Goal: Check status: Check status

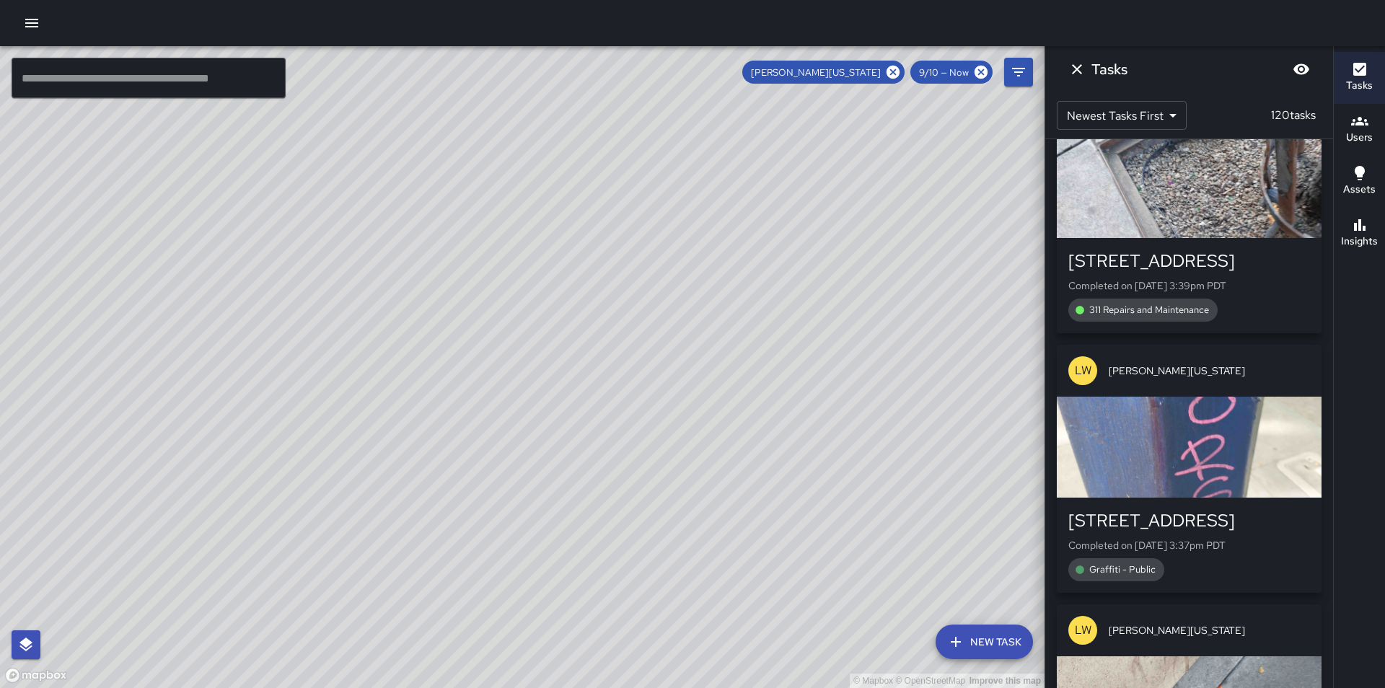
scroll to position [118, 0]
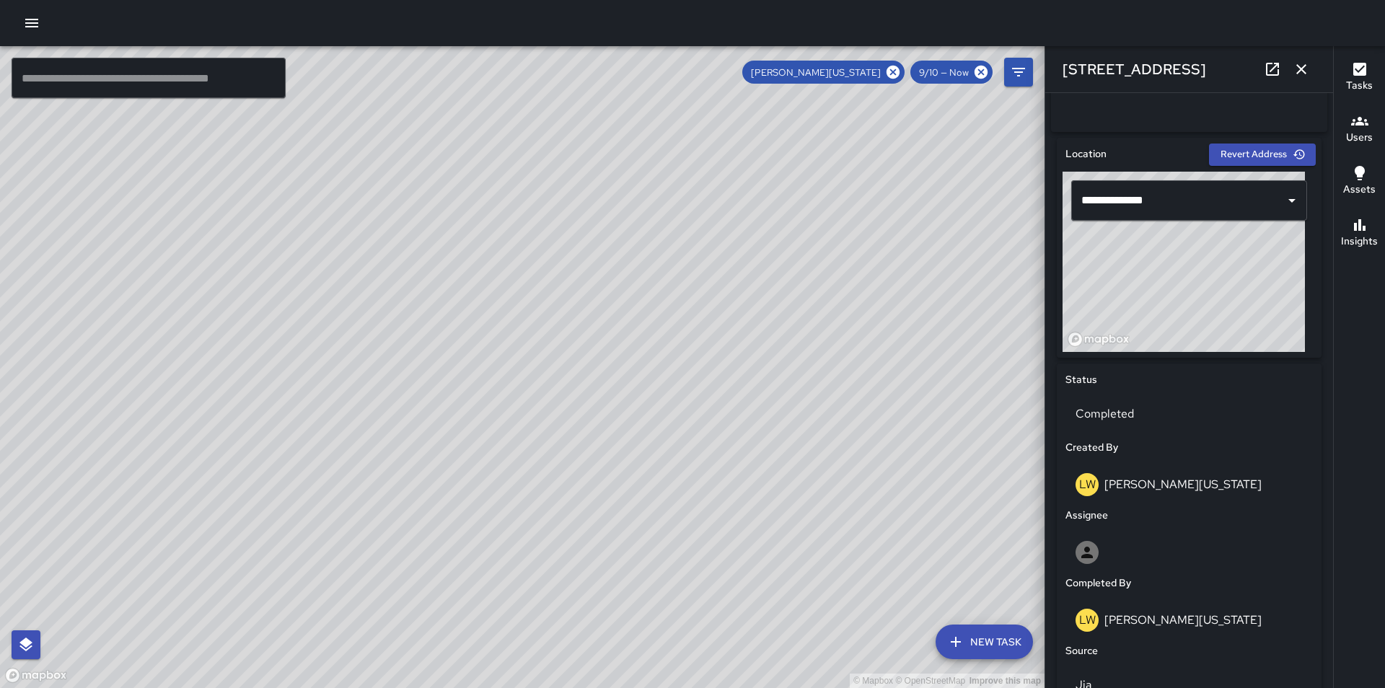
type input "**********"
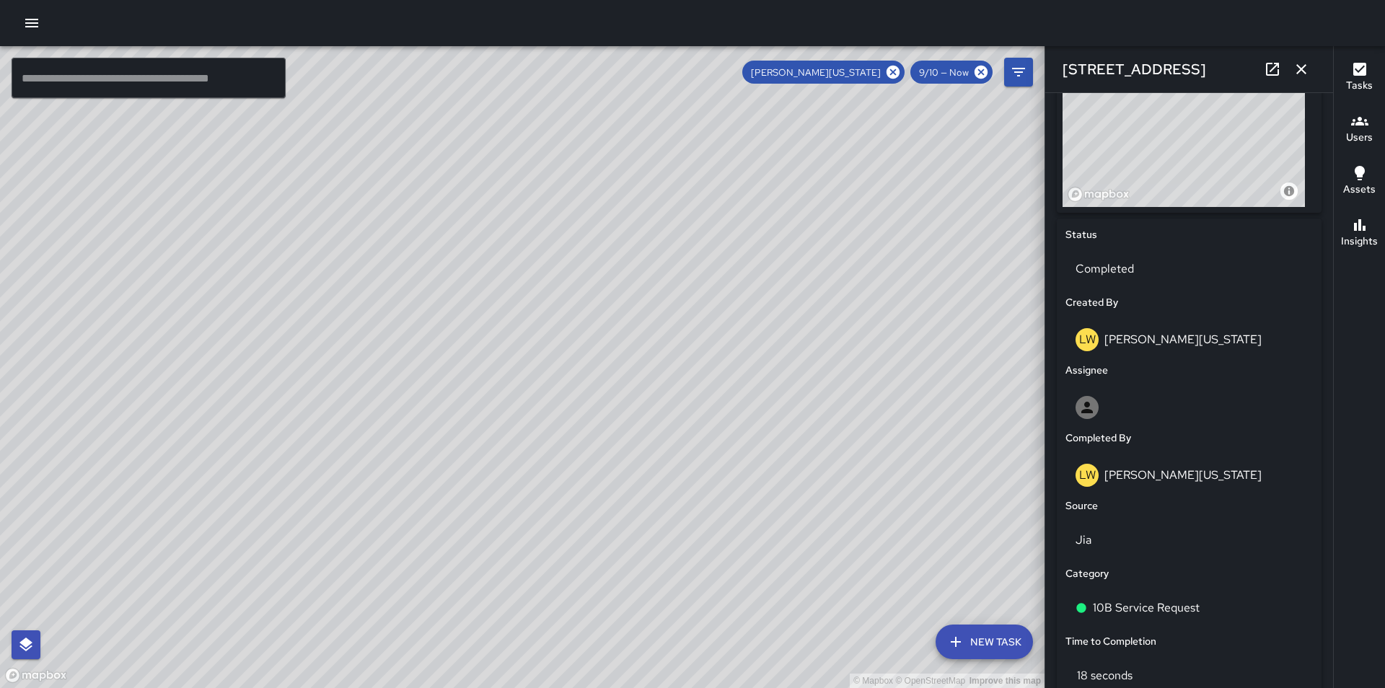
scroll to position [579, 0]
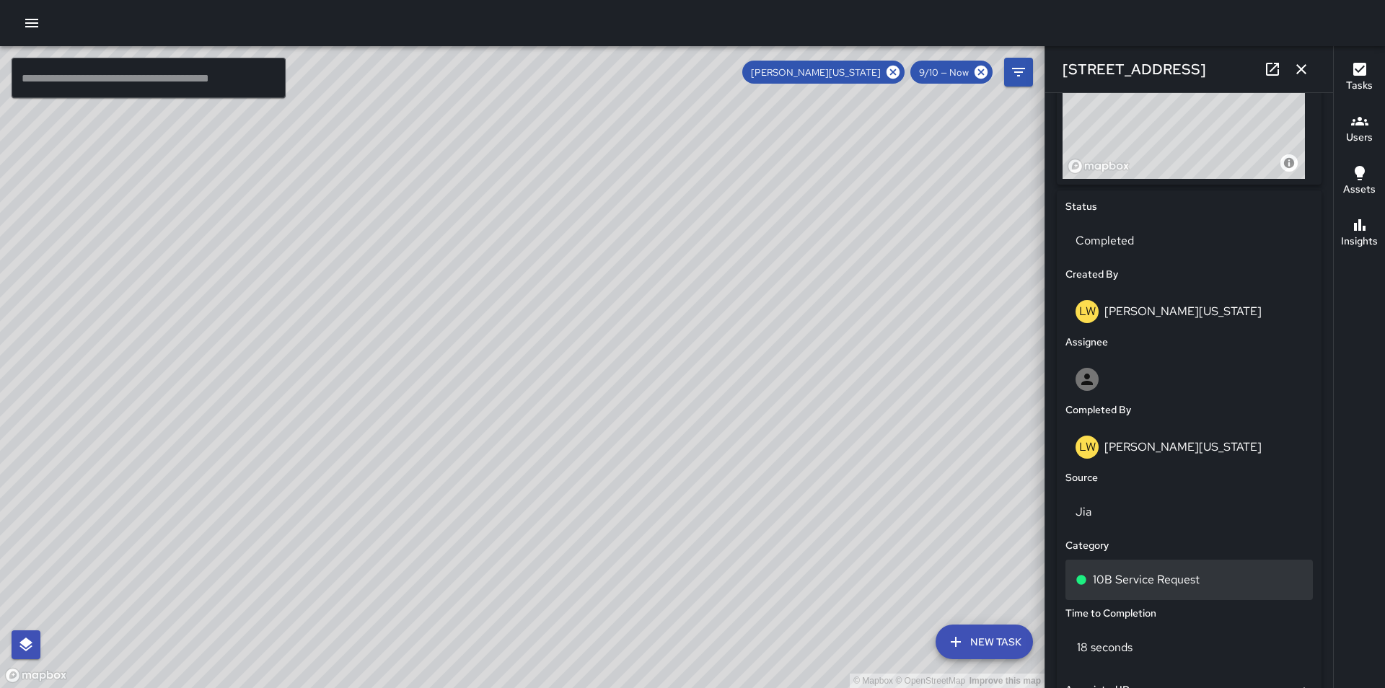
click at [1198, 589] on p "10B Service Request" at bounding box center [1146, 579] width 107 height 17
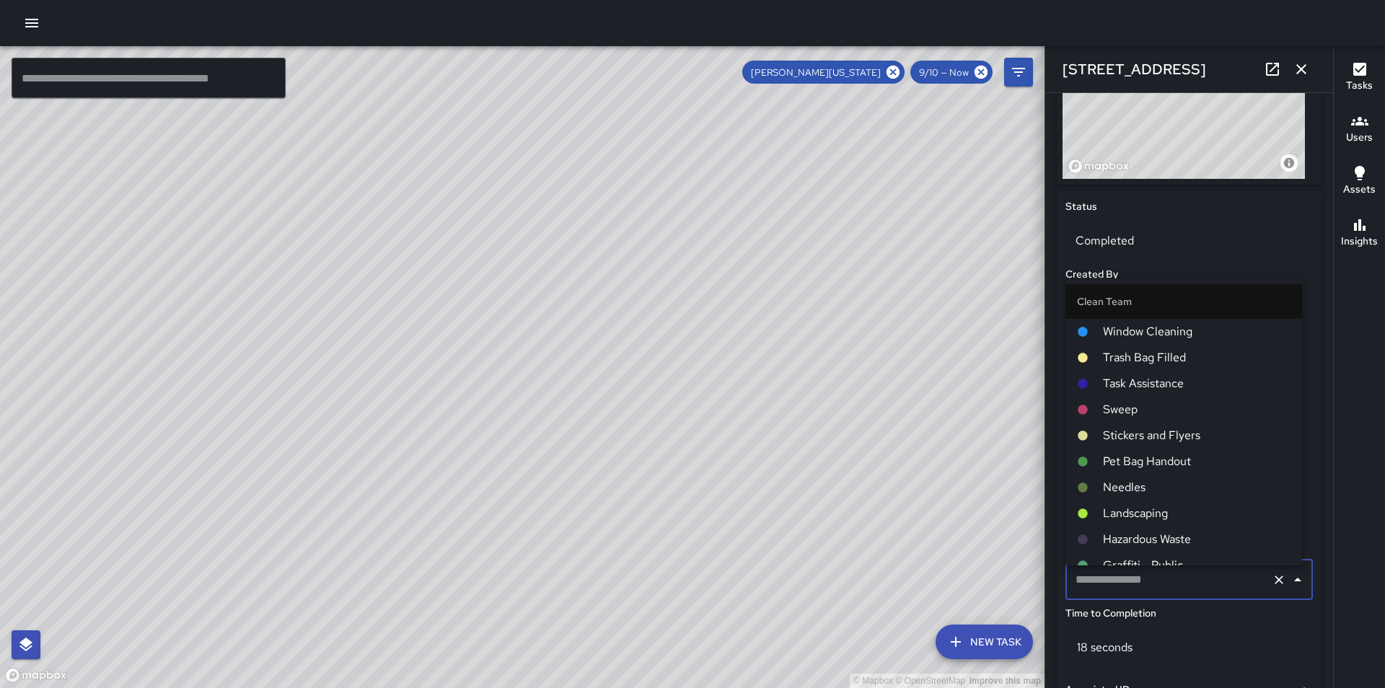
type input "**********"
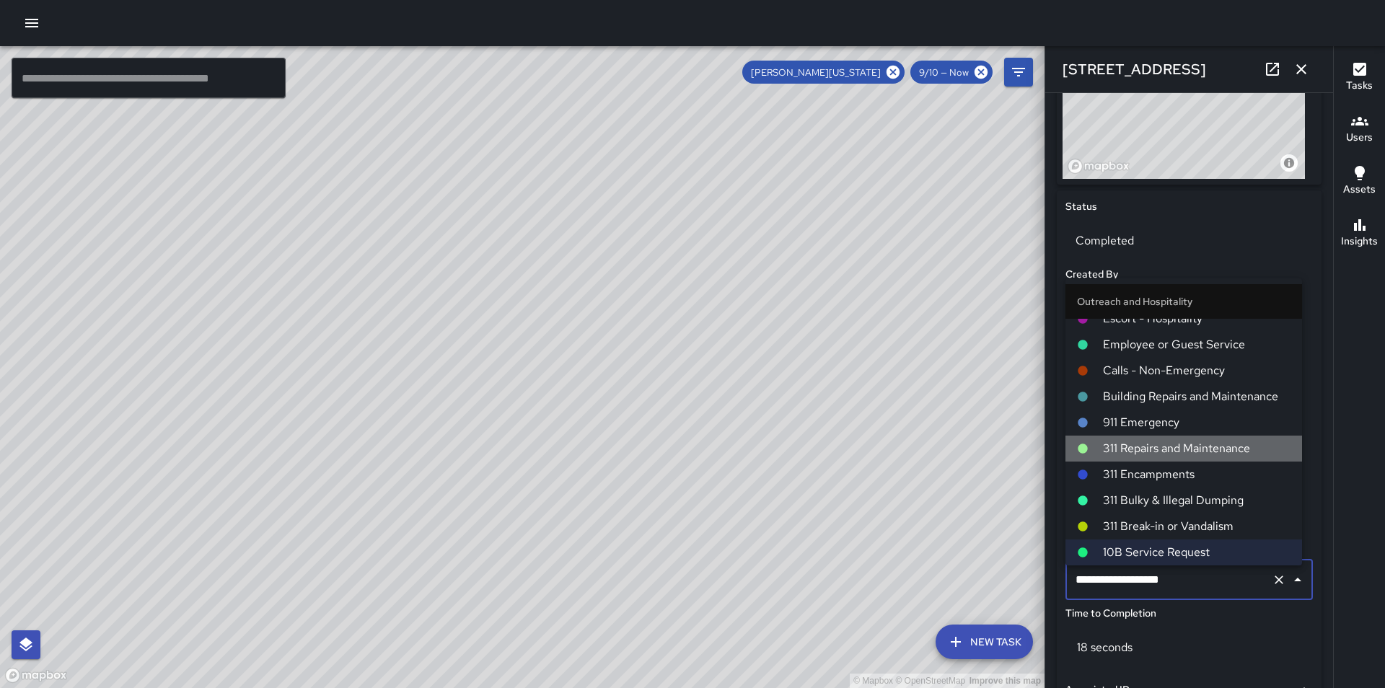
click at [1191, 447] on span "311 Repairs and Maintenance" at bounding box center [1197, 448] width 188 height 17
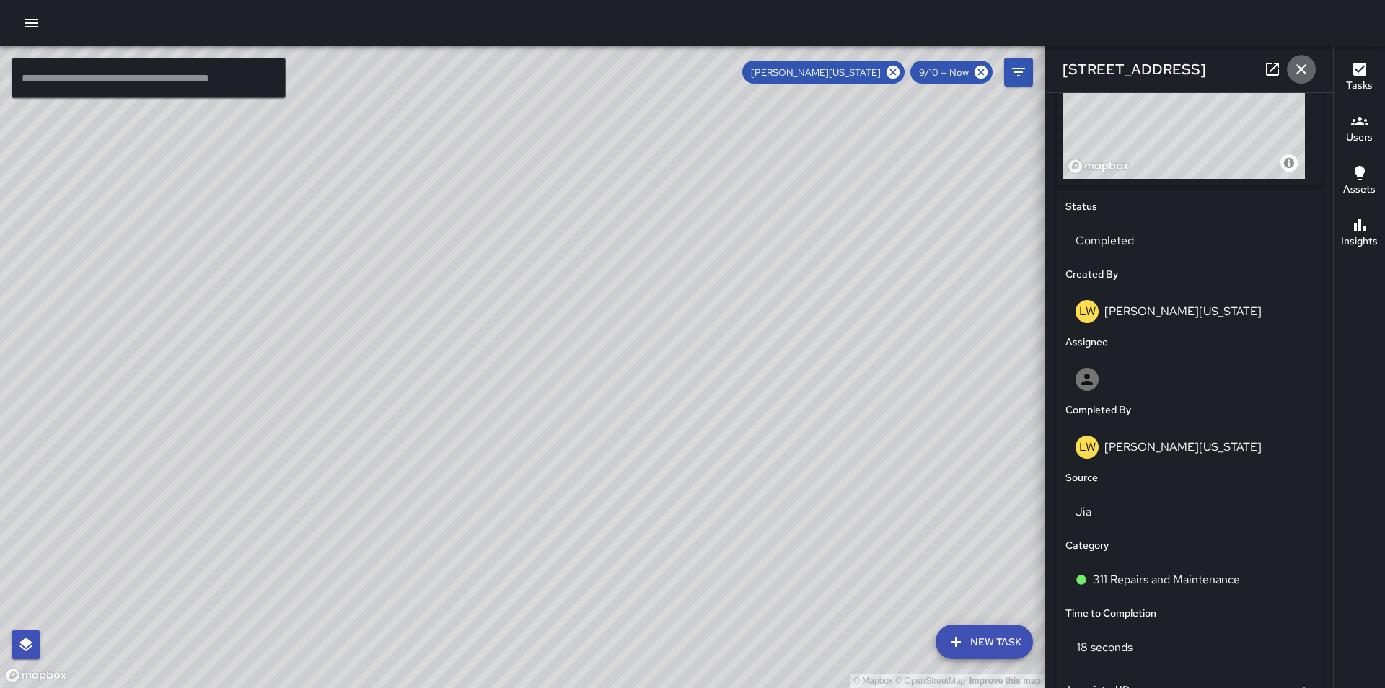
click at [1302, 71] on icon "button" at bounding box center [1301, 69] width 17 height 17
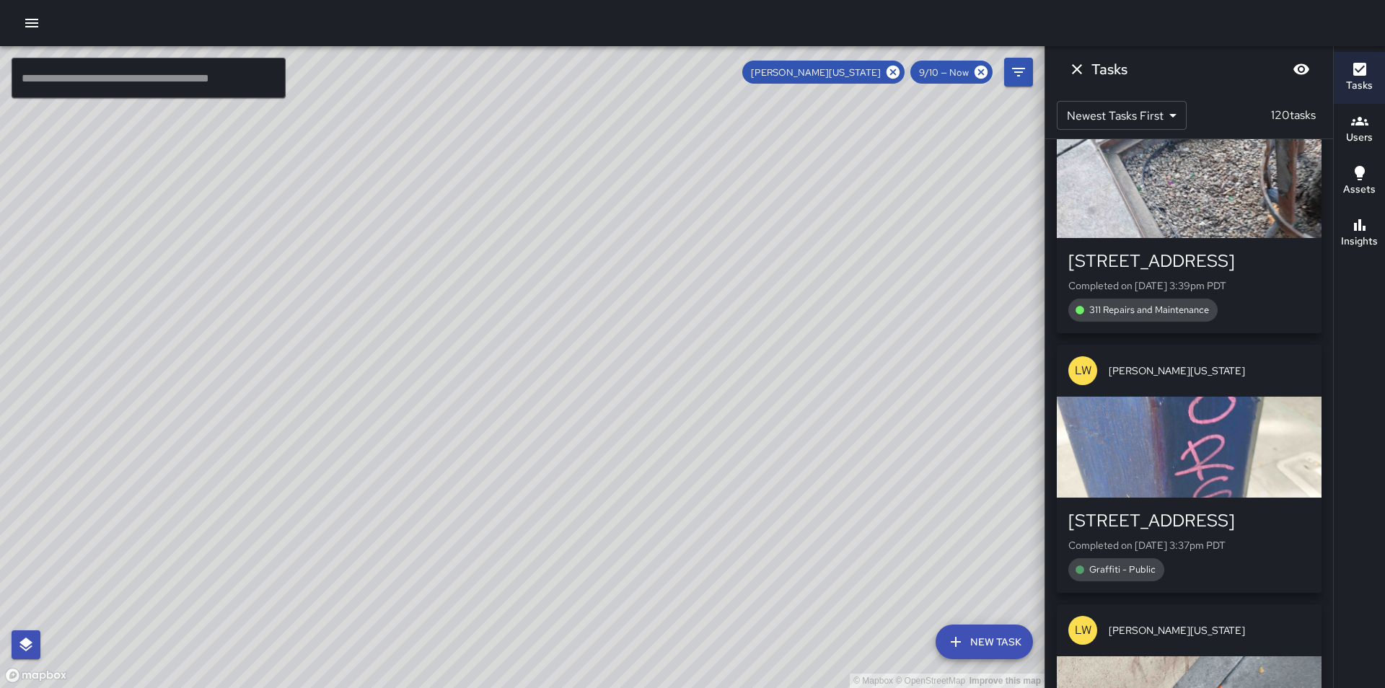
scroll to position [12010, 0]
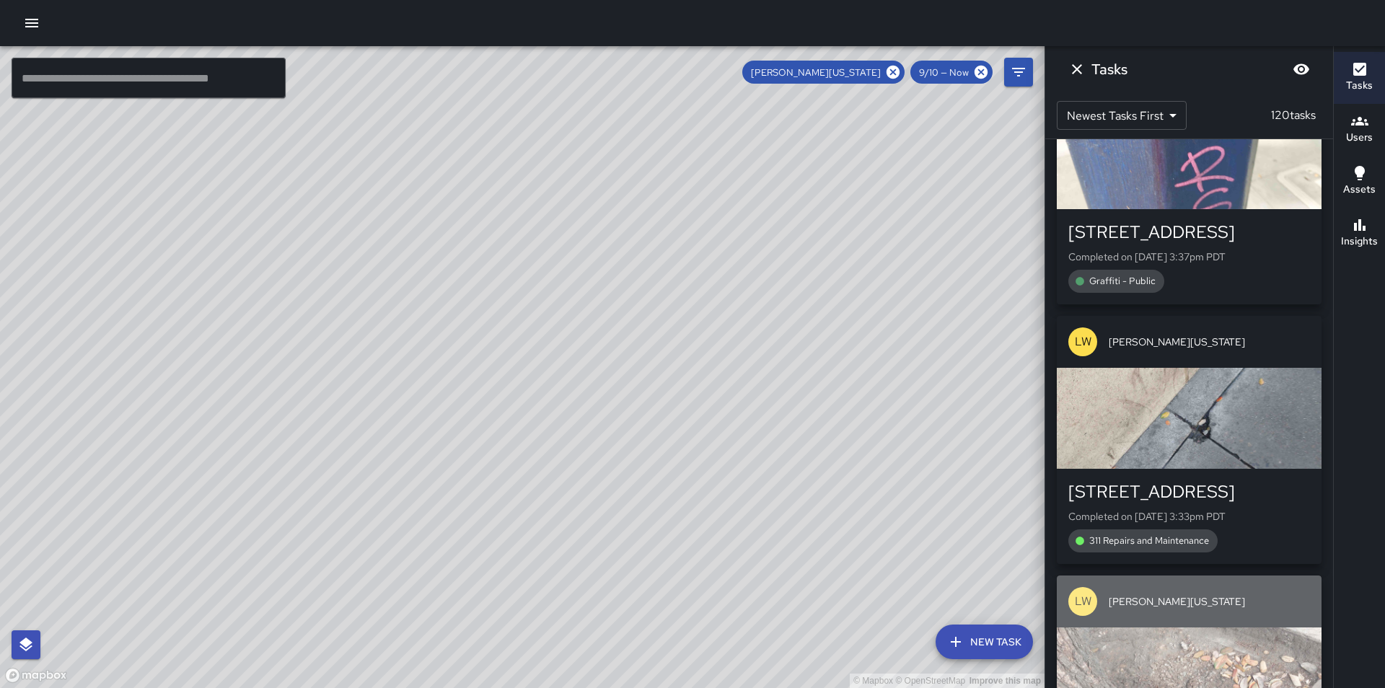
click at [1246, 628] on div "button" at bounding box center [1189, 678] width 265 height 101
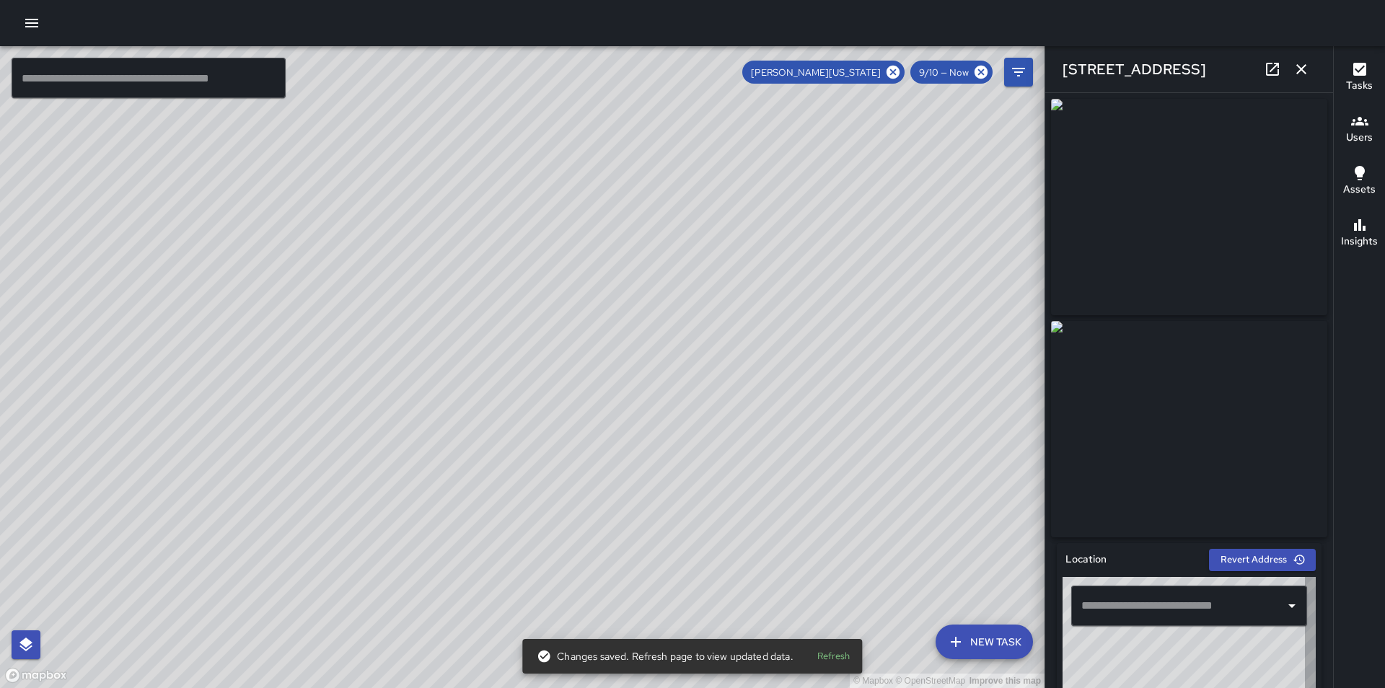
type input "**********"
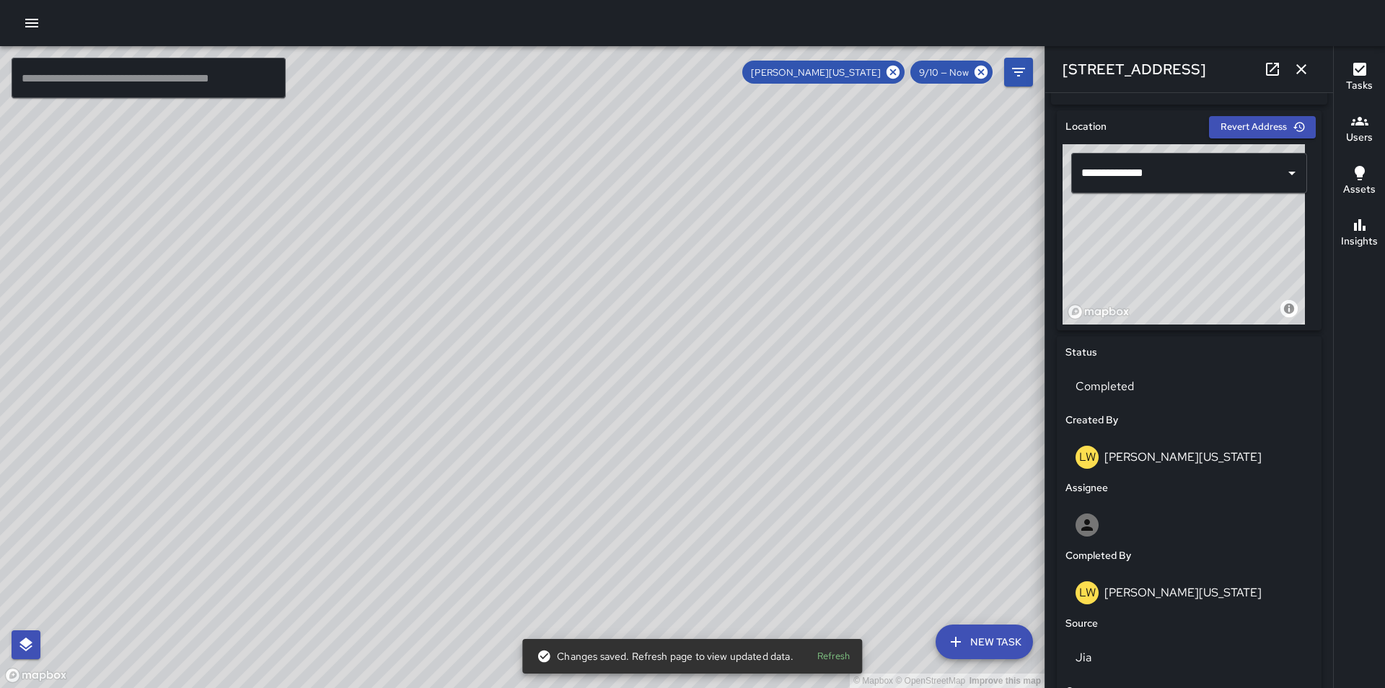
scroll to position [558, 0]
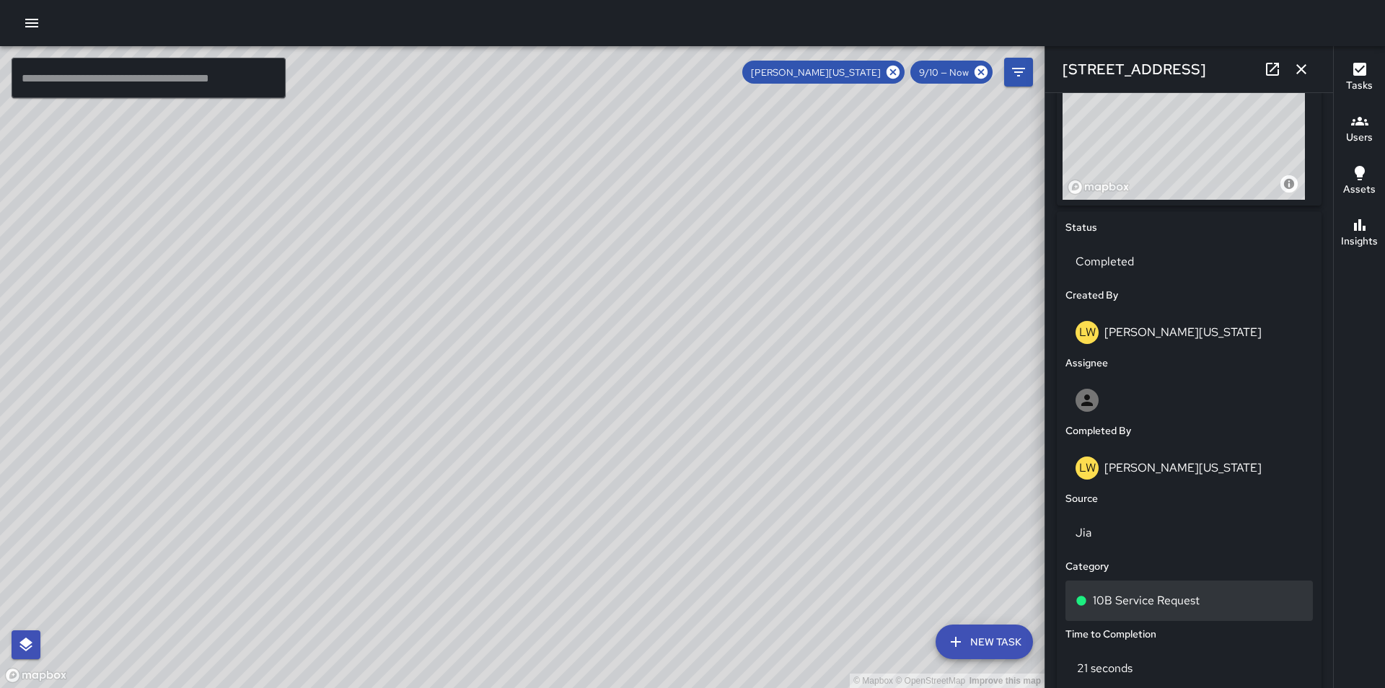
click at [1186, 602] on p "10B Service Request" at bounding box center [1146, 600] width 107 height 17
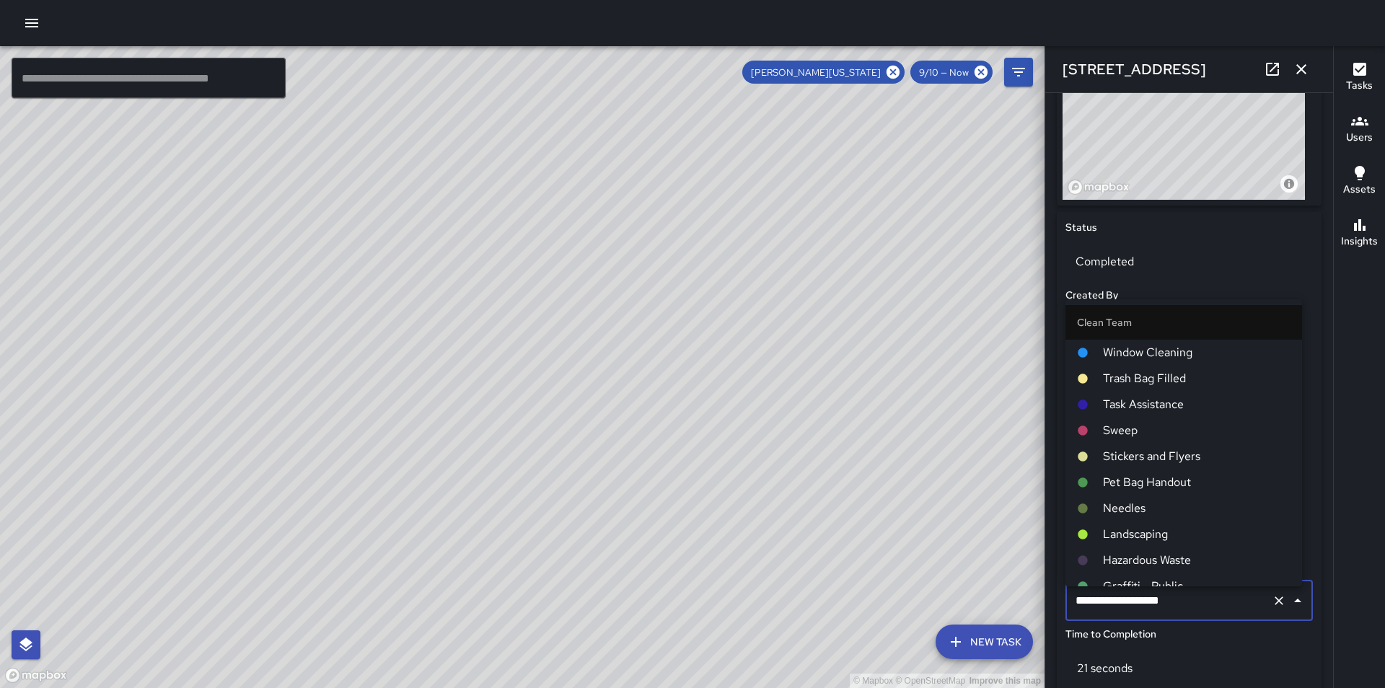
scroll to position [784, 0]
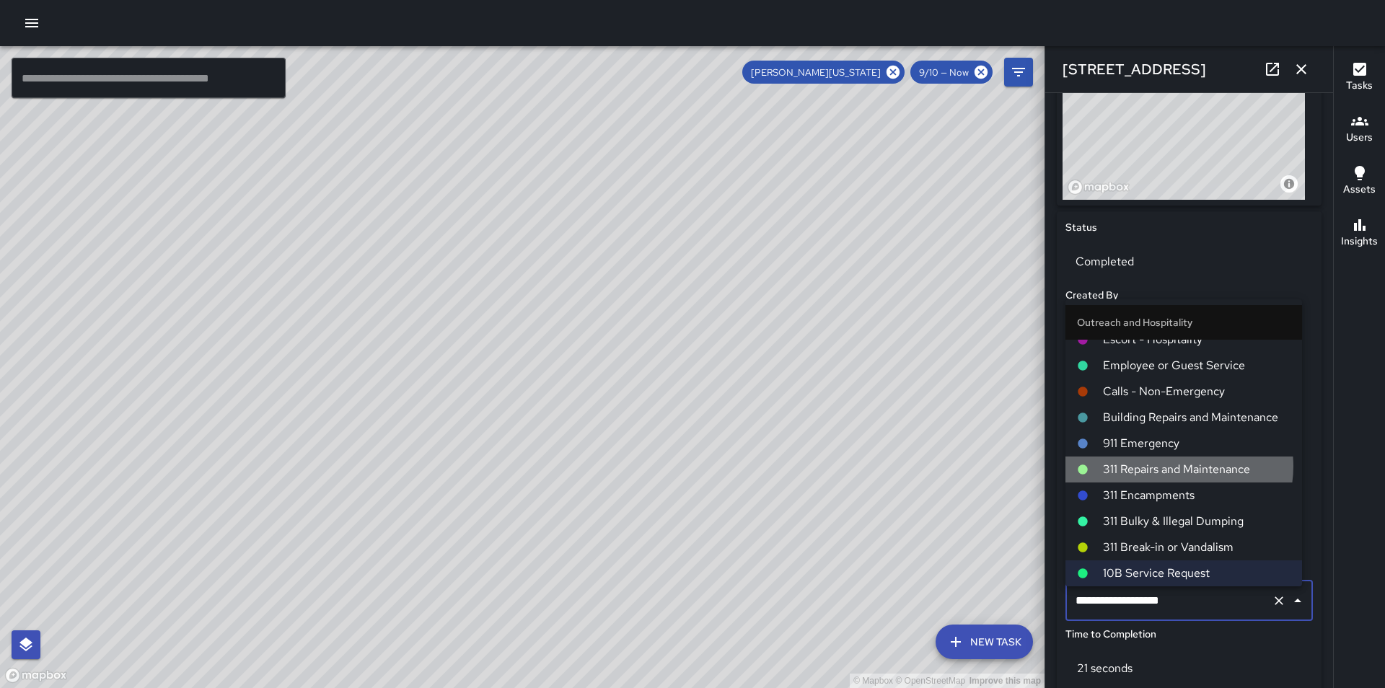
click at [1175, 466] on span "311 Repairs and Maintenance" at bounding box center [1197, 469] width 188 height 17
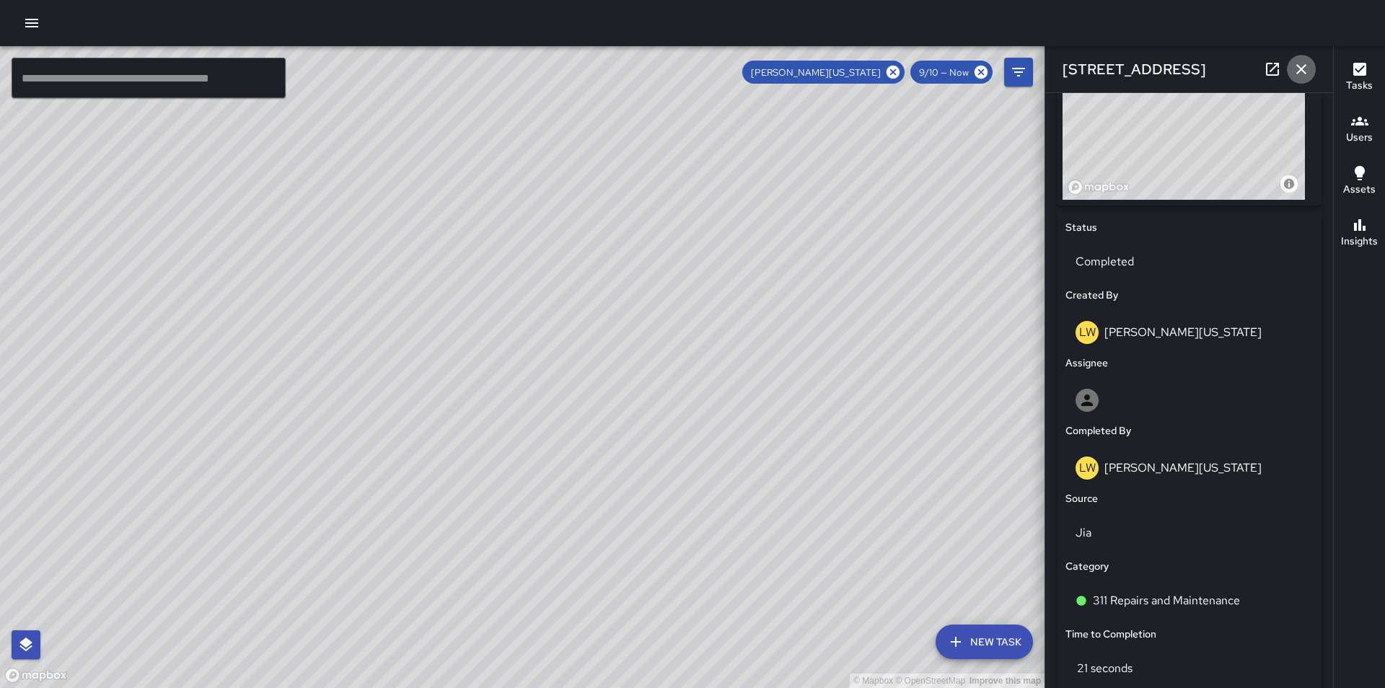
click at [1302, 70] on icon "button" at bounding box center [1302, 69] width 10 height 10
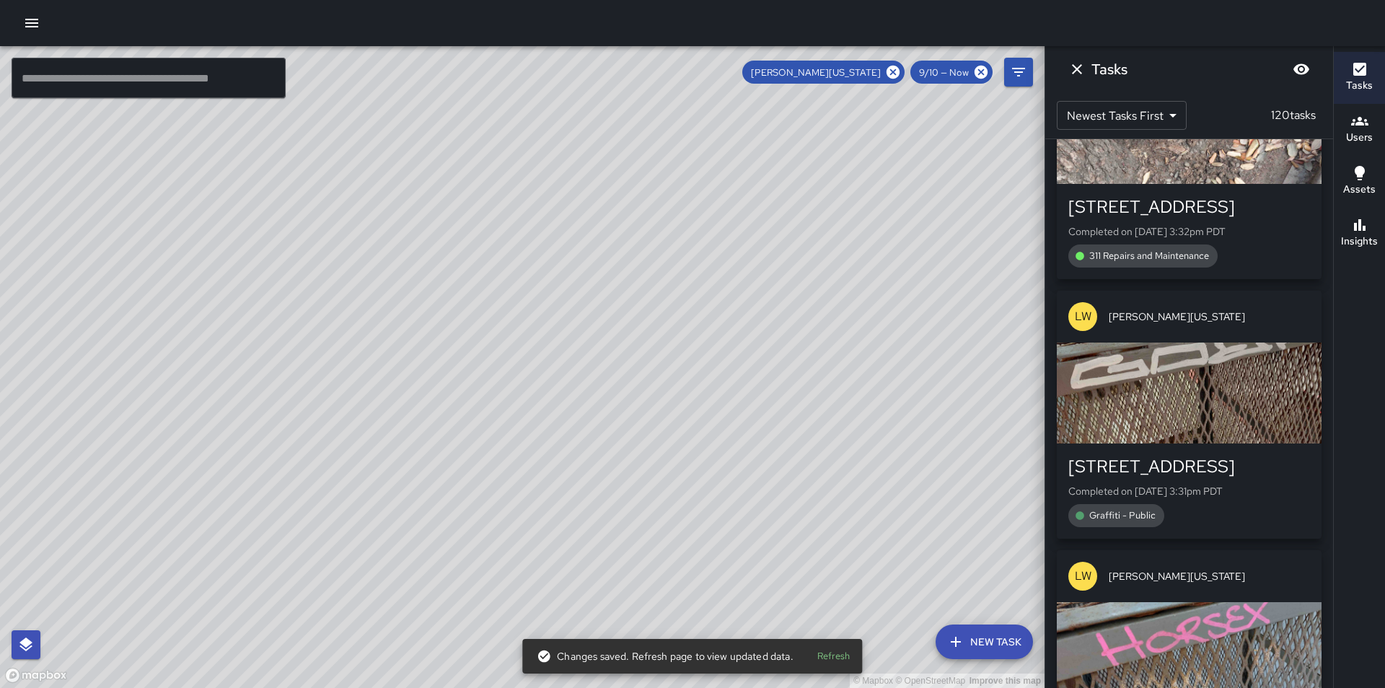
scroll to position [12616, 0]
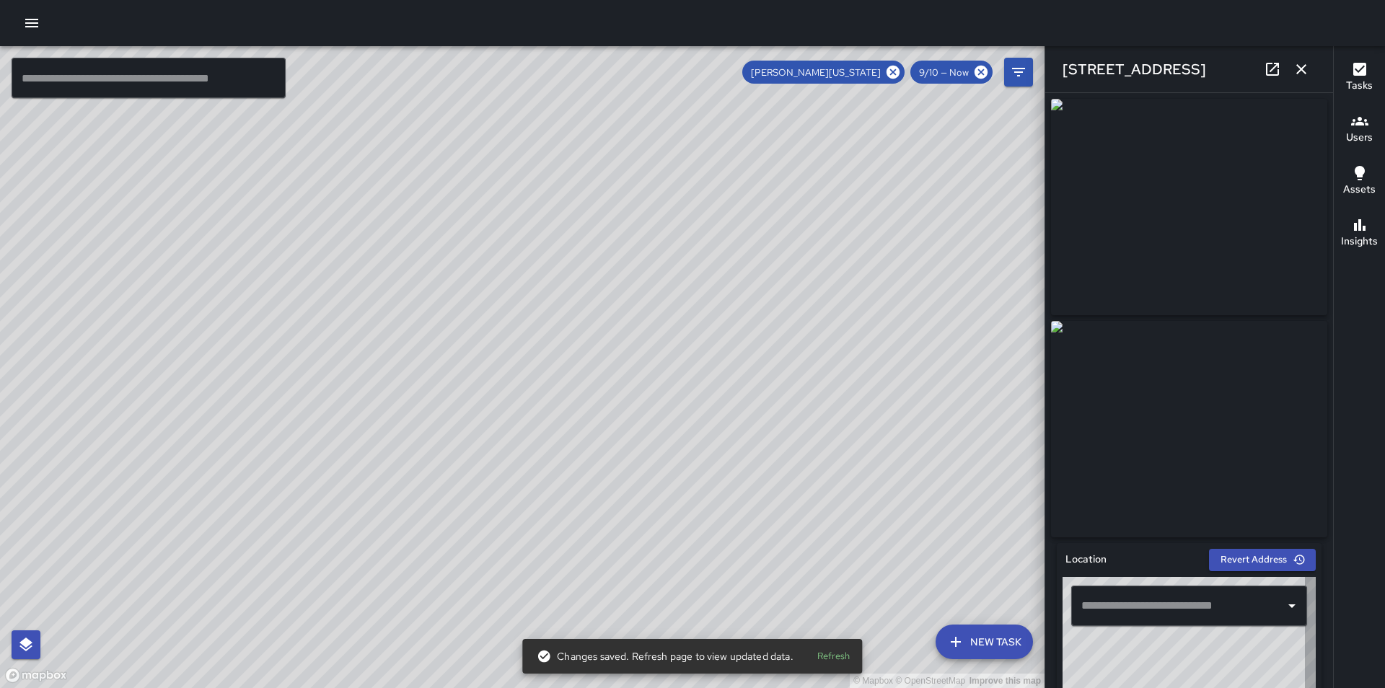
type input "**********"
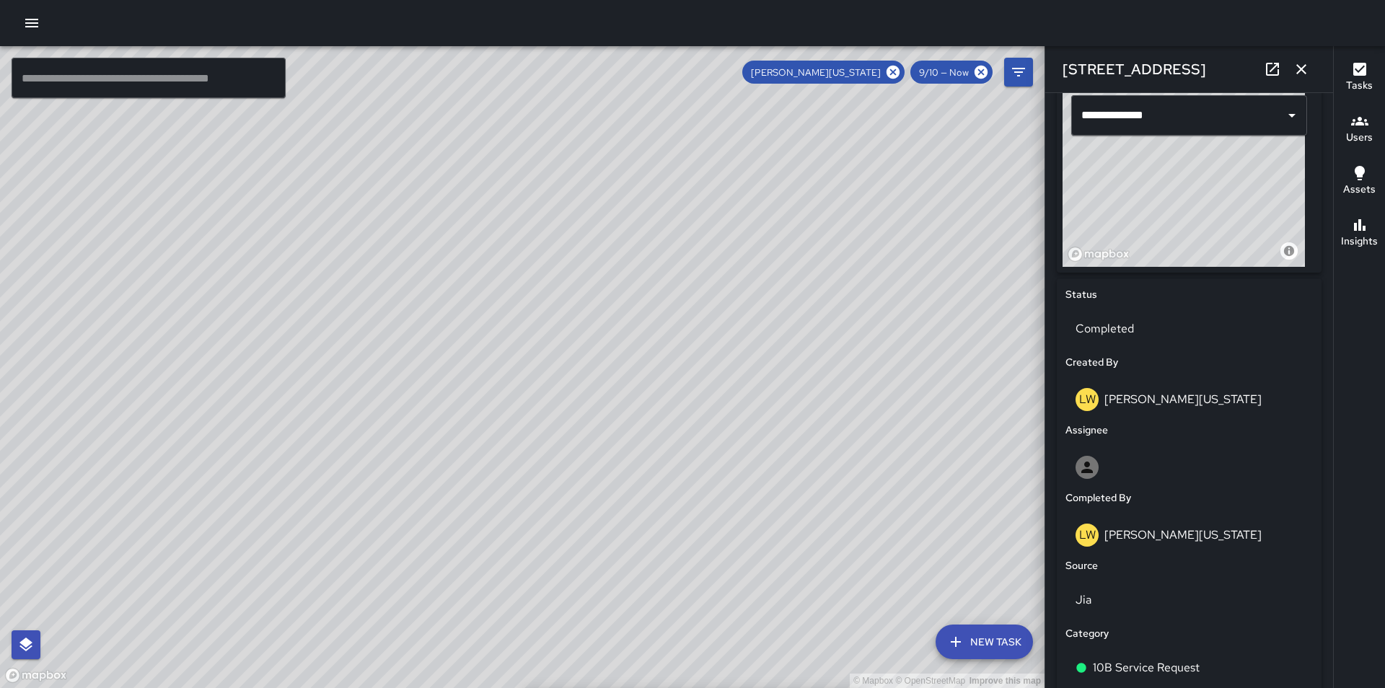
scroll to position [538, 0]
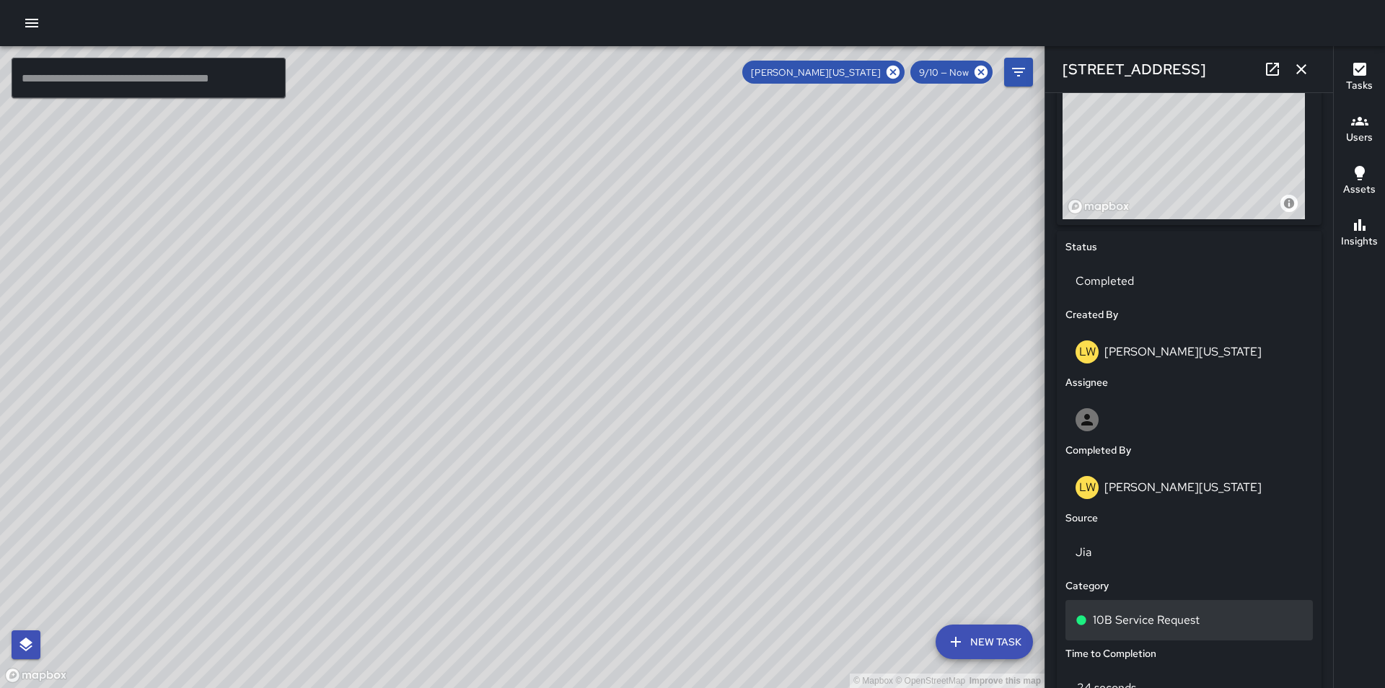
click at [1200, 621] on div "10B Service Request" at bounding box center [1189, 620] width 227 height 17
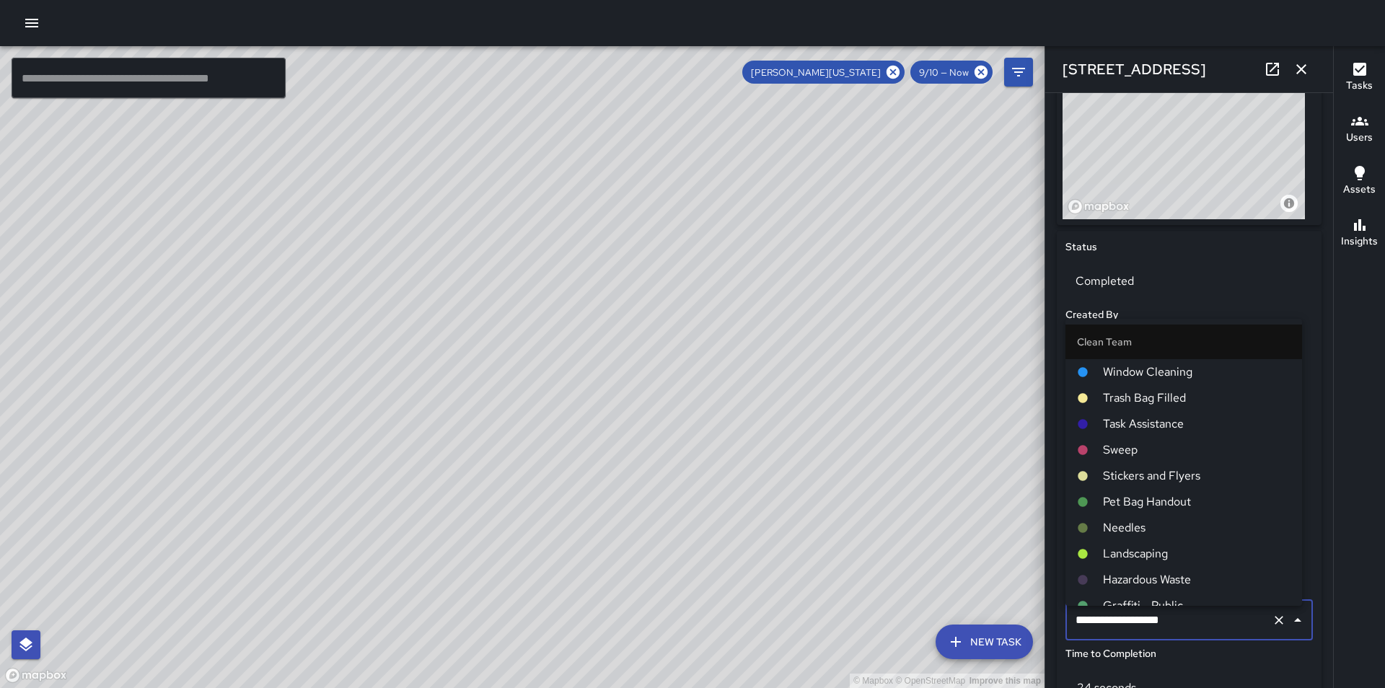
scroll to position [784, 0]
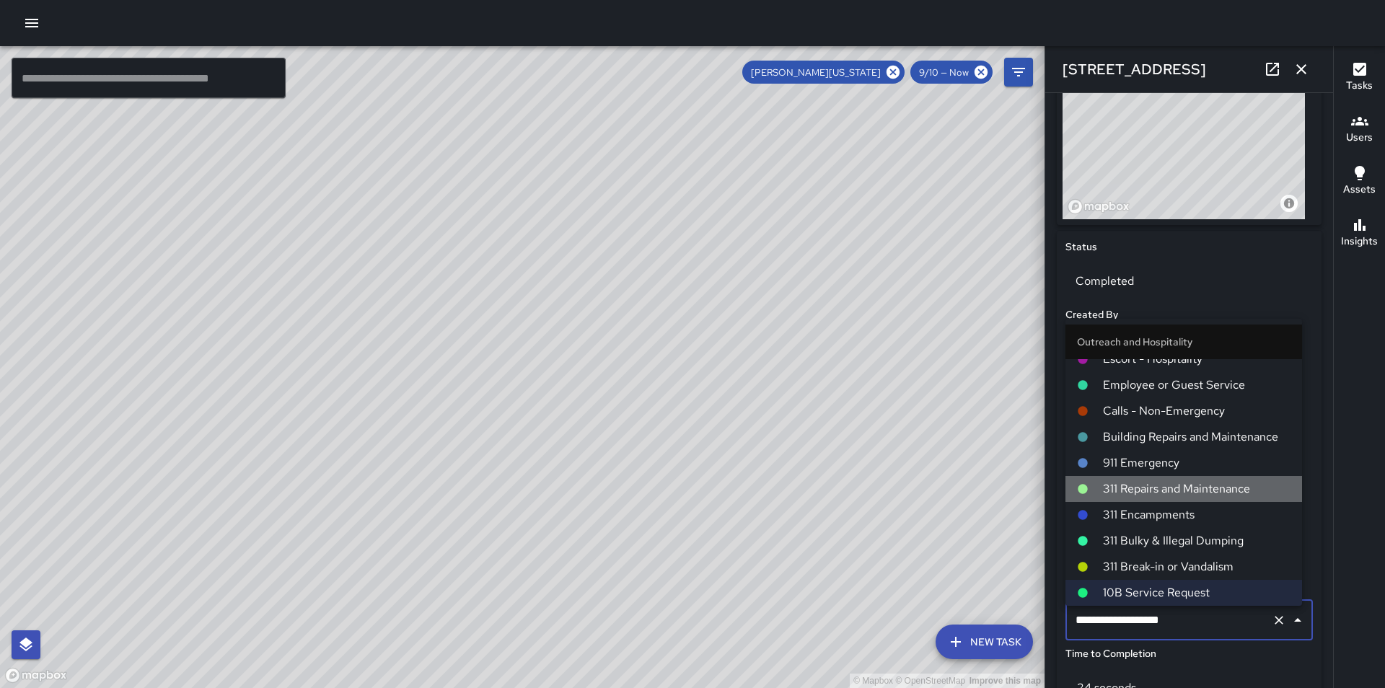
click at [1192, 491] on span "311 Repairs and Maintenance" at bounding box center [1197, 489] width 188 height 17
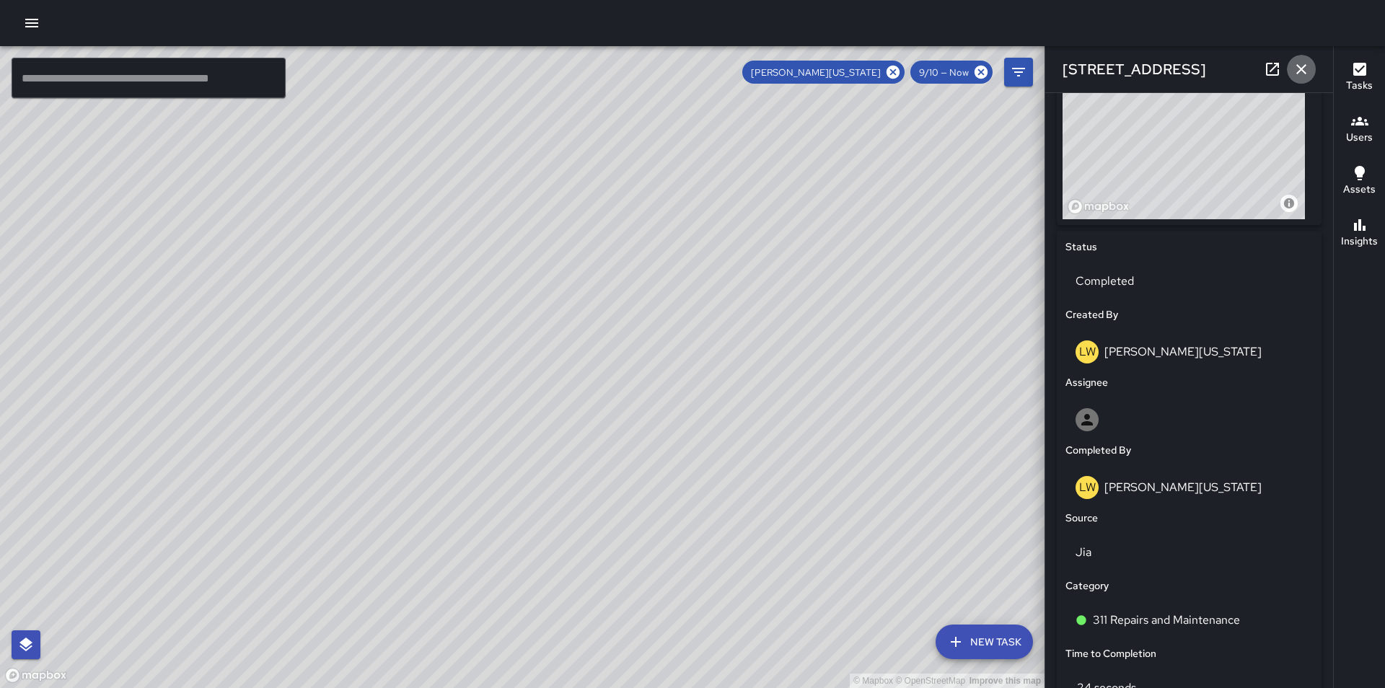
click at [1302, 74] on icon "button" at bounding box center [1301, 69] width 17 height 17
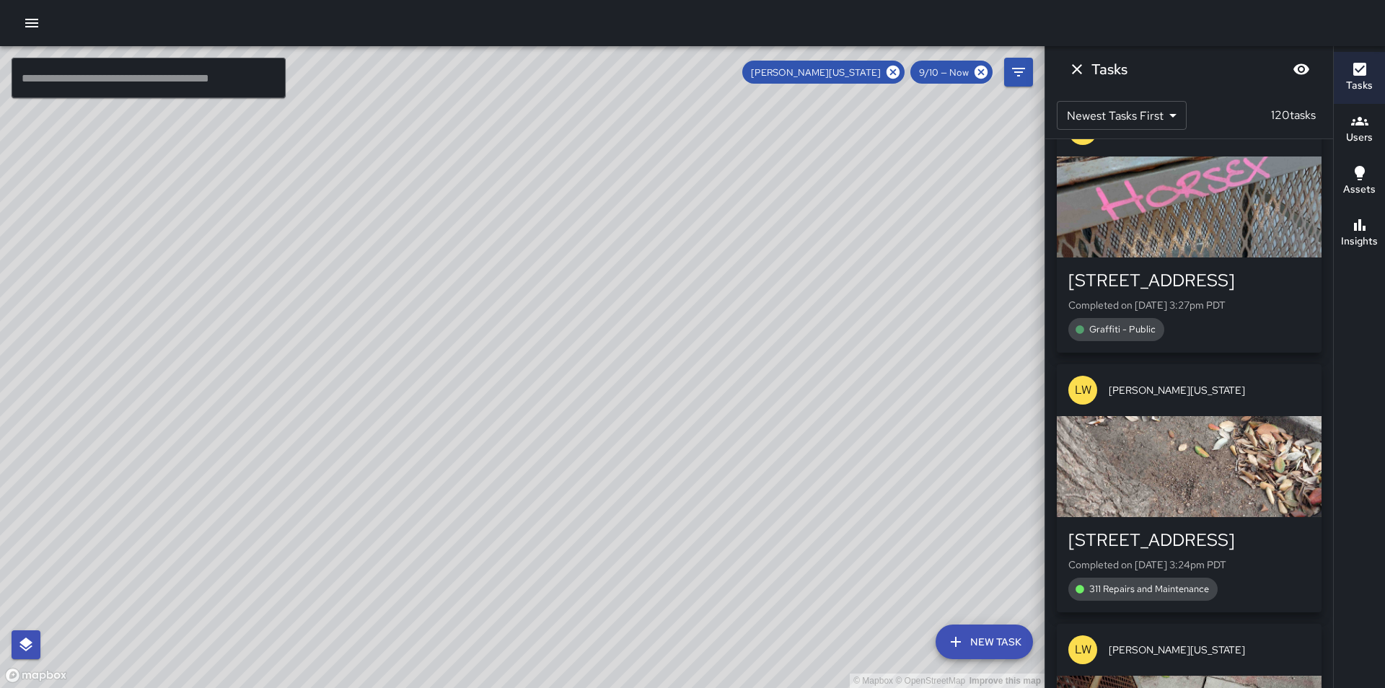
scroll to position [13126, 0]
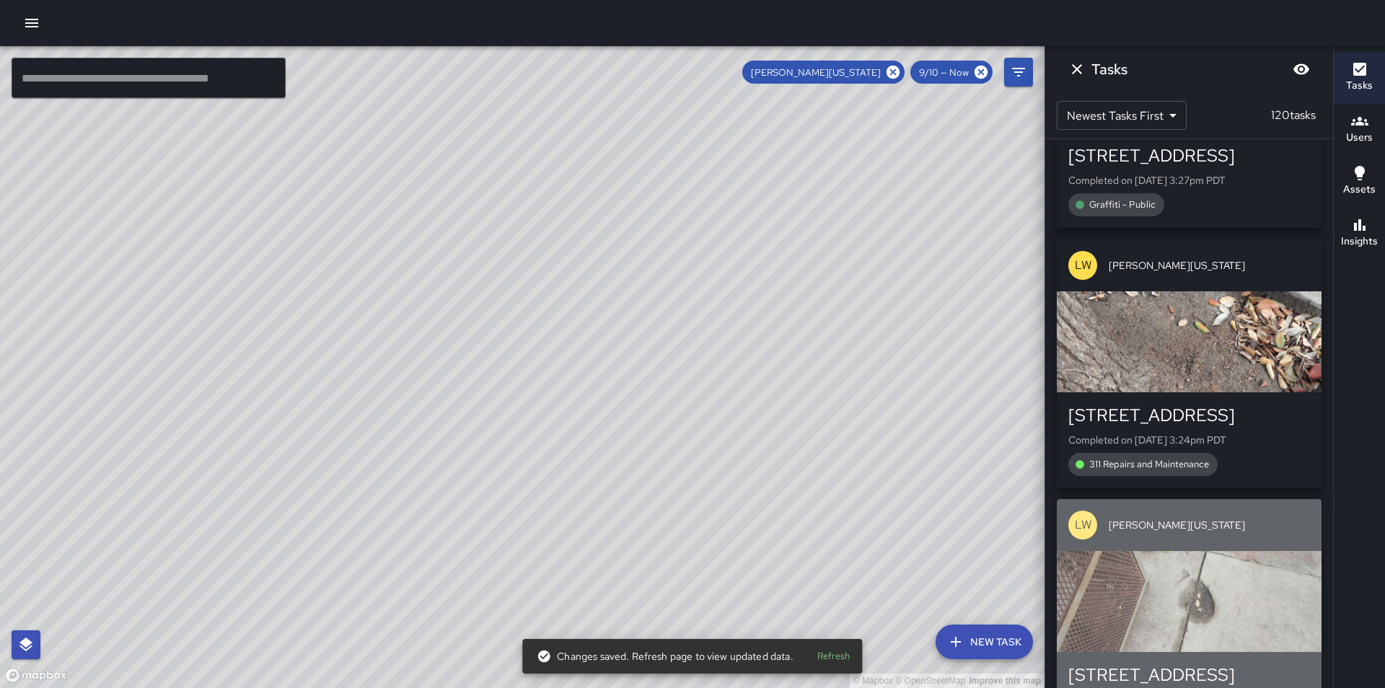
click at [1245, 551] on div "button" at bounding box center [1189, 601] width 265 height 101
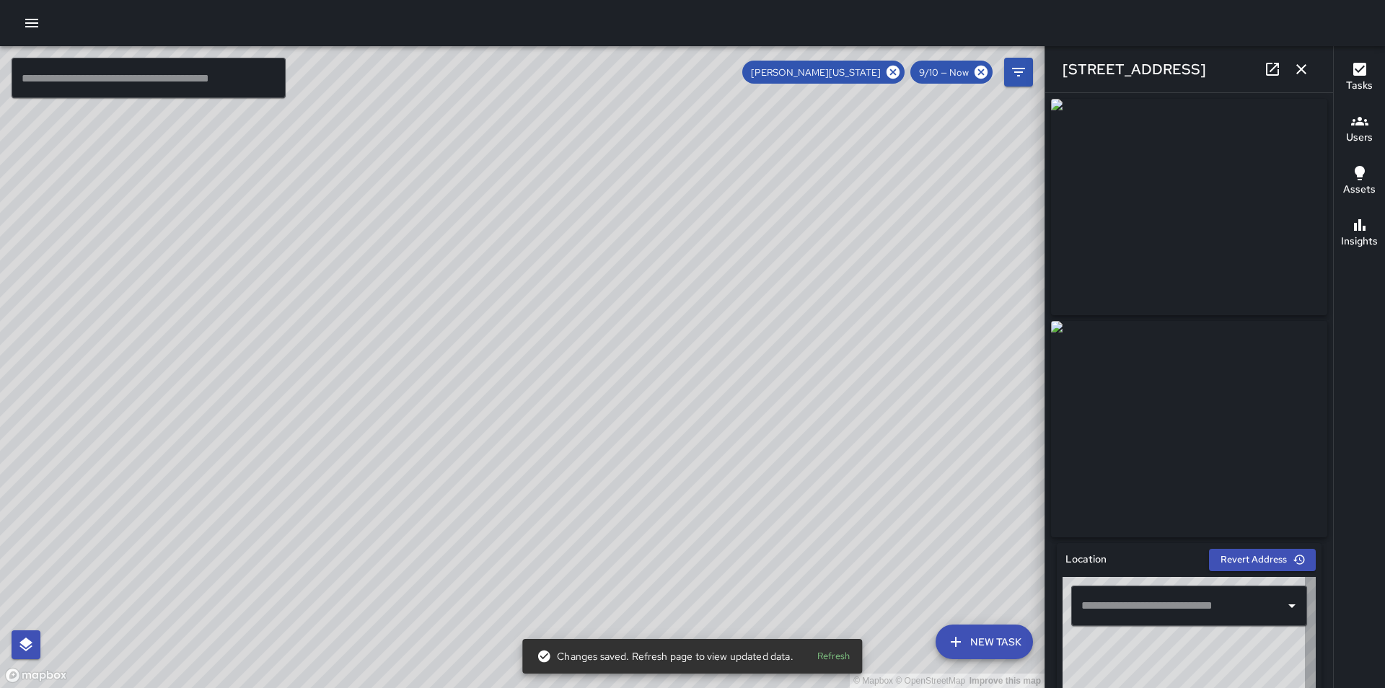
type input "**********"
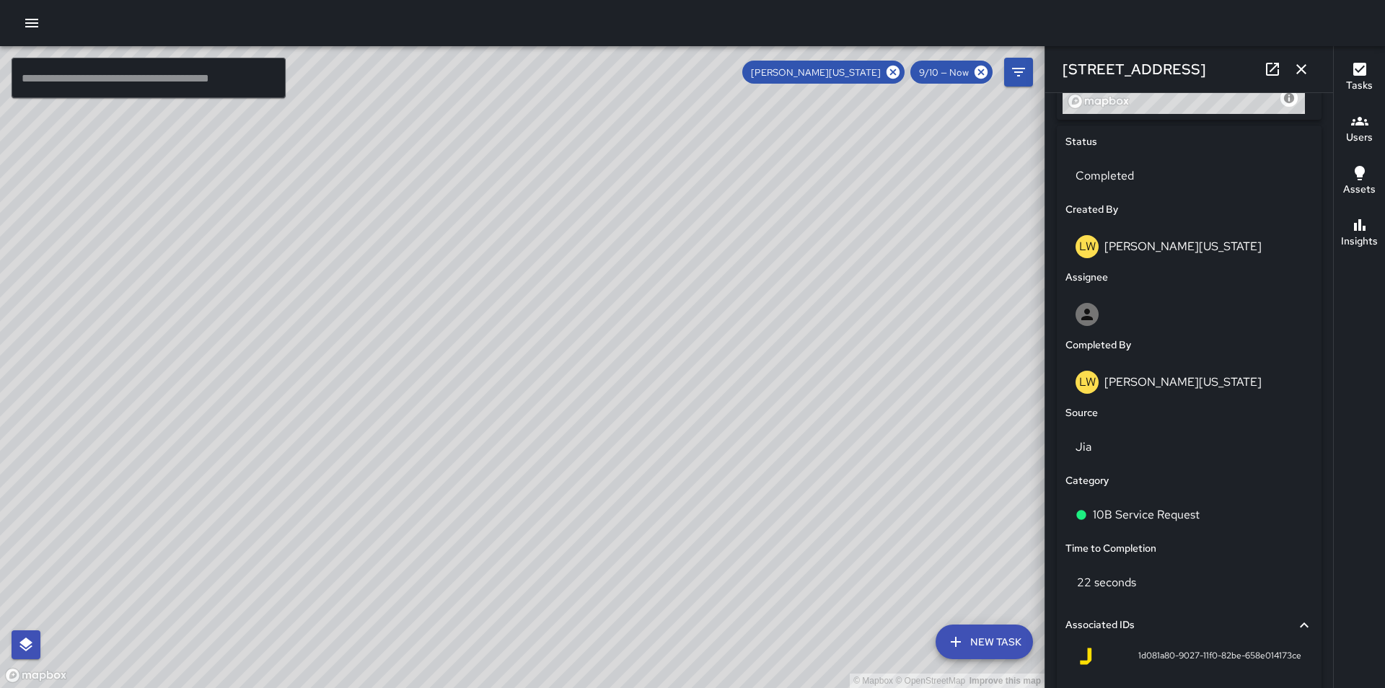
scroll to position [663, 0]
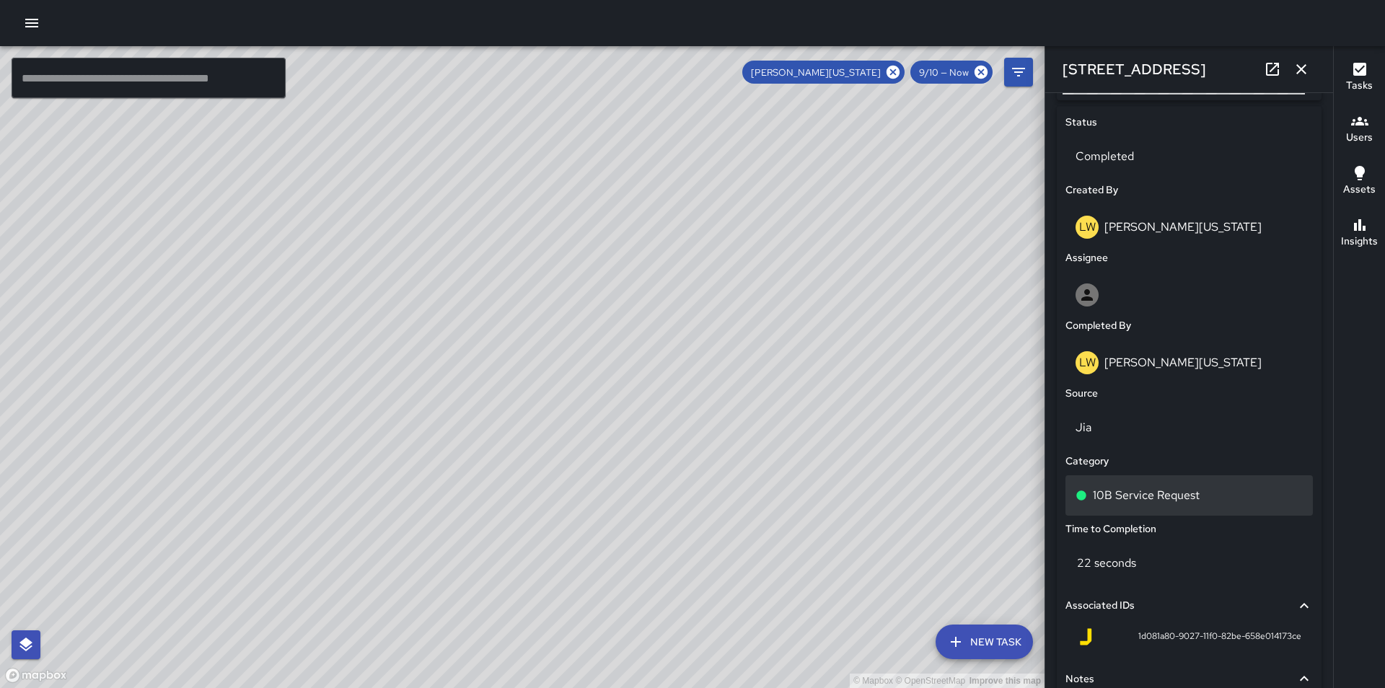
click at [1236, 504] on div "10B Service Request" at bounding box center [1189, 495] width 227 height 17
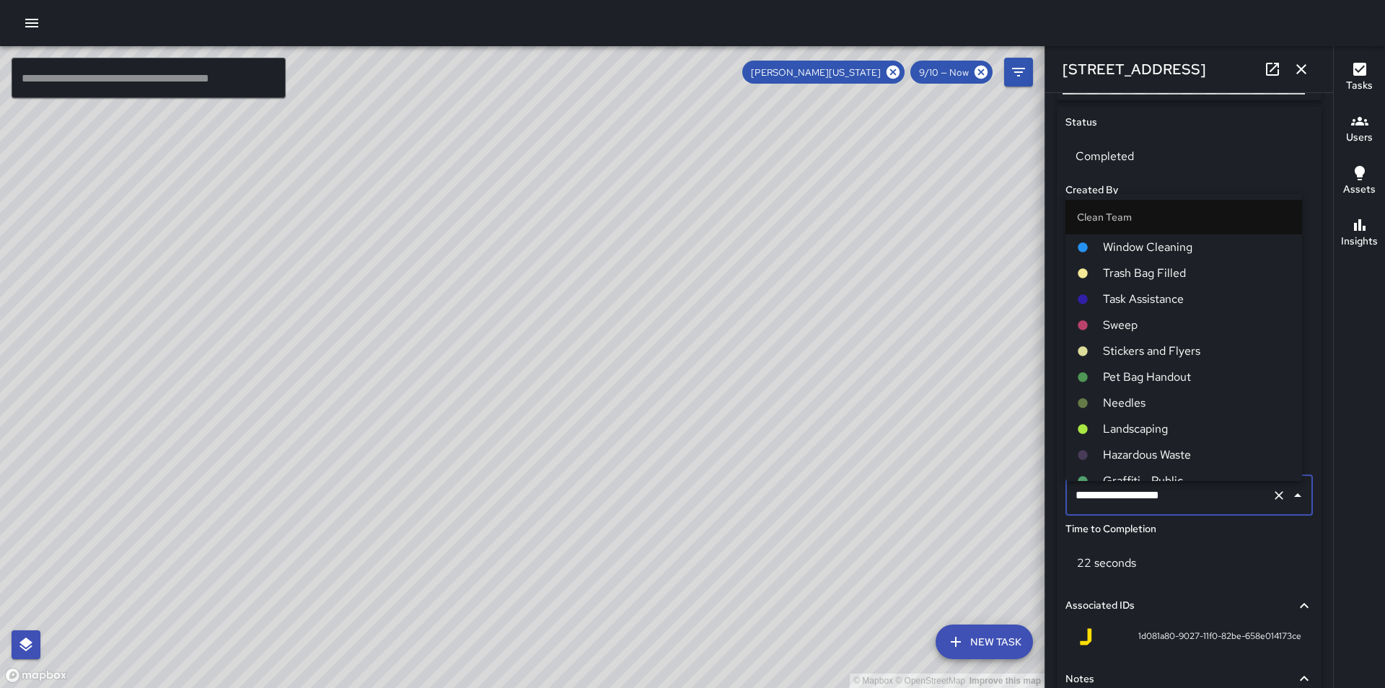
scroll to position [784, 0]
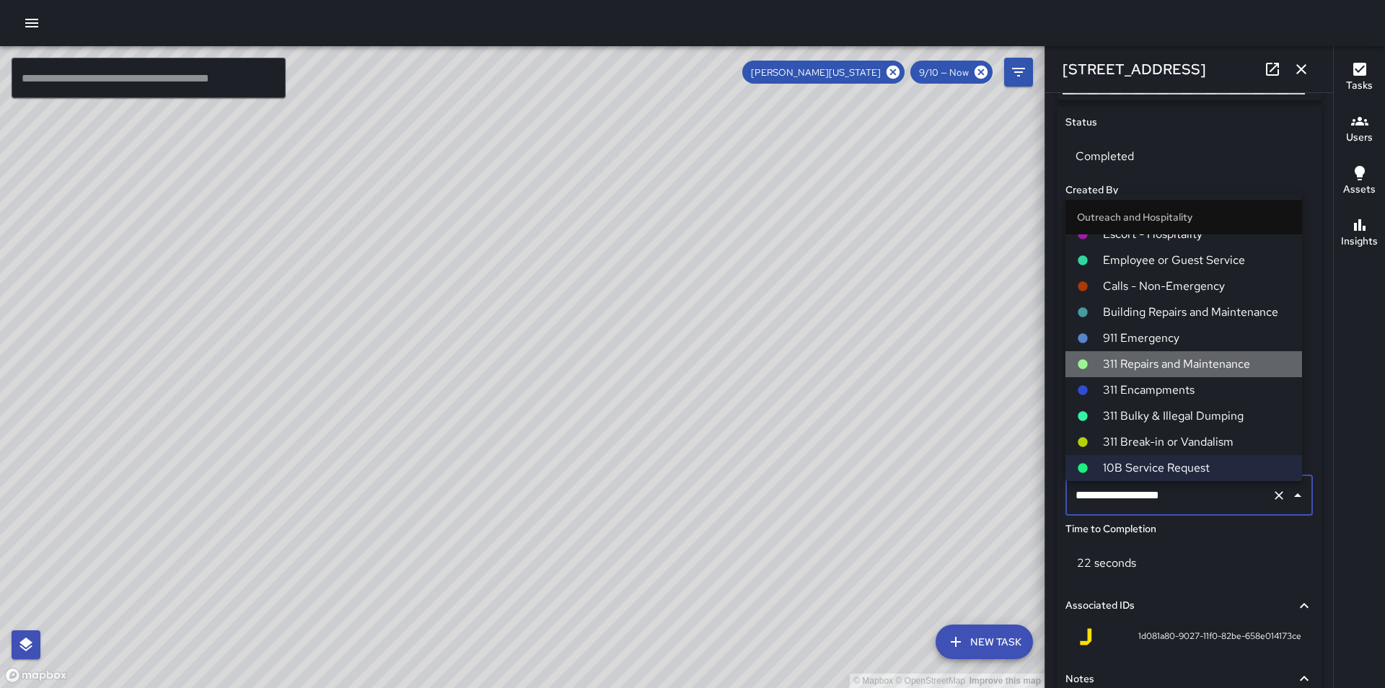
click at [1193, 361] on span "311 Repairs and Maintenance" at bounding box center [1197, 364] width 188 height 17
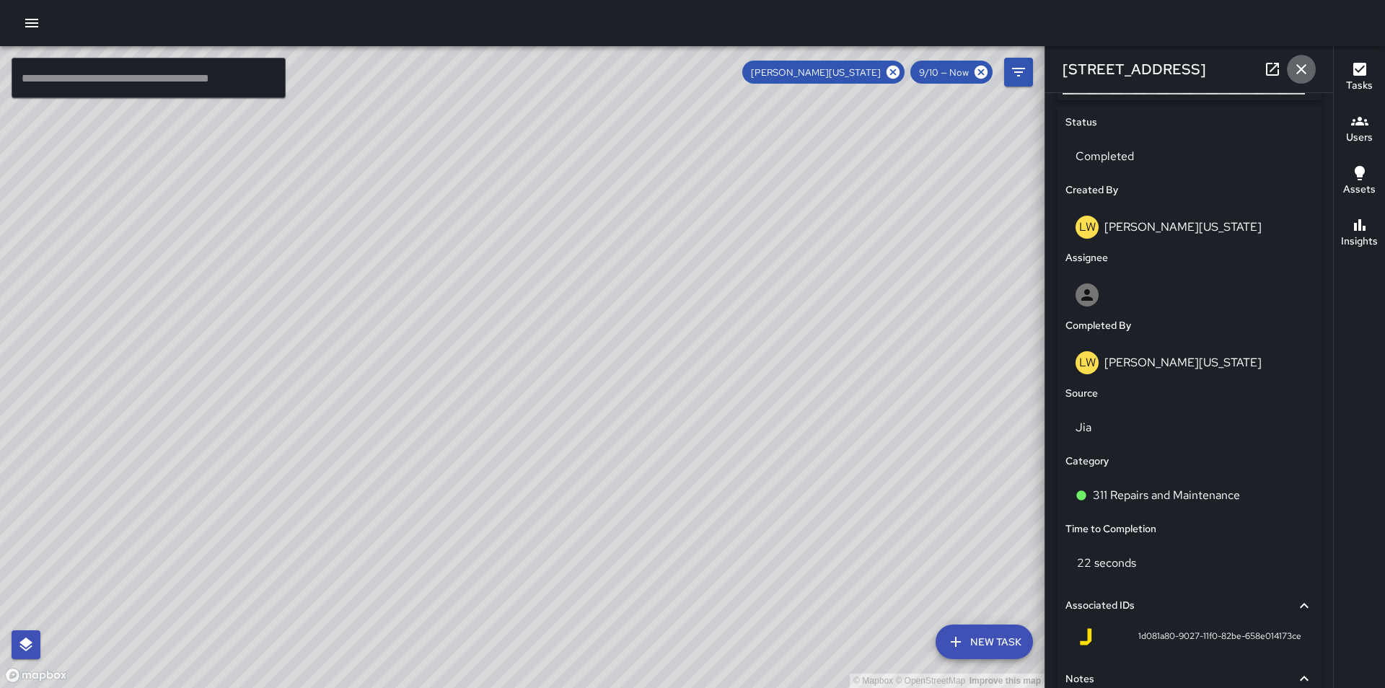
click at [1305, 63] on icon "button" at bounding box center [1301, 69] width 17 height 17
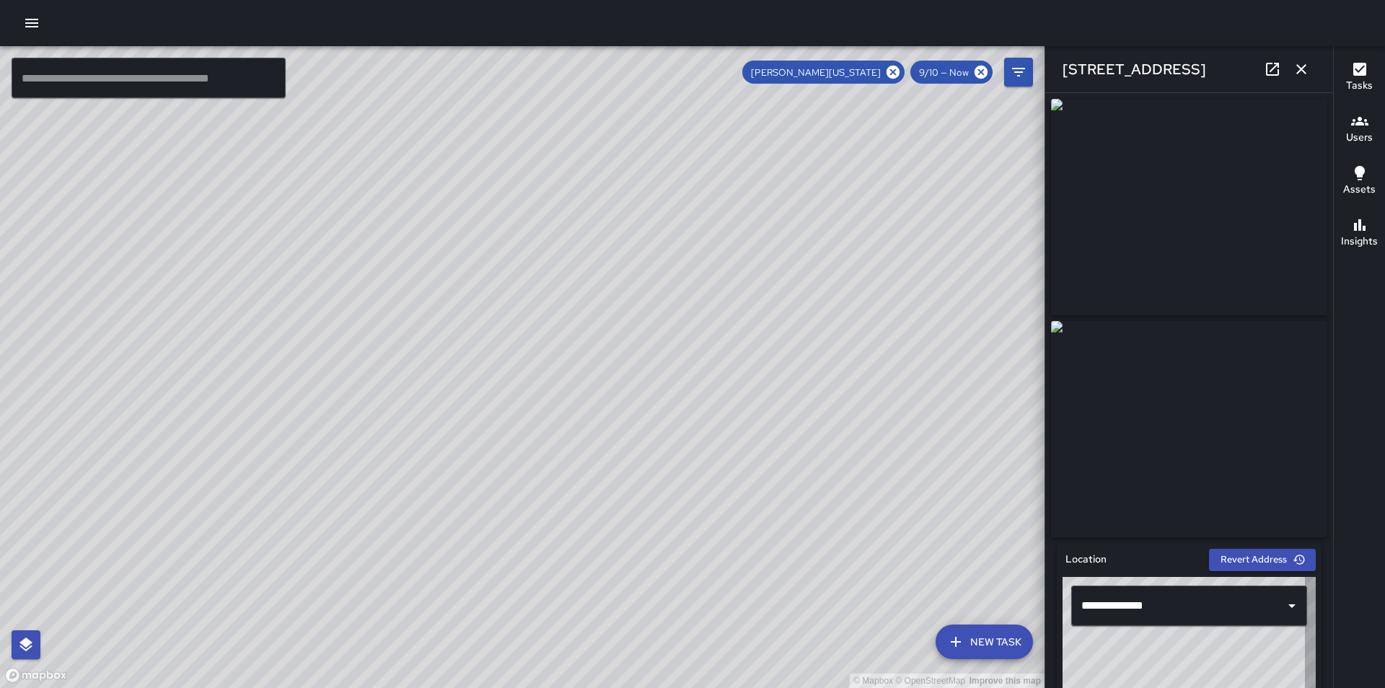
type input "**********"
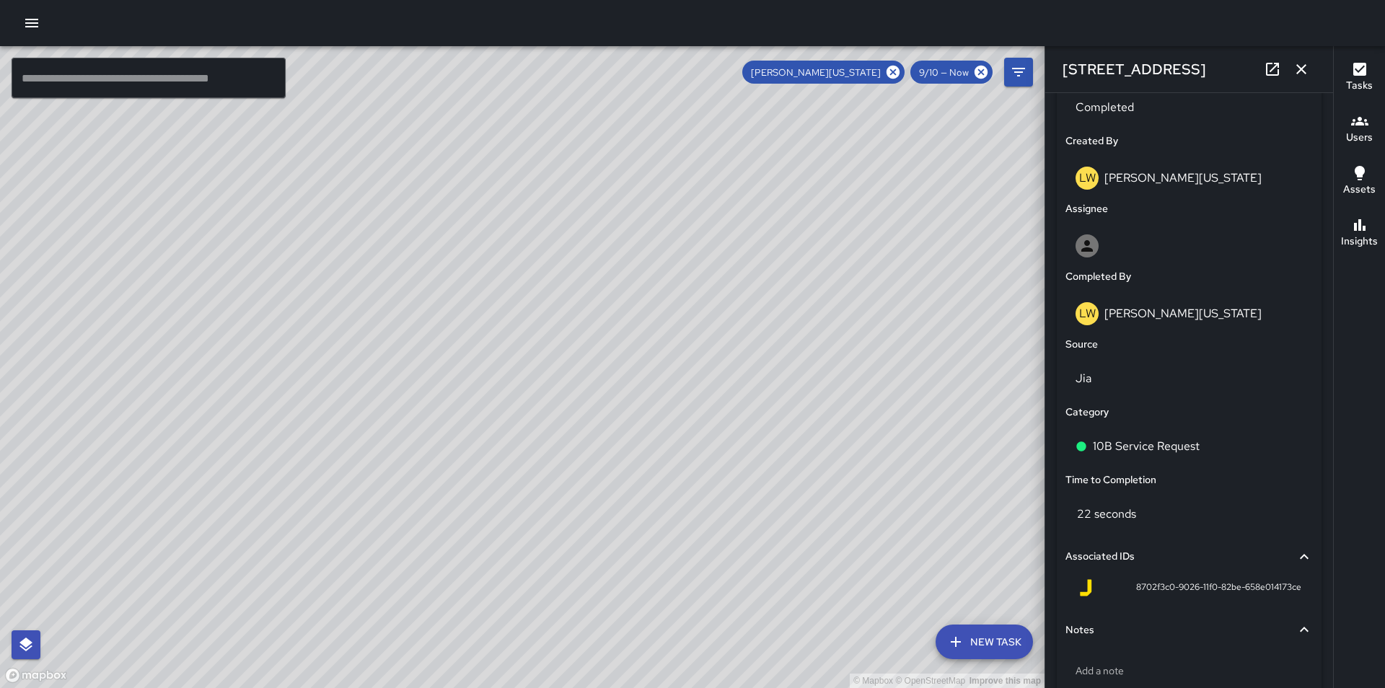
scroll to position [789, 0]
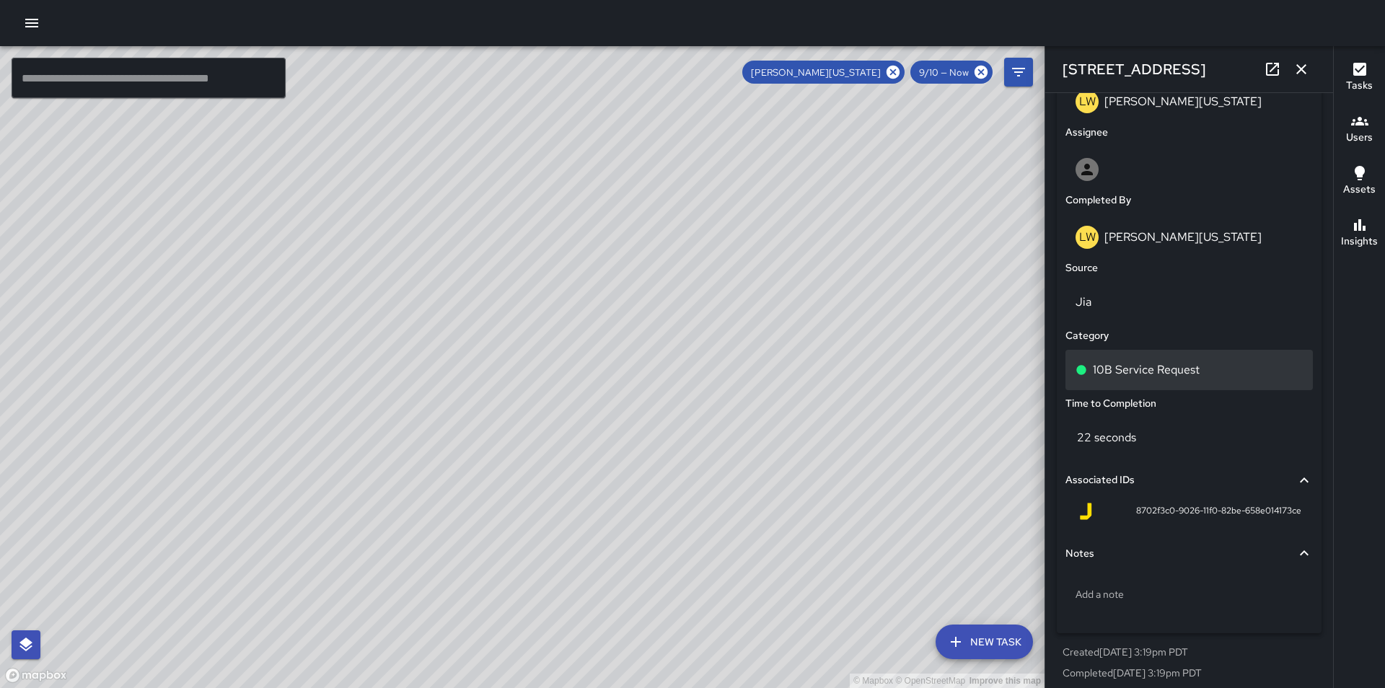
click at [1198, 374] on p "10B Service Request" at bounding box center [1146, 369] width 107 height 17
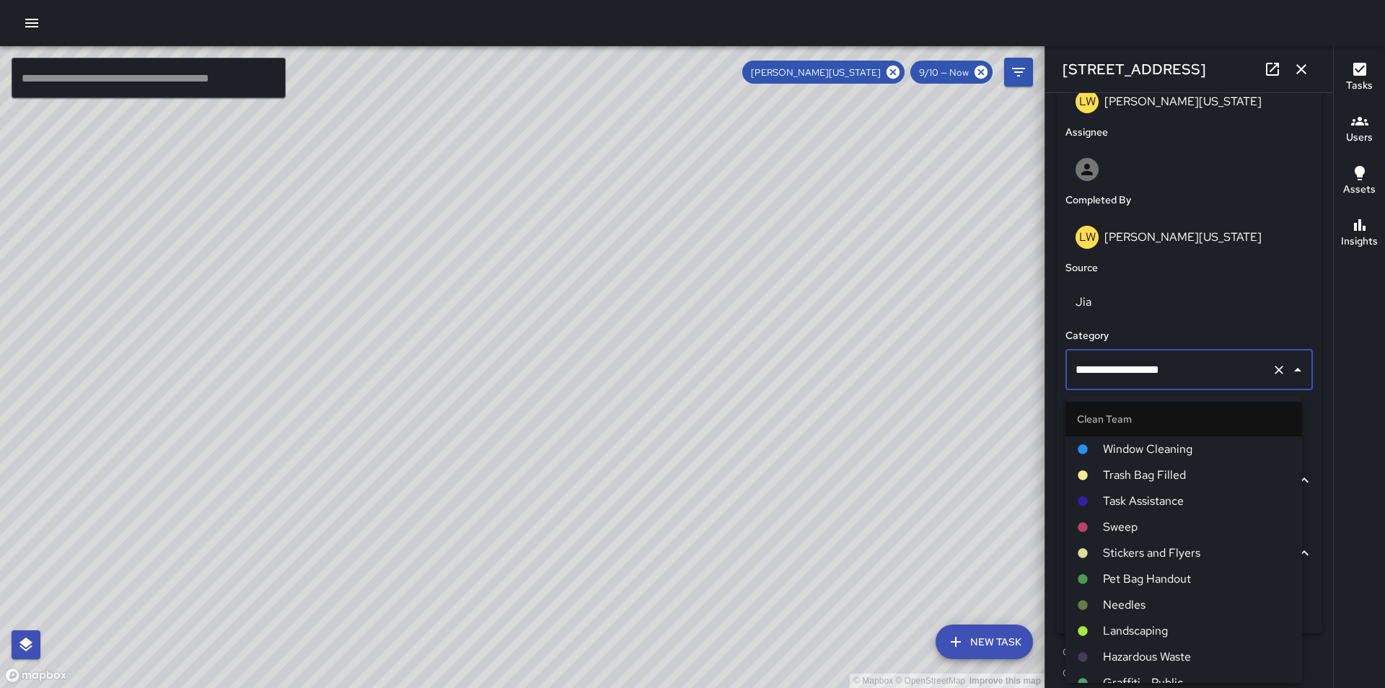
scroll to position [784, 0]
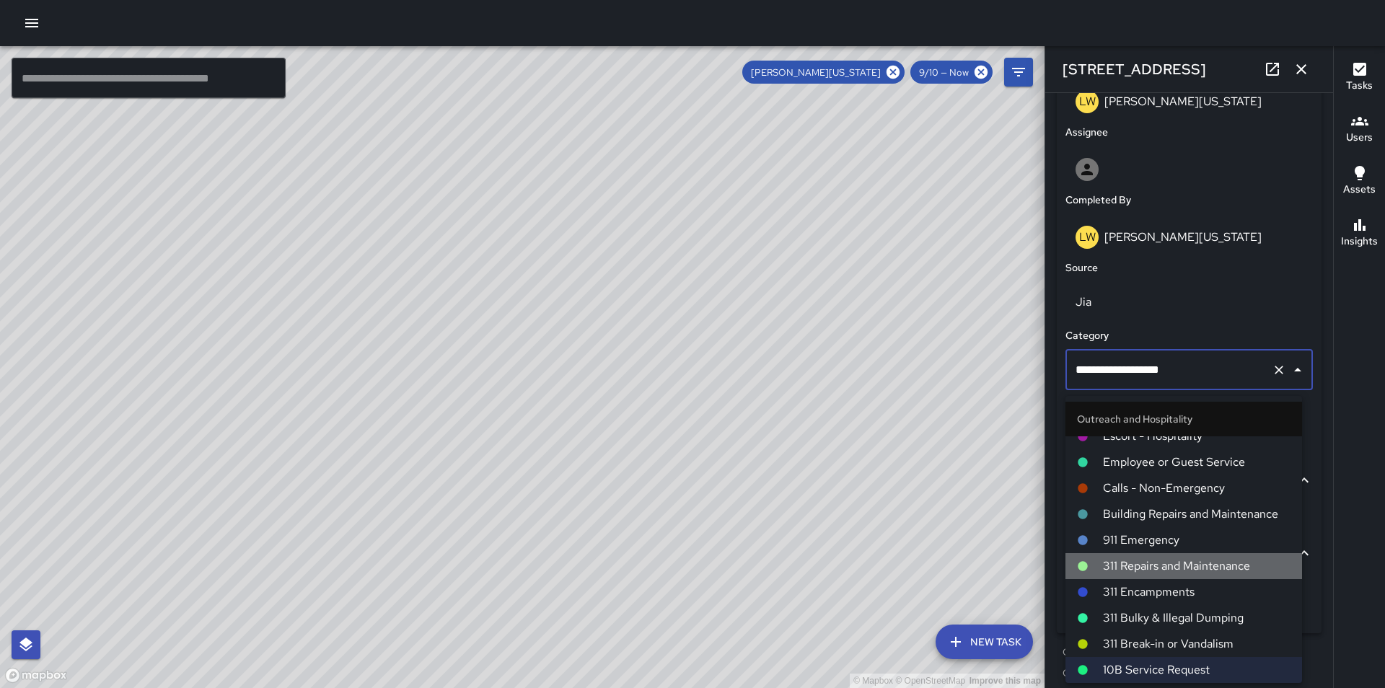
click at [1193, 563] on span "311 Repairs and Maintenance" at bounding box center [1197, 566] width 188 height 17
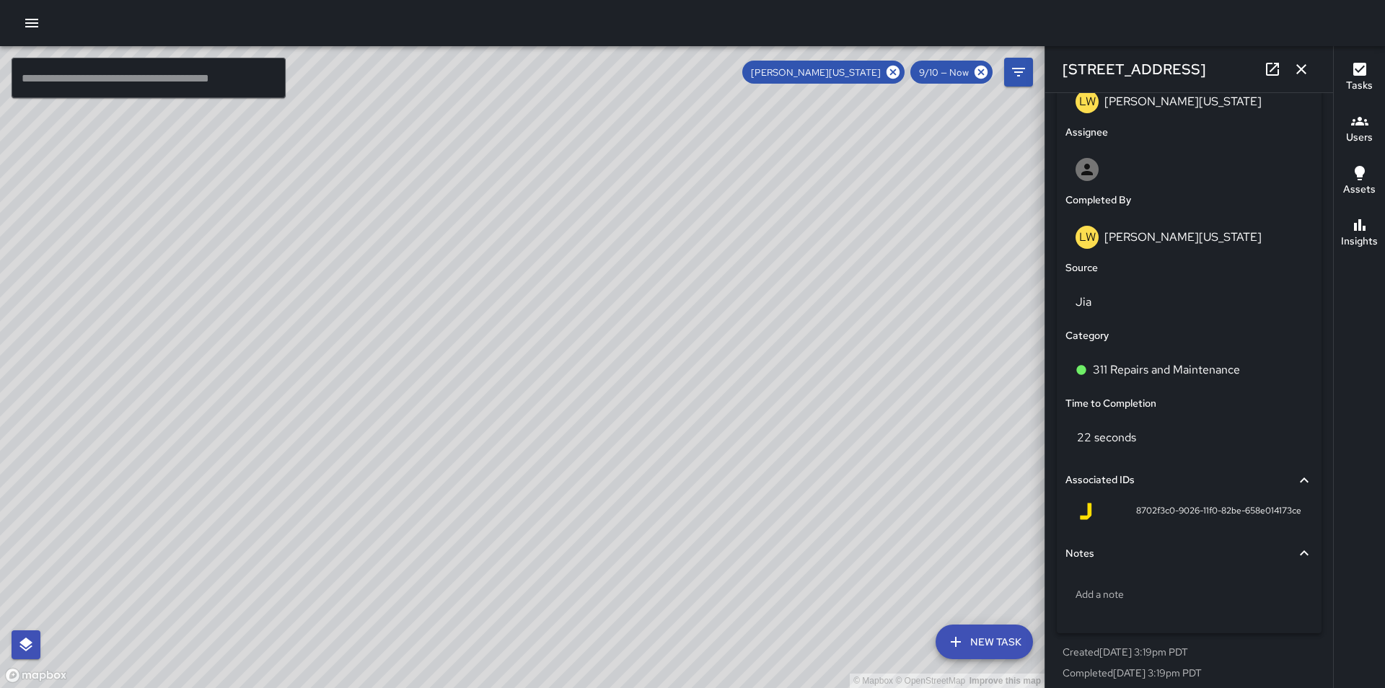
click at [1302, 78] on button "button" at bounding box center [1301, 69] width 29 height 29
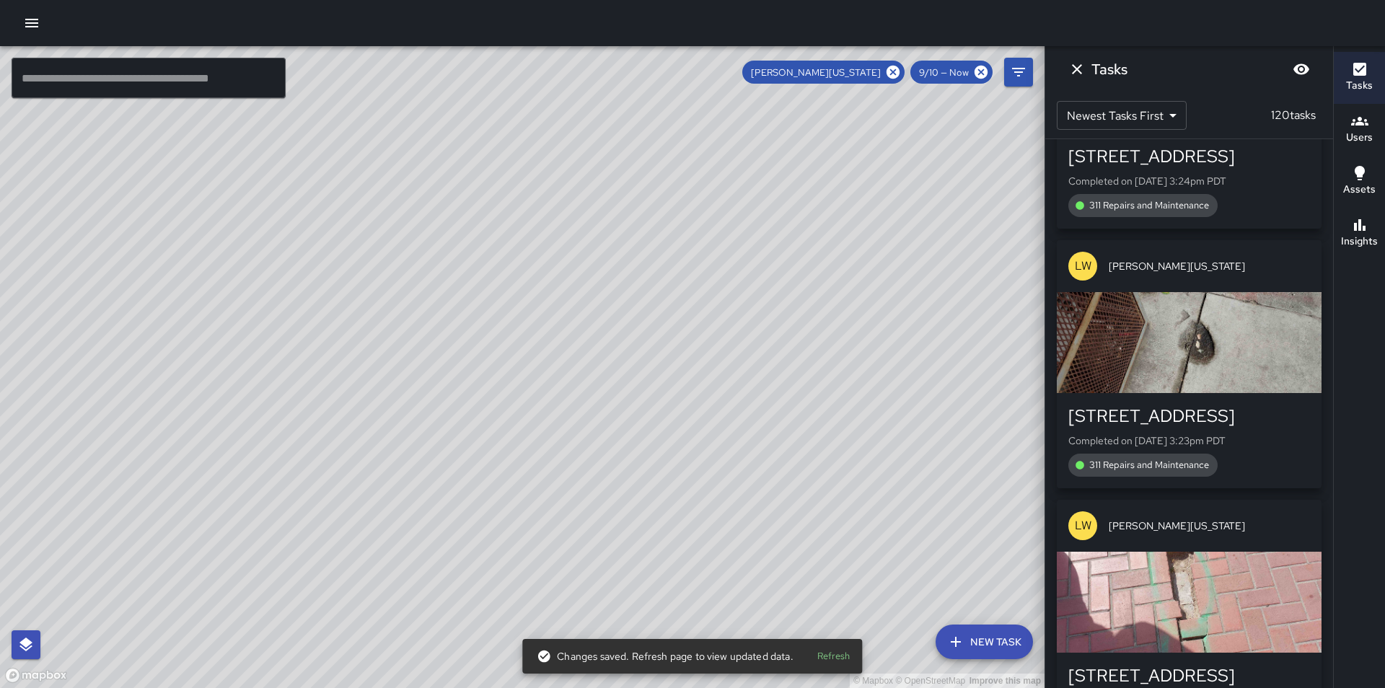
scroll to position [13443, 0]
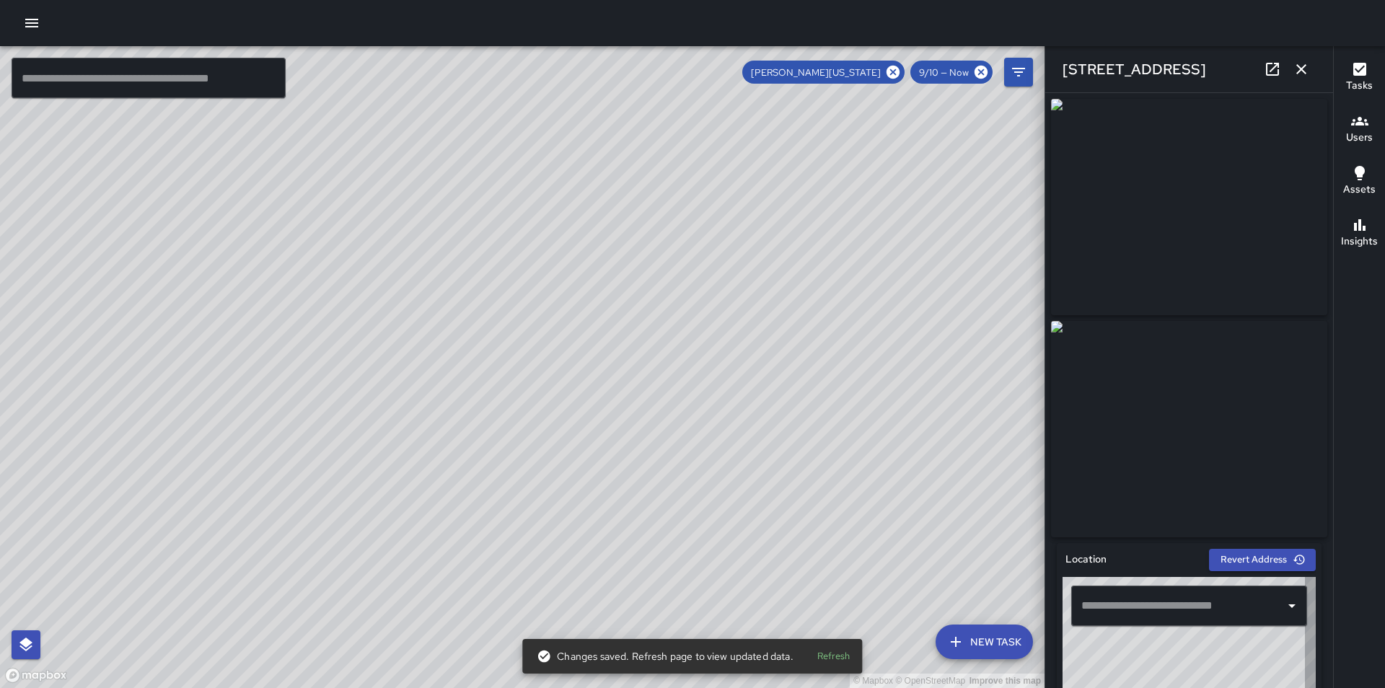
type input "**********"
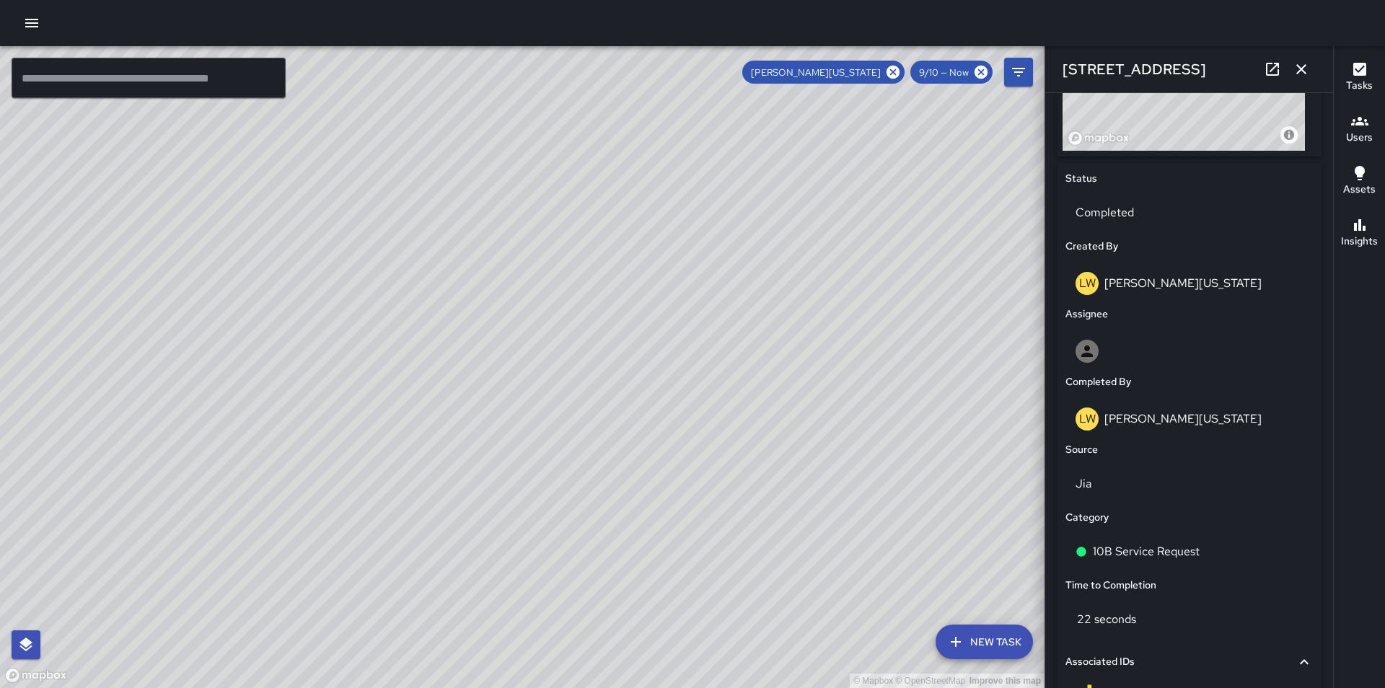
scroll to position [616, 0]
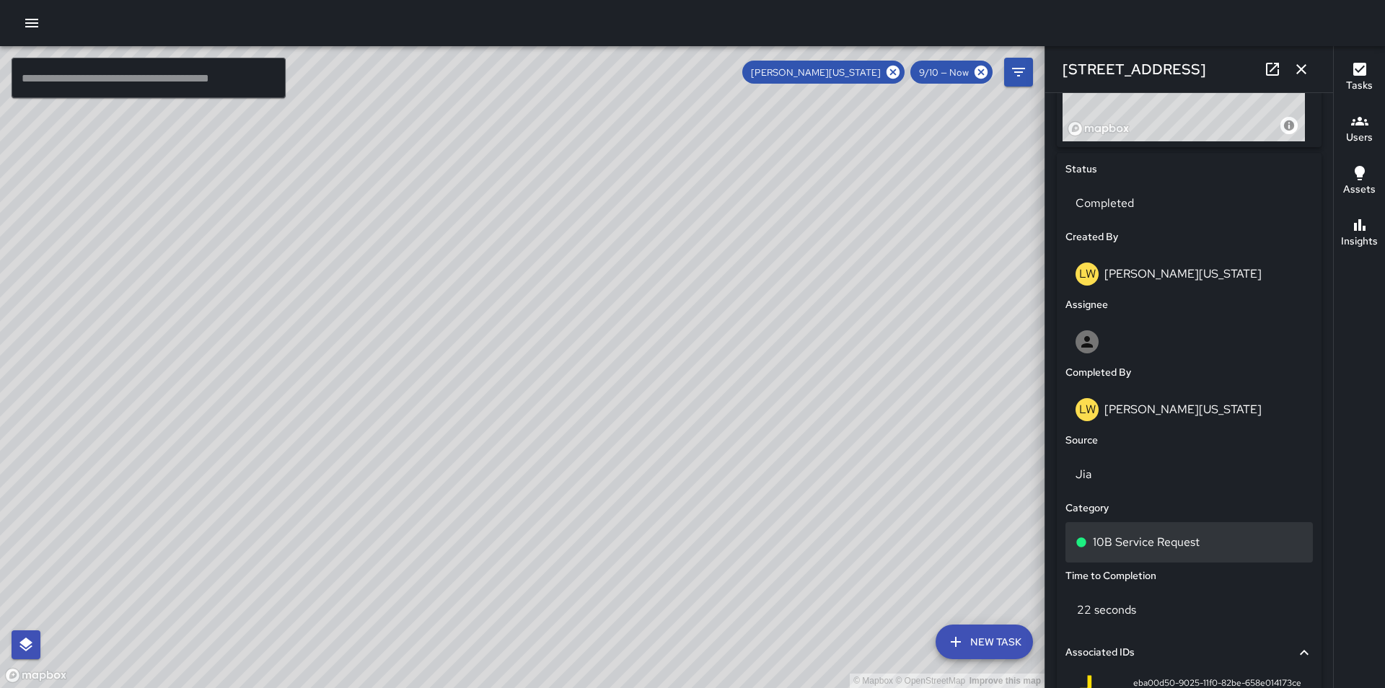
click at [1236, 543] on div "10B Service Request" at bounding box center [1189, 542] width 227 height 17
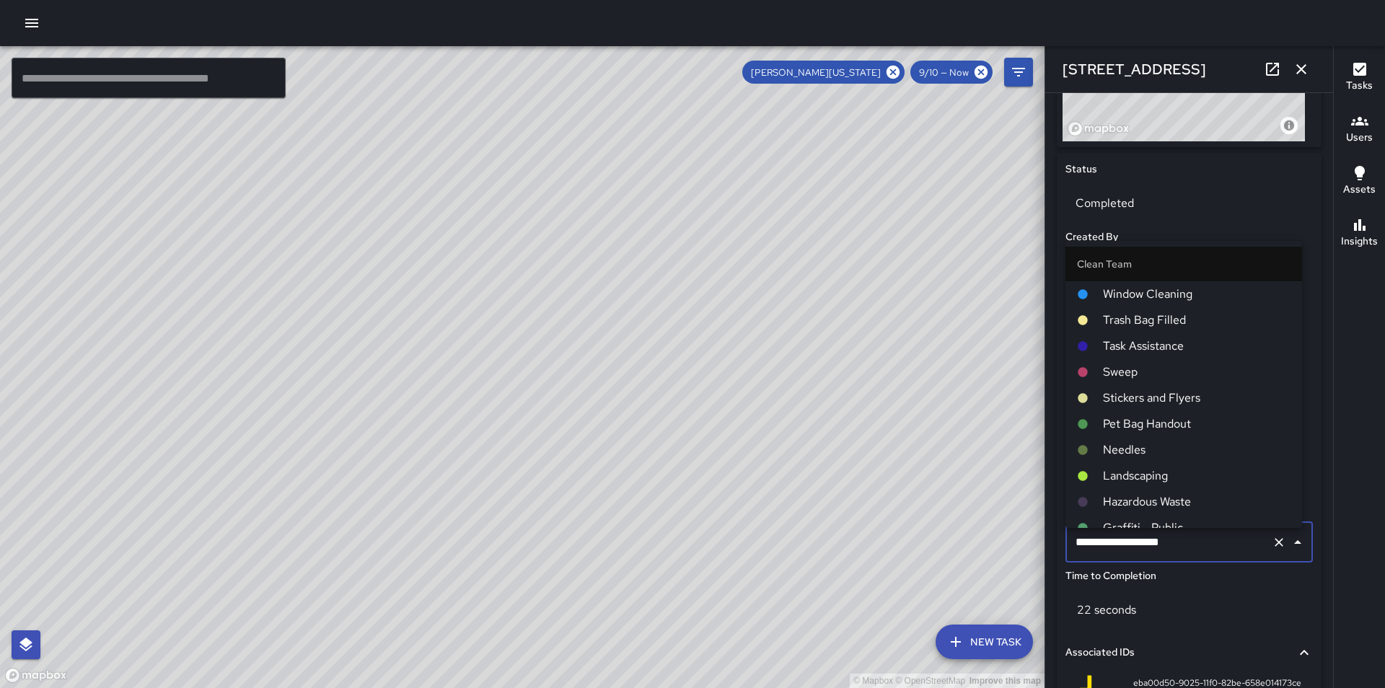
scroll to position [784, 0]
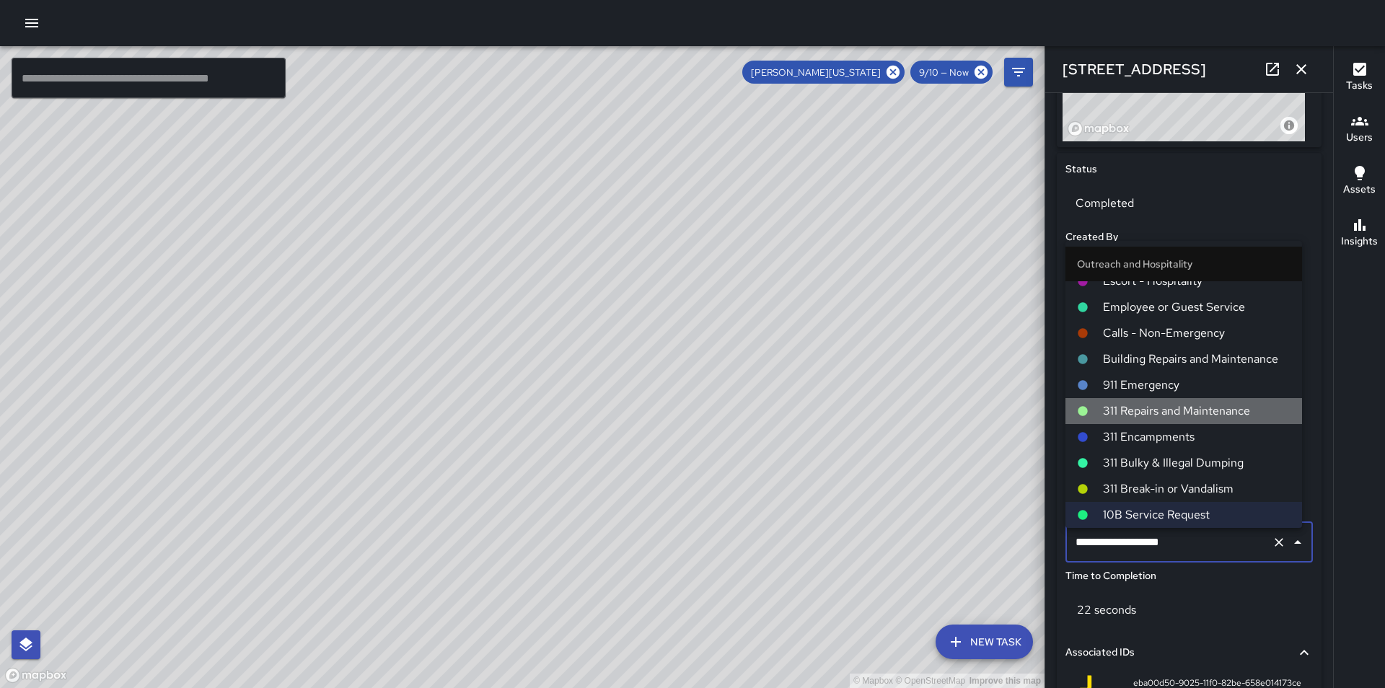
click at [1204, 414] on span "311 Repairs and Maintenance" at bounding box center [1197, 411] width 188 height 17
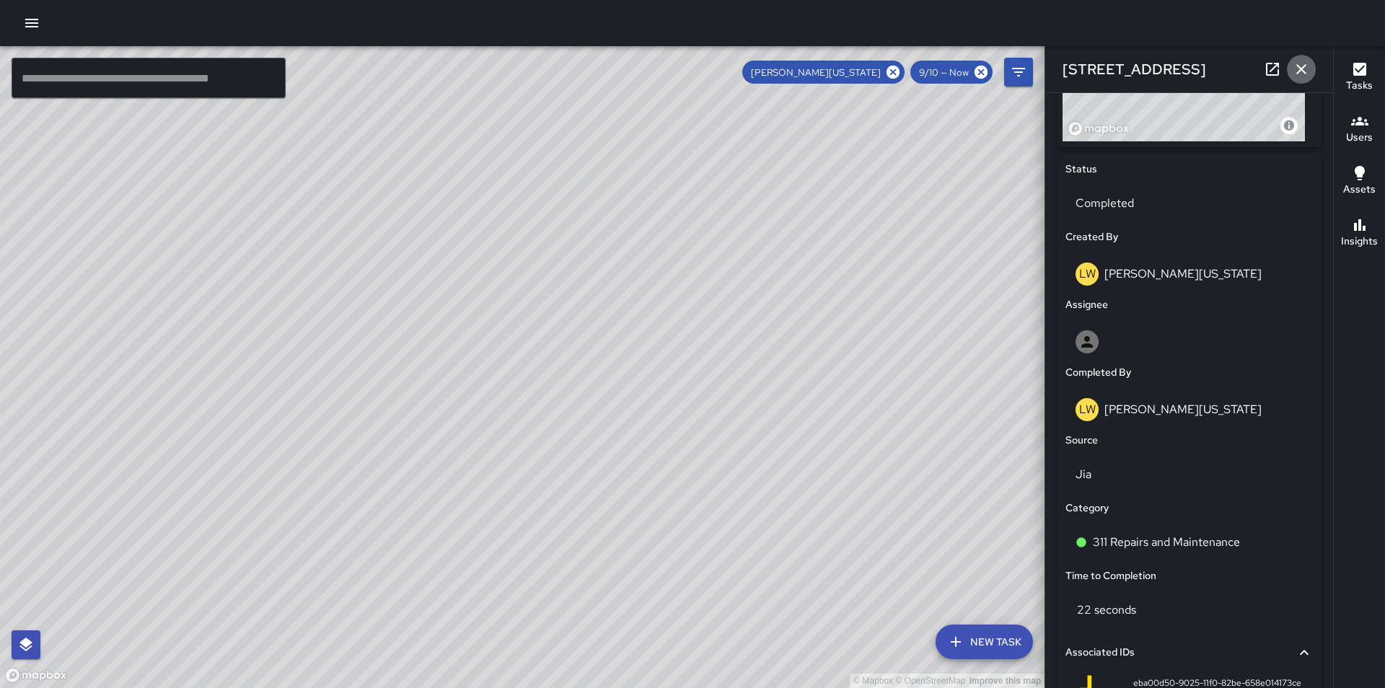
click at [1307, 62] on icon "button" at bounding box center [1301, 69] width 17 height 17
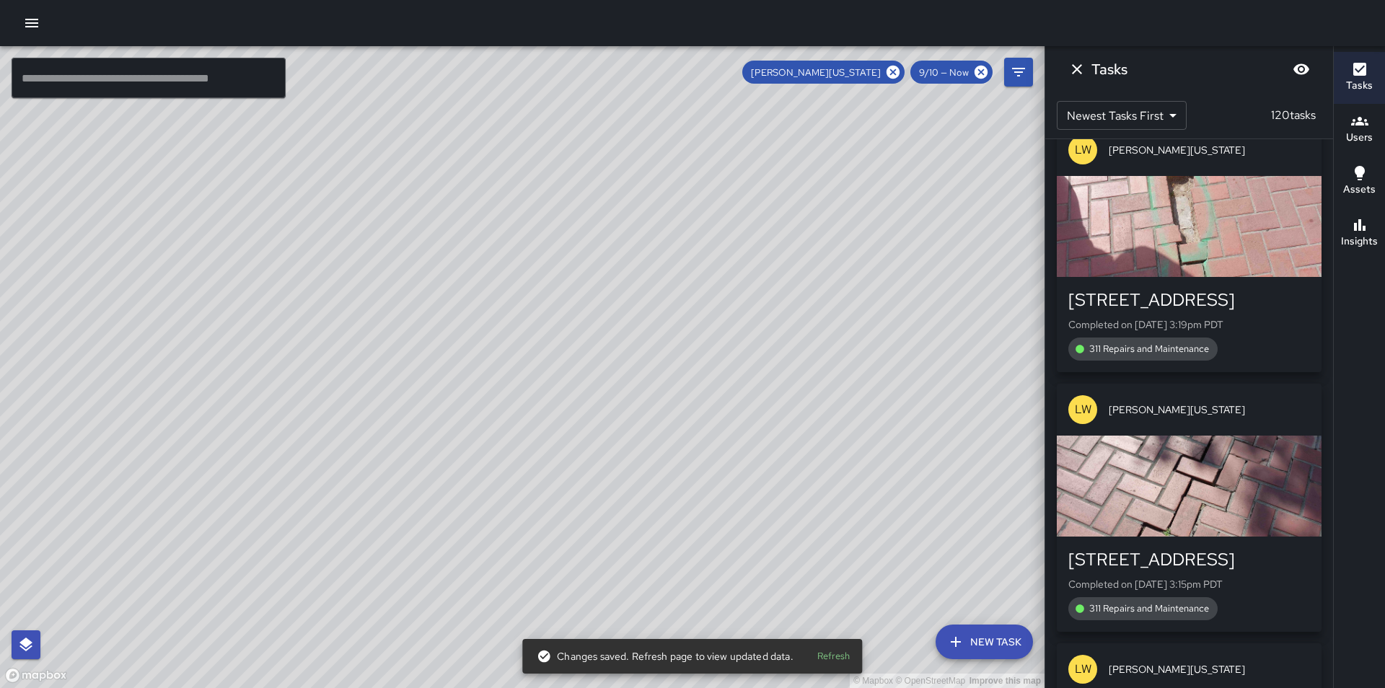
scroll to position [13789, 0]
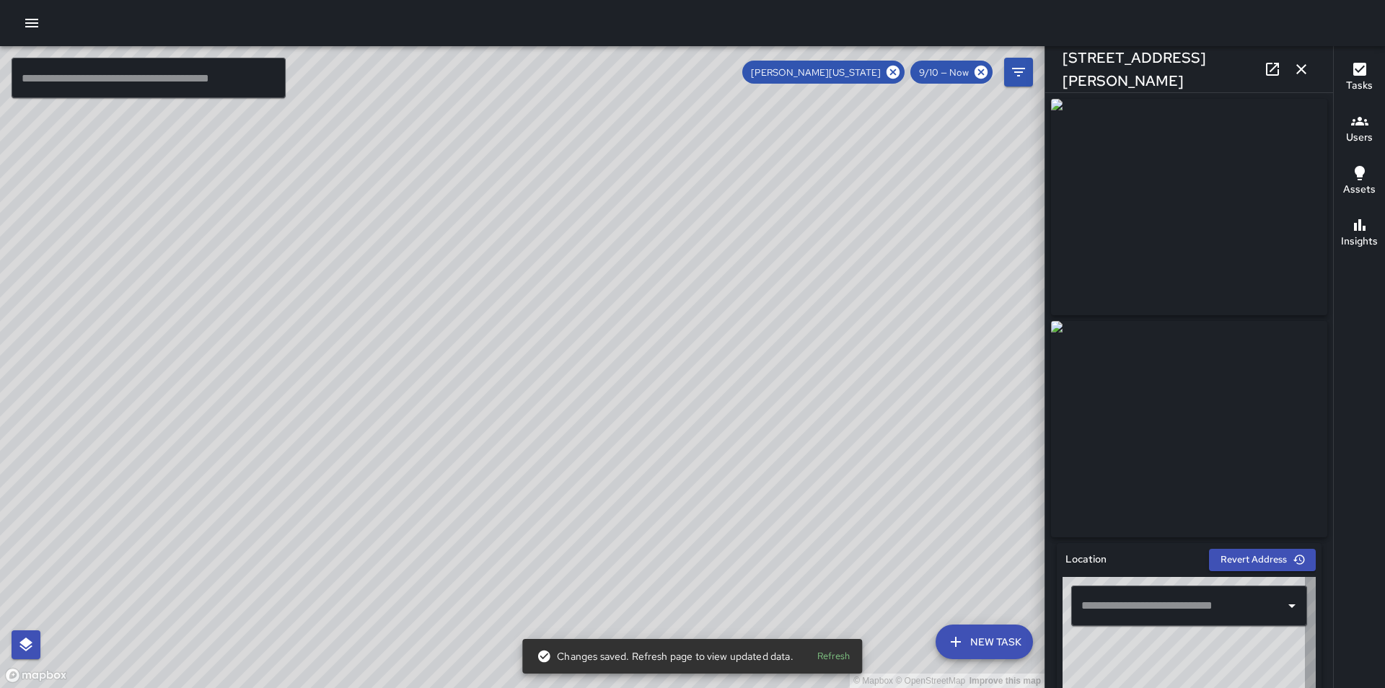
type input "**********"
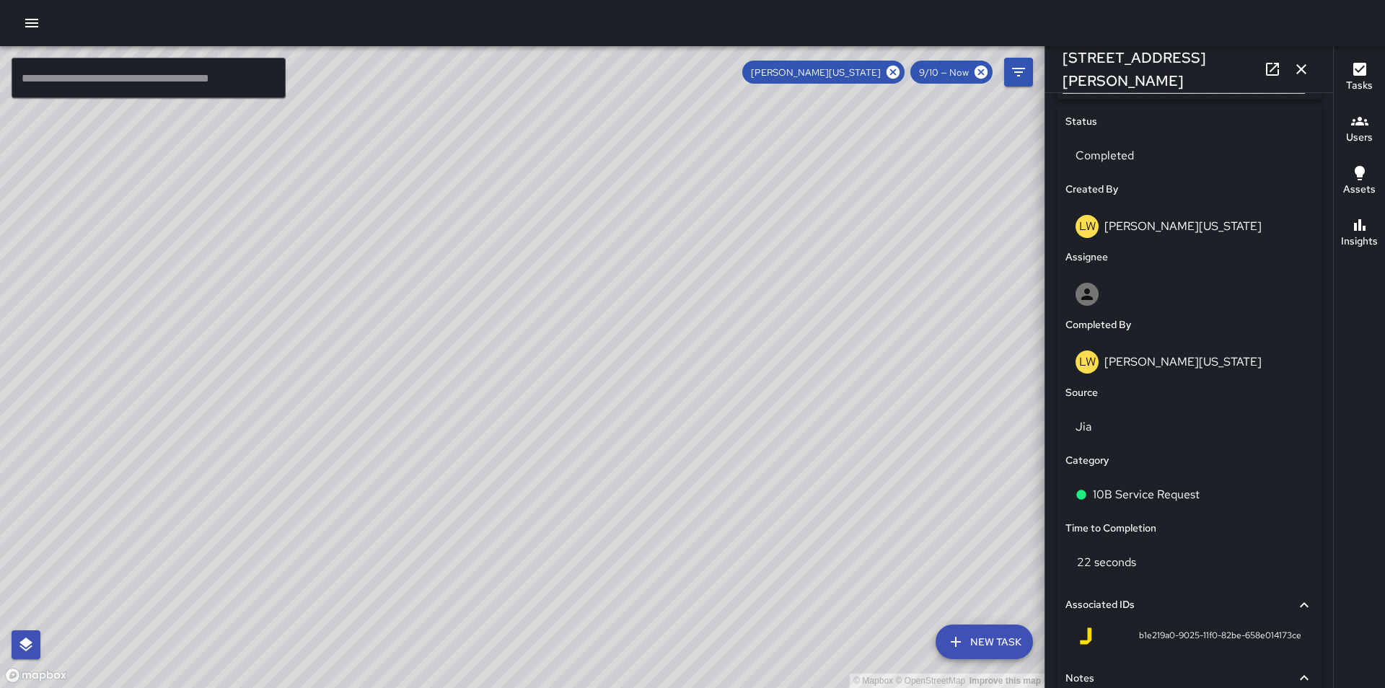
scroll to position [673, 0]
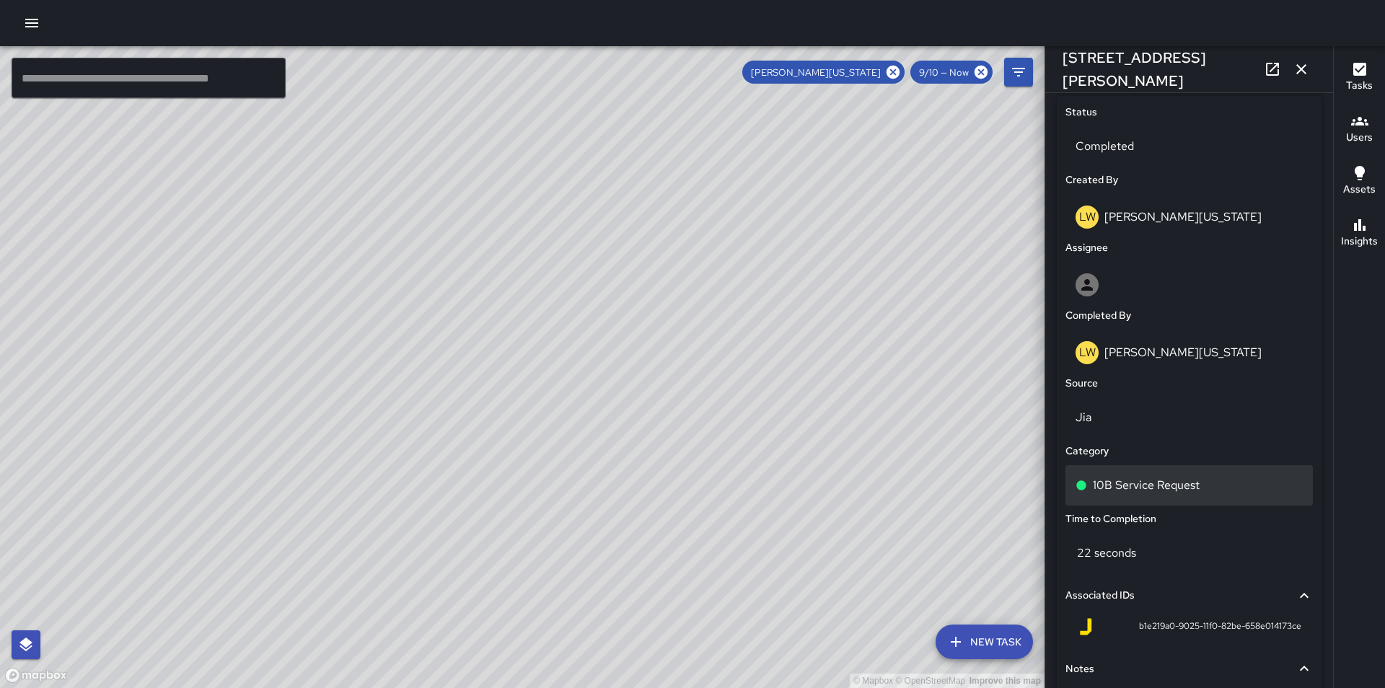
click at [1222, 493] on div "10B Service Request" at bounding box center [1189, 485] width 227 height 17
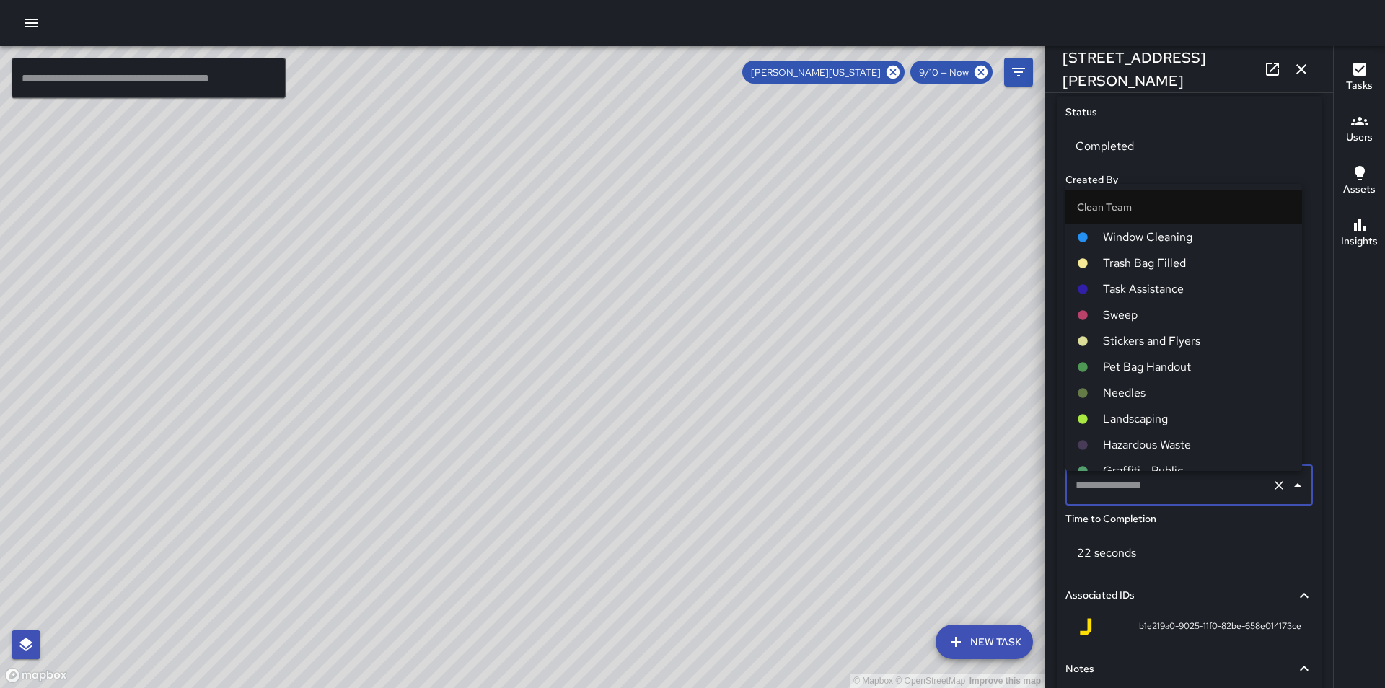
type input "**********"
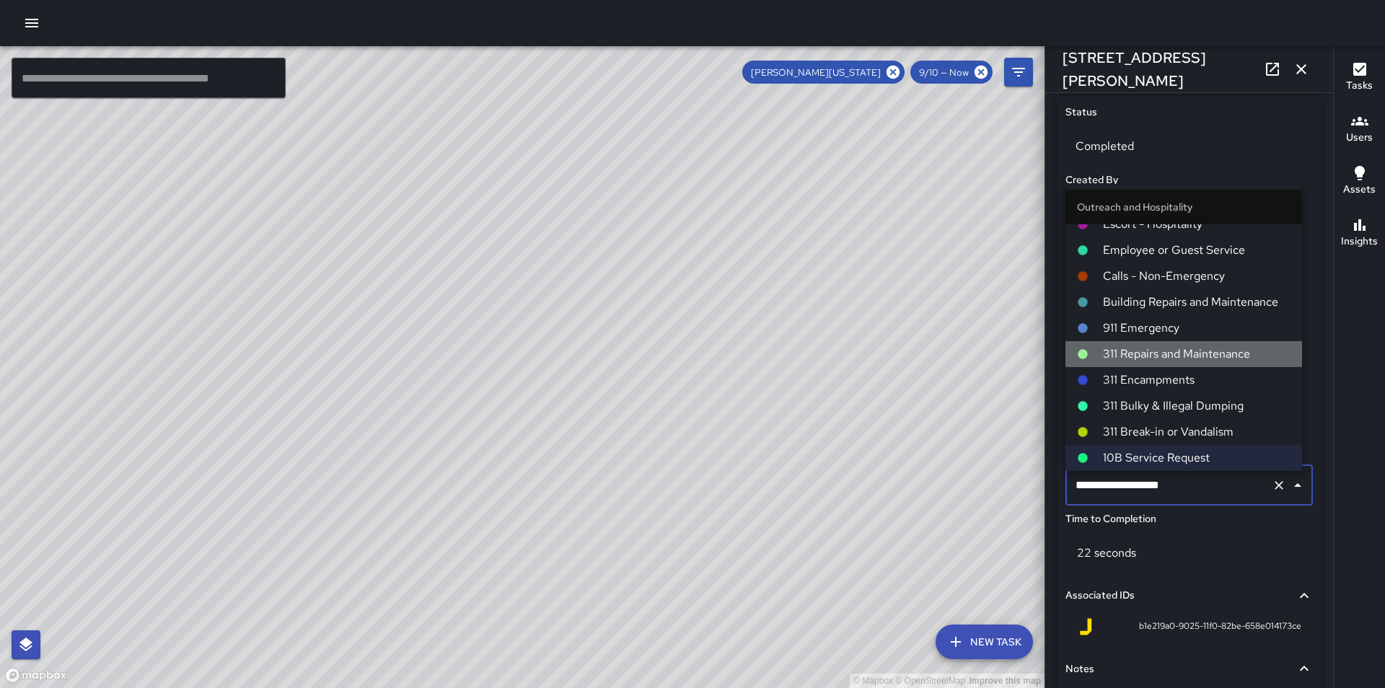
click at [1203, 349] on span "311 Repairs and Maintenance" at bounding box center [1197, 354] width 188 height 17
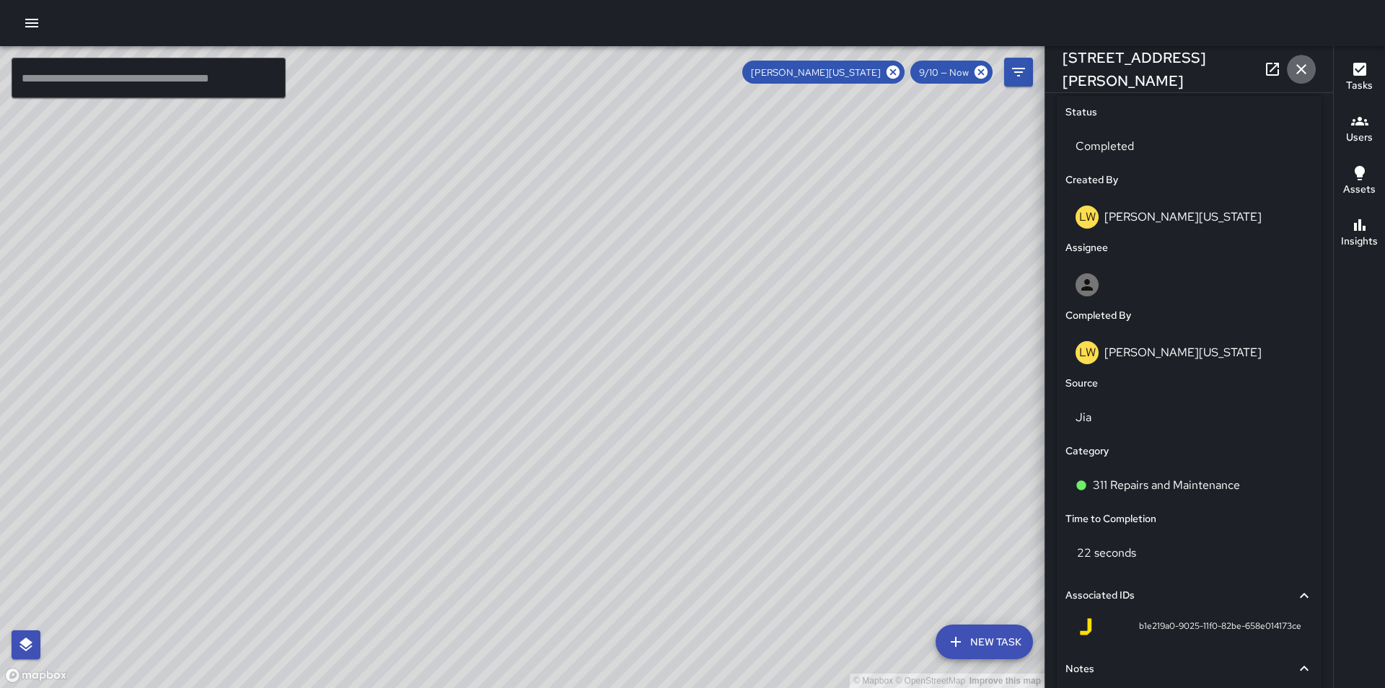
click at [1307, 76] on icon "button" at bounding box center [1301, 69] width 17 height 17
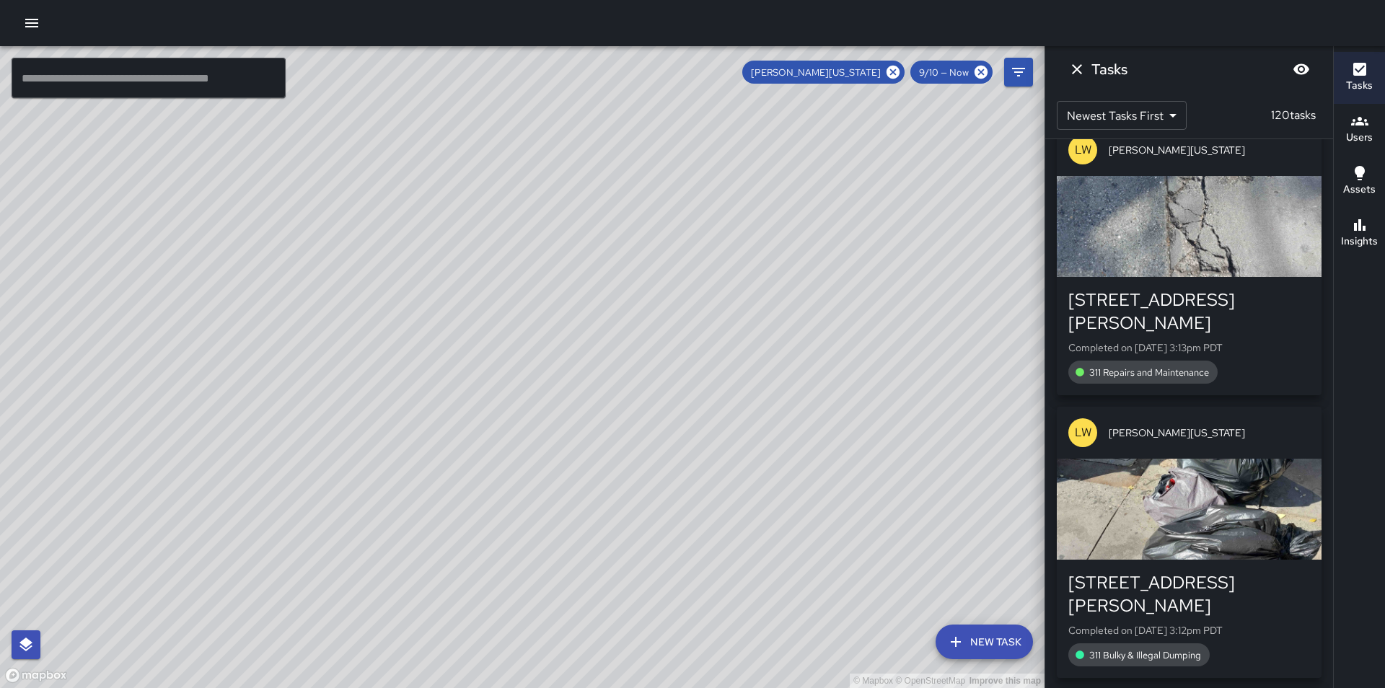
scroll to position [14357, 0]
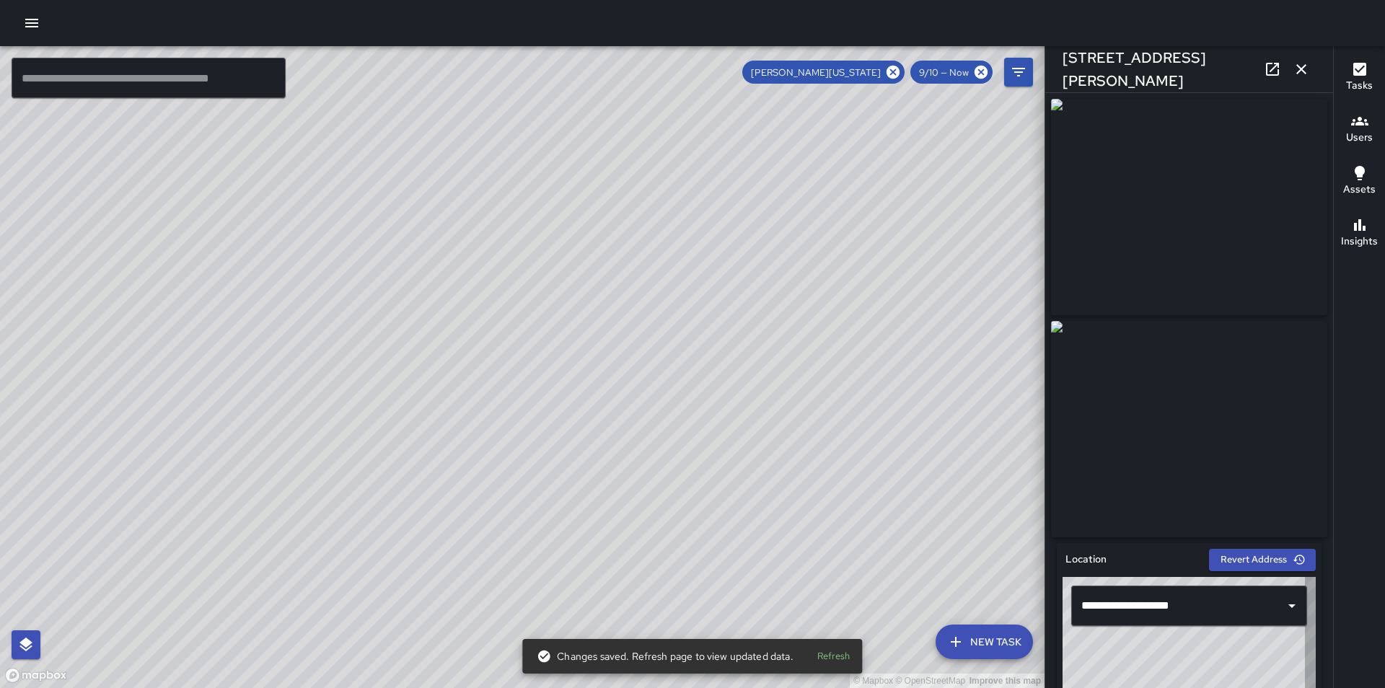
type input "**********"
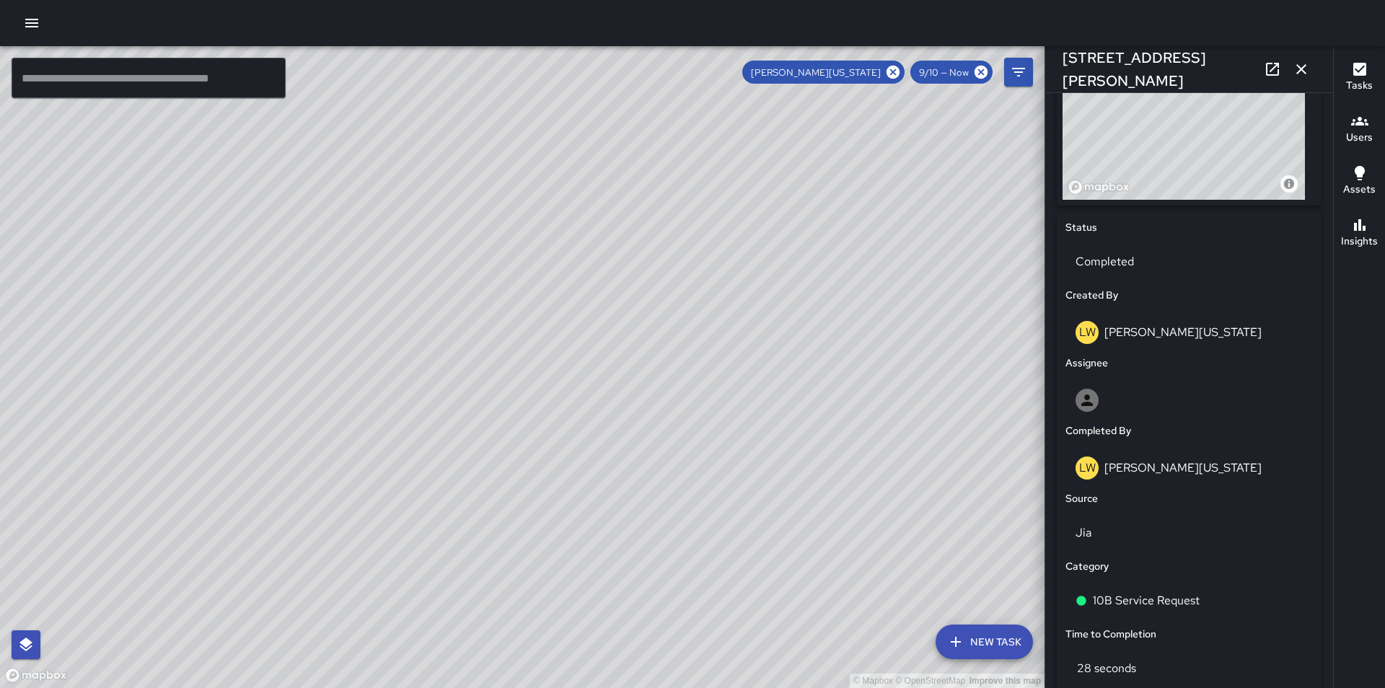
scroll to position [625, 0]
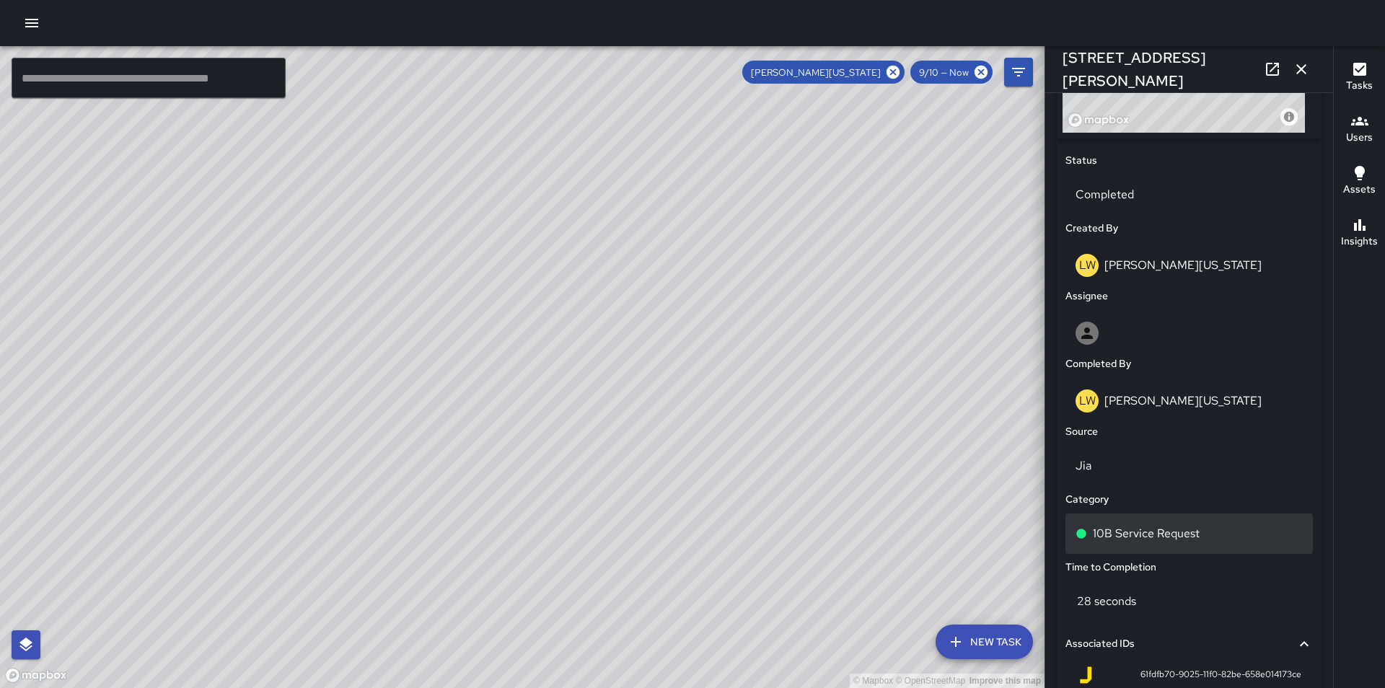
click at [1236, 538] on div "10B Service Request" at bounding box center [1189, 533] width 227 height 17
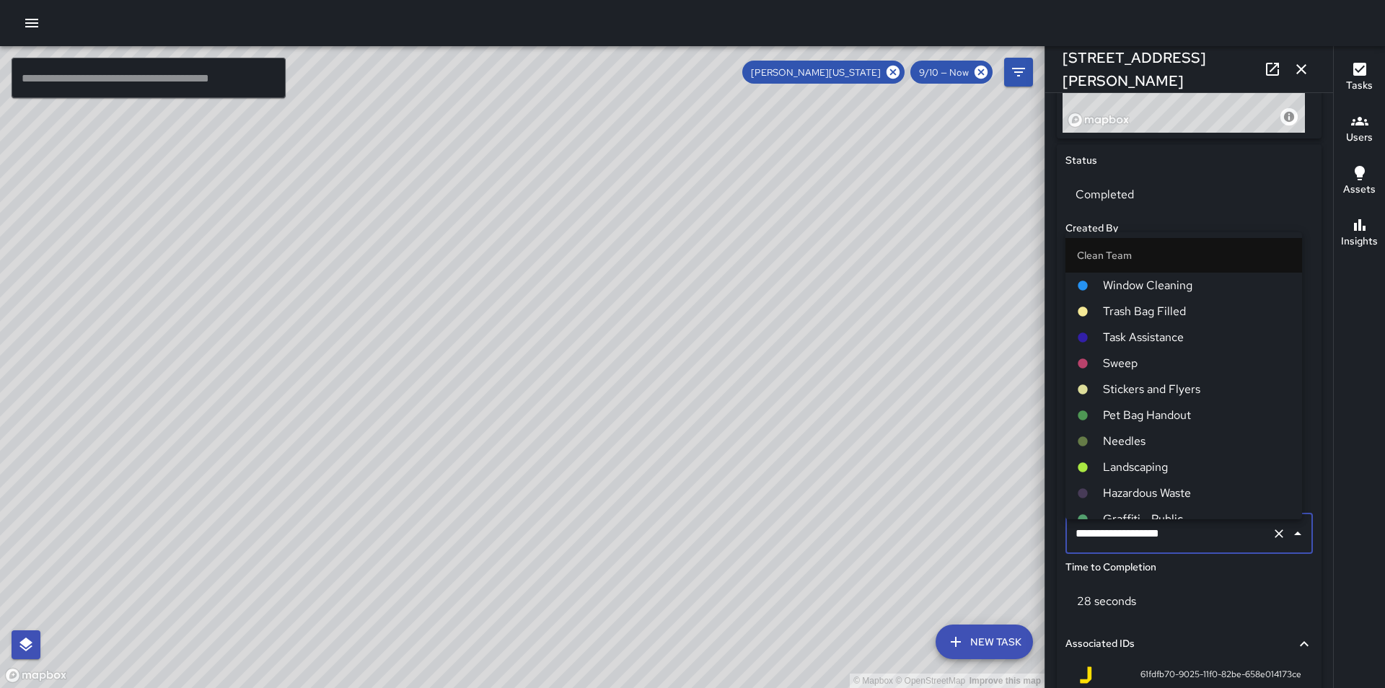
scroll to position [784, 0]
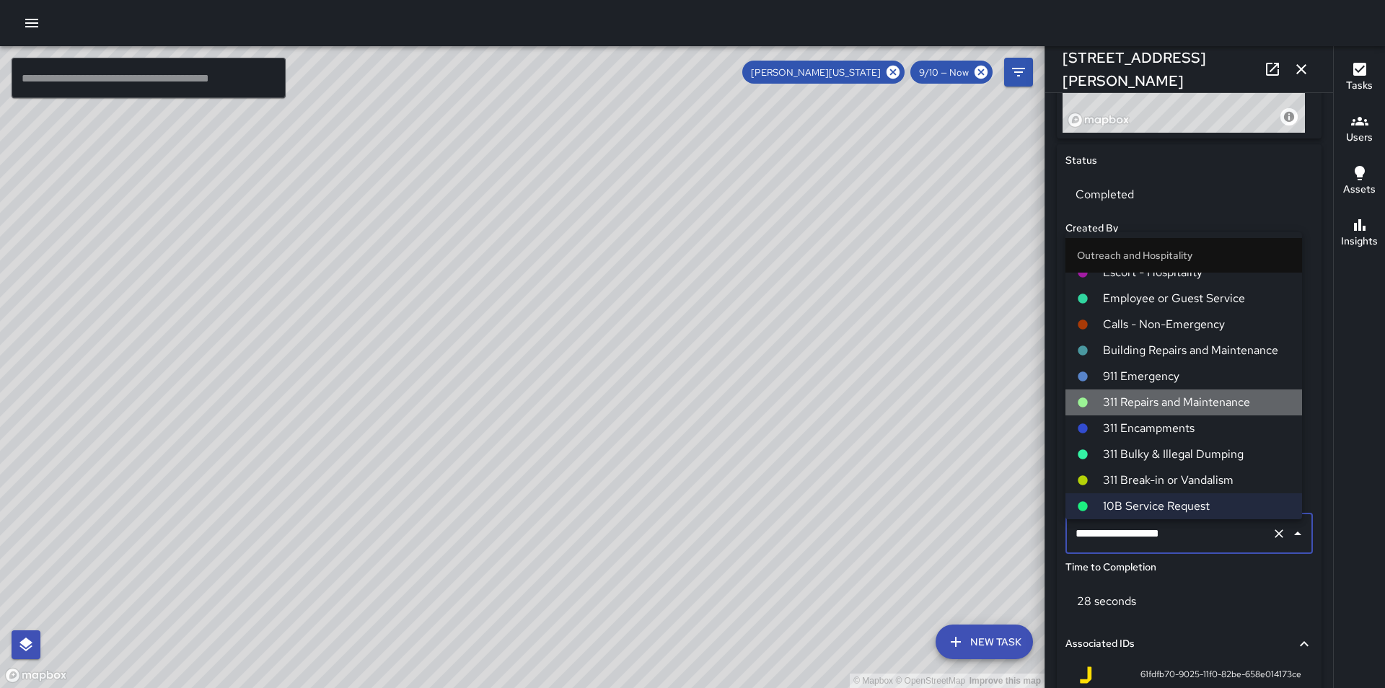
click at [1187, 398] on span "311 Repairs and Maintenance" at bounding box center [1197, 402] width 188 height 17
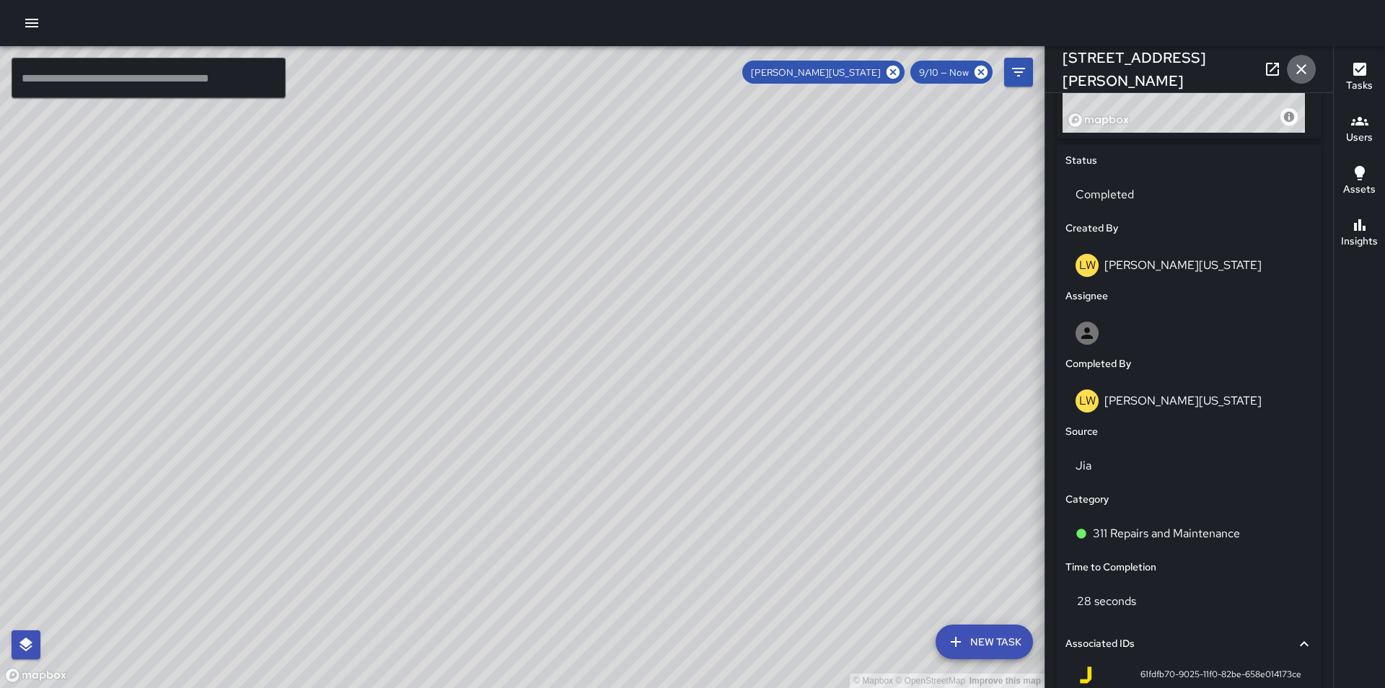
click at [1306, 68] on icon "button" at bounding box center [1301, 69] width 17 height 17
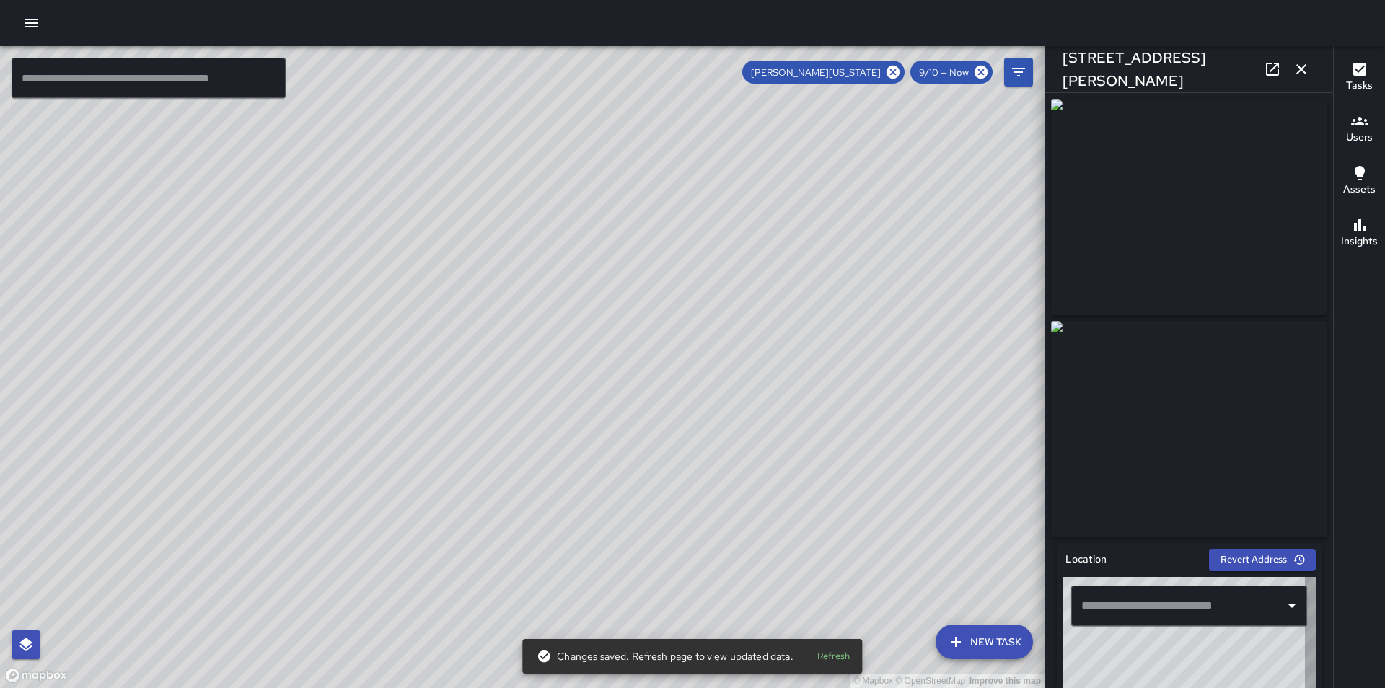
type input "**********"
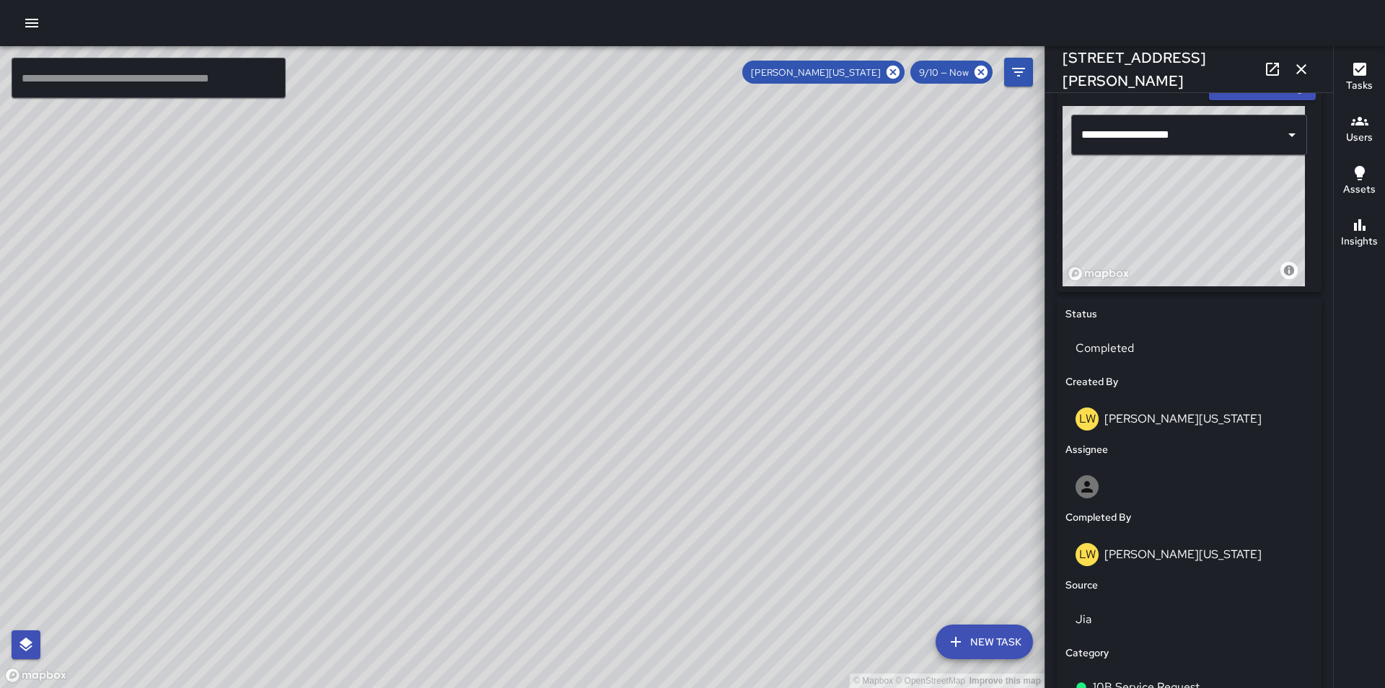
scroll to position [491, 0]
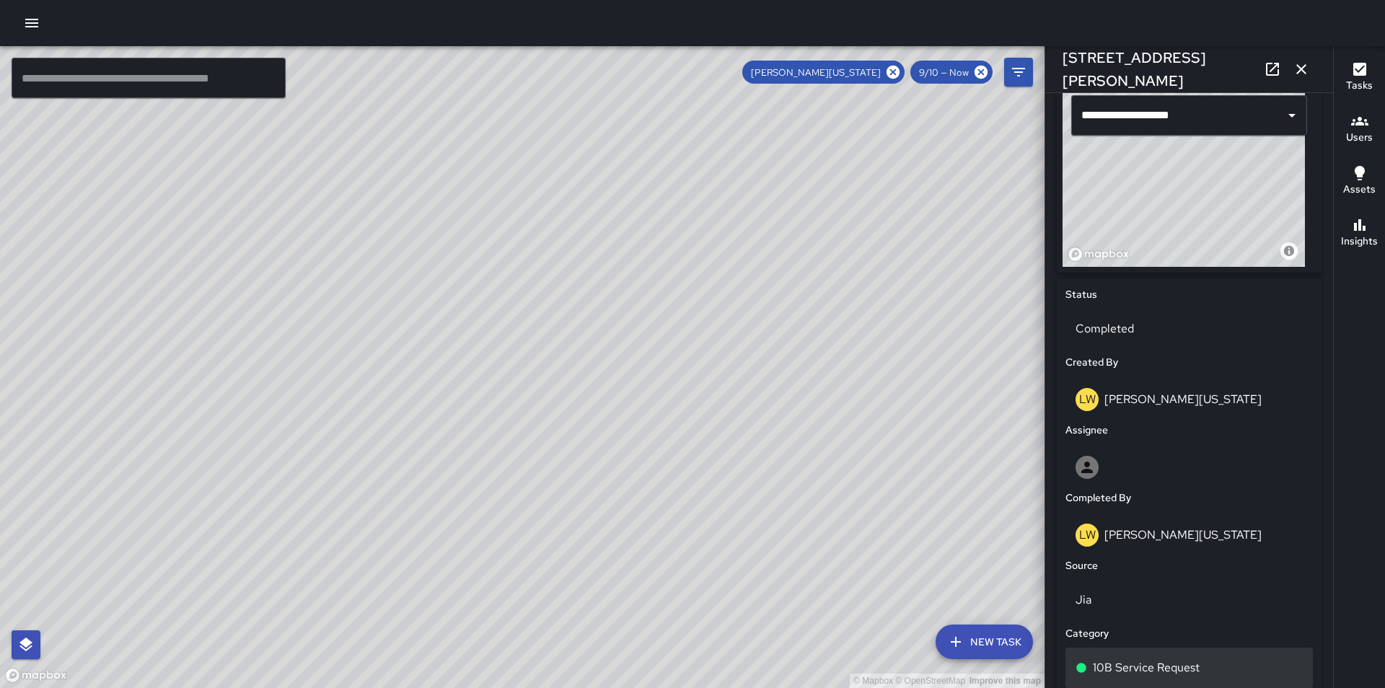
click at [1218, 666] on div "10B Service Request" at bounding box center [1189, 667] width 227 height 17
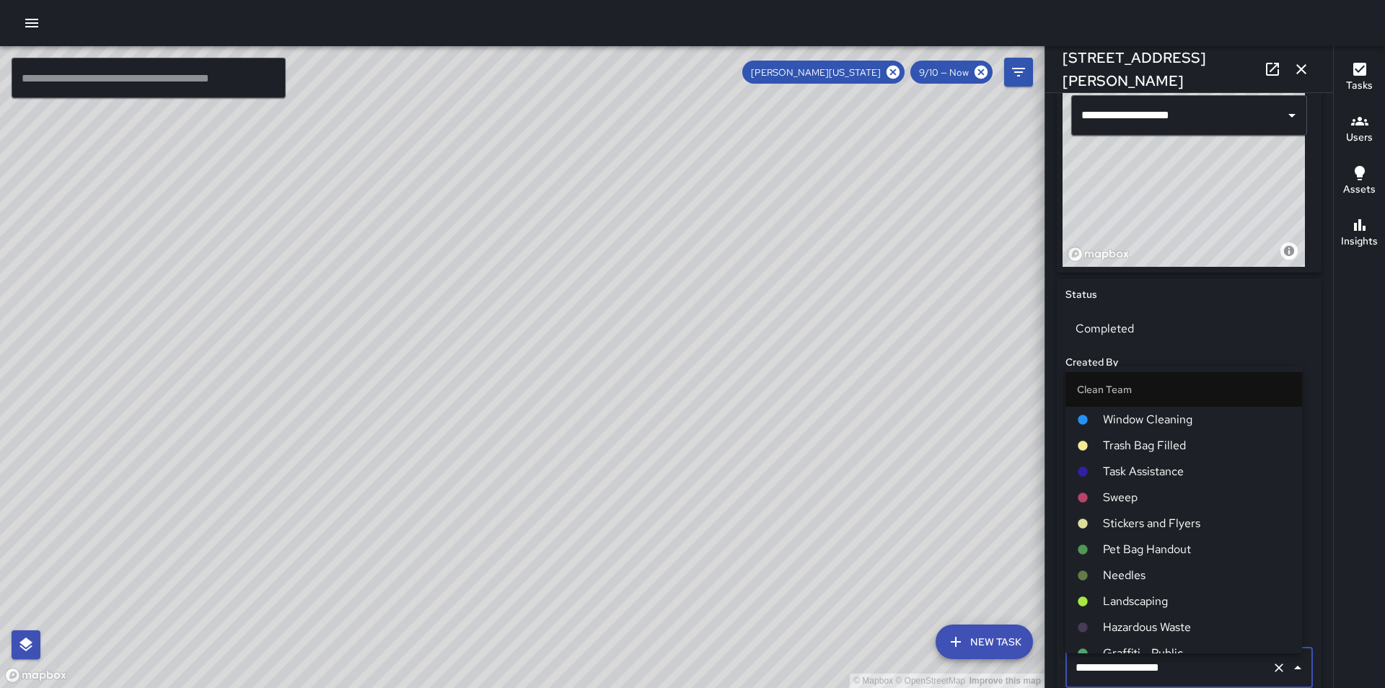
scroll to position [784, 0]
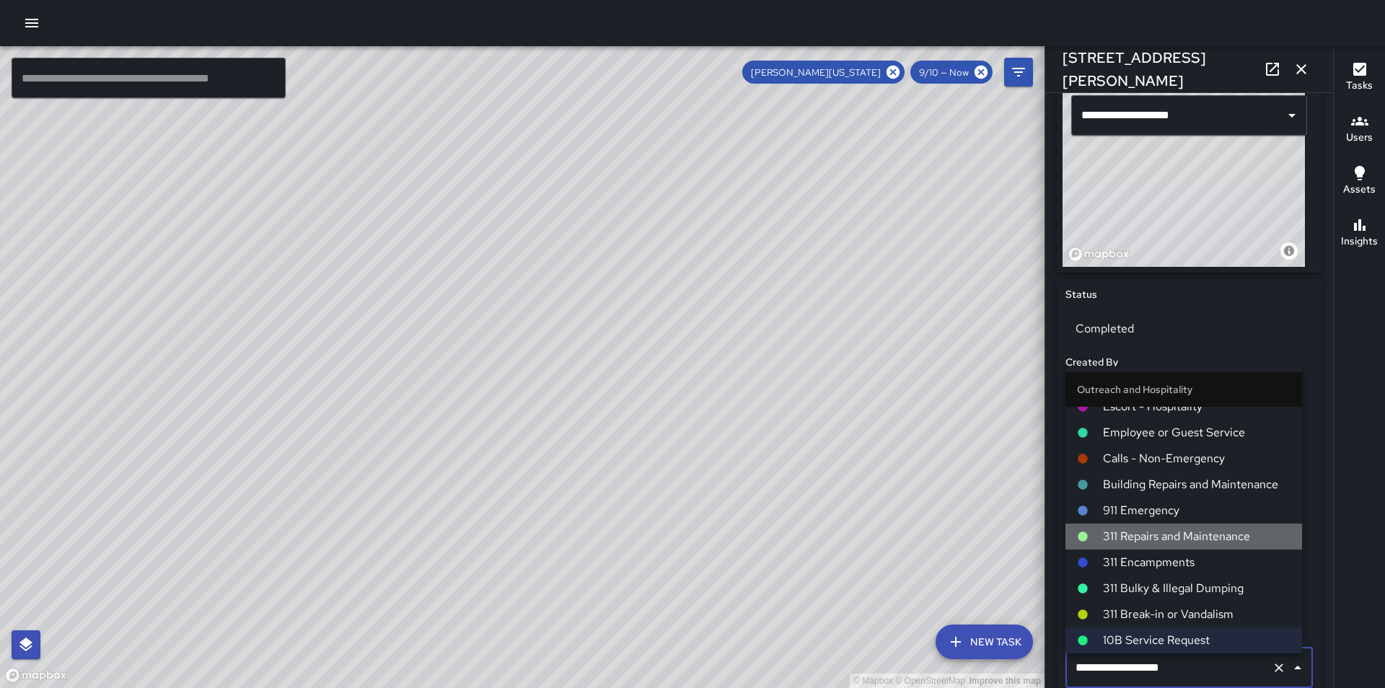
click at [1211, 534] on span "311 Repairs and Maintenance" at bounding box center [1197, 536] width 188 height 17
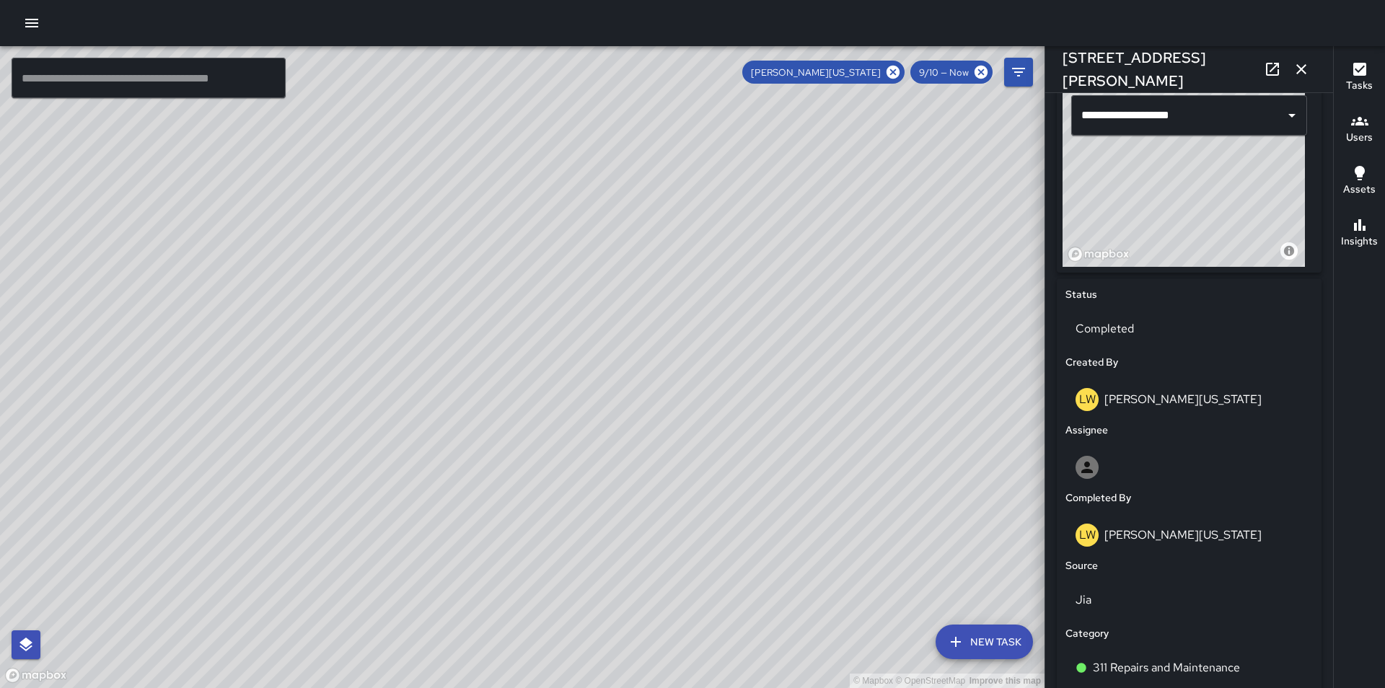
click at [1304, 69] on icon "button" at bounding box center [1301, 69] width 17 height 17
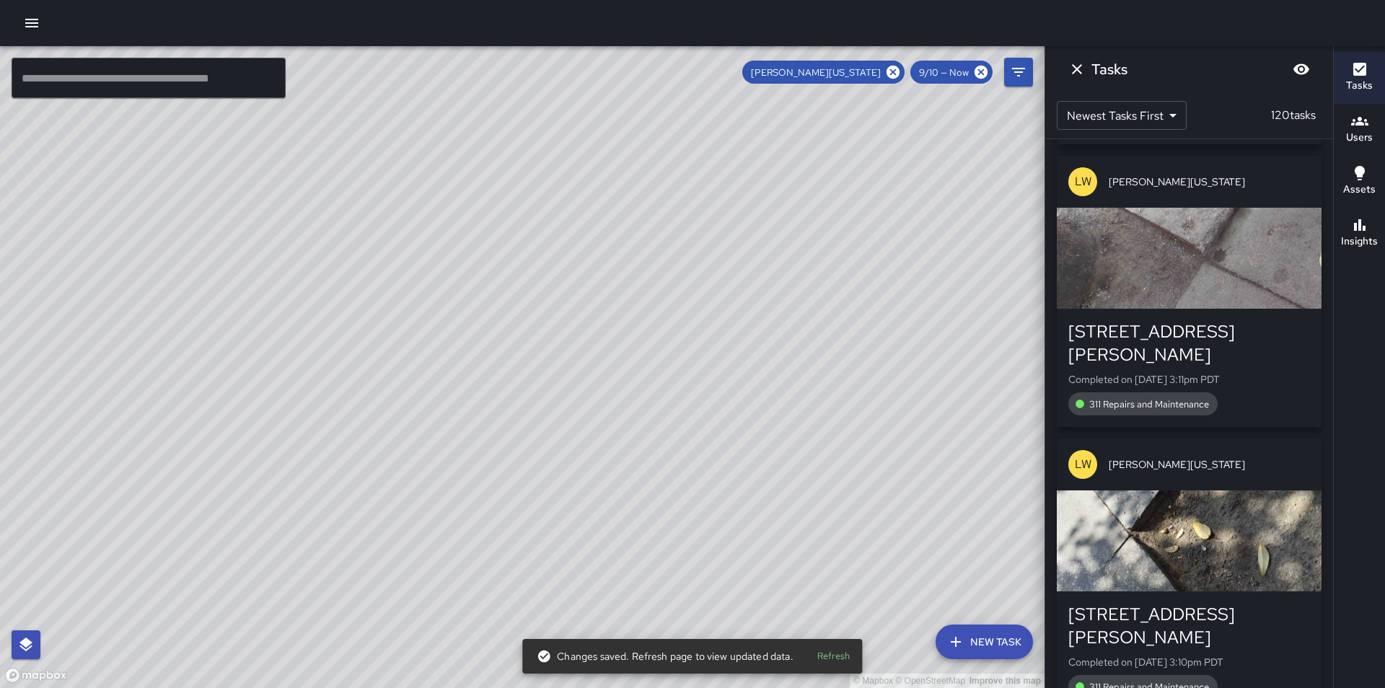
scroll to position [14819, 0]
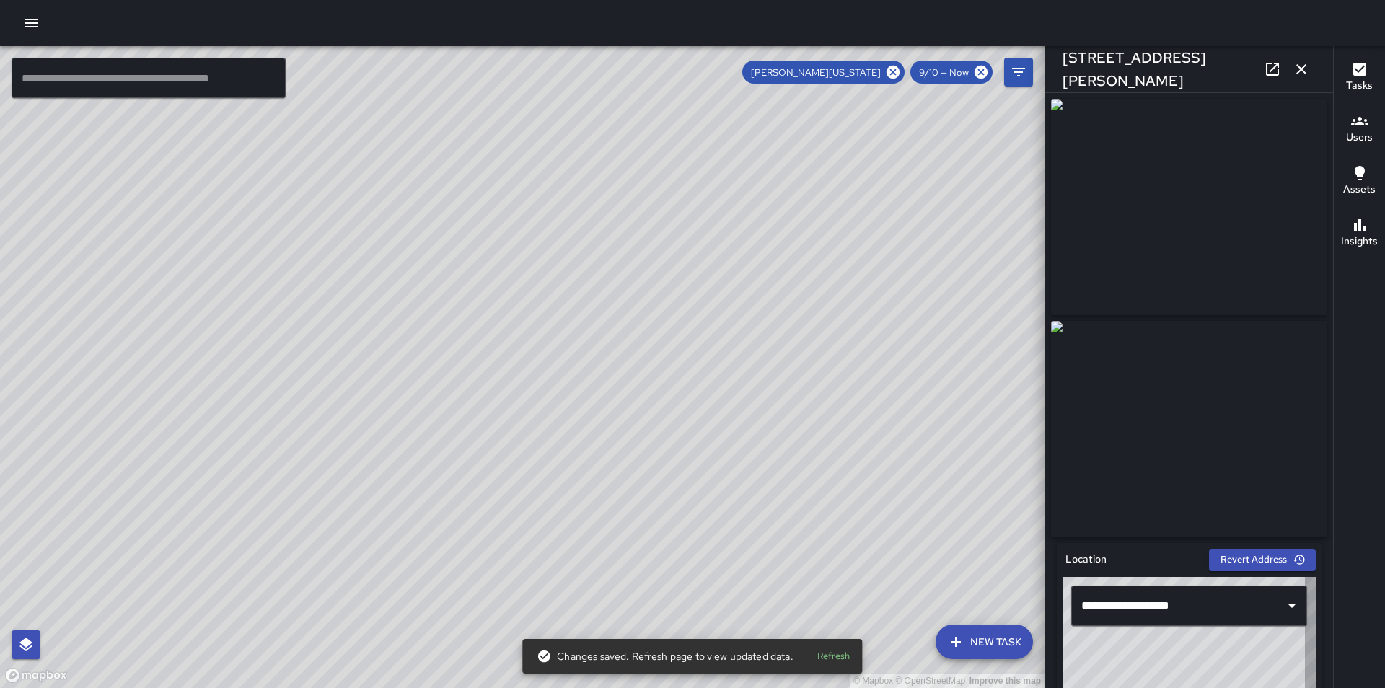
type input "**********"
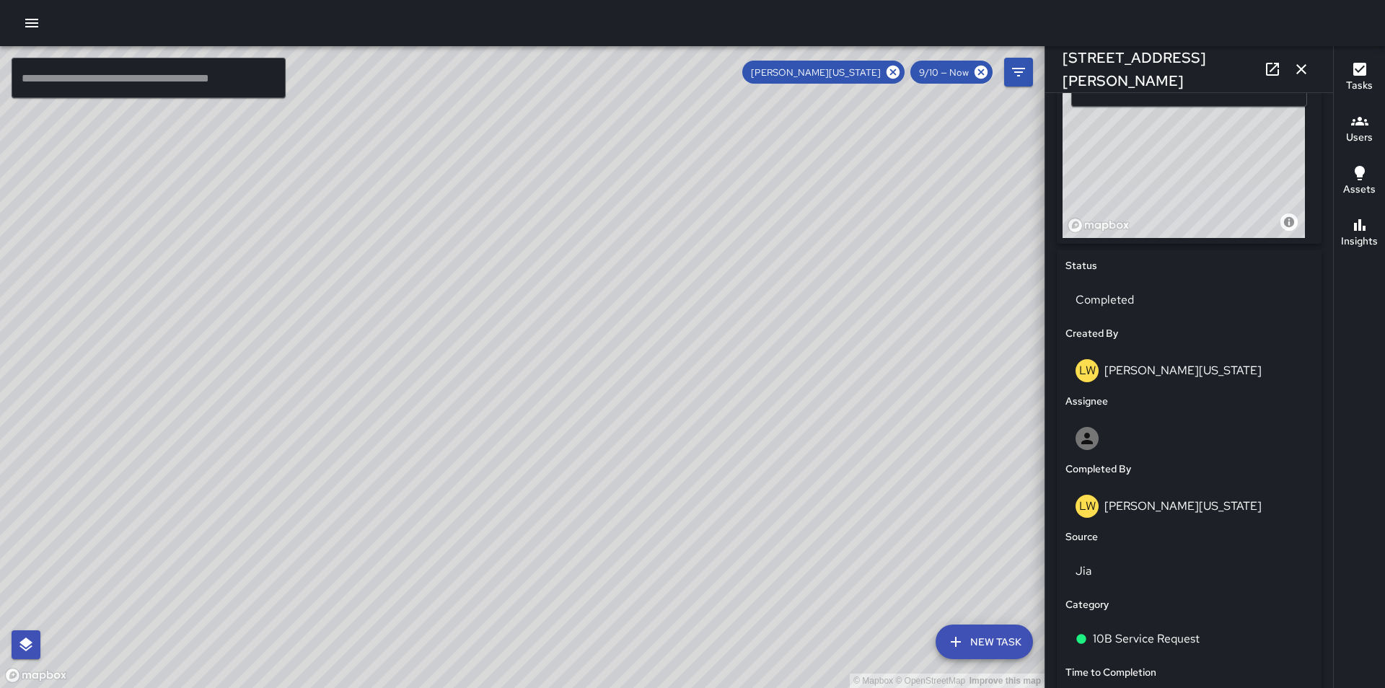
scroll to position [577, 0]
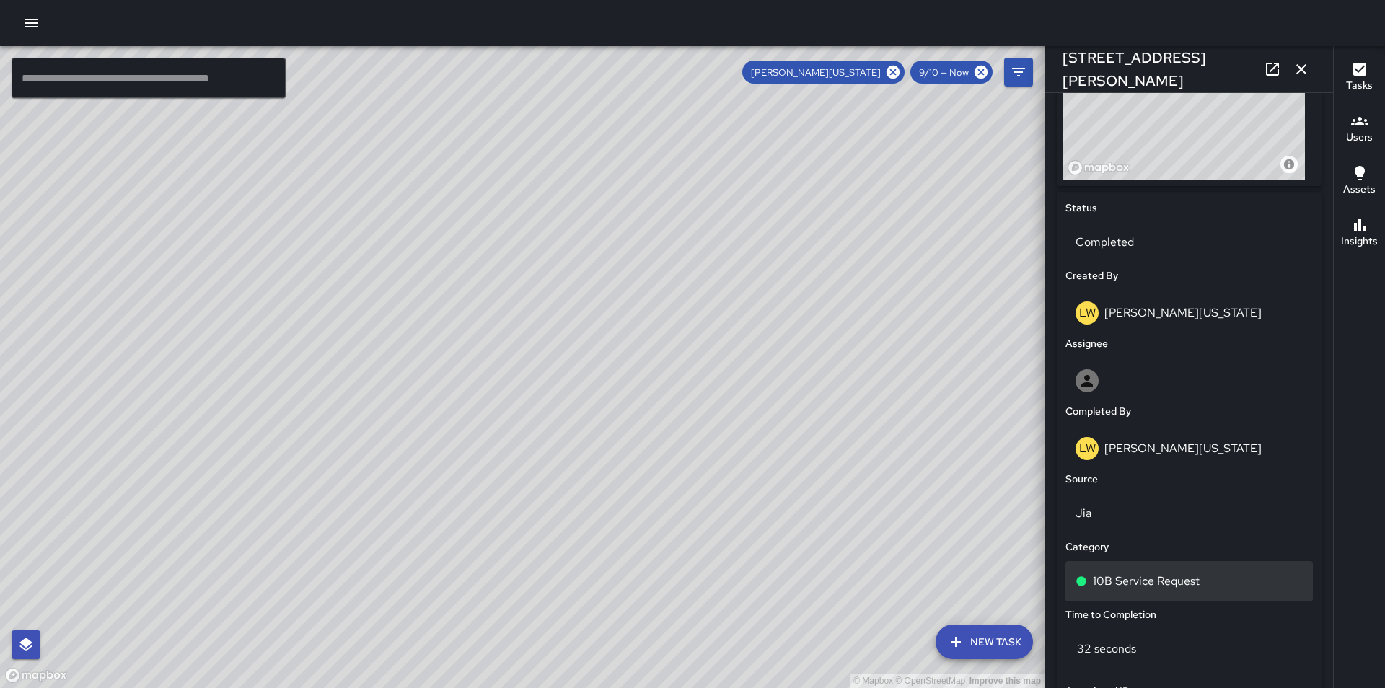
click at [1237, 590] on div "10B Service Request" at bounding box center [1189, 581] width 227 height 17
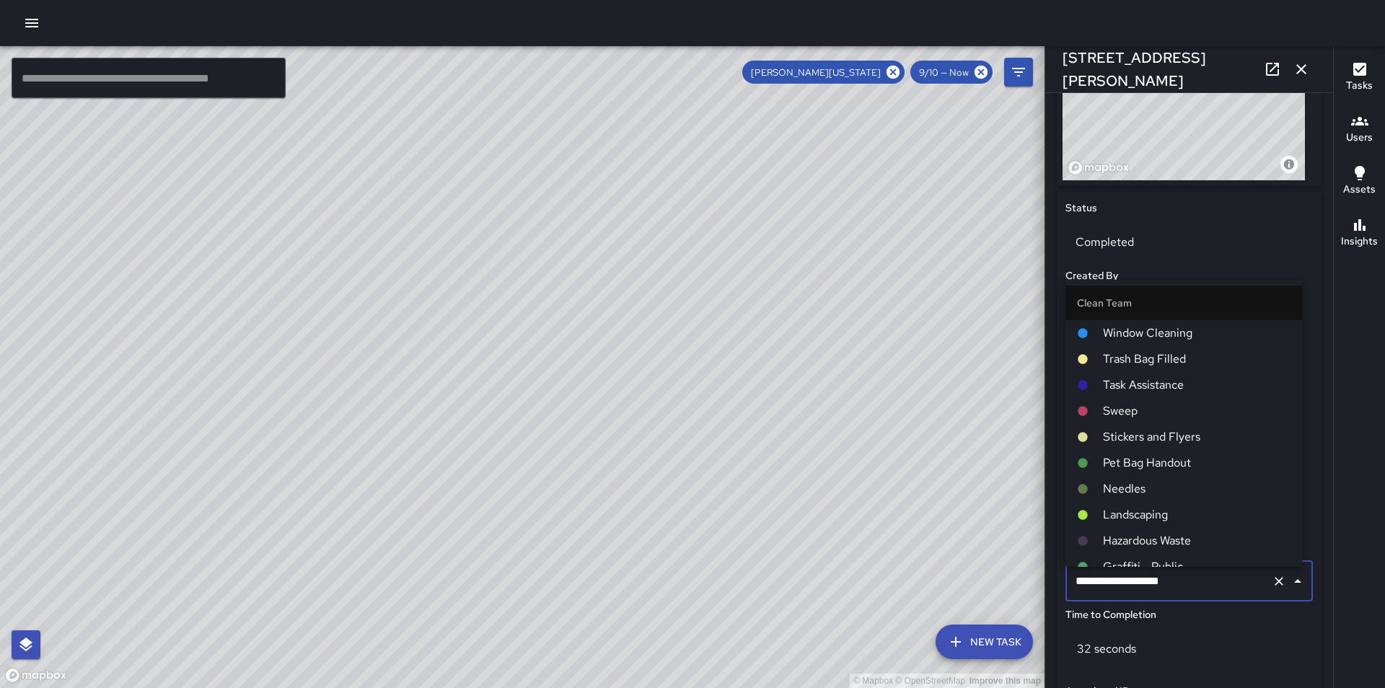
scroll to position [784, 0]
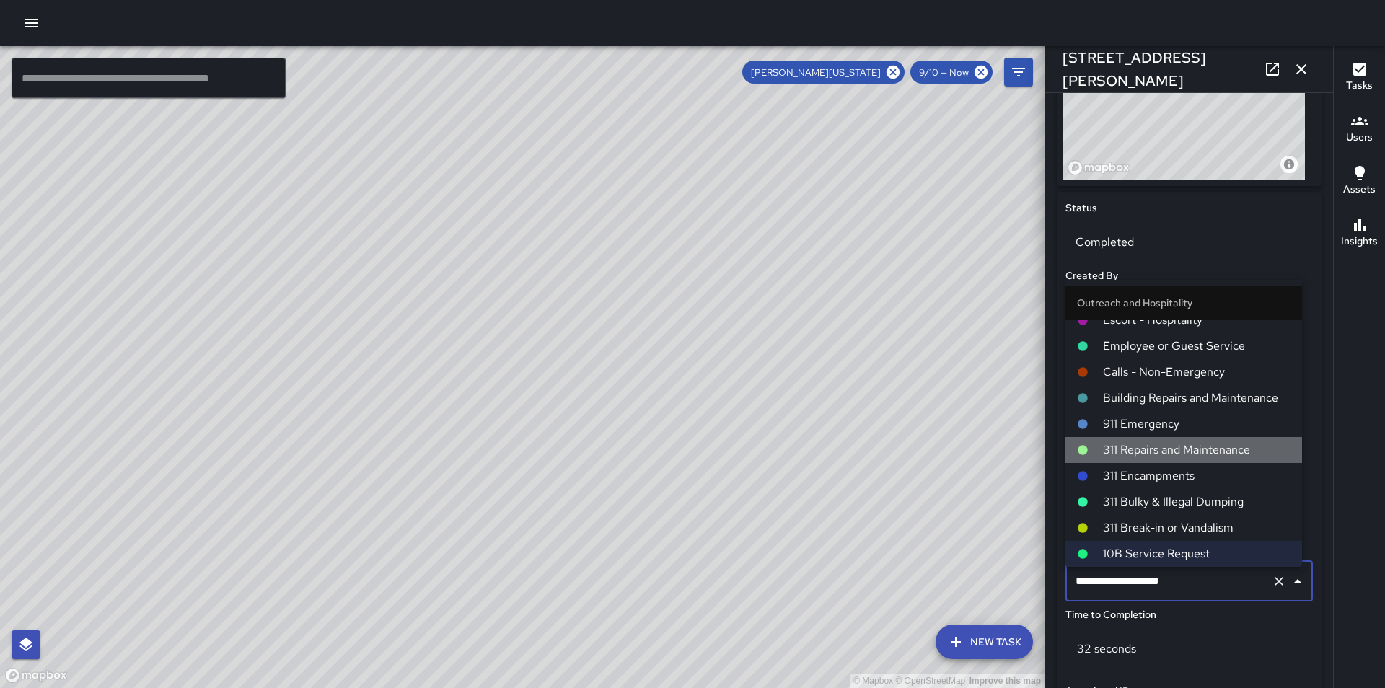
click at [1196, 455] on span "311 Repairs and Maintenance" at bounding box center [1197, 450] width 188 height 17
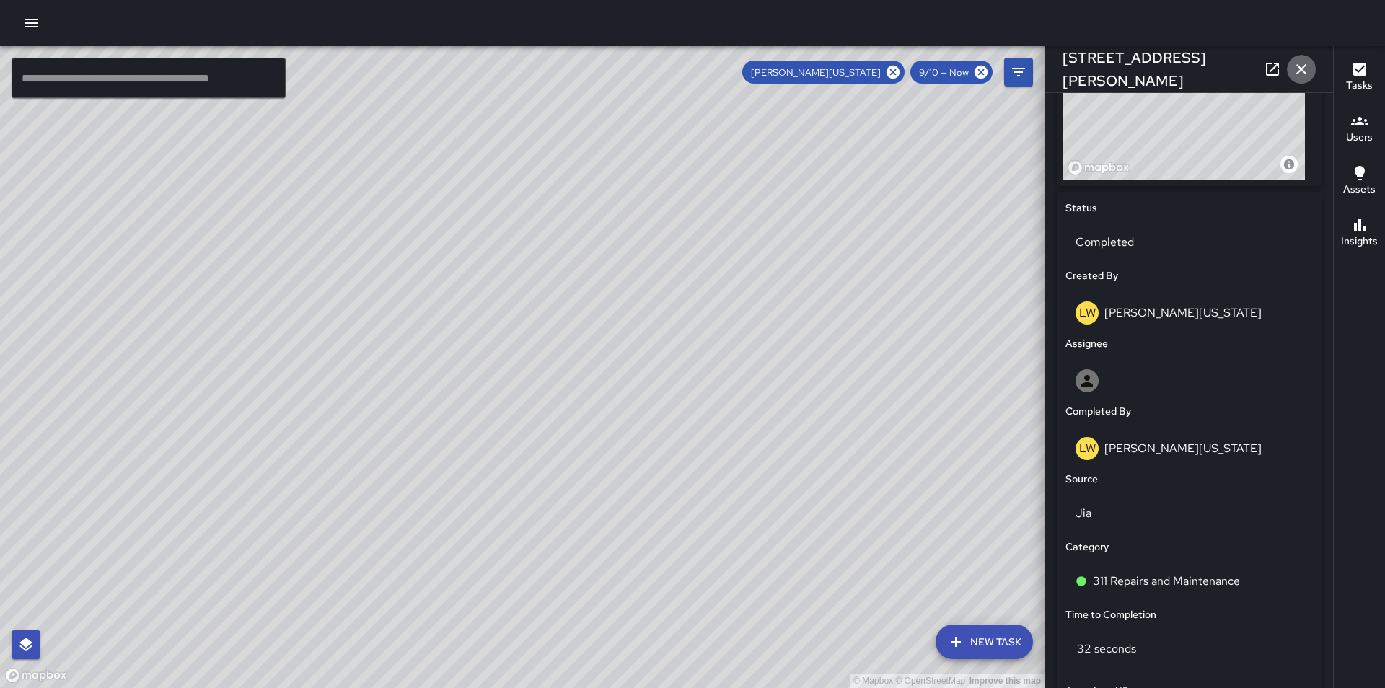
click at [1301, 70] on icon "button" at bounding box center [1302, 69] width 10 height 10
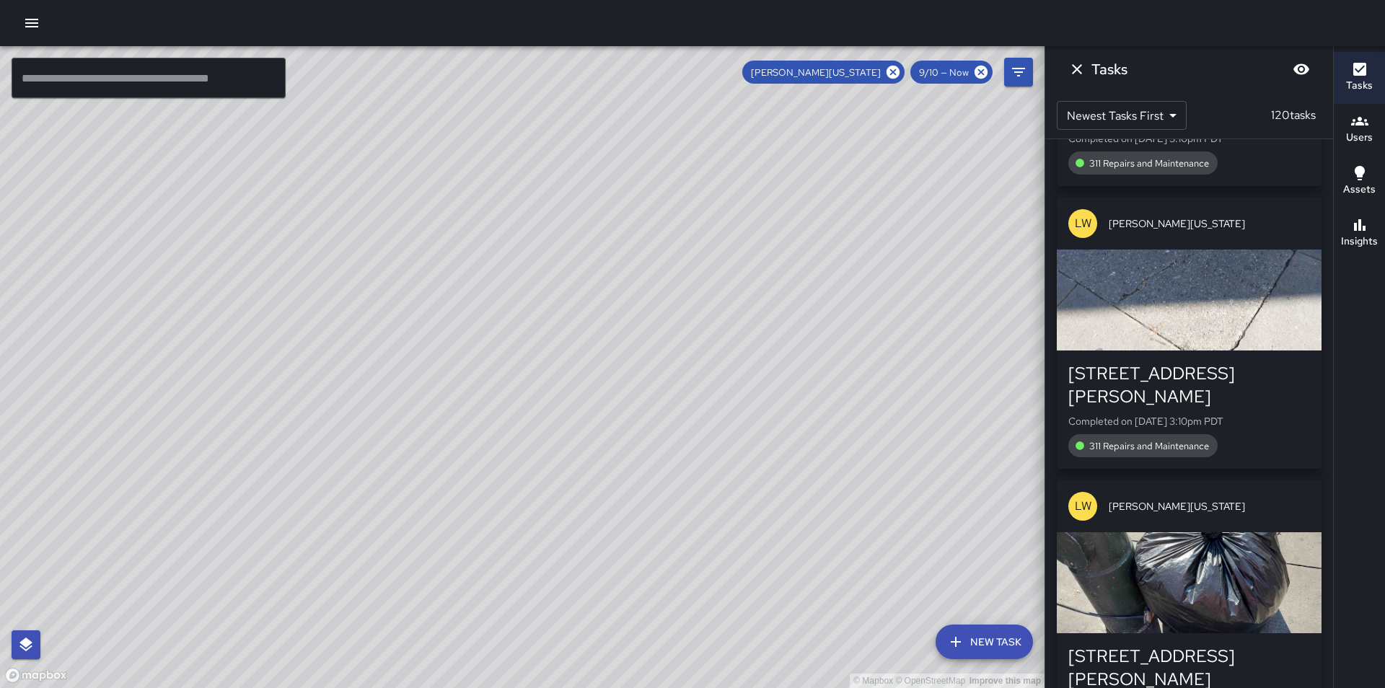
scroll to position [15339, 0]
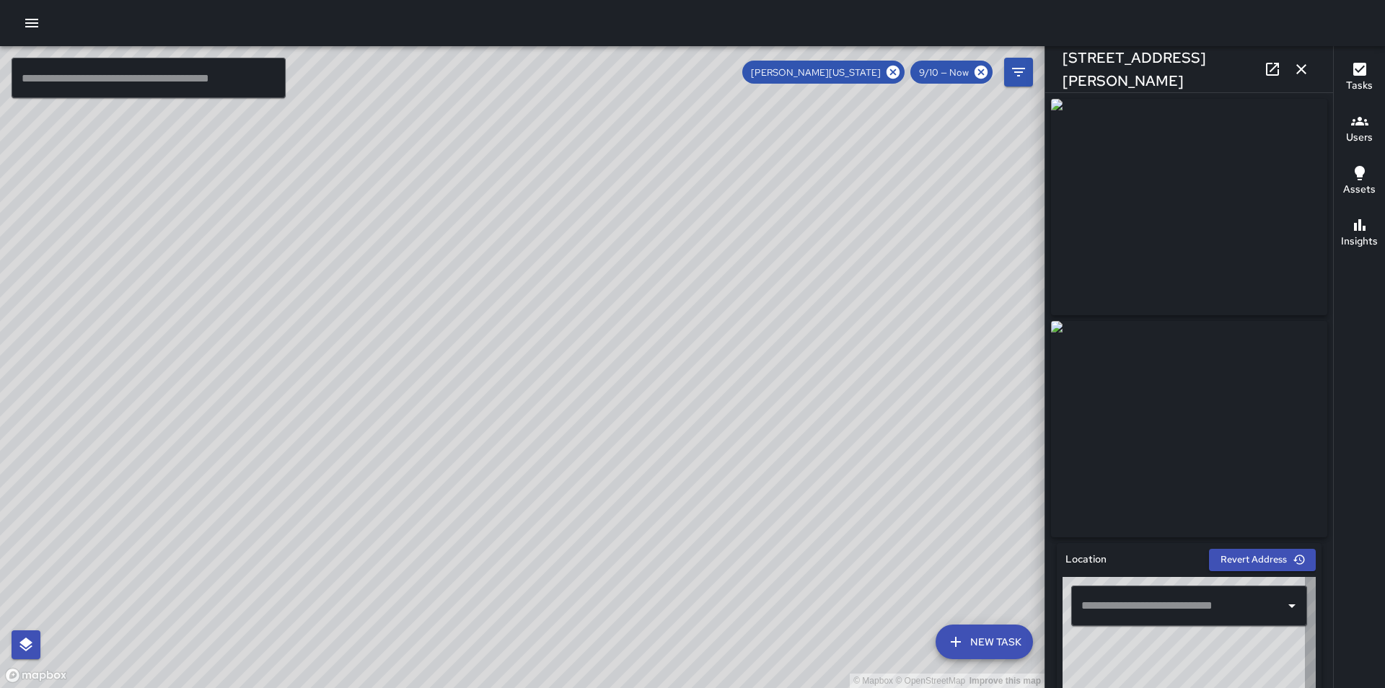
type input "**********"
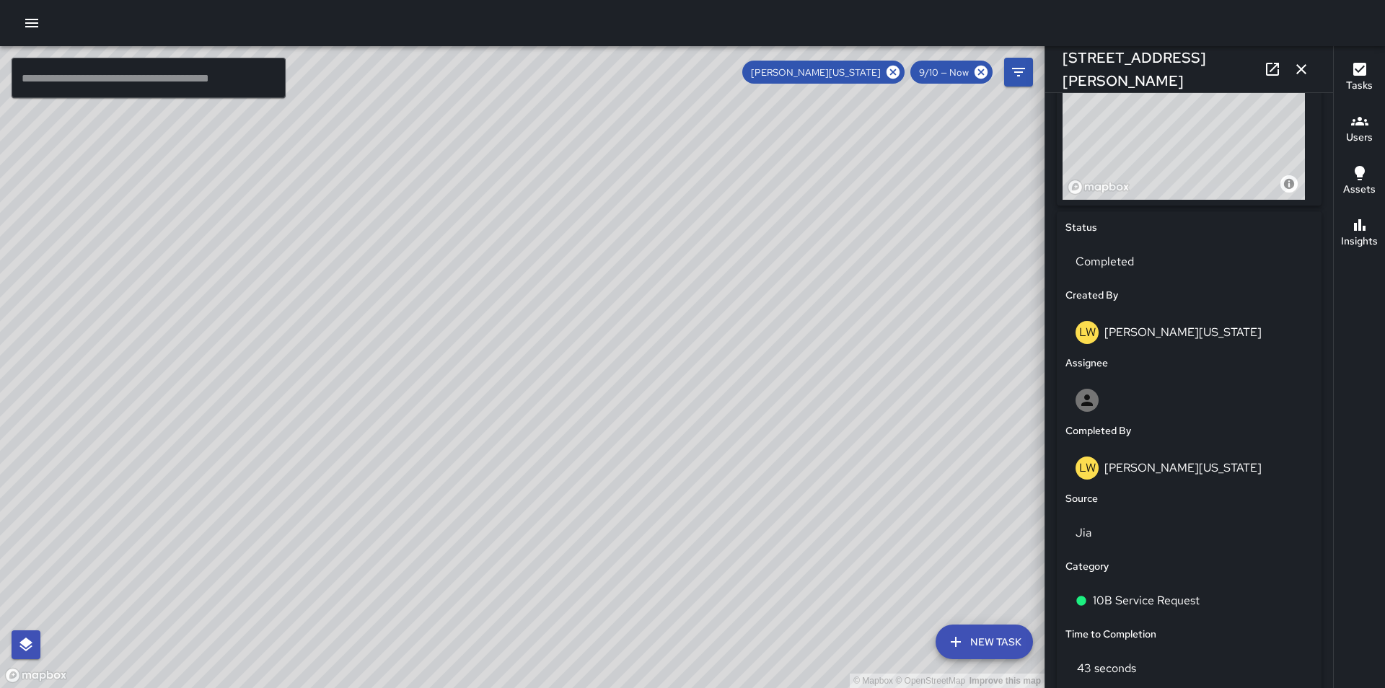
scroll to position [615, 0]
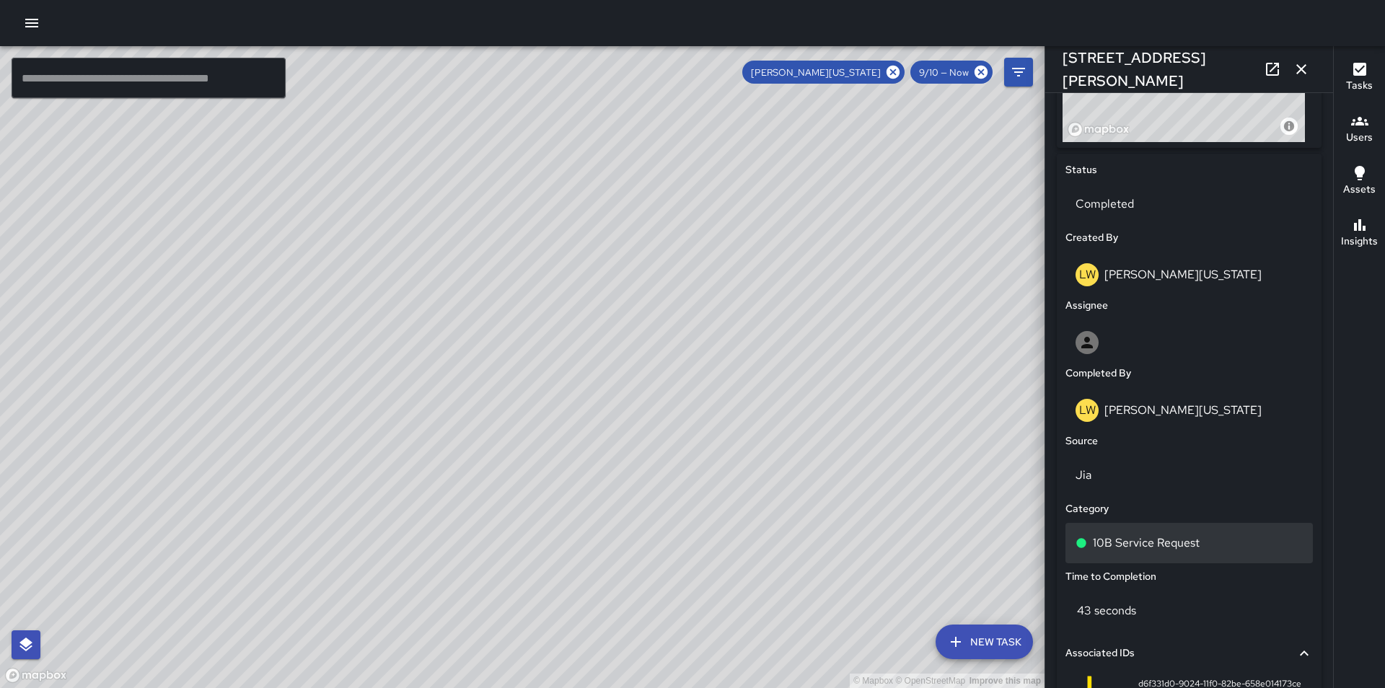
click at [1218, 548] on div "10B Service Request" at bounding box center [1189, 543] width 227 height 17
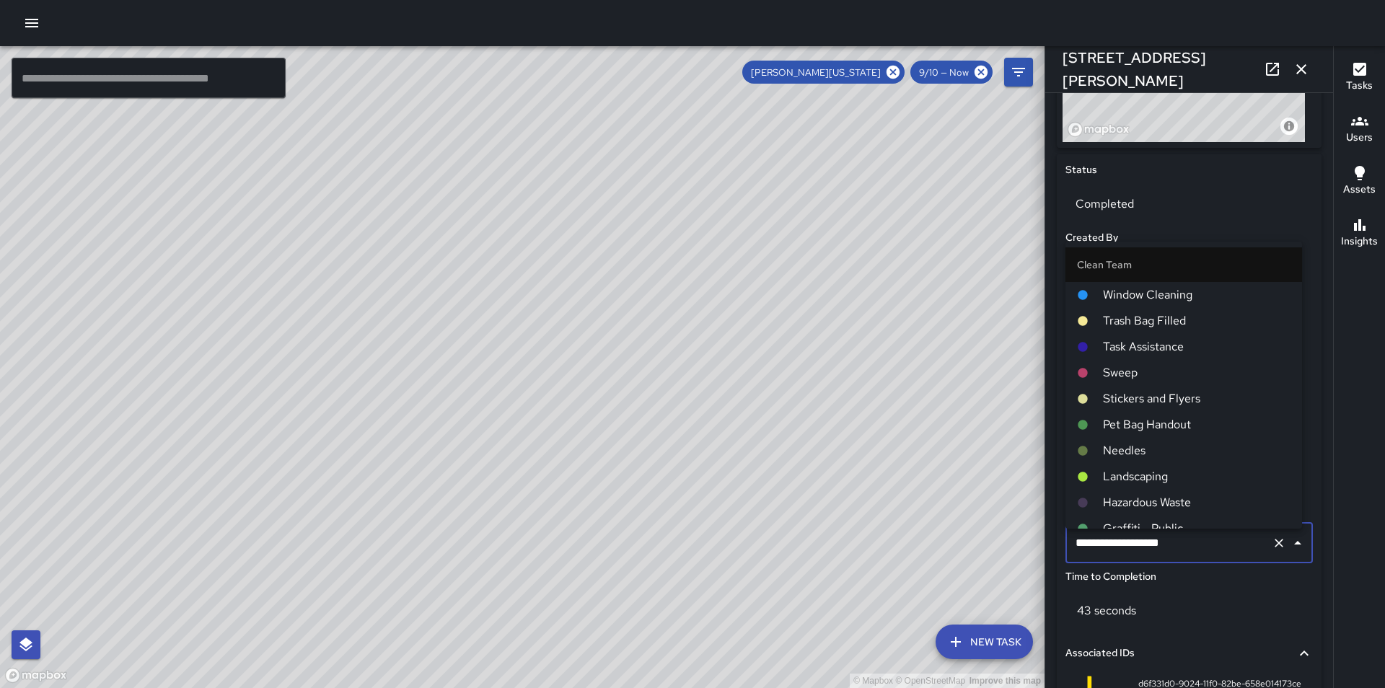
scroll to position [784, 0]
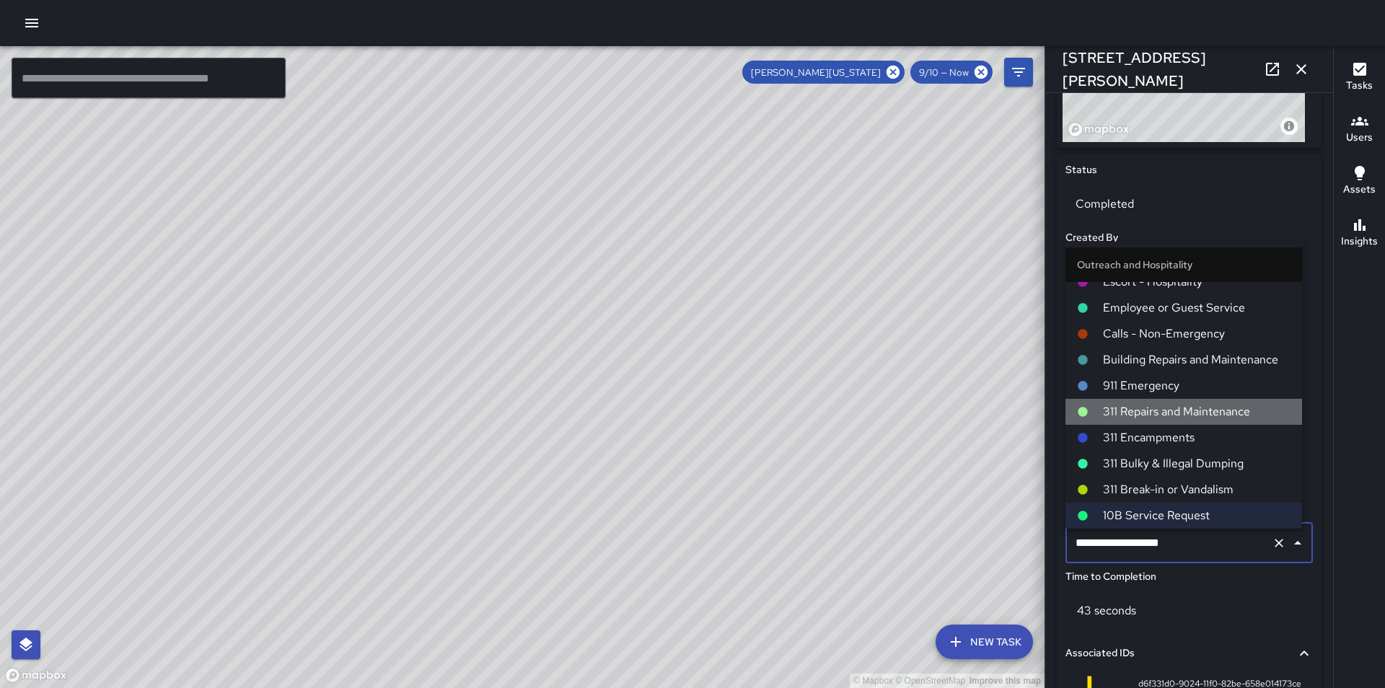
click at [1209, 412] on span "311 Repairs and Maintenance" at bounding box center [1197, 411] width 188 height 17
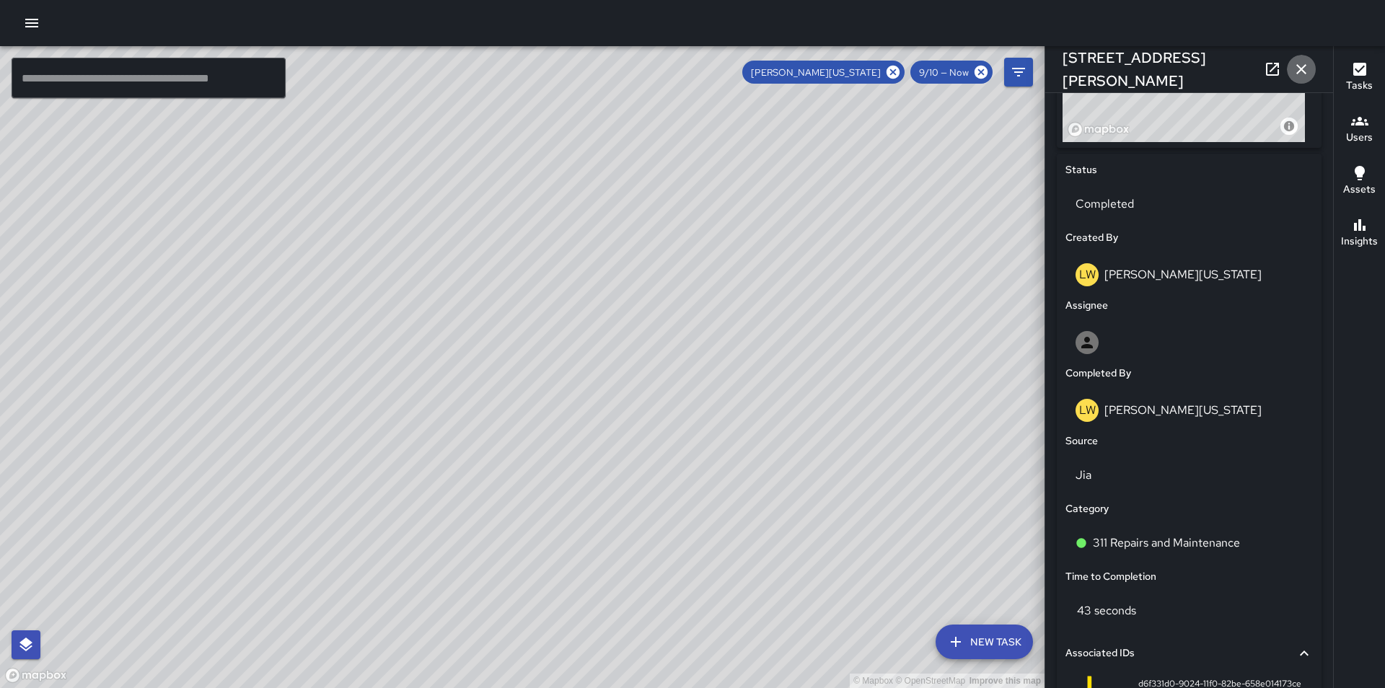
click at [1302, 75] on icon "button" at bounding box center [1301, 69] width 17 height 17
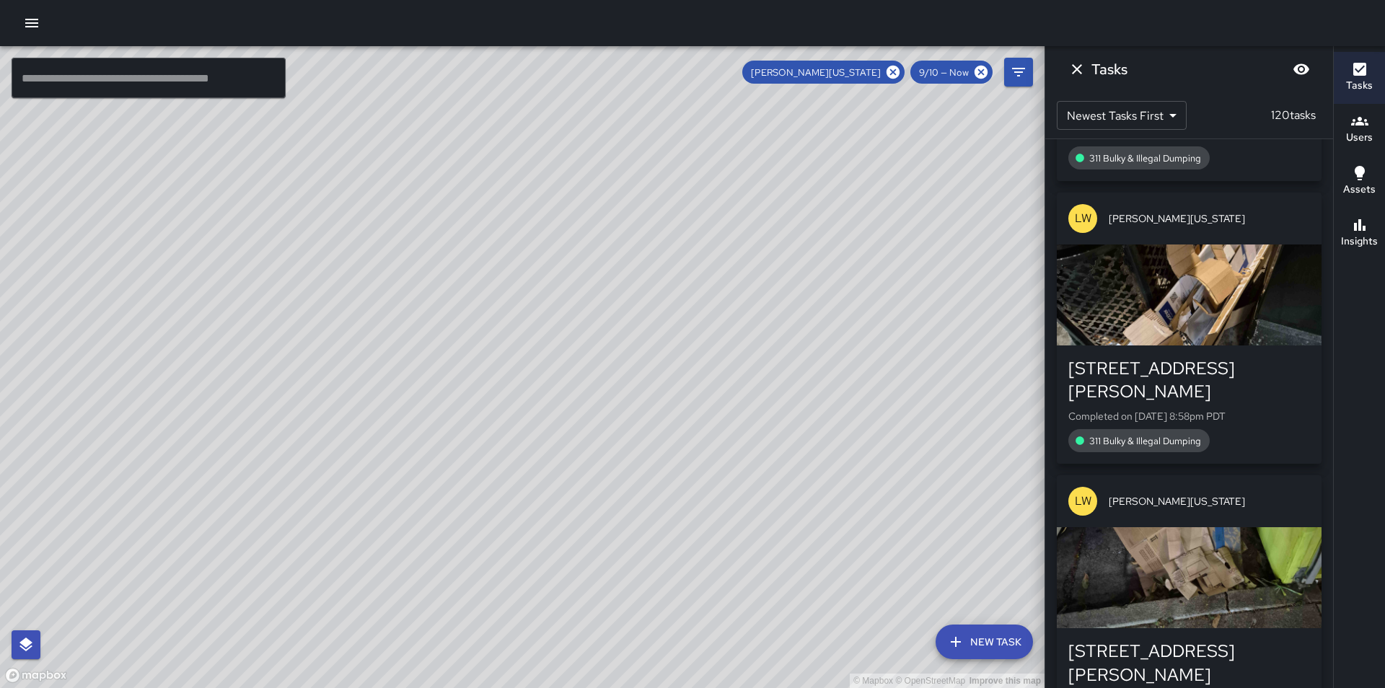
scroll to position [17282, 0]
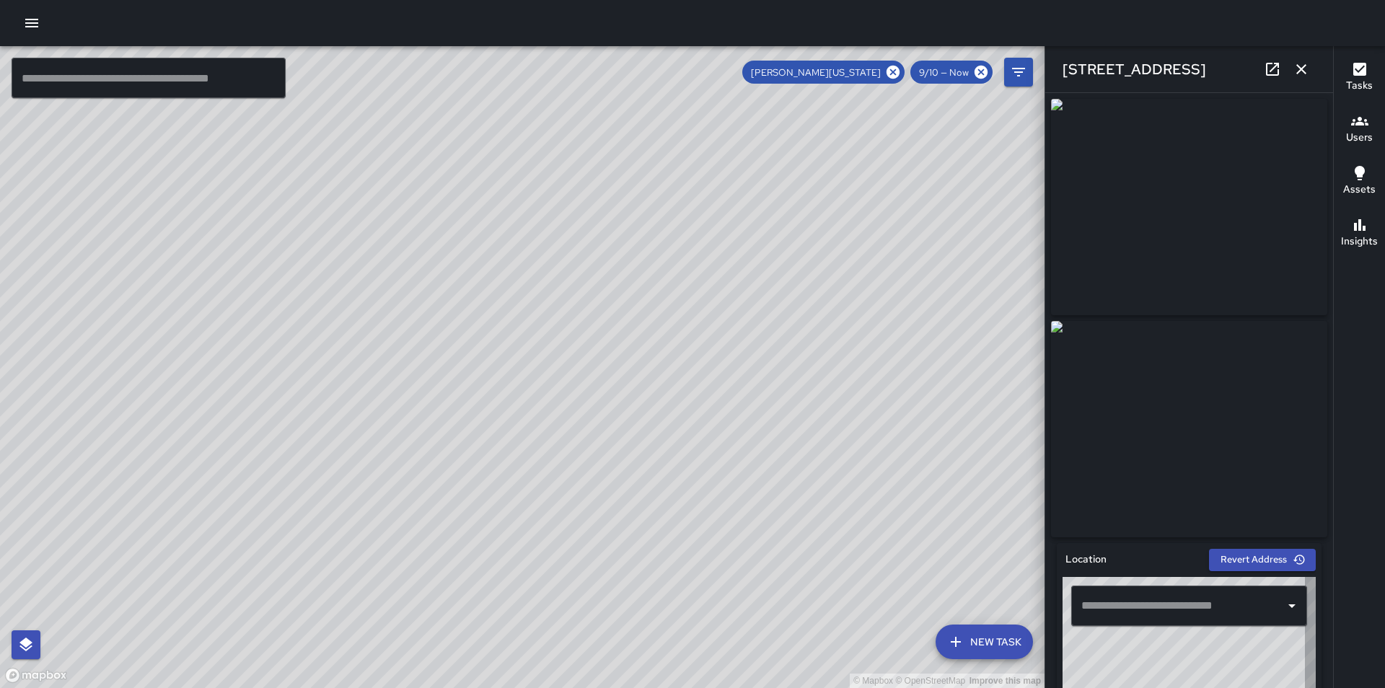
type input "**********"
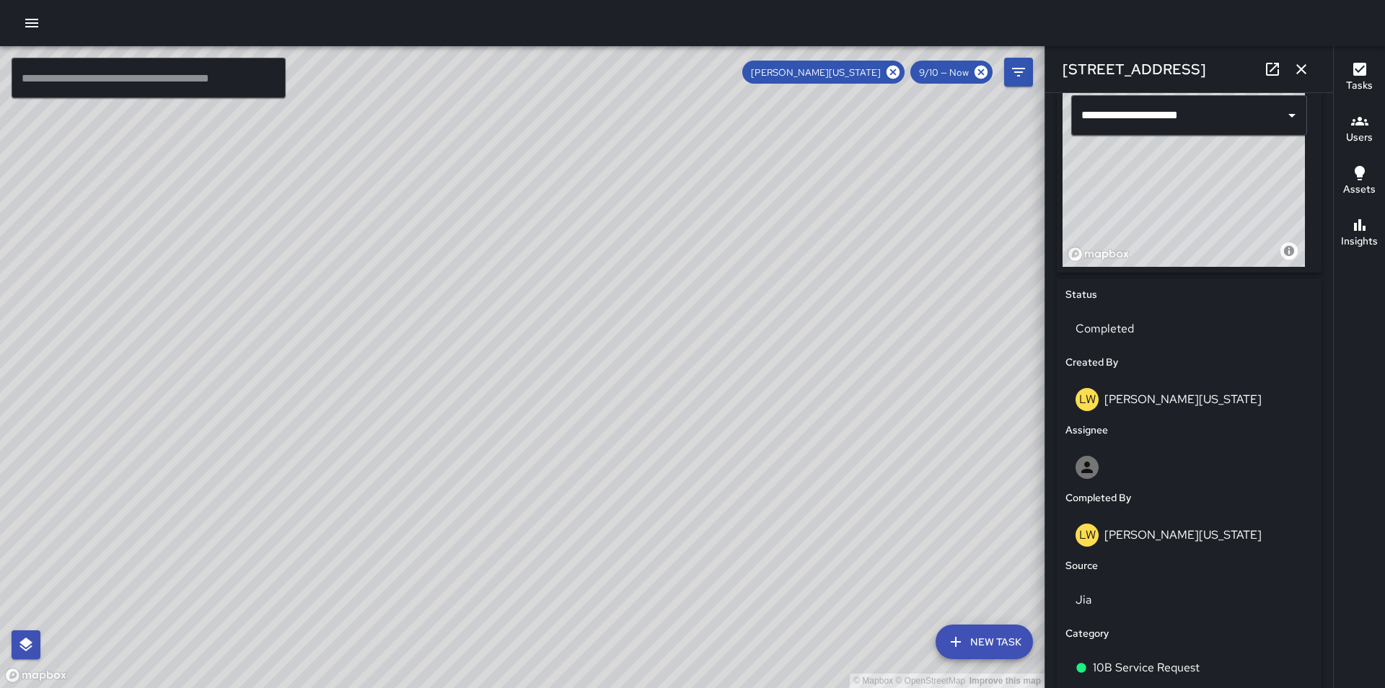
scroll to position [577, 0]
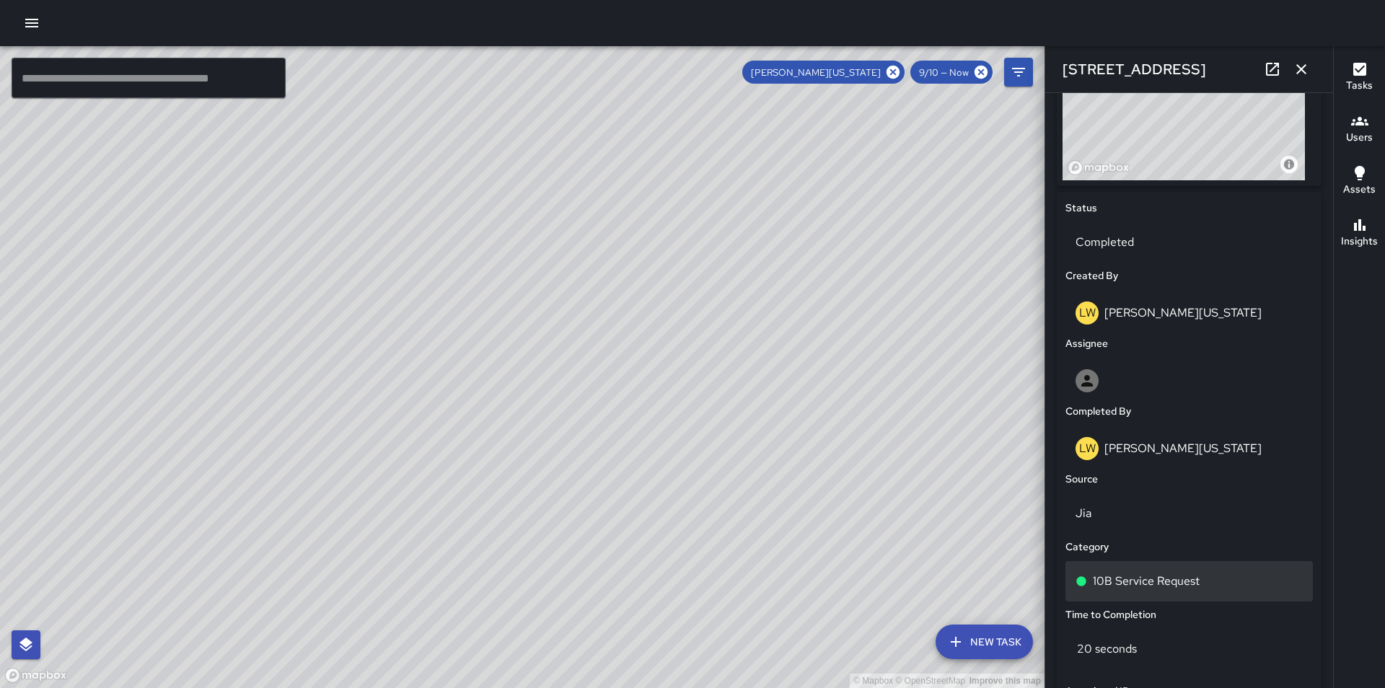
click at [1167, 582] on p "10B Service Request" at bounding box center [1146, 581] width 107 height 17
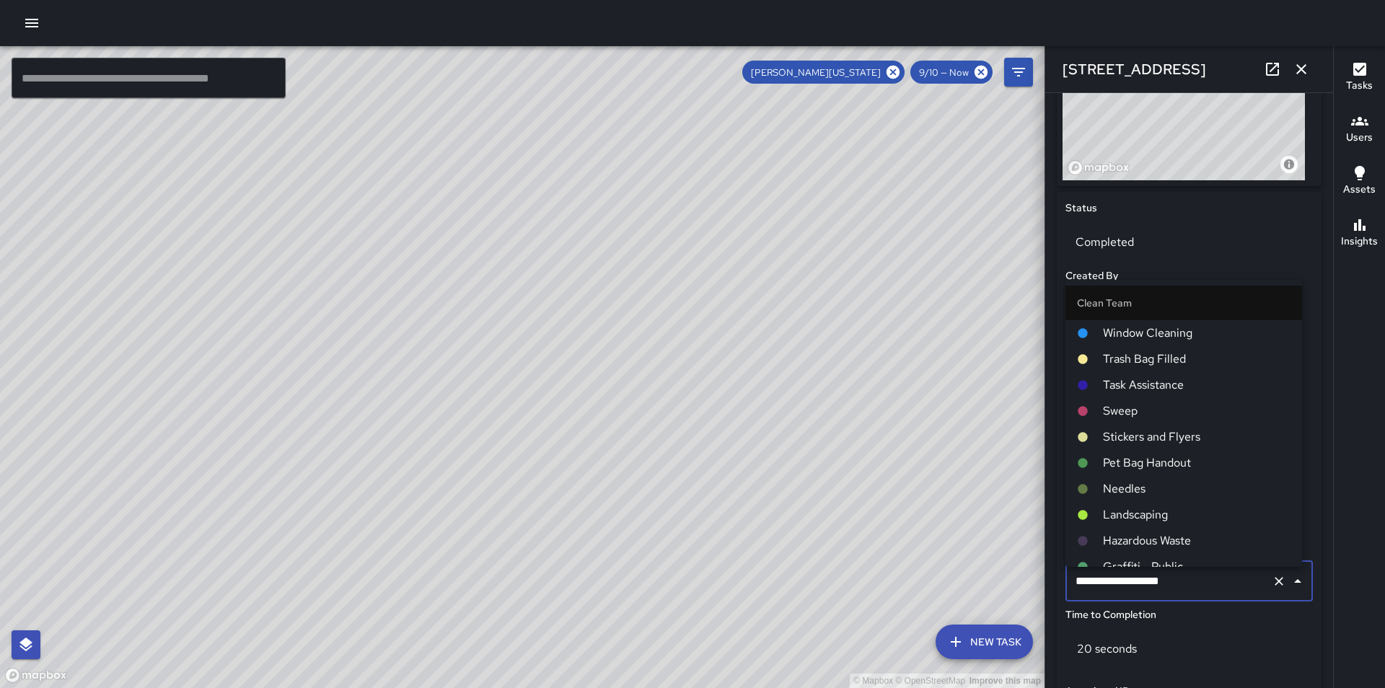
scroll to position [784, 0]
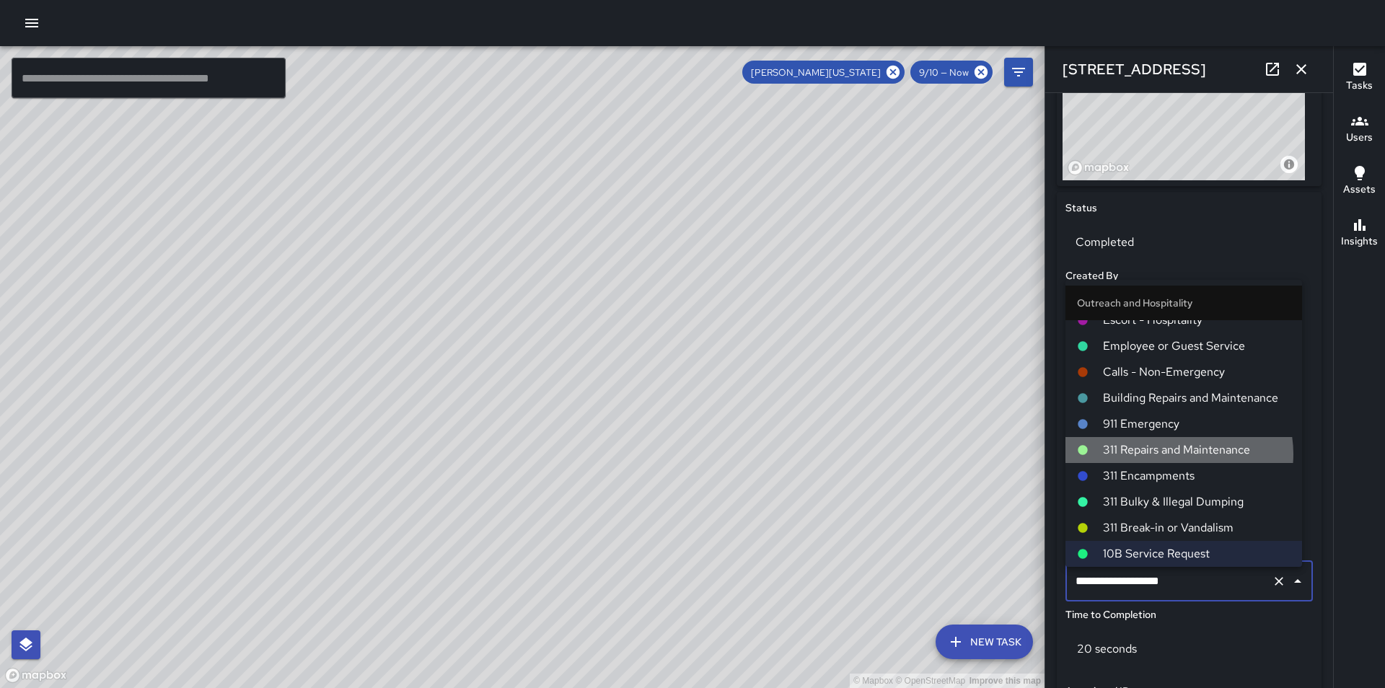
click at [1175, 454] on span "311 Repairs and Maintenance" at bounding box center [1197, 450] width 188 height 17
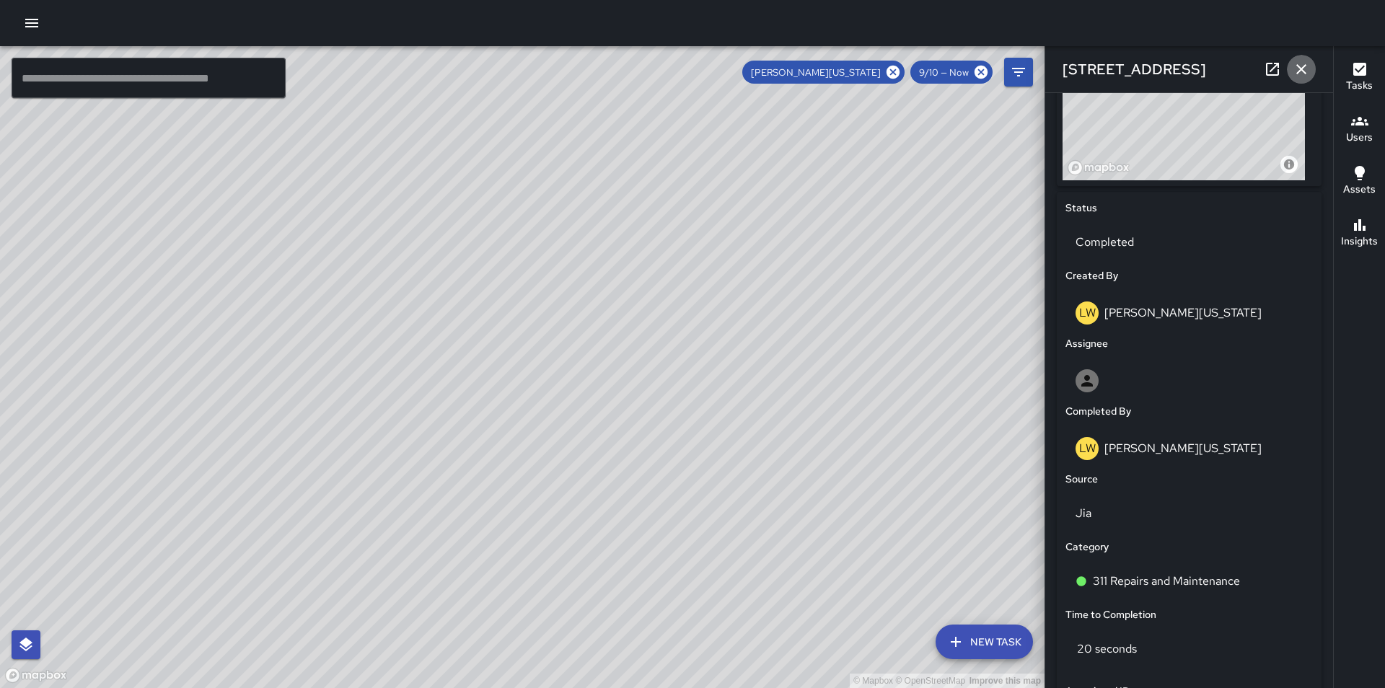
click at [1300, 73] on icon "button" at bounding box center [1301, 69] width 17 height 17
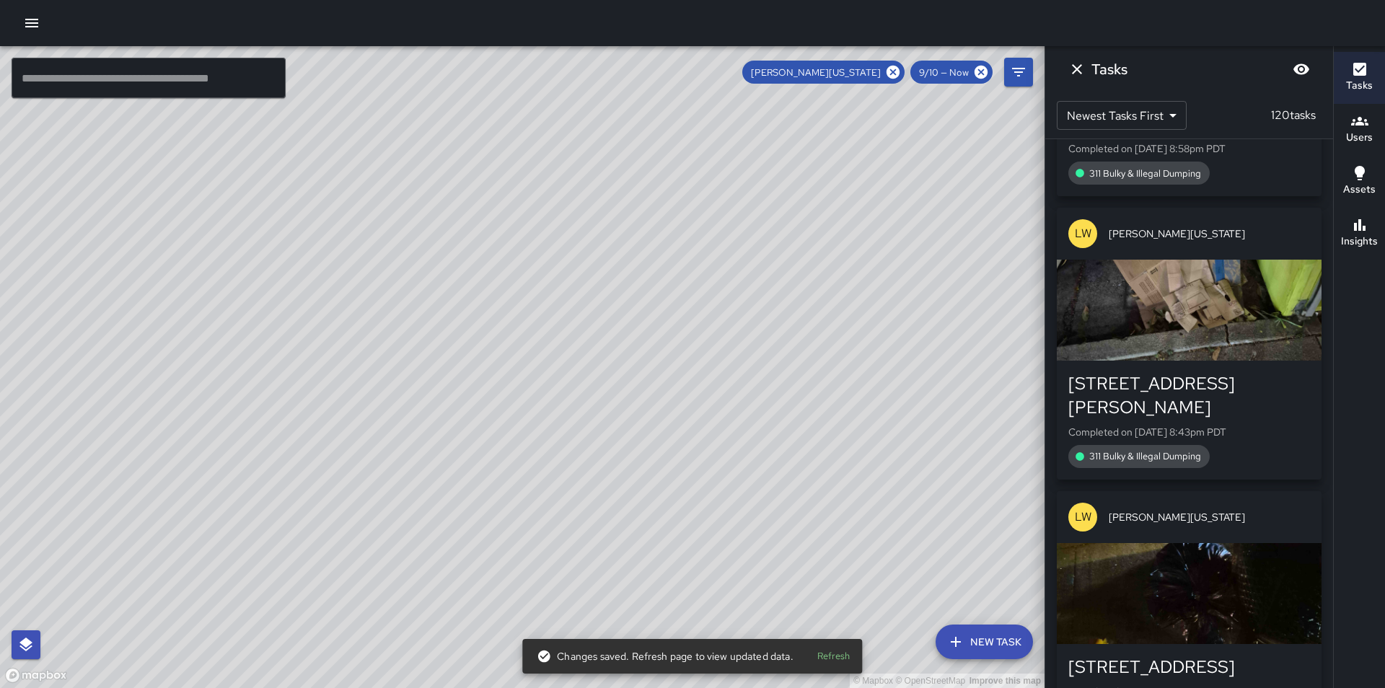
scroll to position [17541, 0]
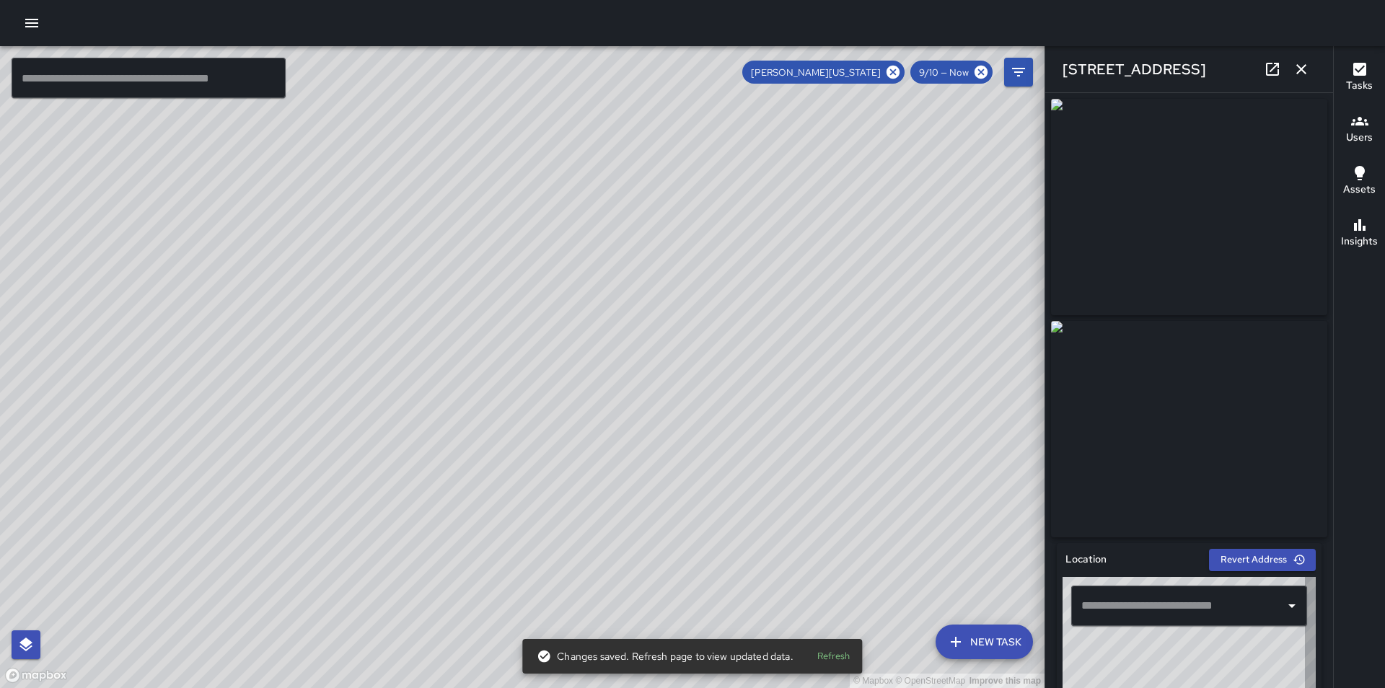
type input "**********"
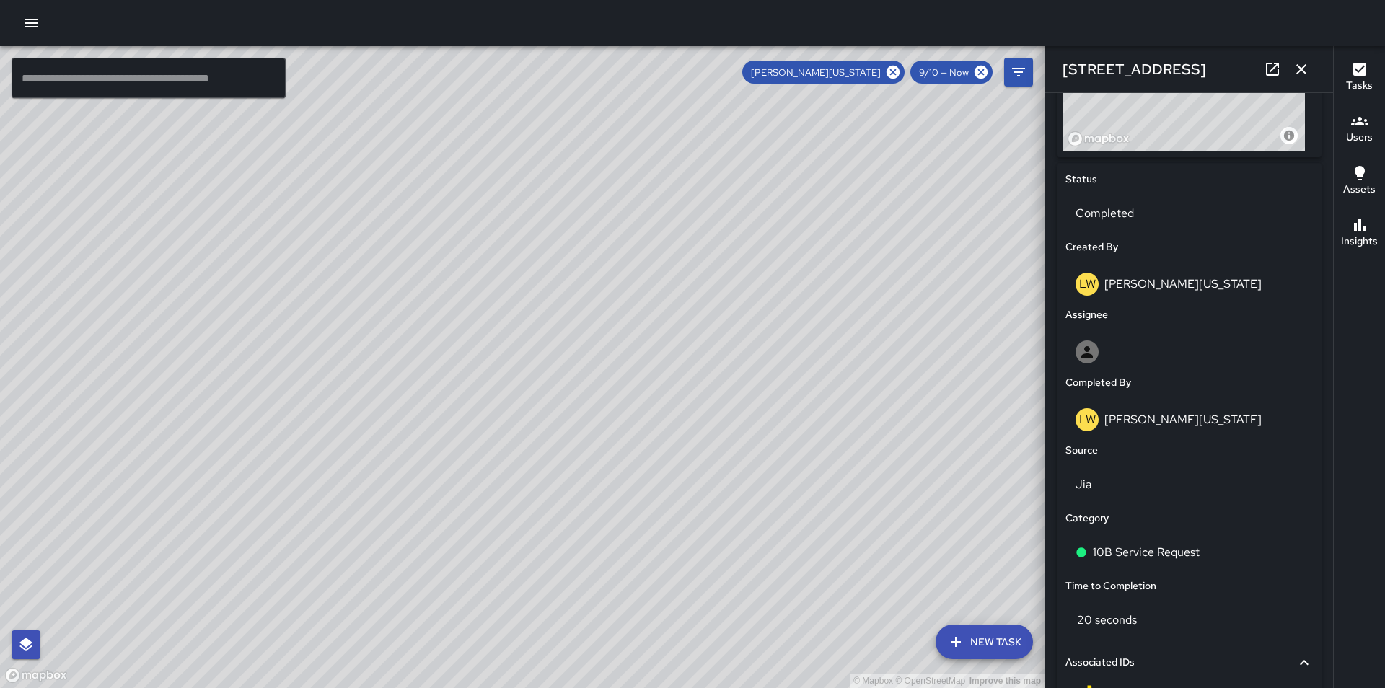
scroll to position [654, 0]
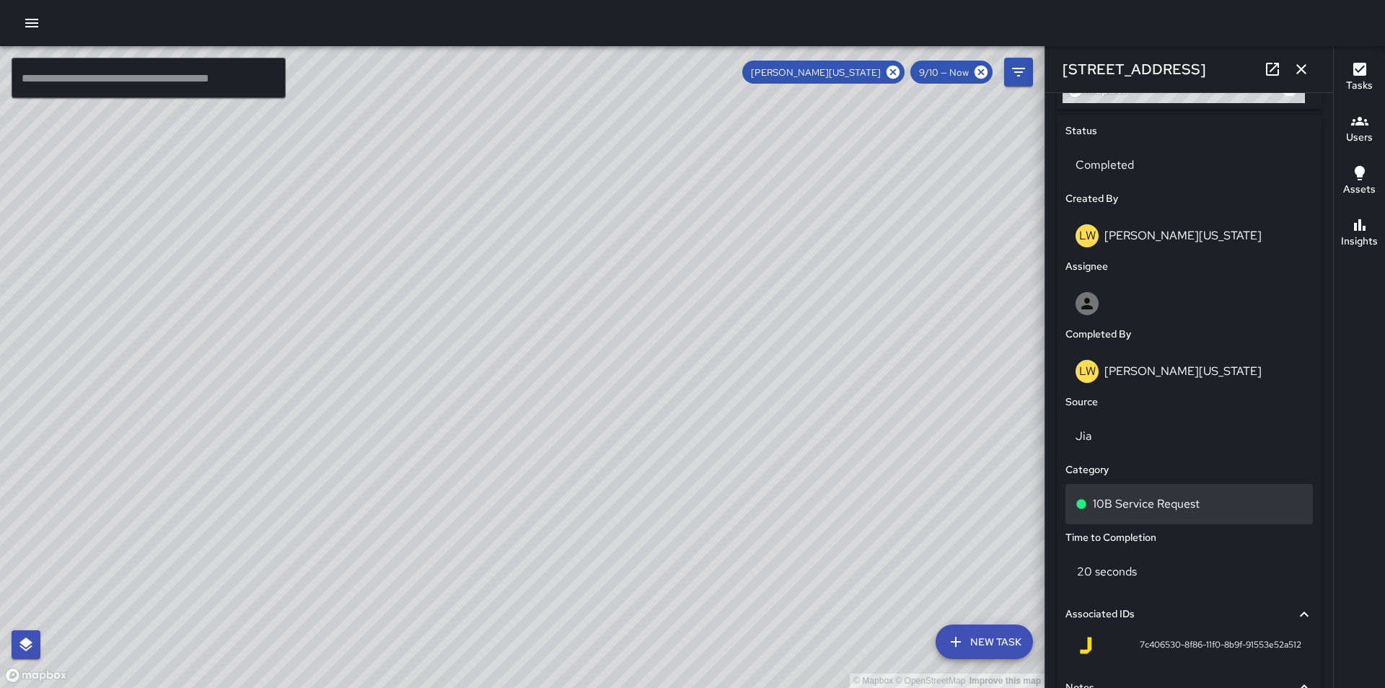
click at [1222, 513] on div "10B Service Request" at bounding box center [1189, 504] width 227 height 17
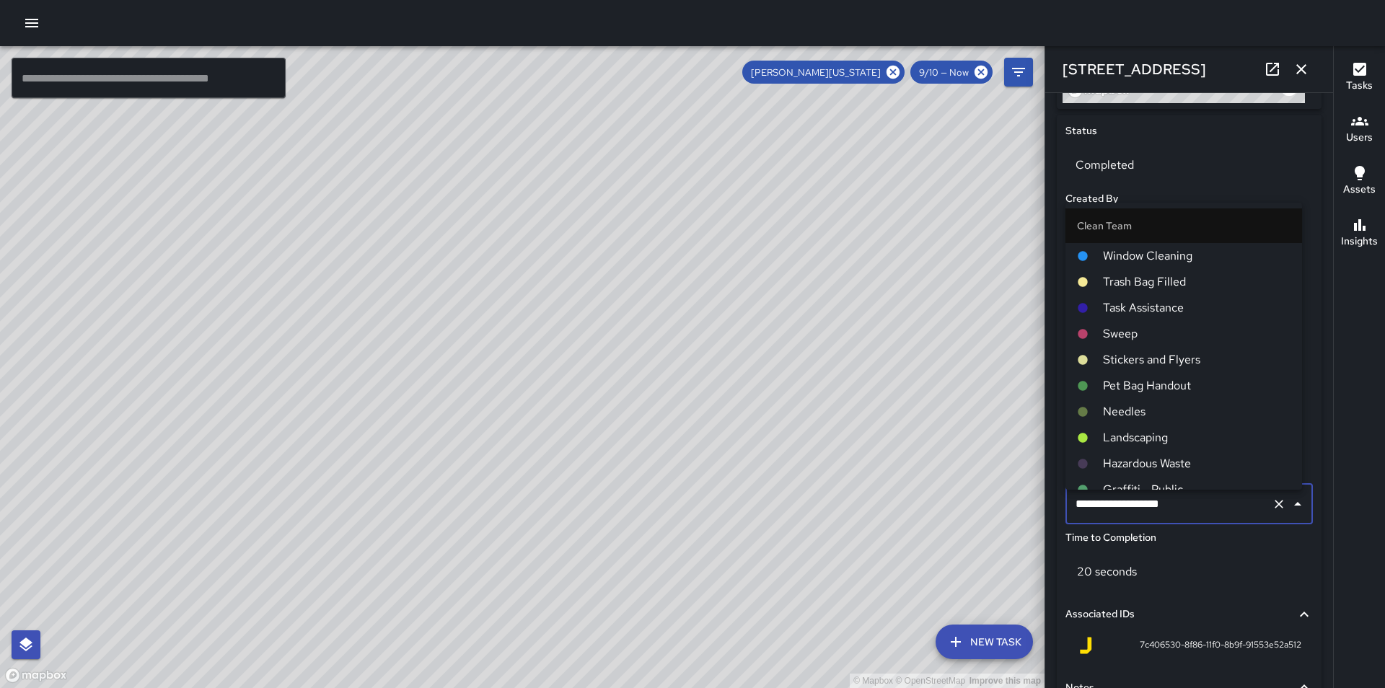
scroll to position [784, 0]
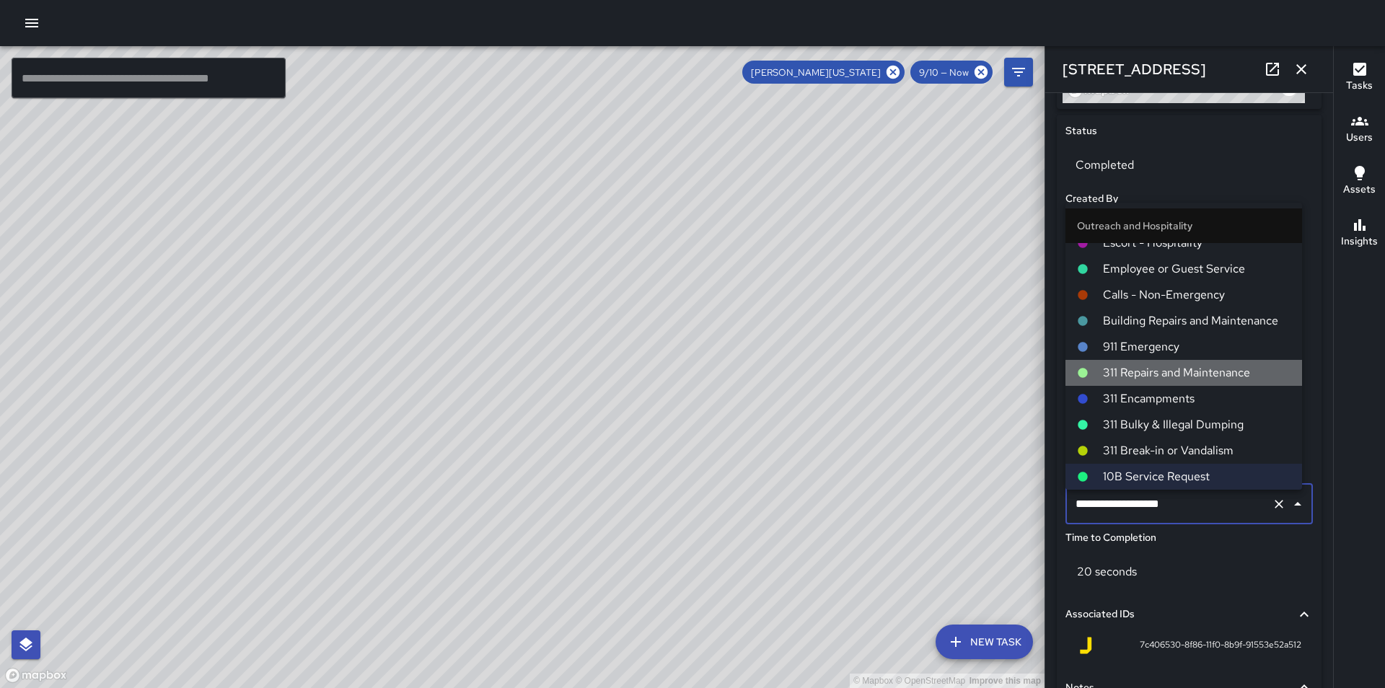
click at [1193, 376] on span "311 Repairs and Maintenance" at bounding box center [1197, 372] width 188 height 17
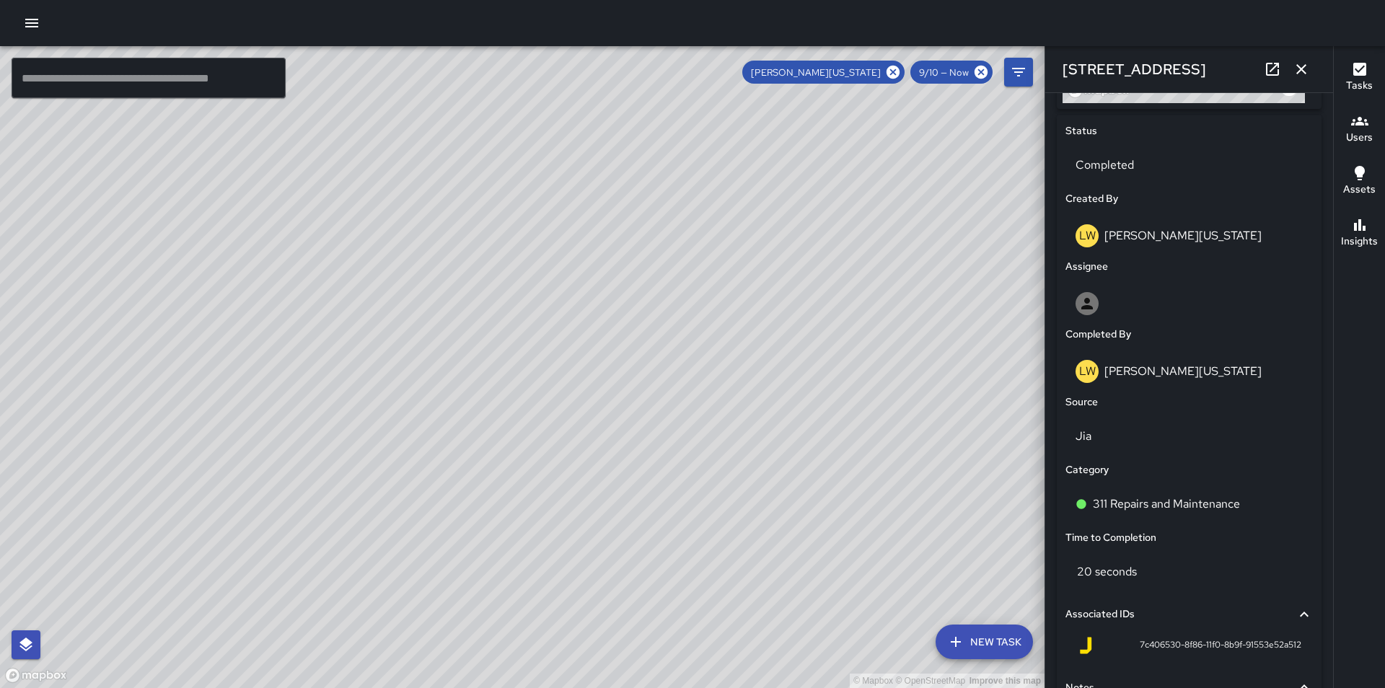
click at [1303, 73] on icon "button" at bounding box center [1301, 69] width 17 height 17
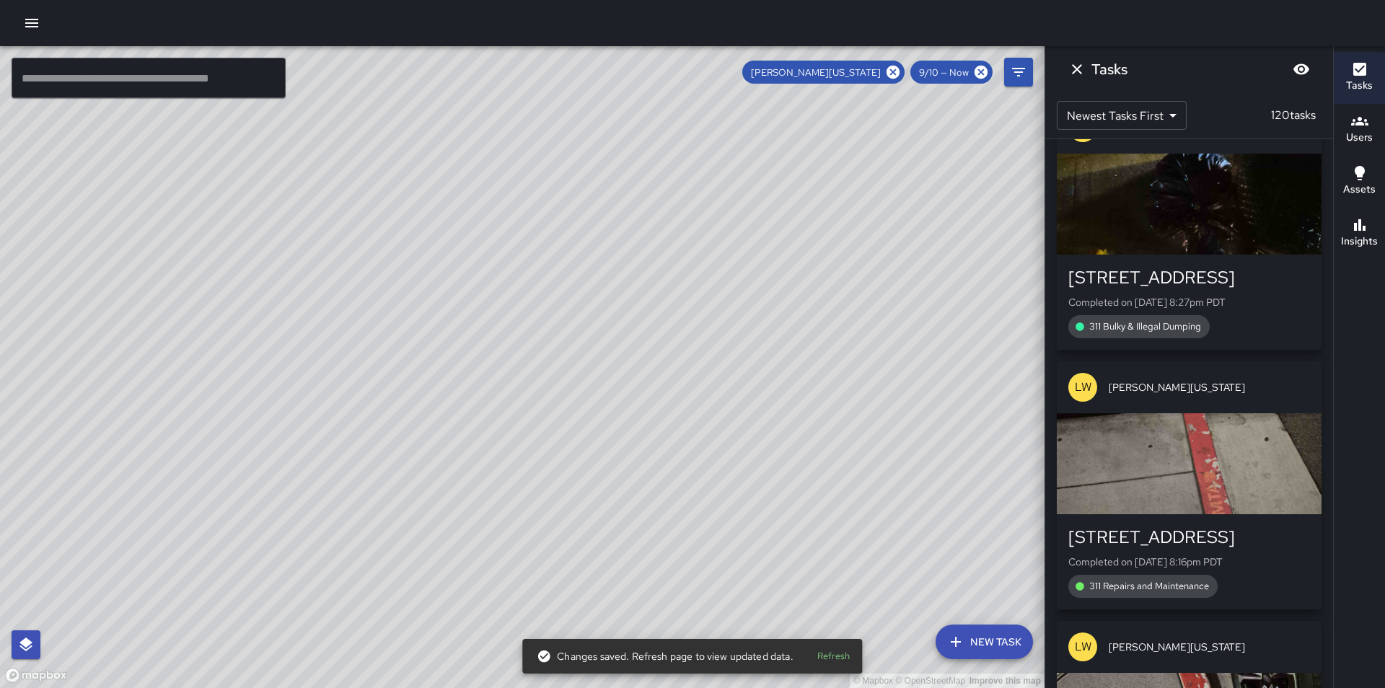
scroll to position [17946, 0]
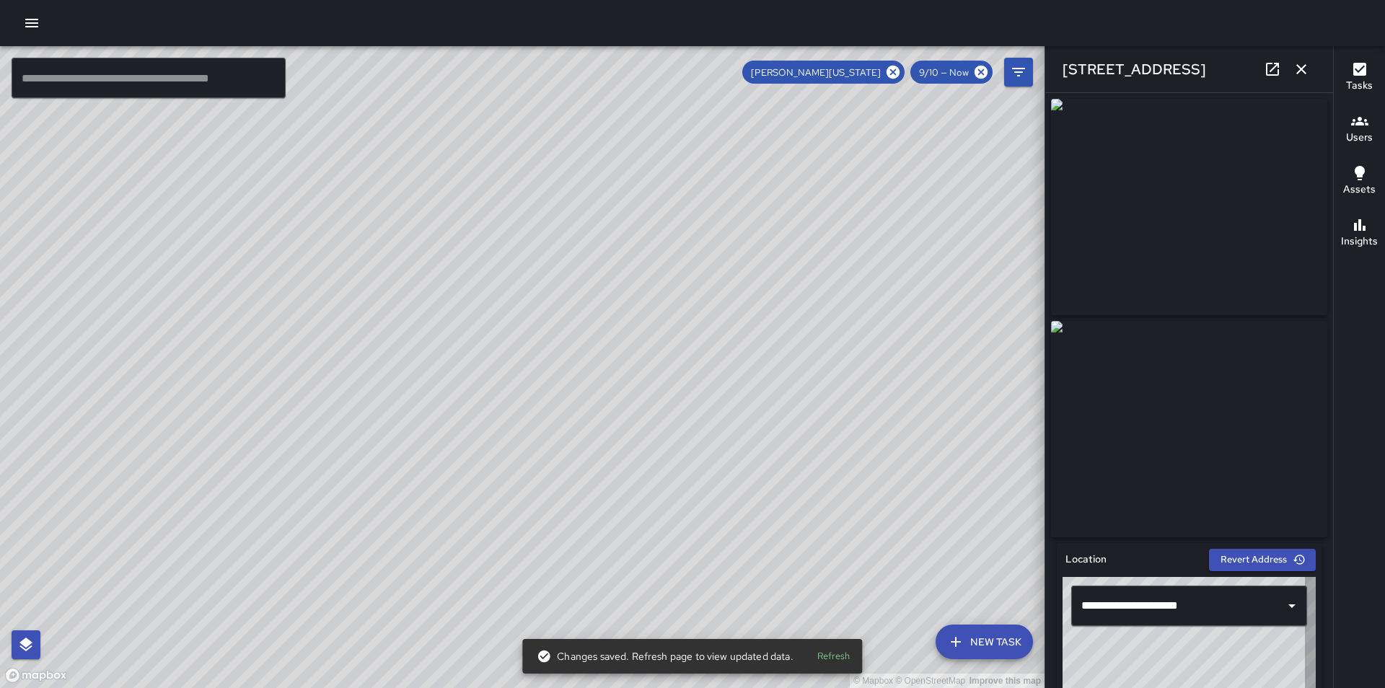
type input "**********"
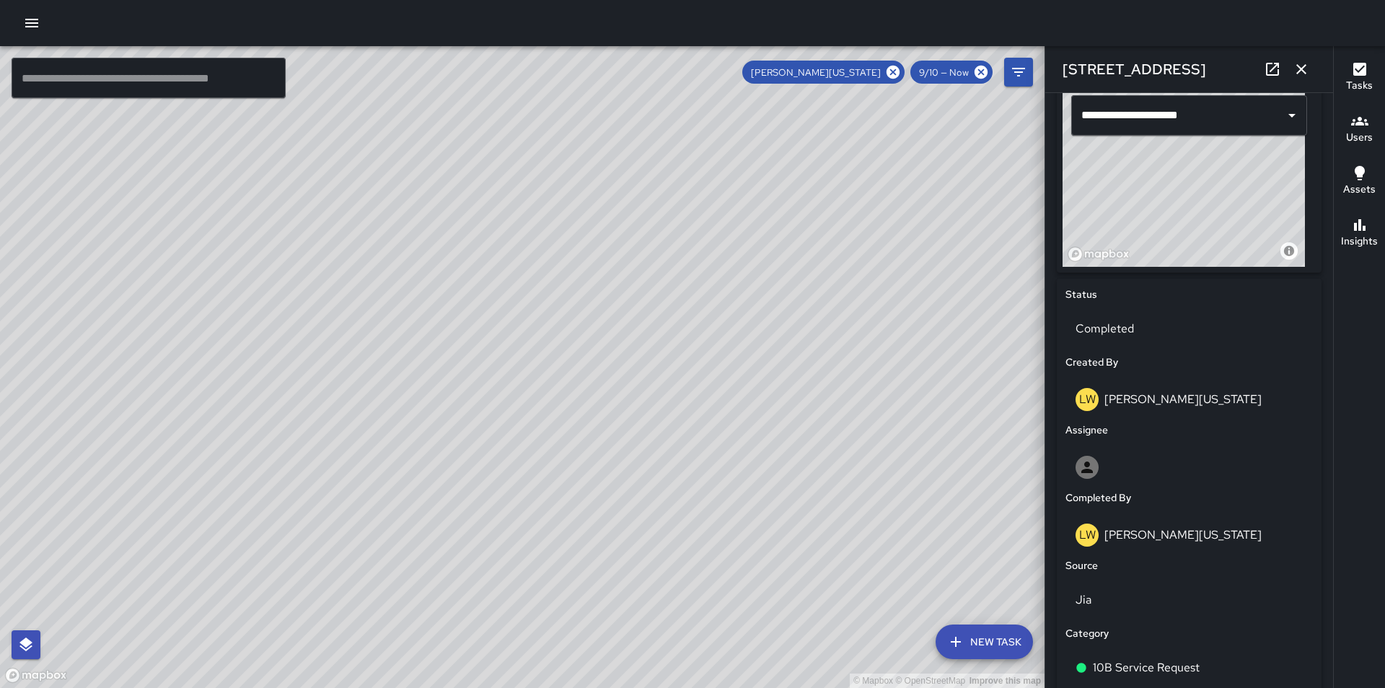
scroll to position [568, 0]
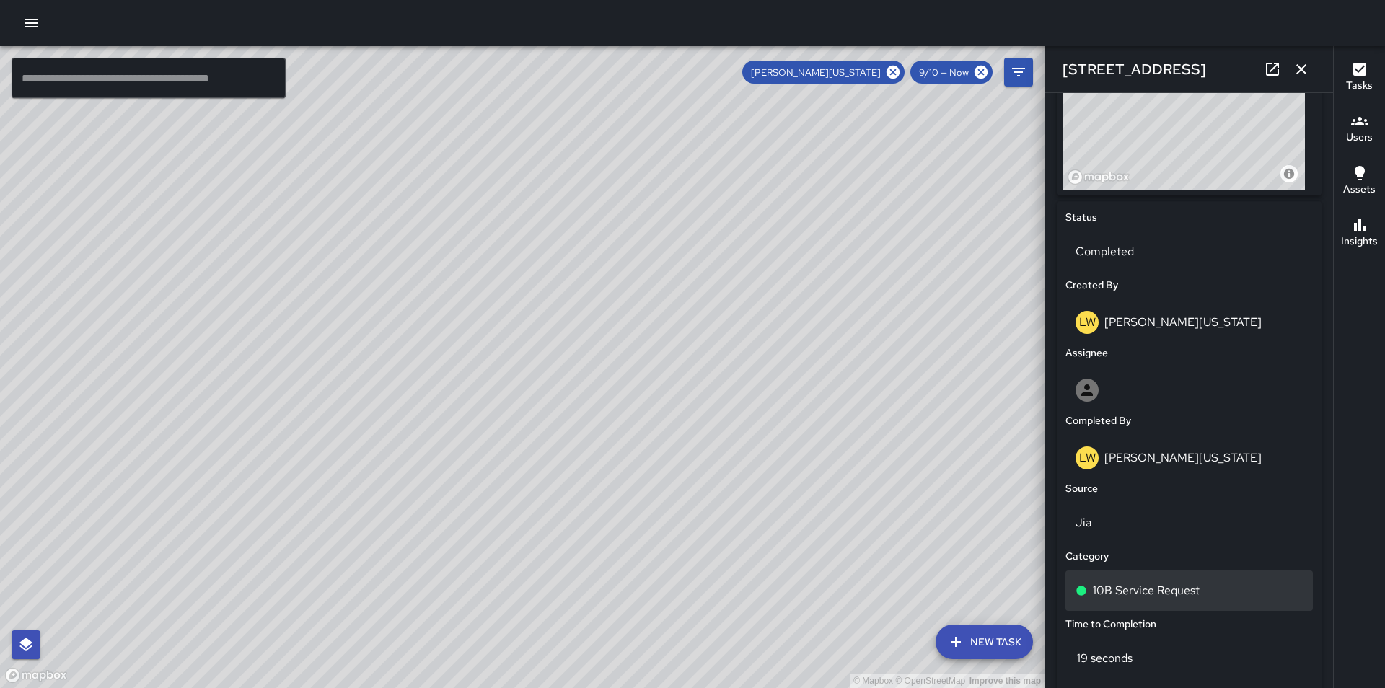
click at [1206, 597] on div "10B Service Request" at bounding box center [1189, 590] width 227 height 17
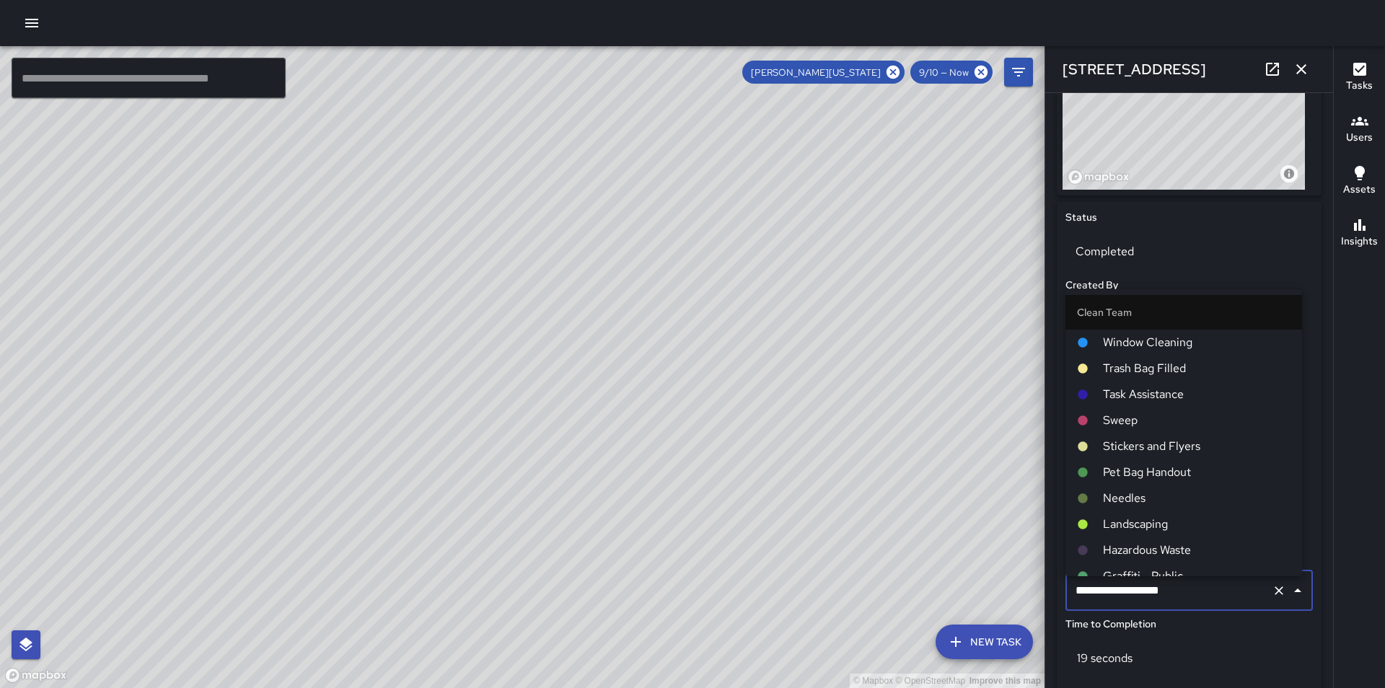
scroll to position [784, 0]
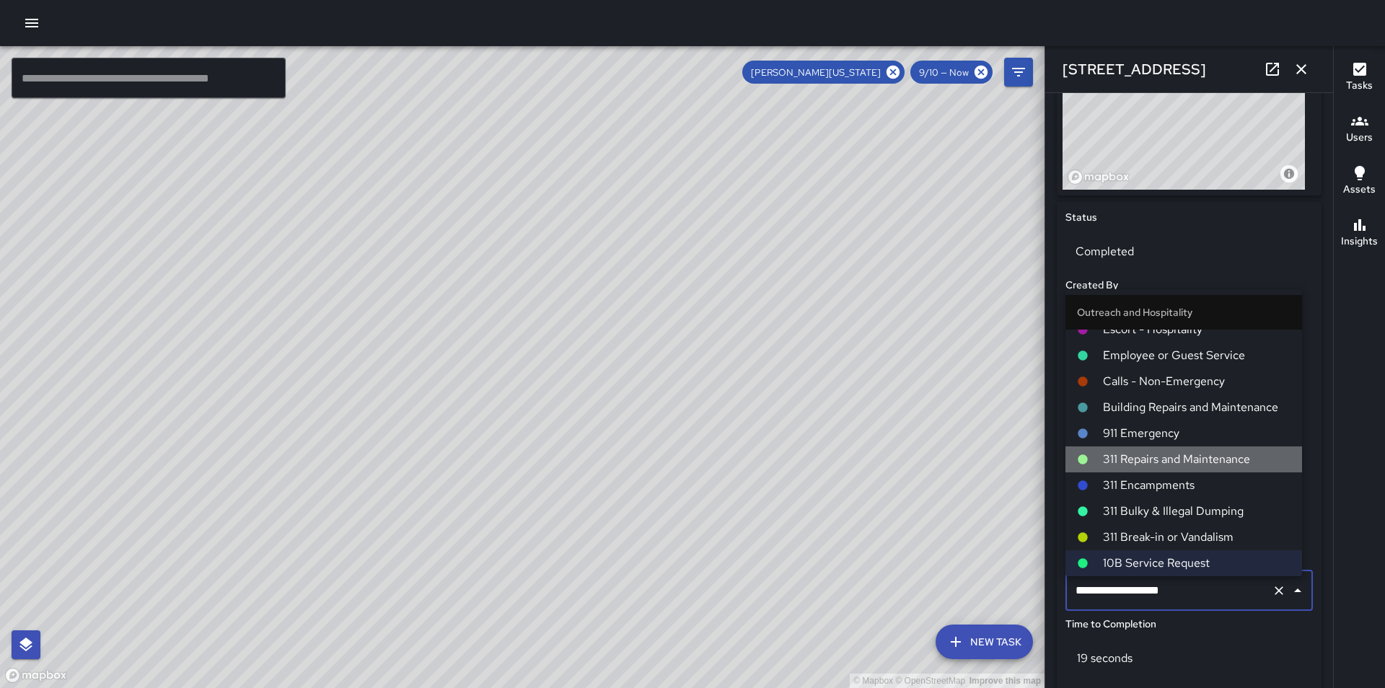
click at [1198, 455] on span "311 Repairs and Maintenance" at bounding box center [1197, 459] width 188 height 17
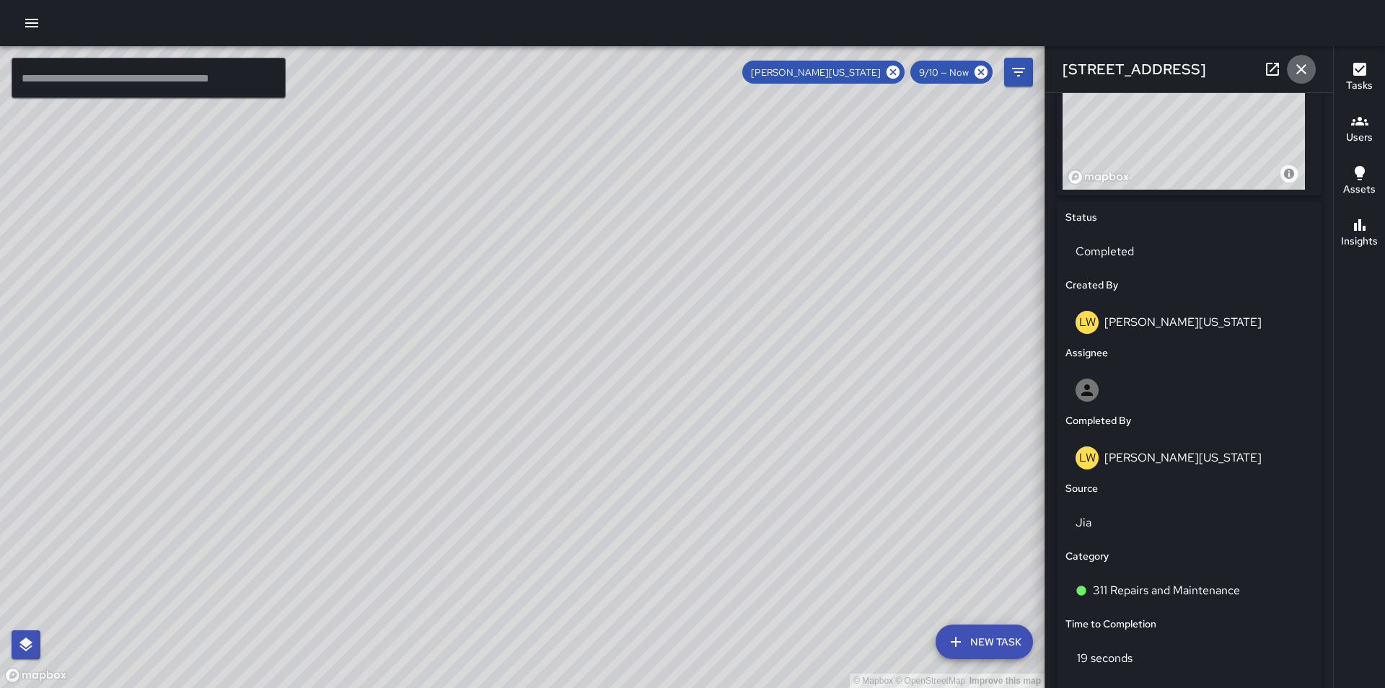
click at [1301, 71] on icon "button" at bounding box center [1302, 69] width 10 height 10
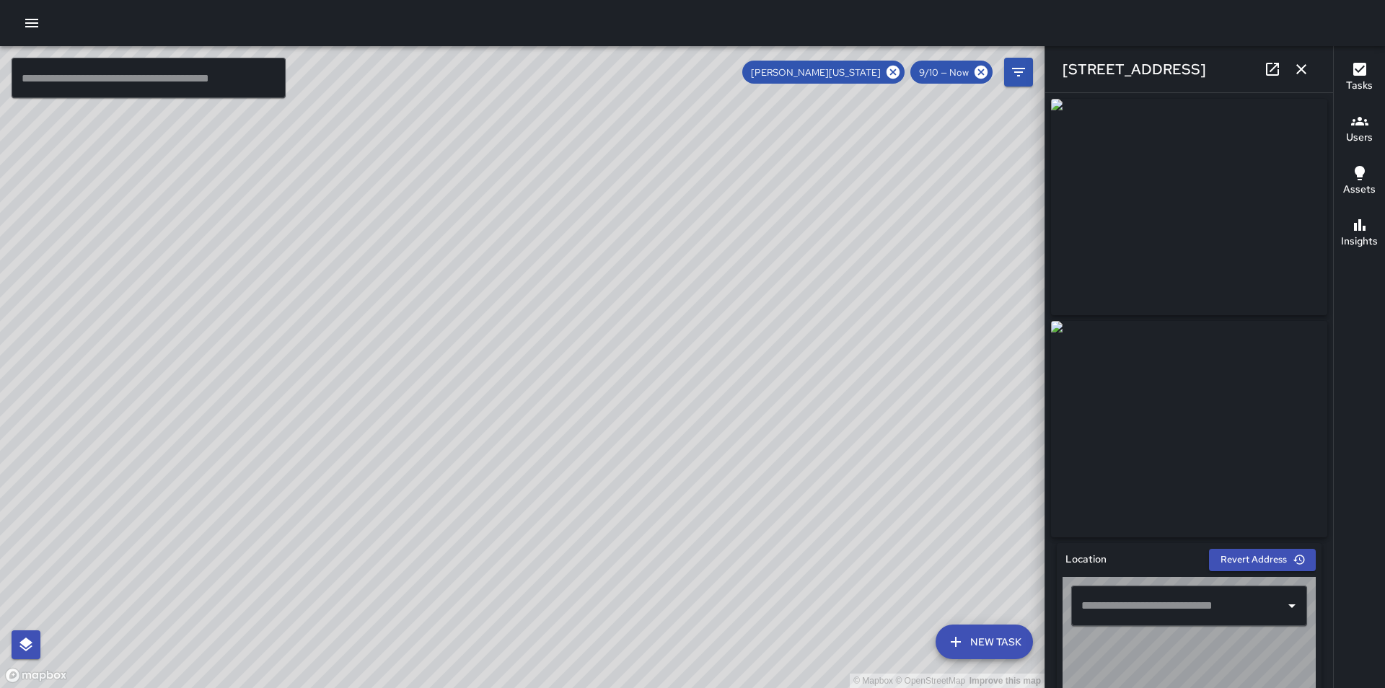
type input "**********"
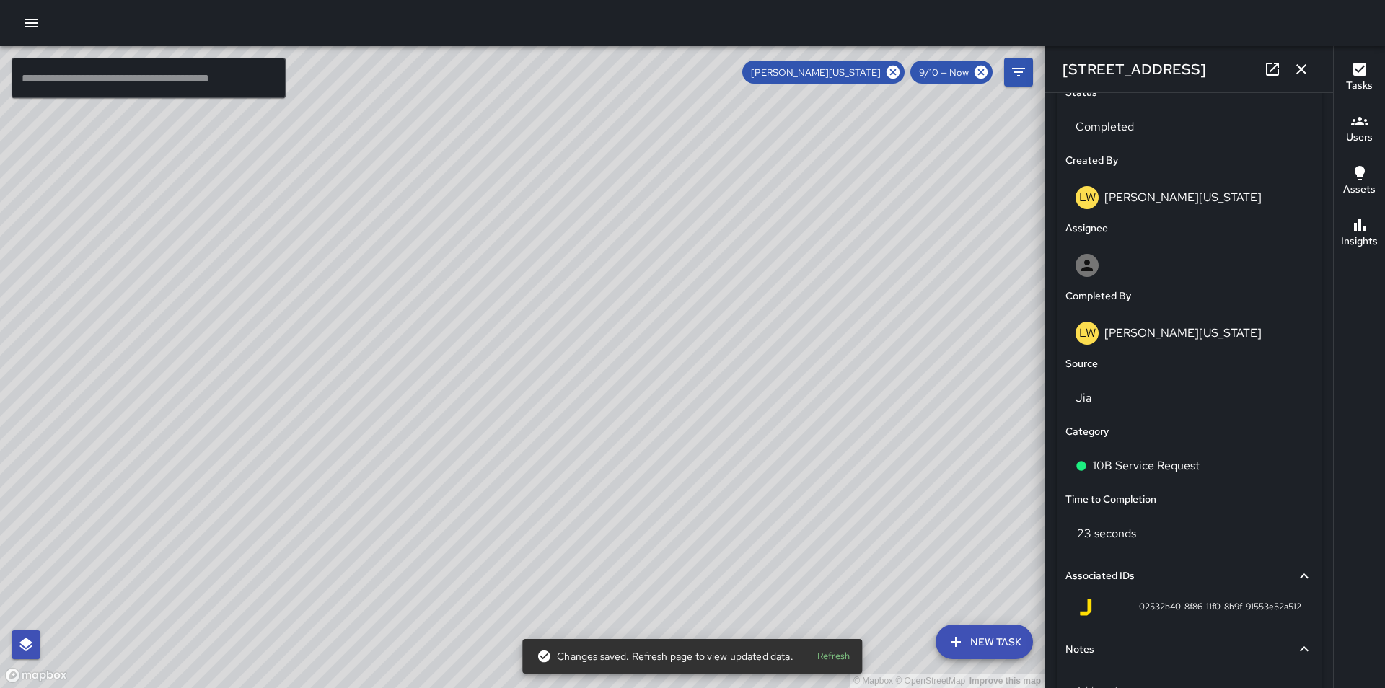
scroll to position [804, 0]
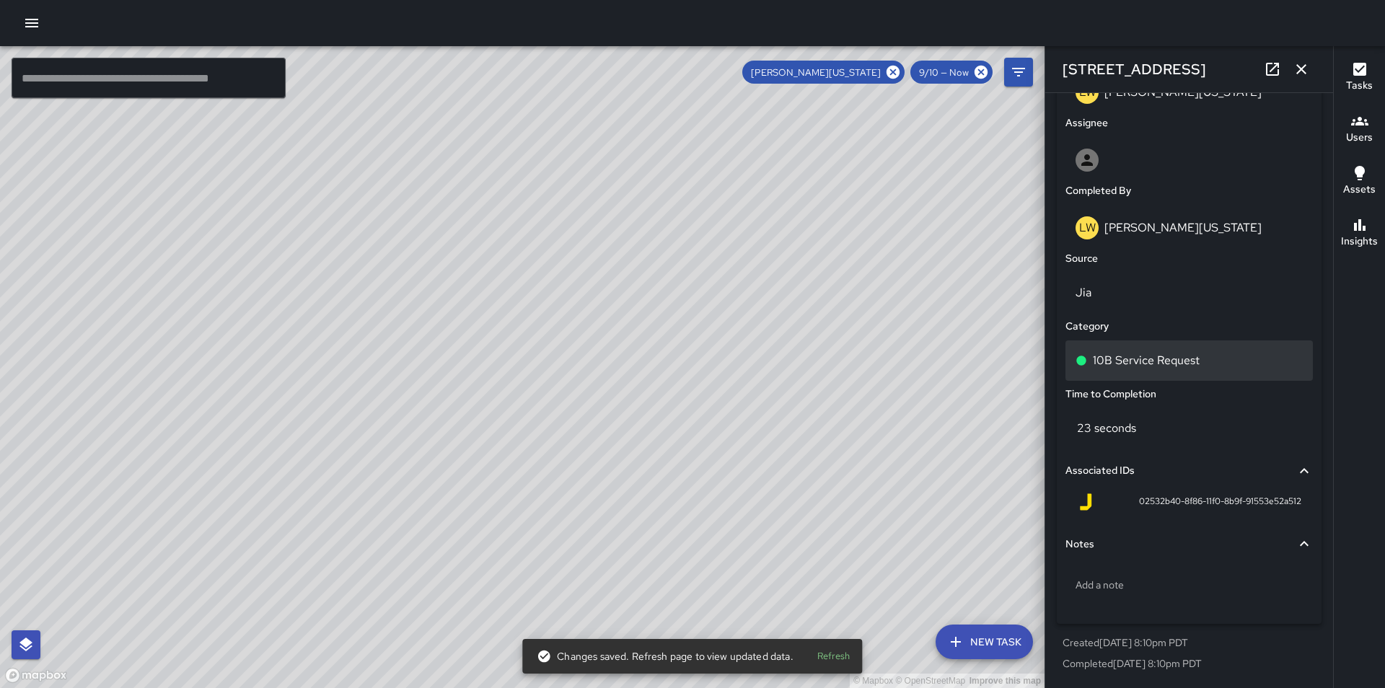
click at [1242, 356] on div "10B Service Request" at bounding box center [1189, 360] width 227 height 17
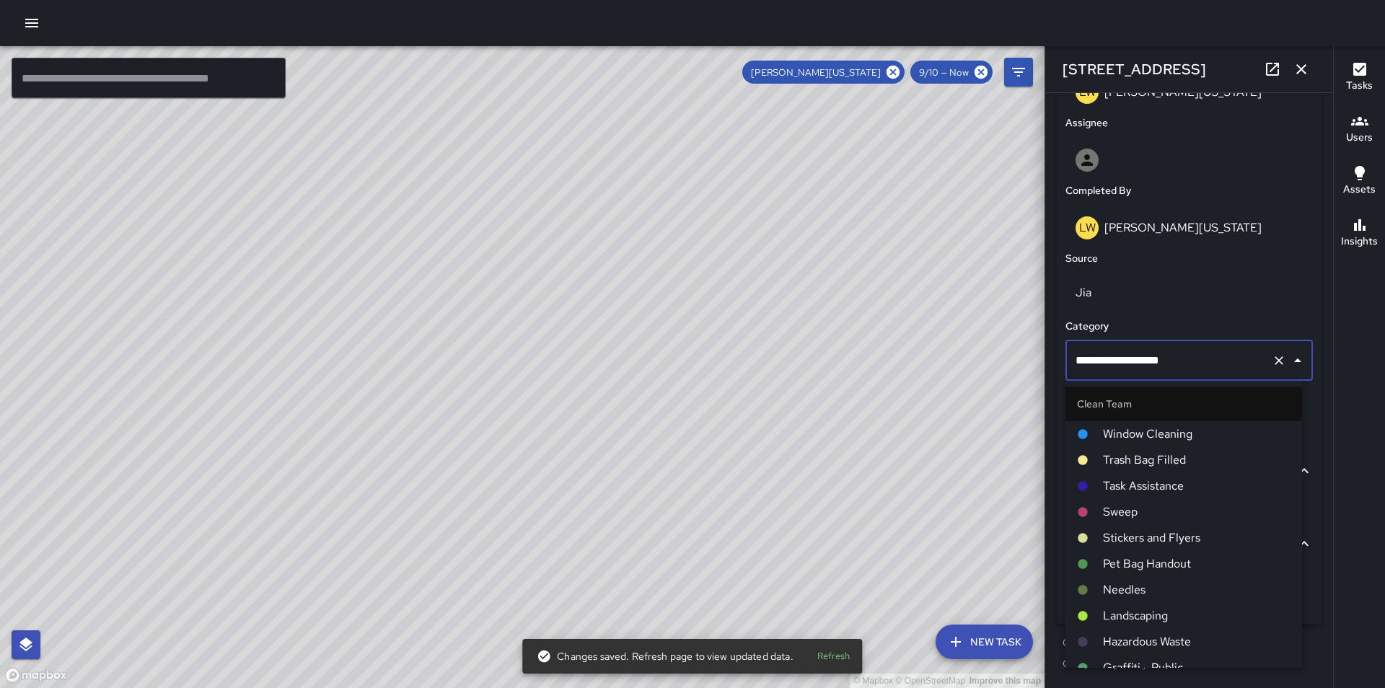
scroll to position [784, 0]
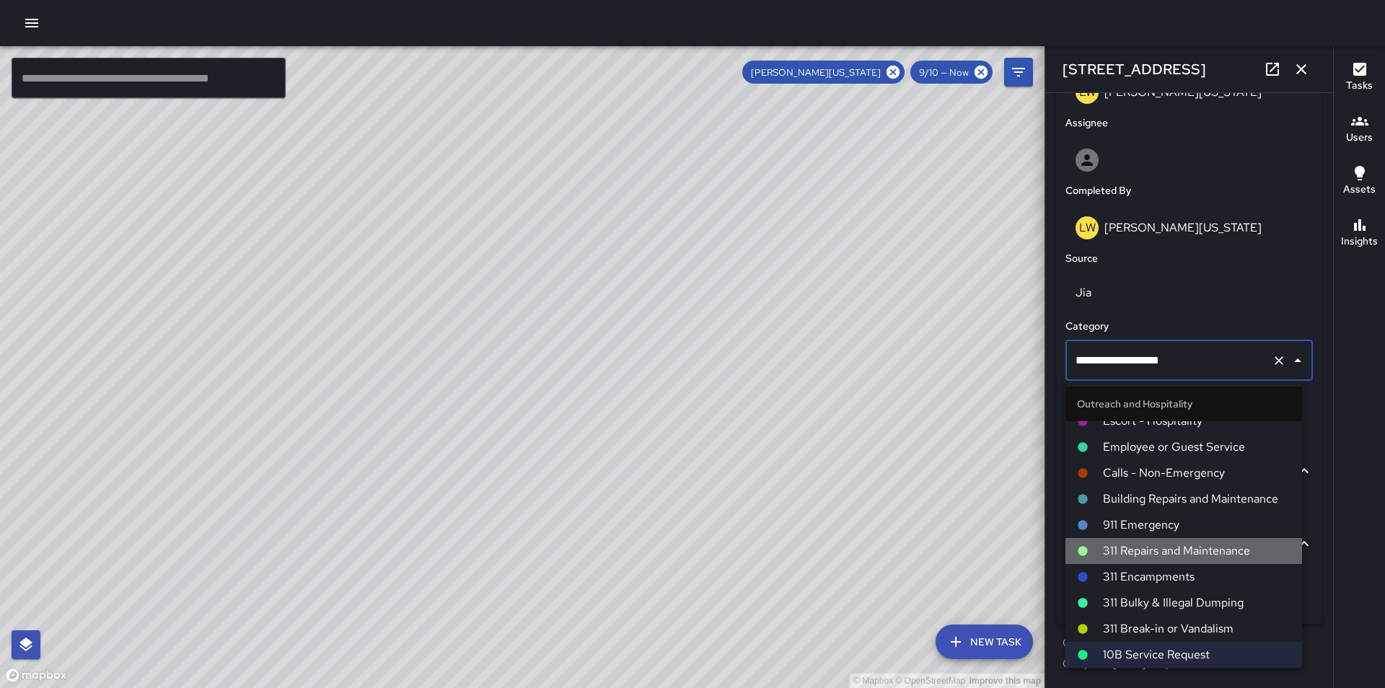
click at [1204, 552] on span "311 Repairs and Maintenance" at bounding box center [1197, 551] width 188 height 17
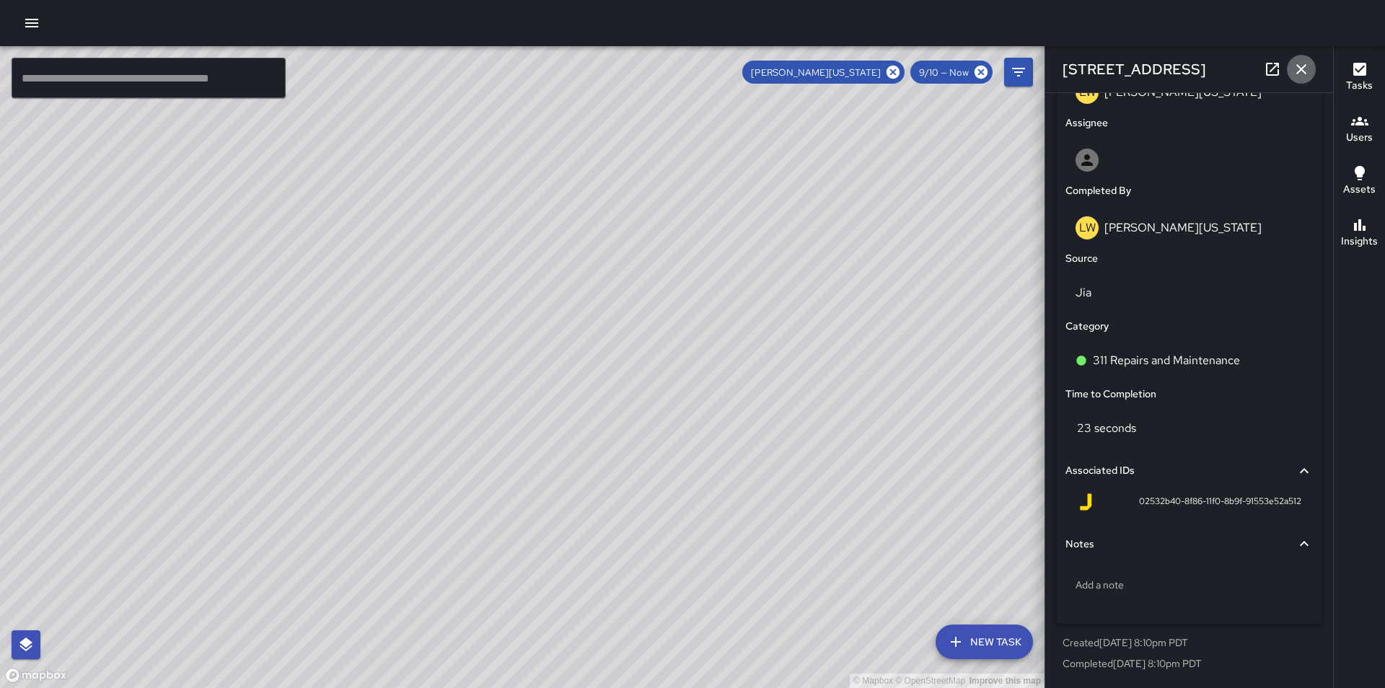
click at [1300, 76] on icon "button" at bounding box center [1301, 69] width 17 height 17
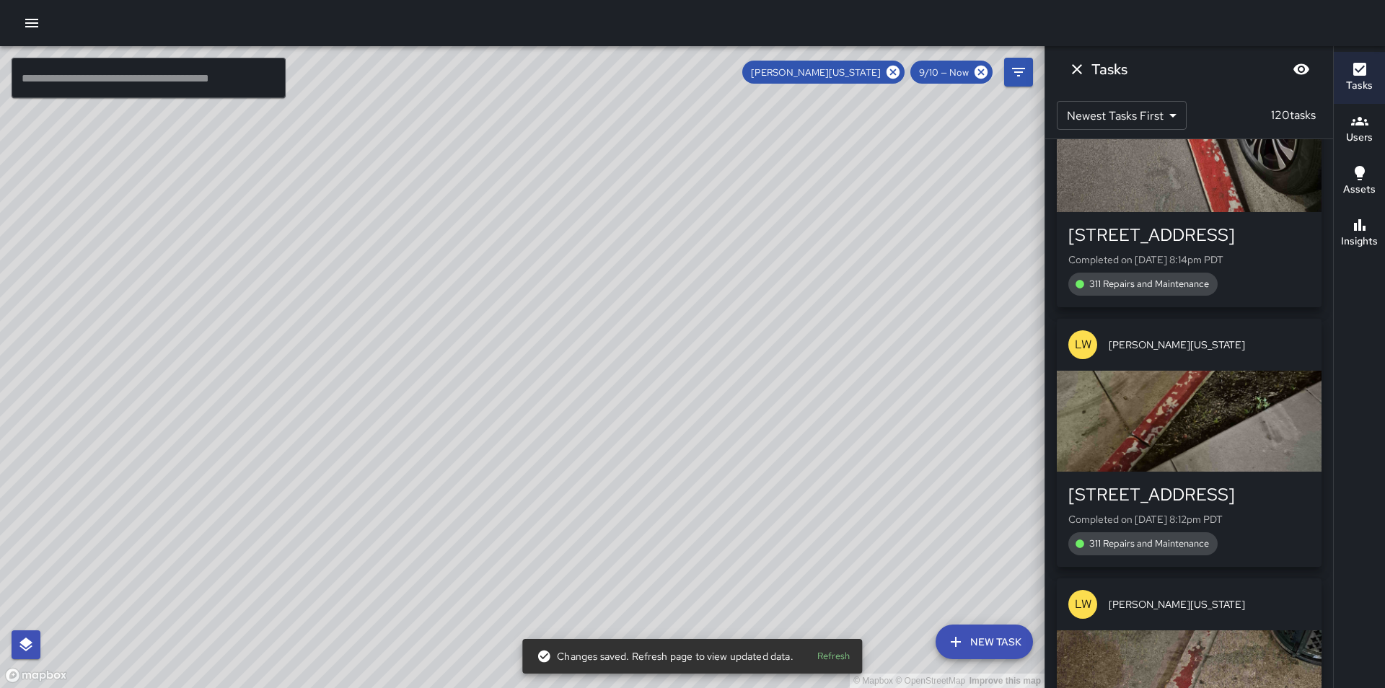
scroll to position [18494, 0]
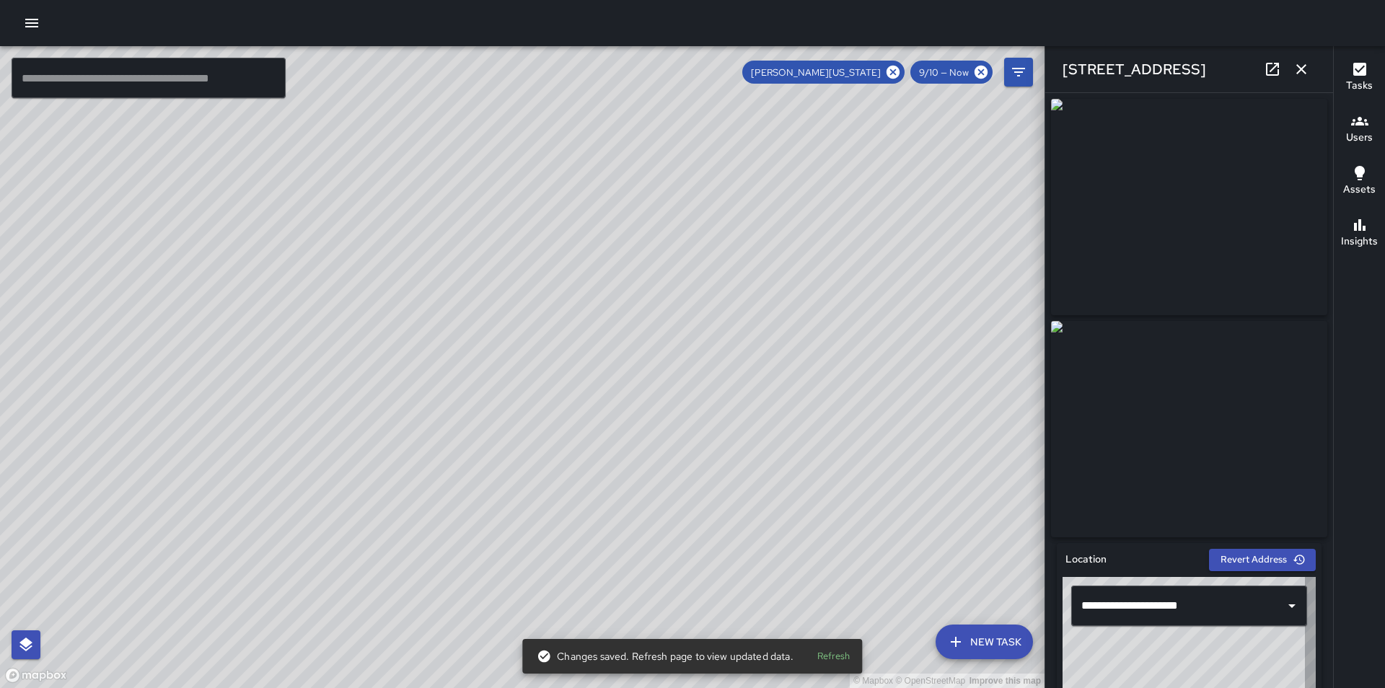
type input "**********"
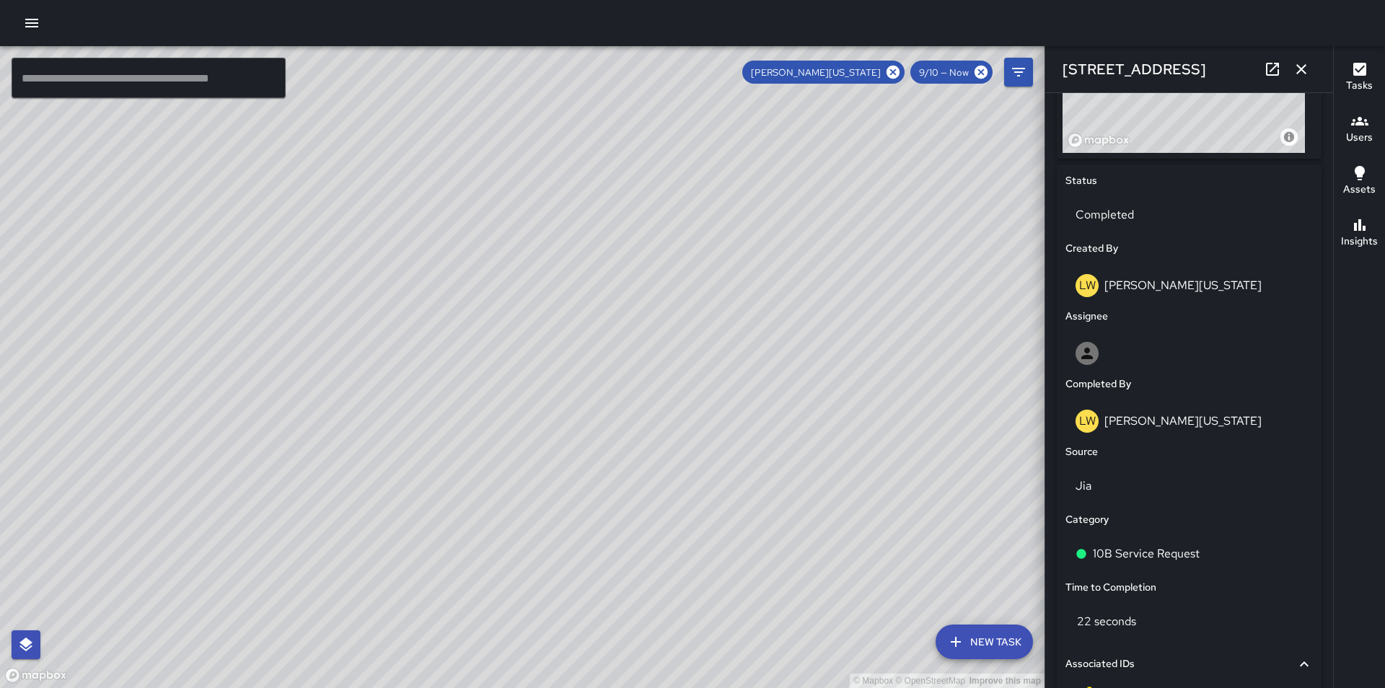
scroll to position [606, 0]
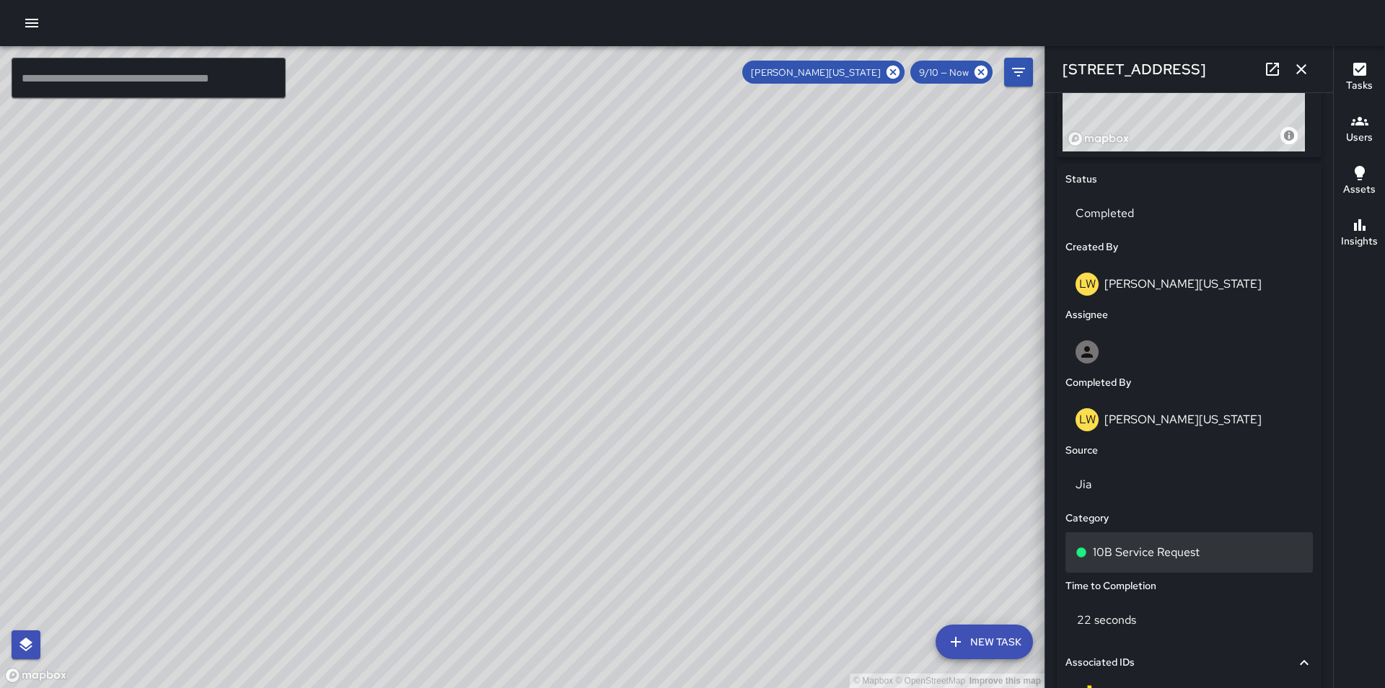
click at [1185, 554] on p "10B Service Request" at bounding box center [1146, 552] width 107 height 17
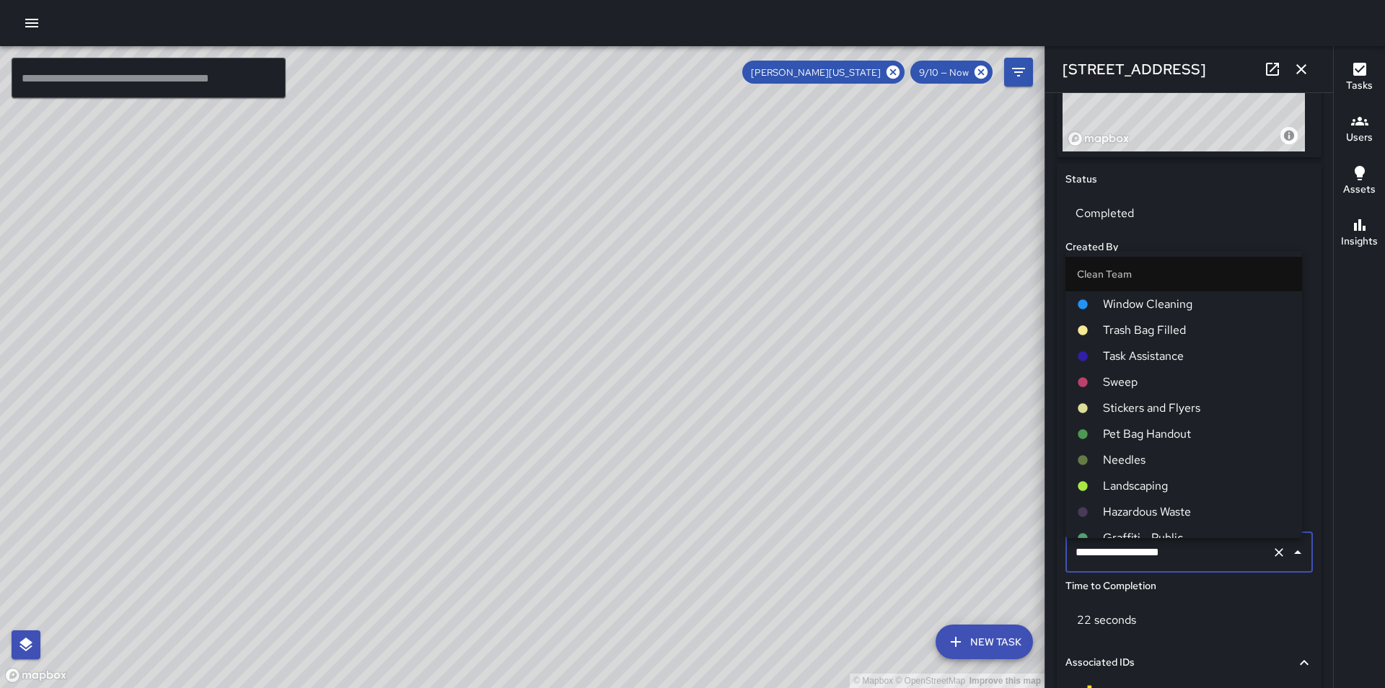
scroll to position [784, 0]
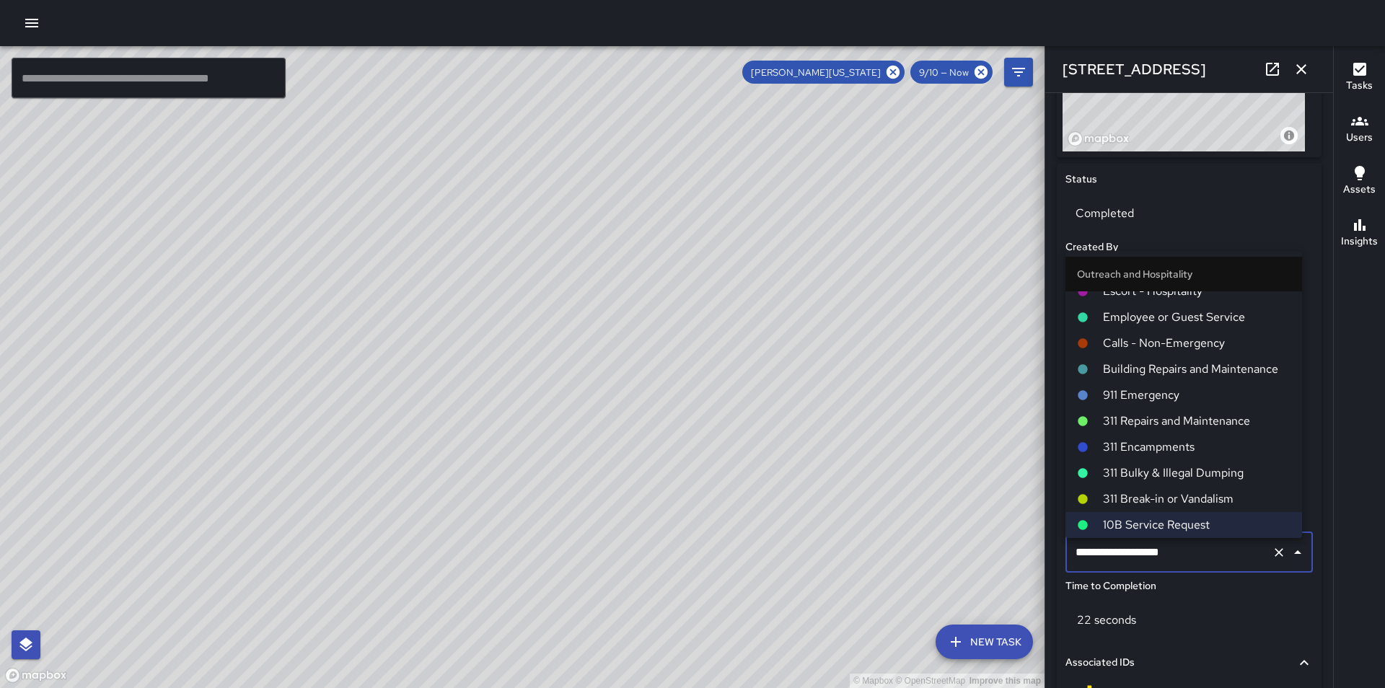
click at [1208, 418] on span "311 Repairs and Maintenance" at bounding box center [1197, 421] width 188 height 17
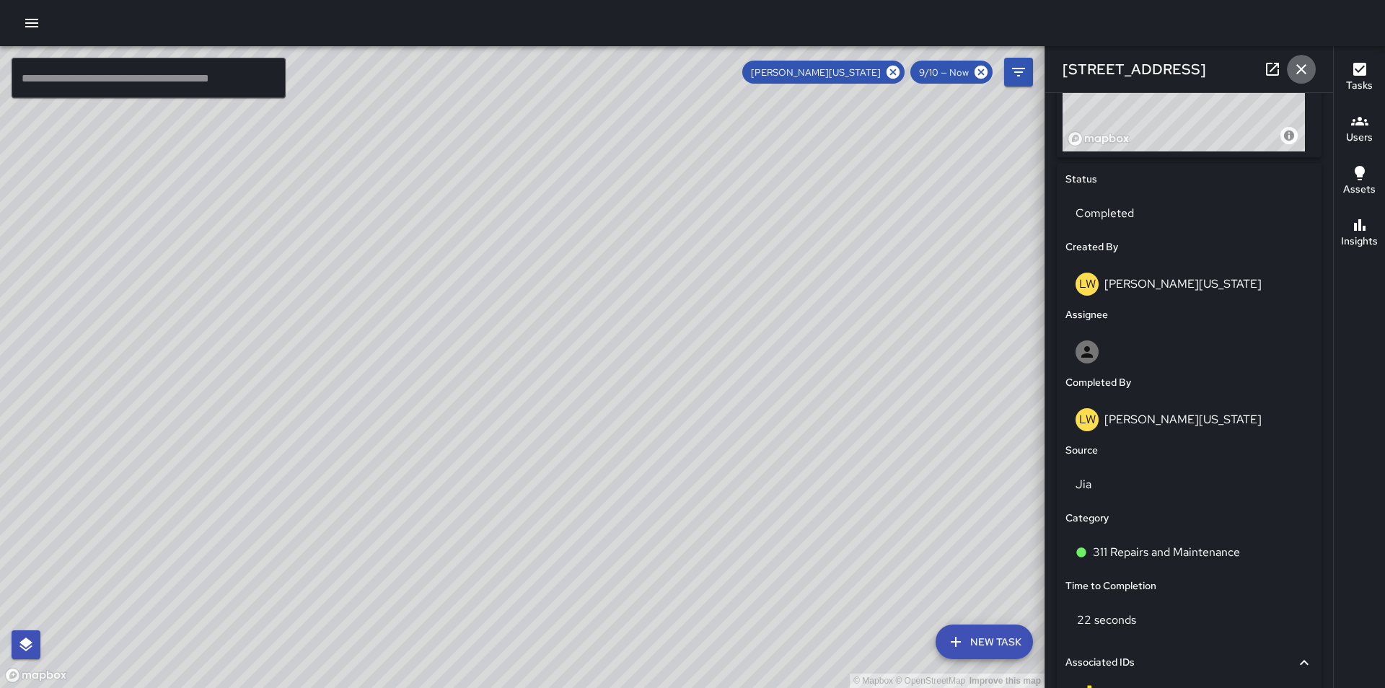
click at [1300, 63] on icon "button" at bounding box center [1301, 69] width 17 height 17
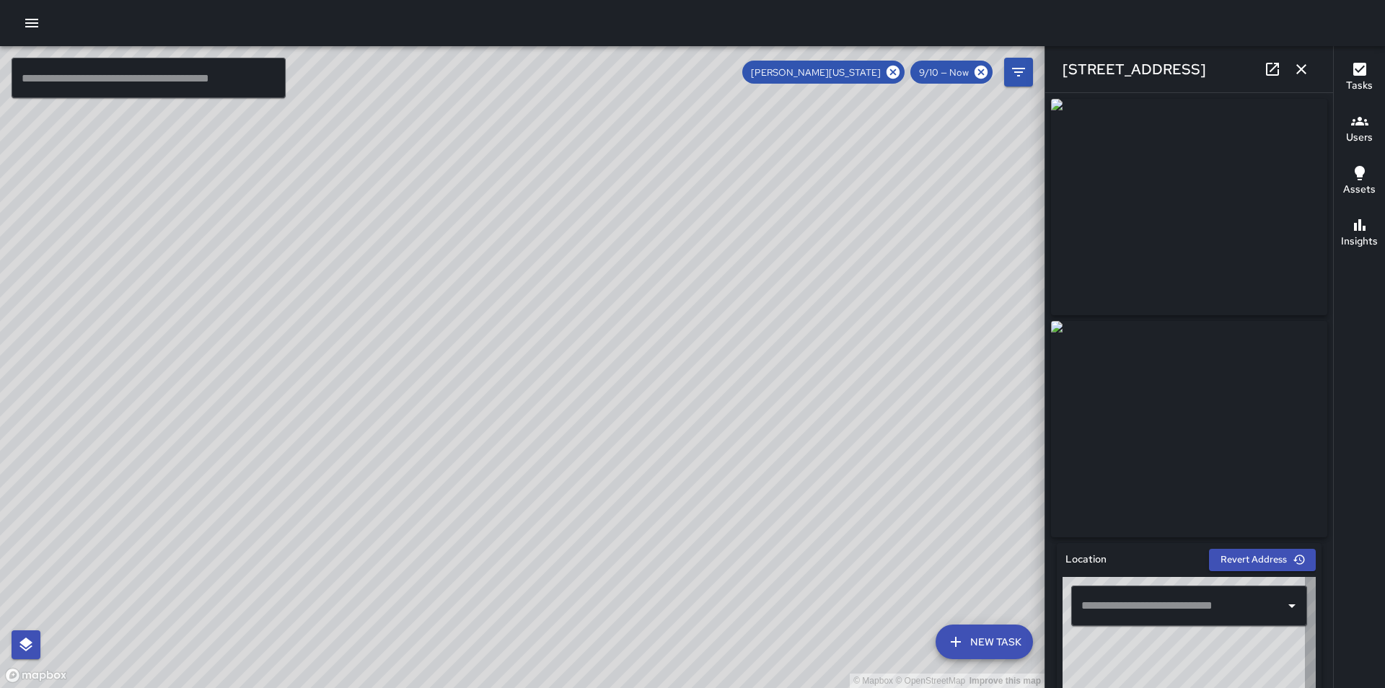
type input "**********"
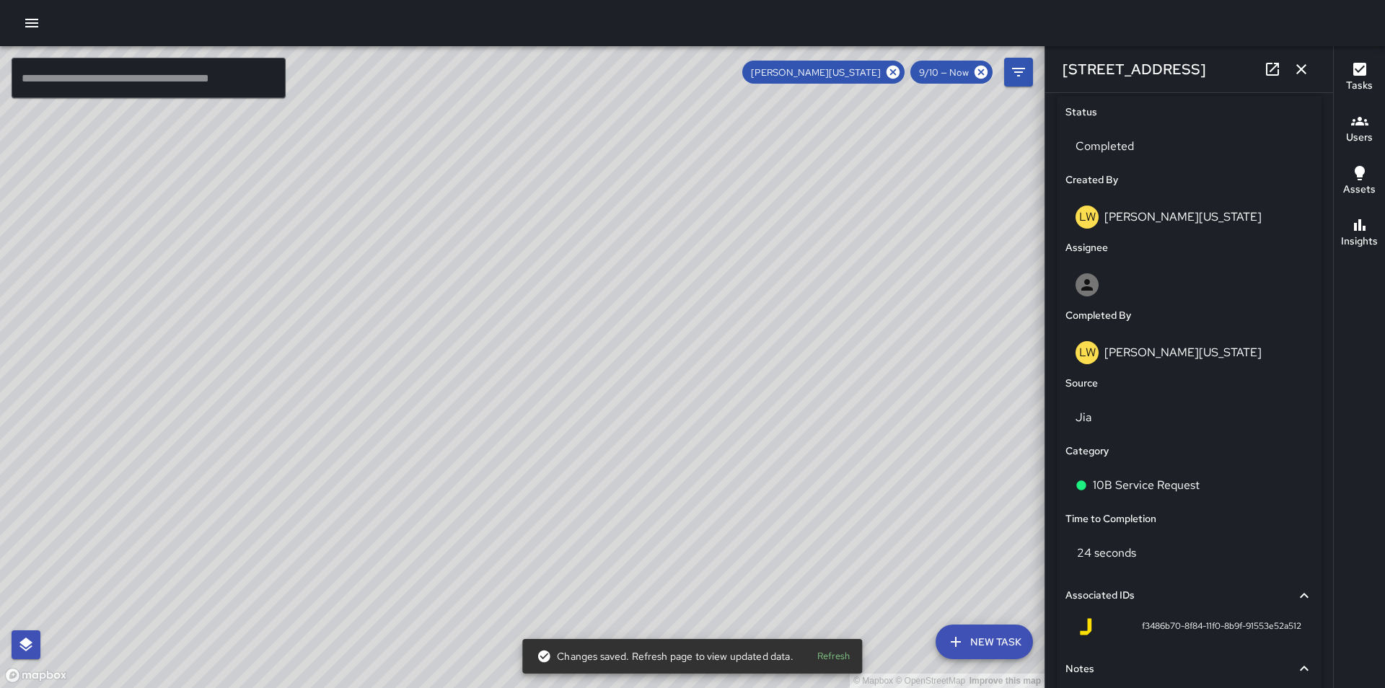
scroll to position [732, 0]
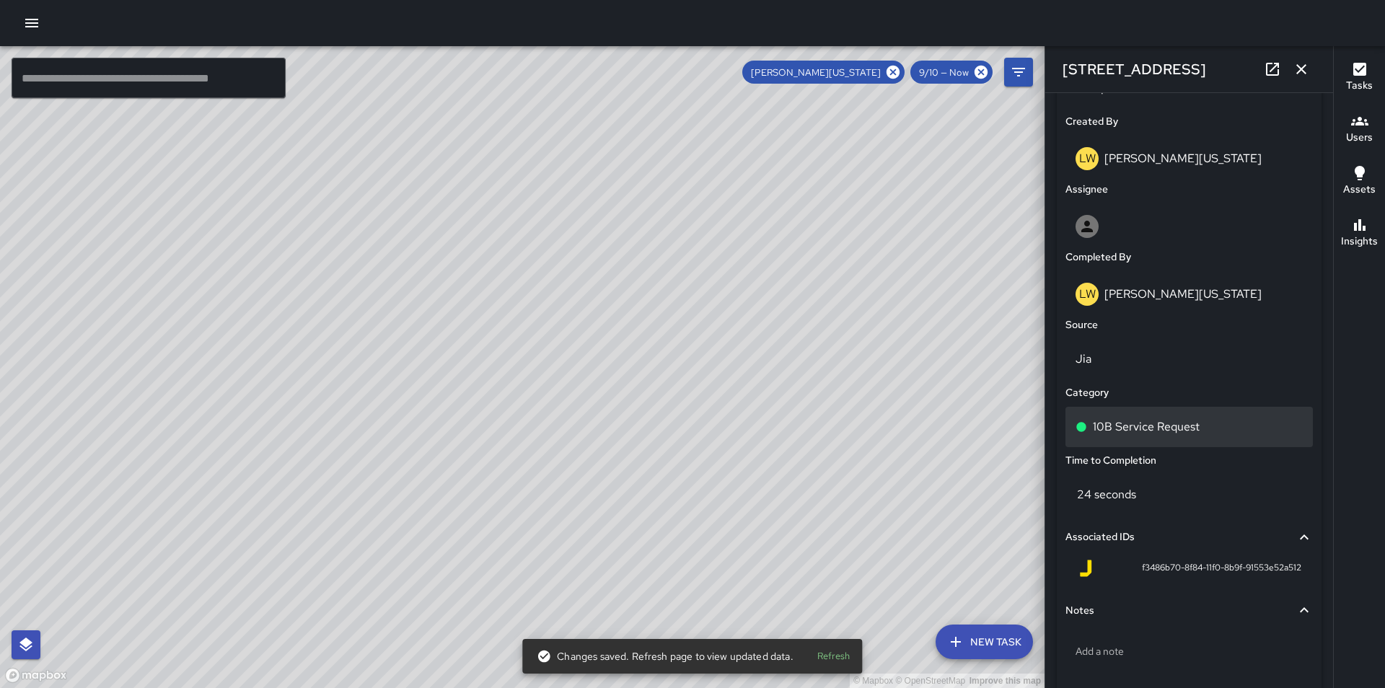
click at [1192, 436] on p "10B Service Request" at bounding box center [1146, 426] width 107 height 17
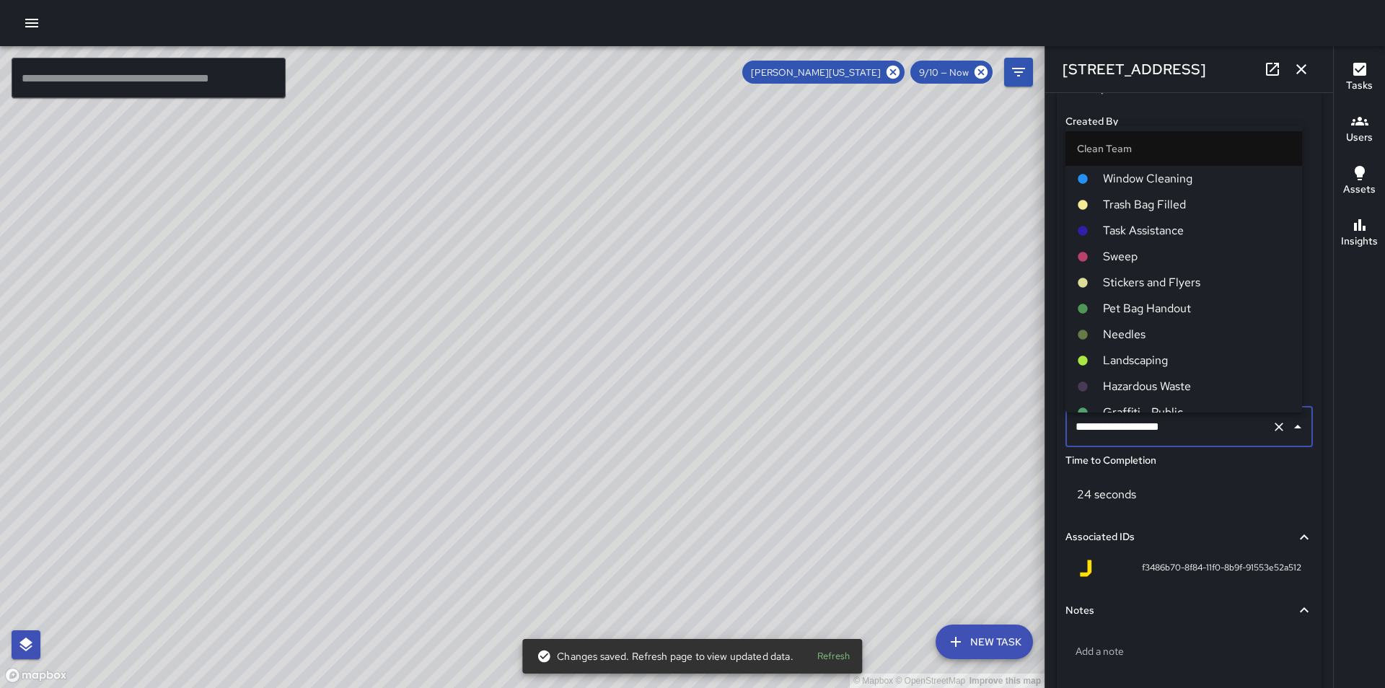
scroll to position [784, 0]
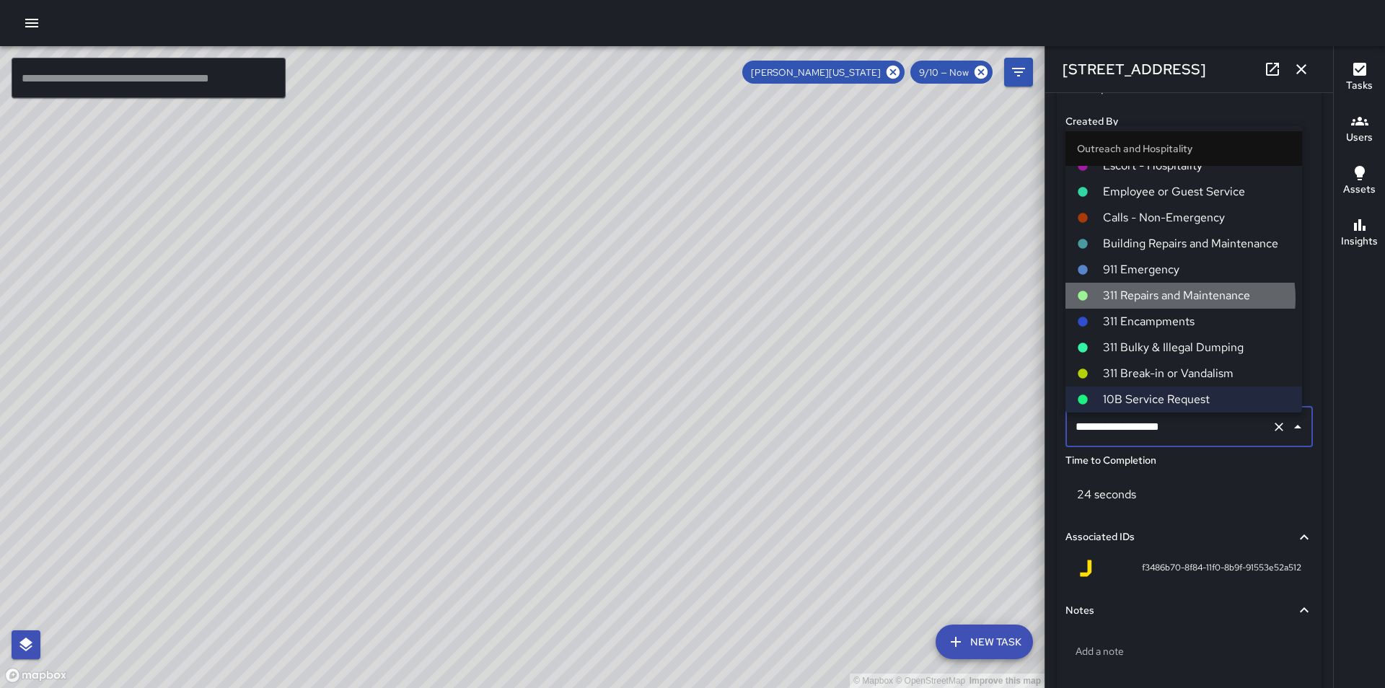
click at [1180, 298] on span "311 Repairs and Maintenance" at bounding box center [1197, 295] width 188 height 17
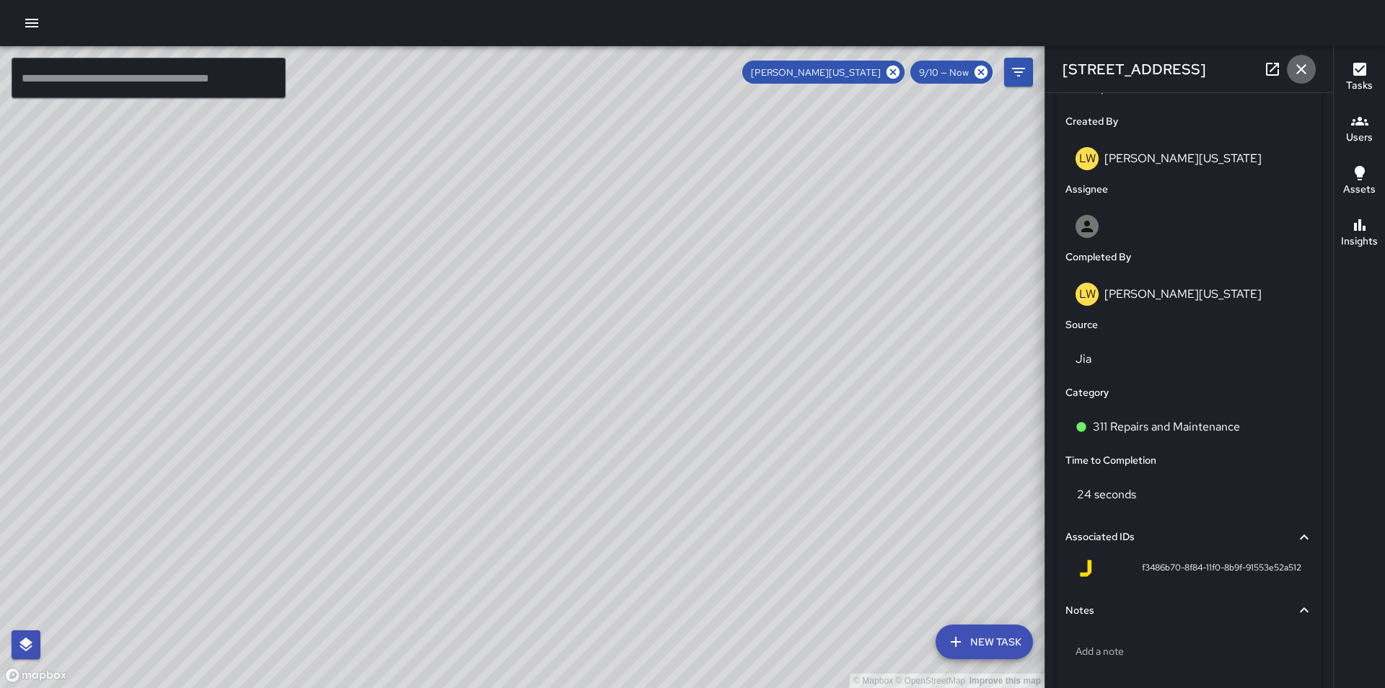
click at [1300, 75] on icon "button" at bounding box center [1301, 69] width 17 height 17
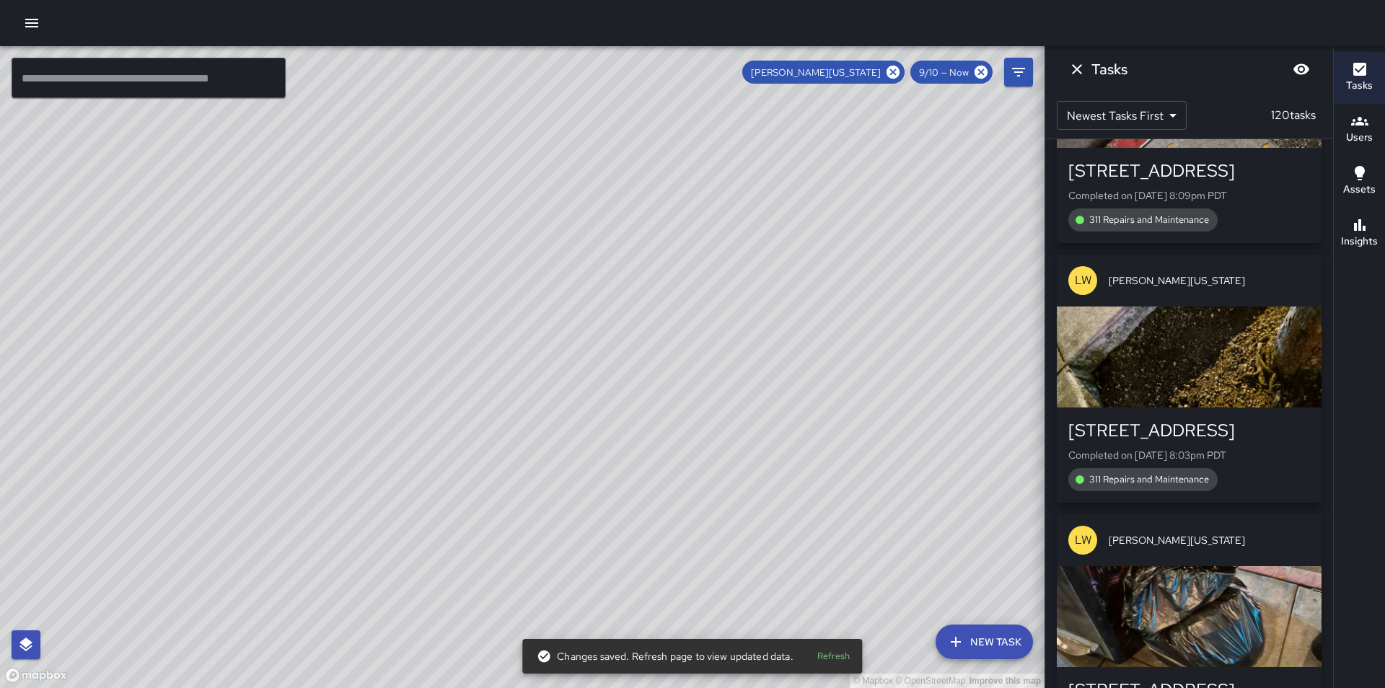
scroll to position [19322, 0]
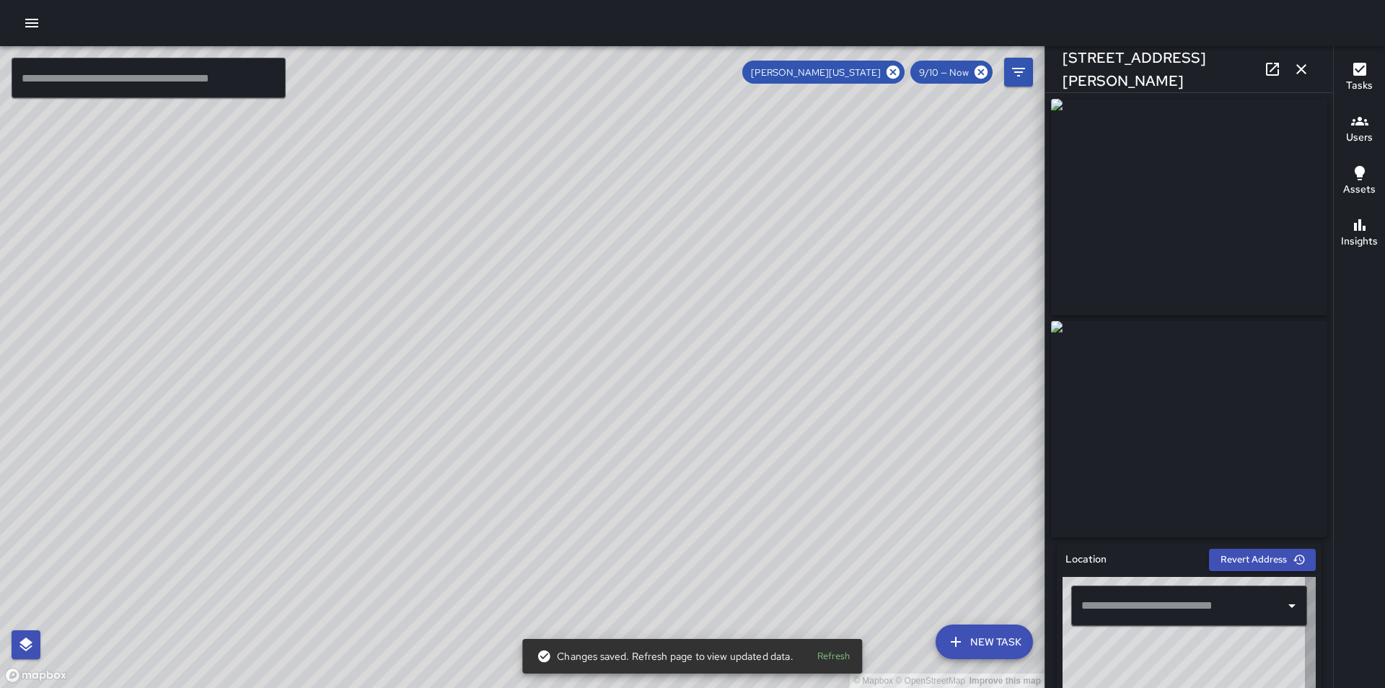
type input "**********"
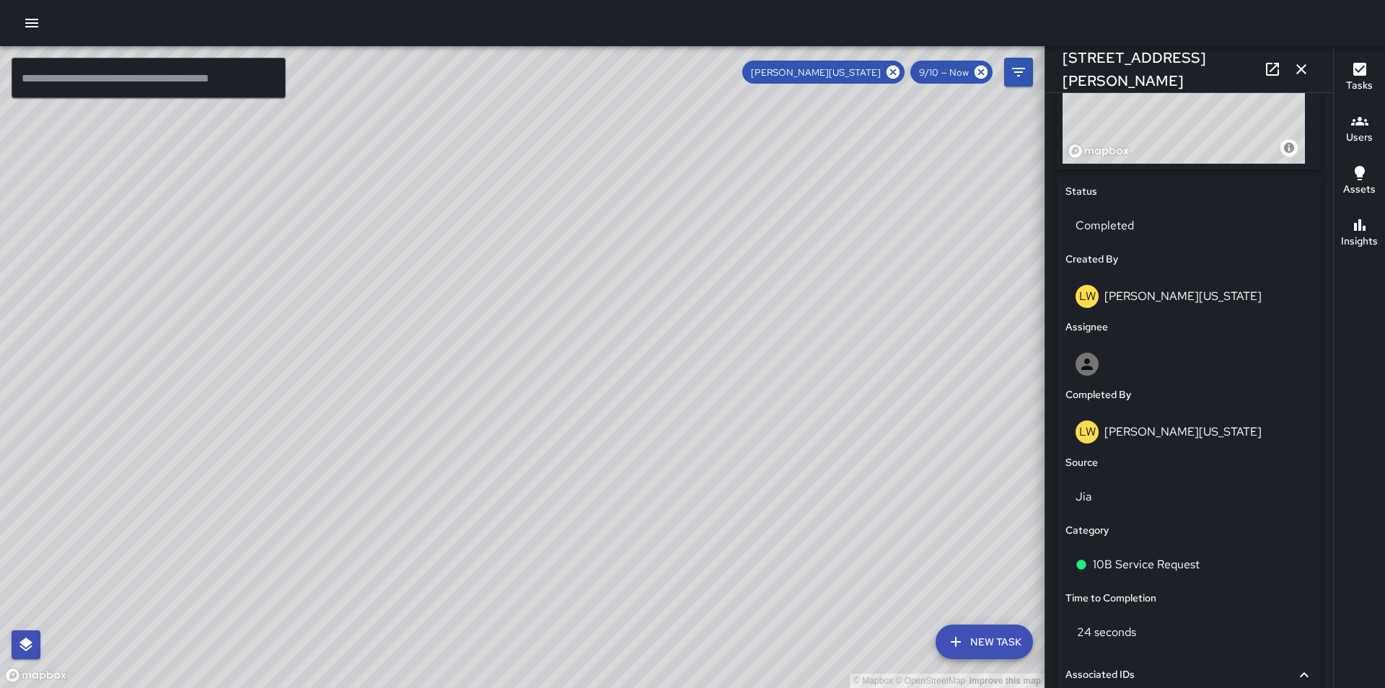
scroll to position [606, 0]
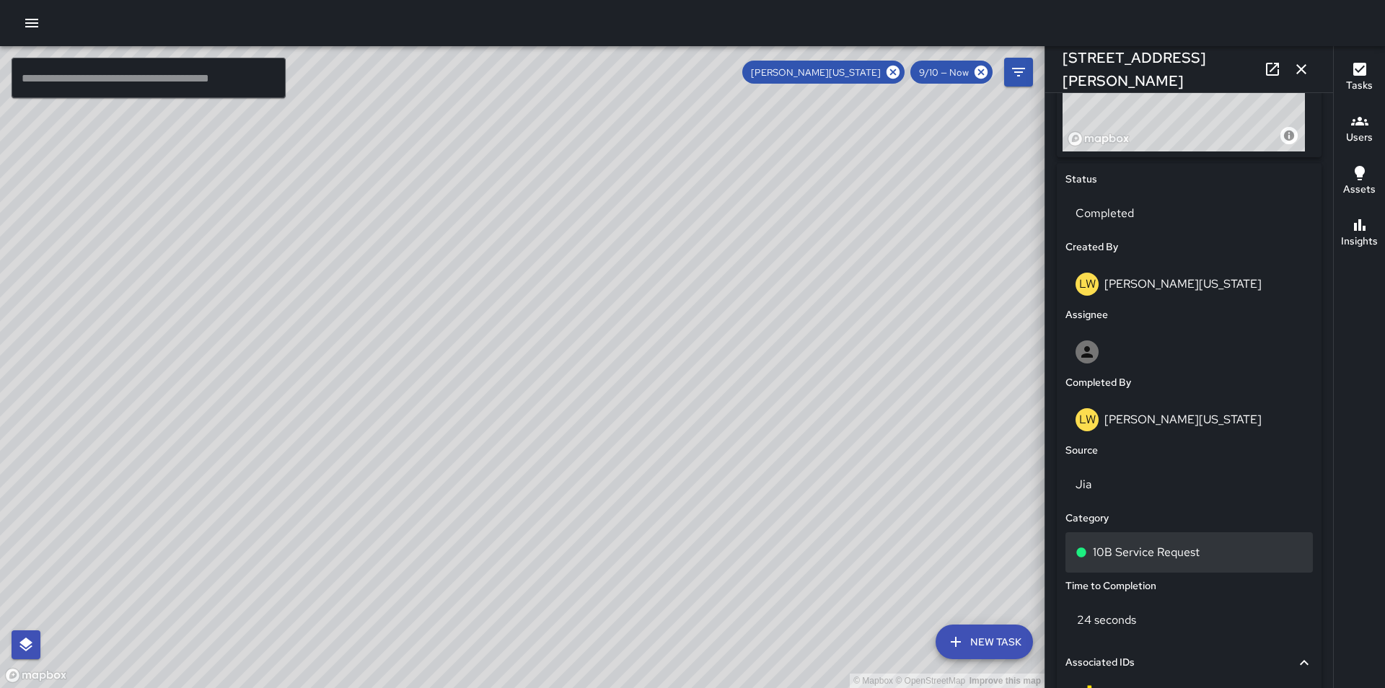
click at [1205, 559] on div "10B Service Request" at bounding box center [1189, 552] width 227 height 17
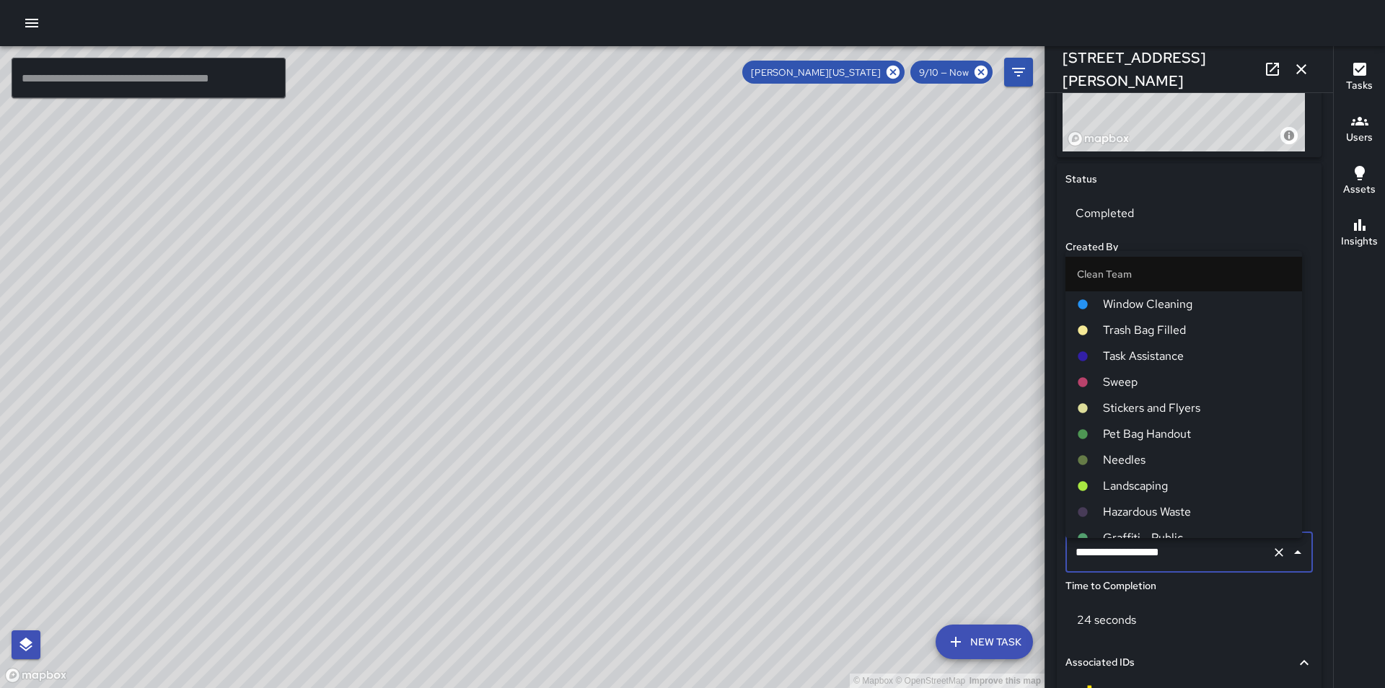
scroll to position [784, 0]
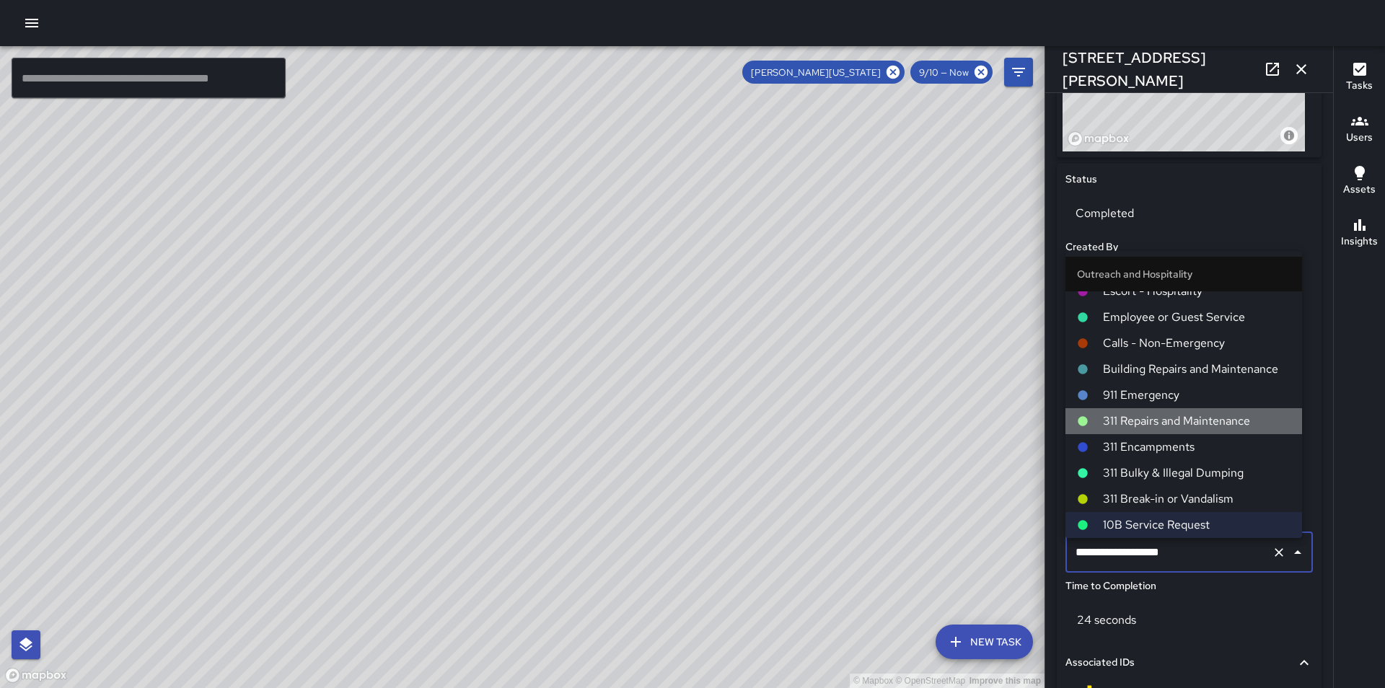
click at [1201, 419] on span "311 Repairs and Maintenance" at bounding box center [1197, 421] width 188 height 17
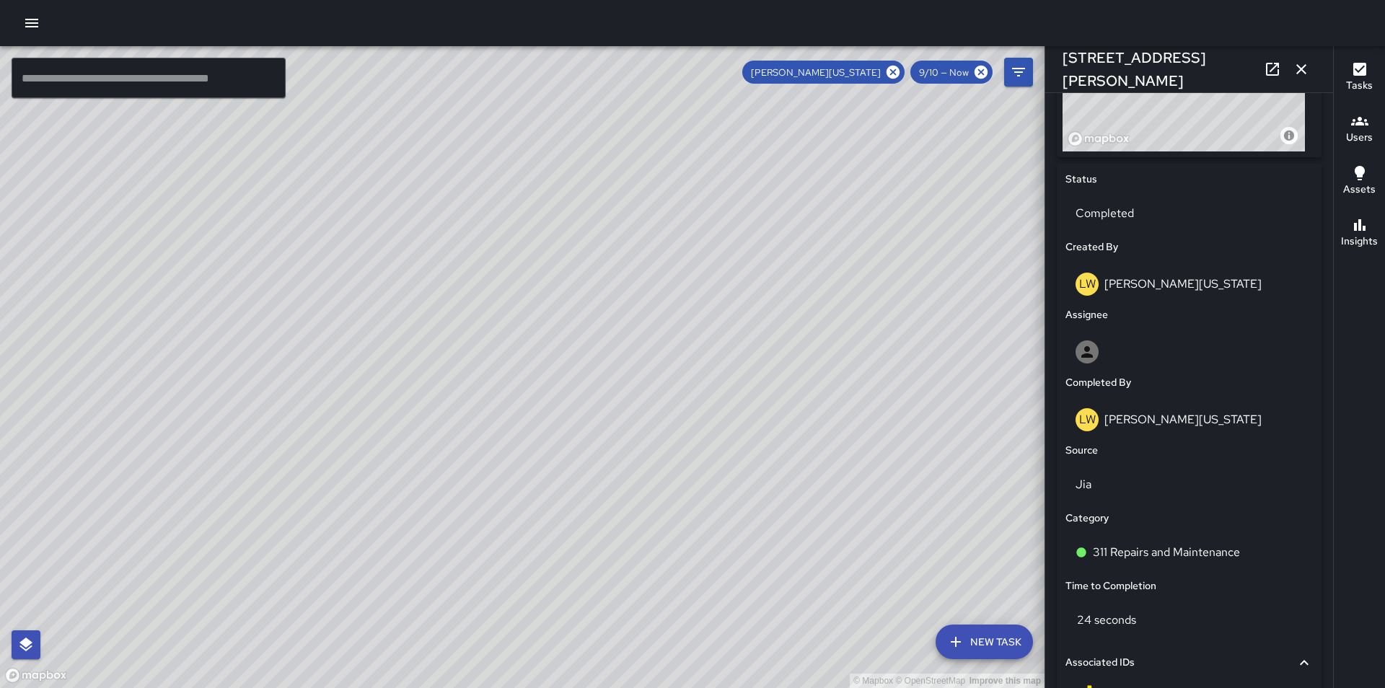
click at [1302, 63] on icon "button" at bounding box center [1301, 69] width 17 height 17
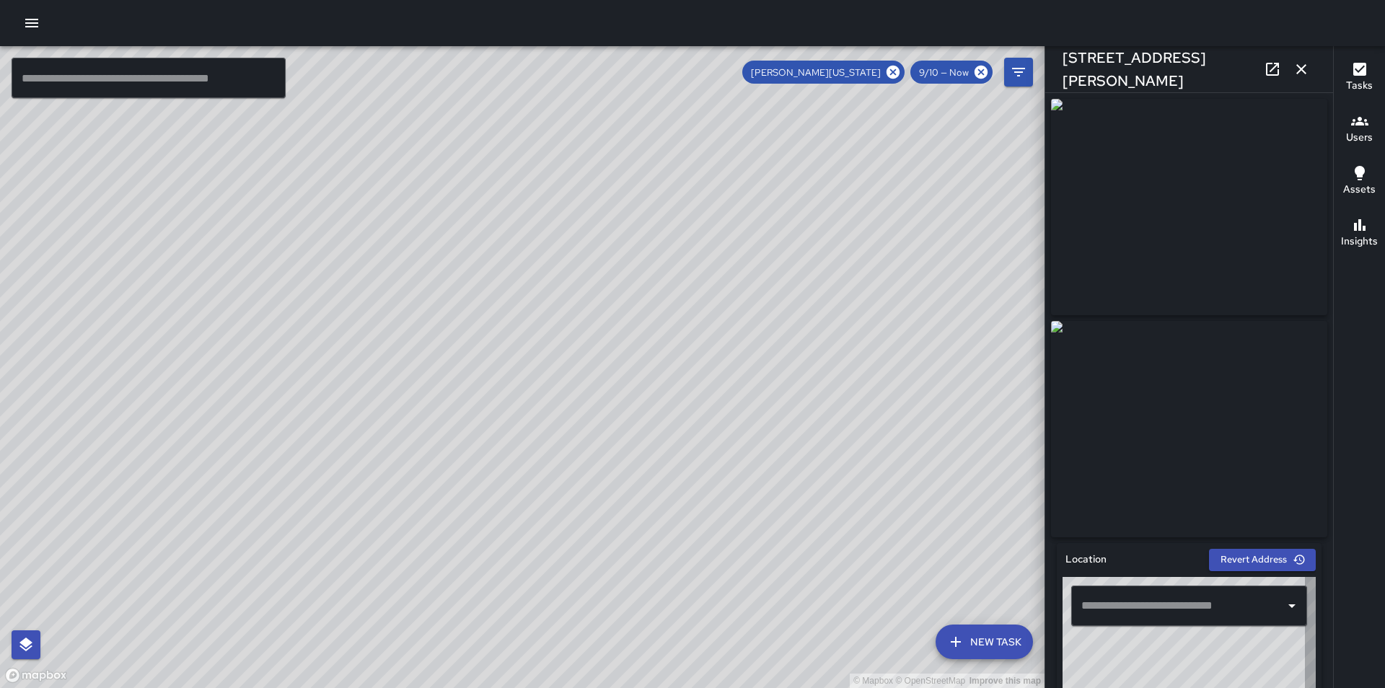
type input "**********"
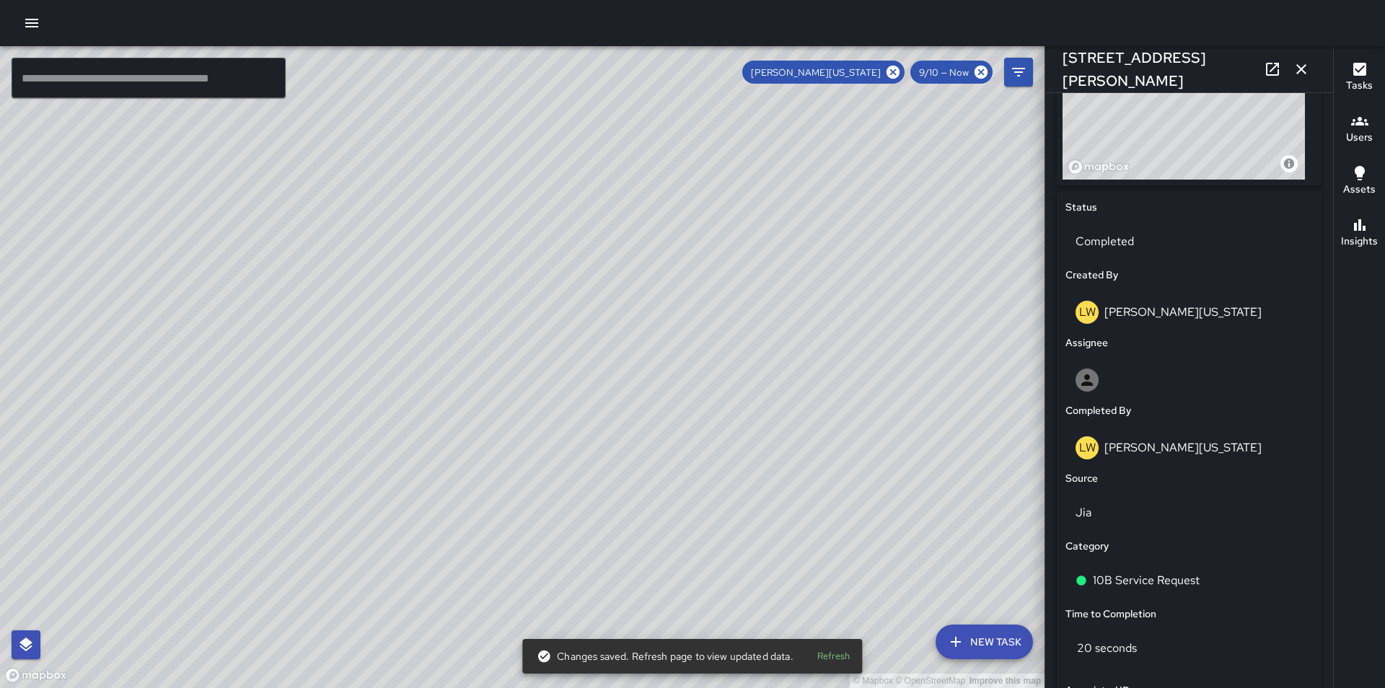
scroll to position [606, 0]
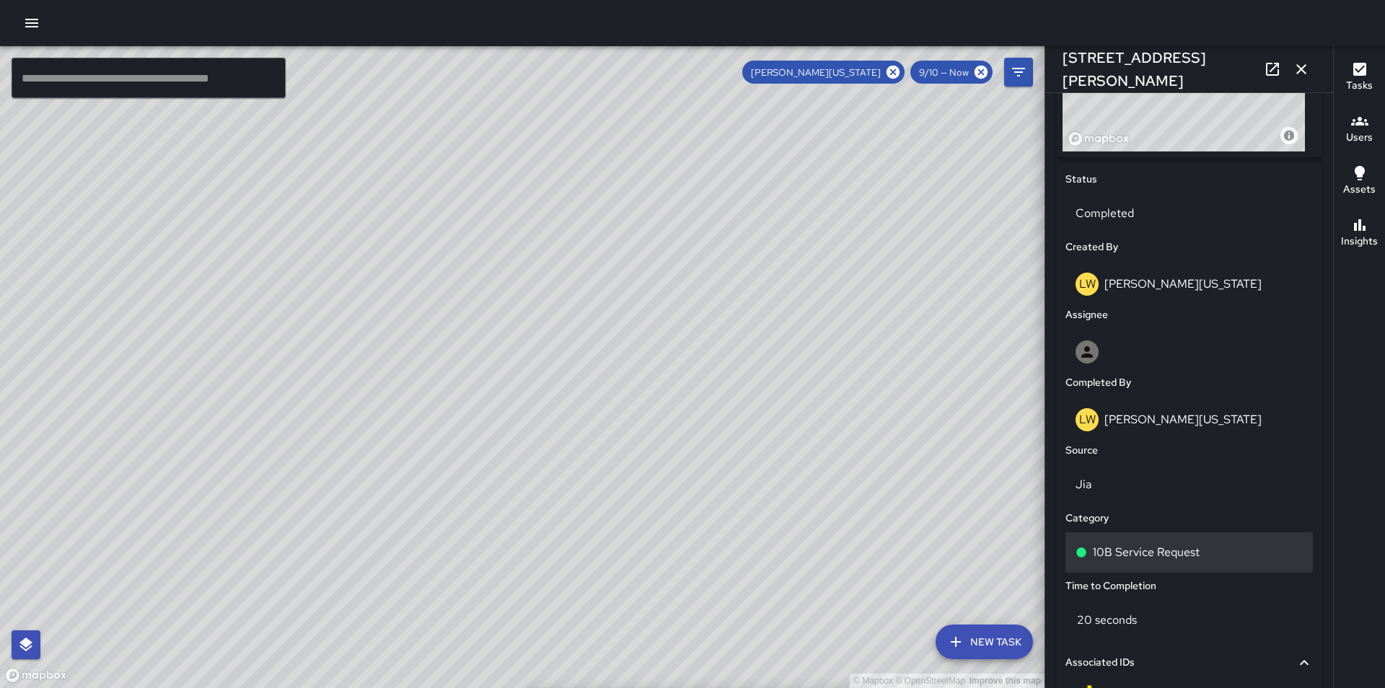
click at [1197, 569] on div "10B Service Request" at bounding box center [1189, 553] width 247 height 40
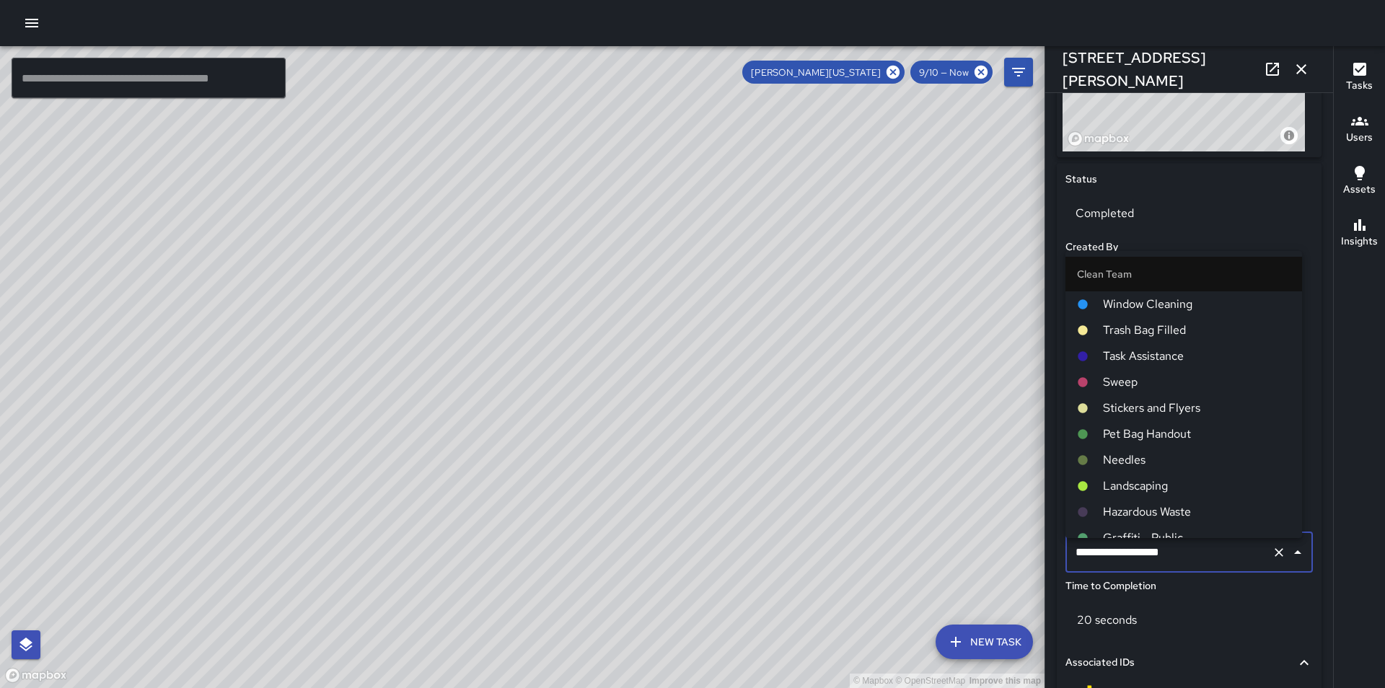
scroll to position [784, 0]
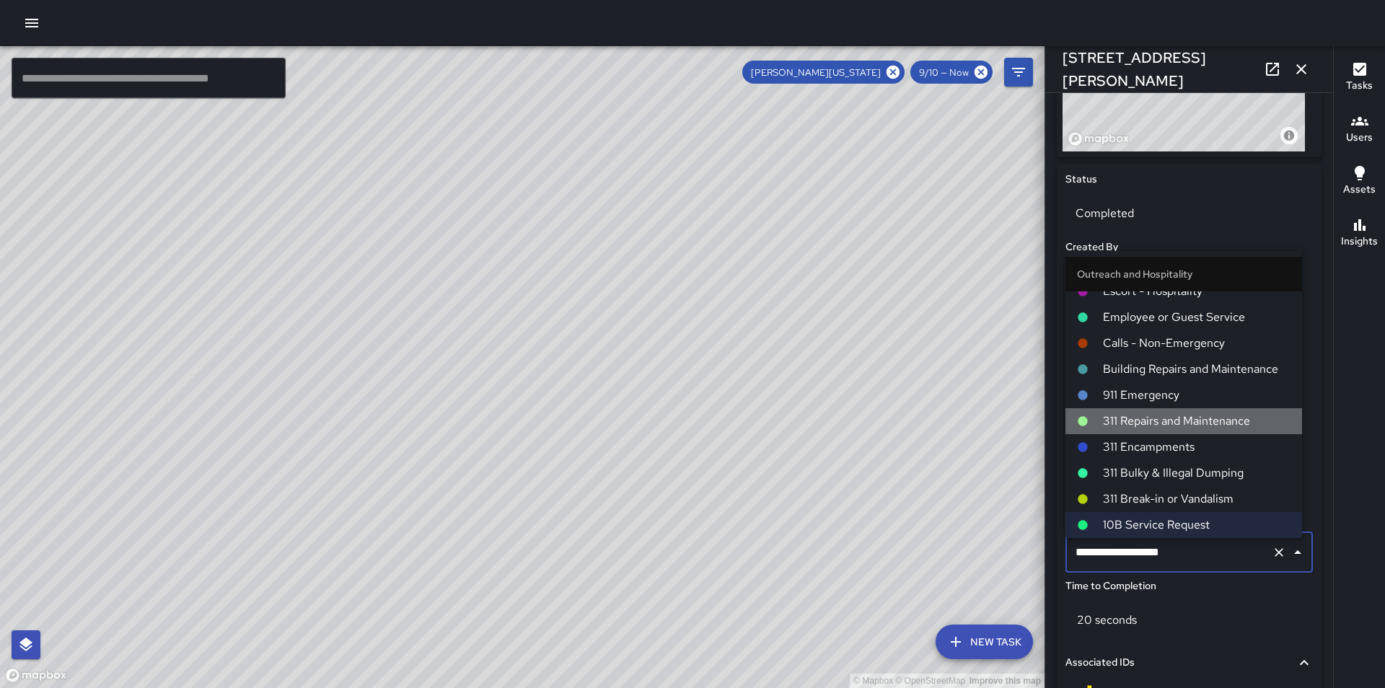
click at [1186, 424] on span "311 Repairs and Maintenance" at bounding box center [1197, 421] width 188 height 17
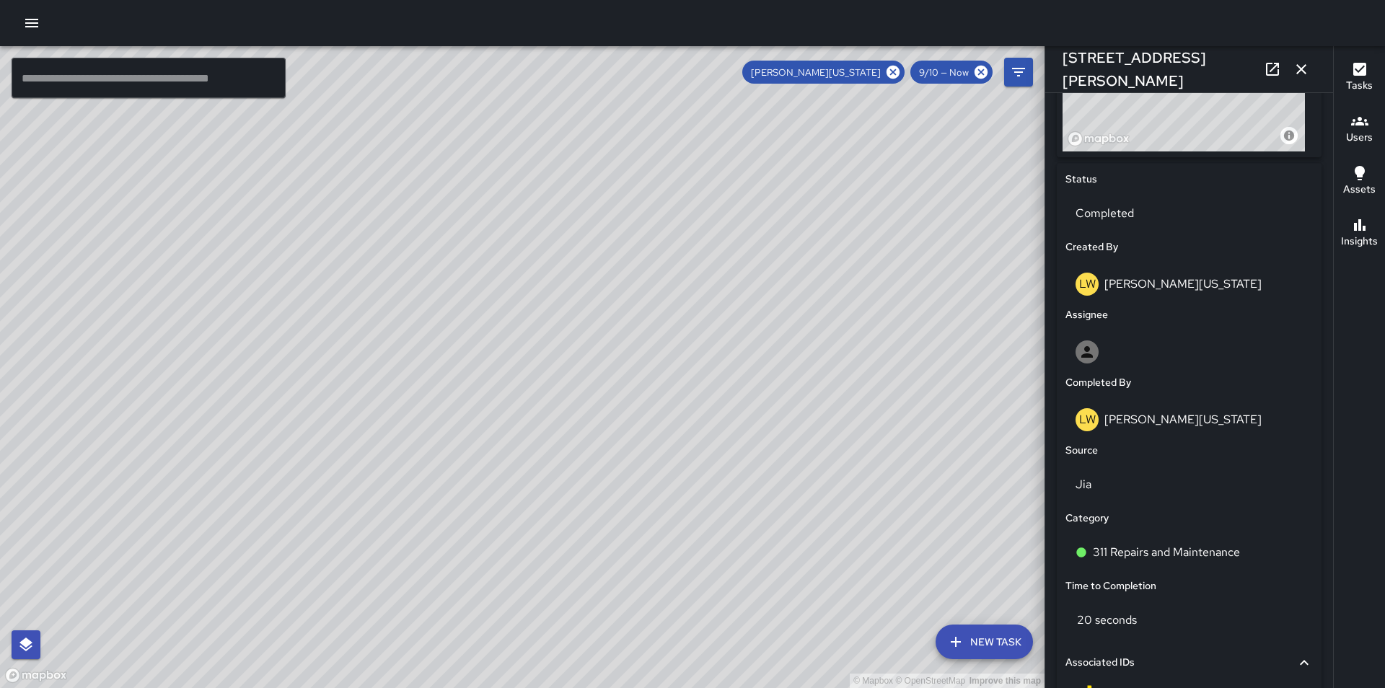
click at [1305, 72] on icon "button" at bounding box center [1302, 69] width 10 height 10
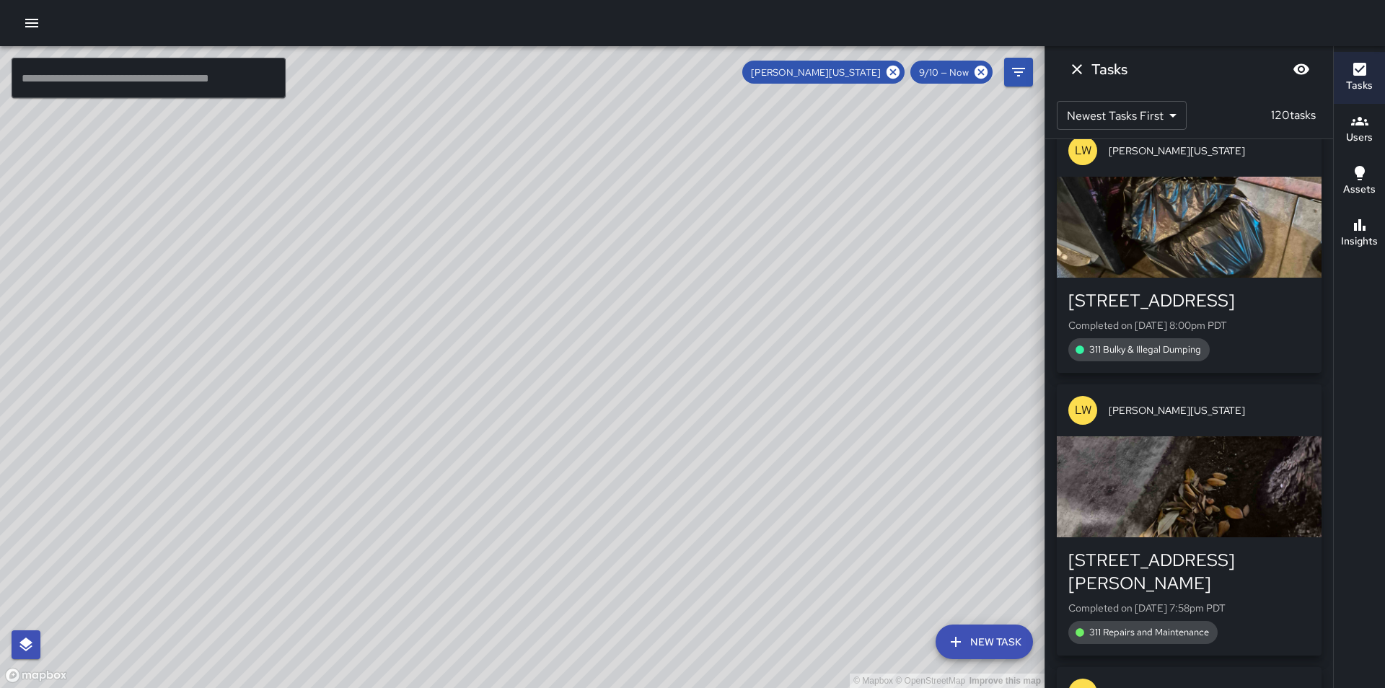
scroll to position [19774, 0]
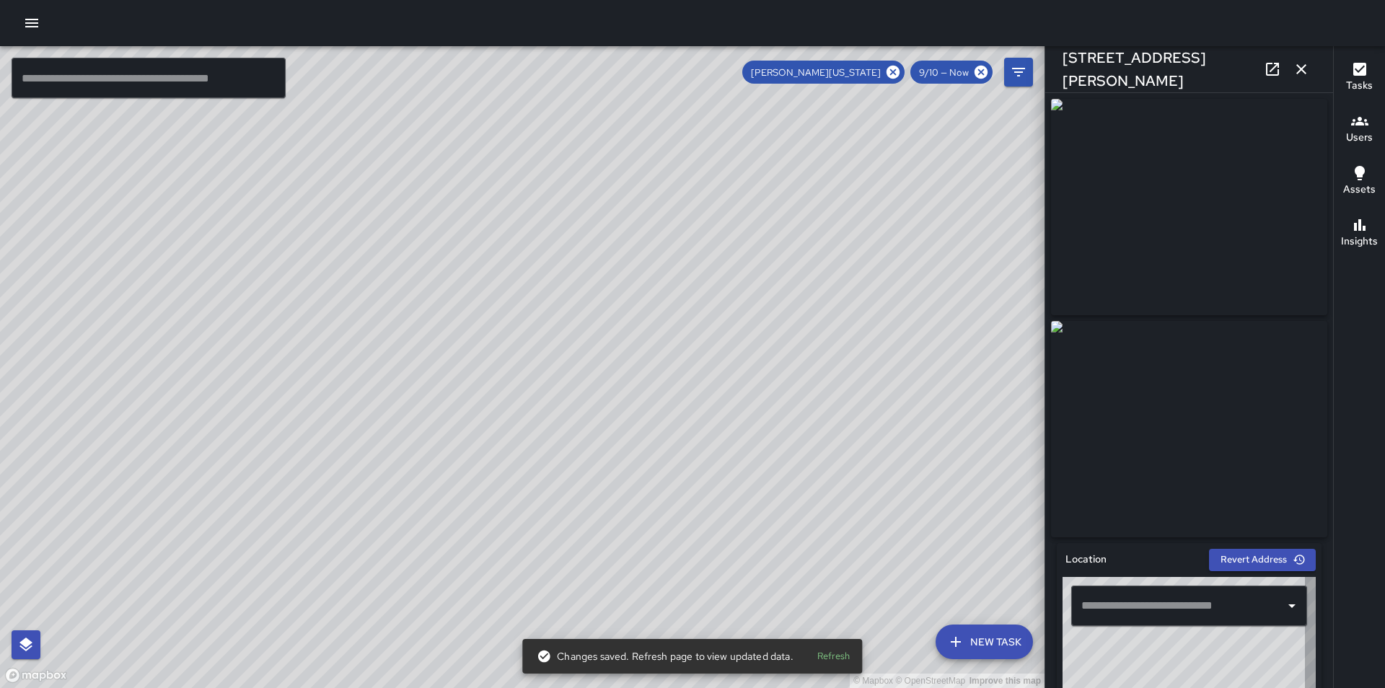
type input "**********"
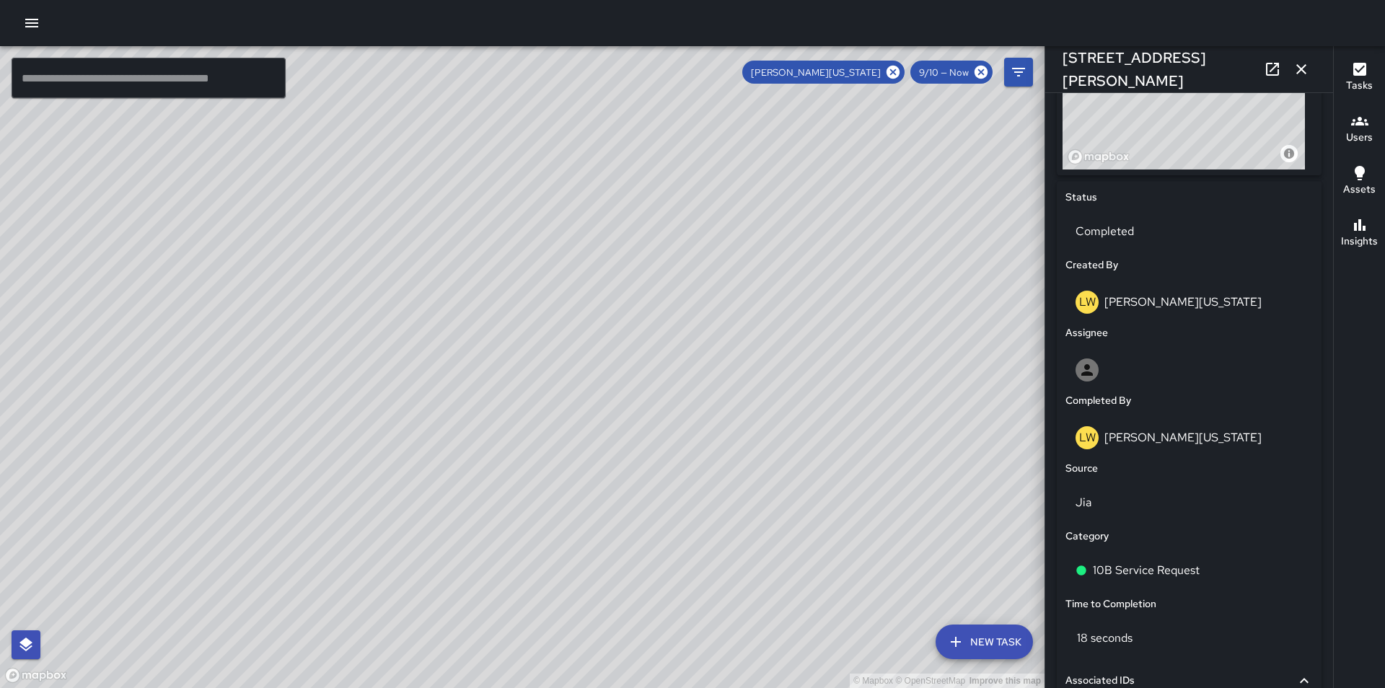
scroll to position [596, 0]
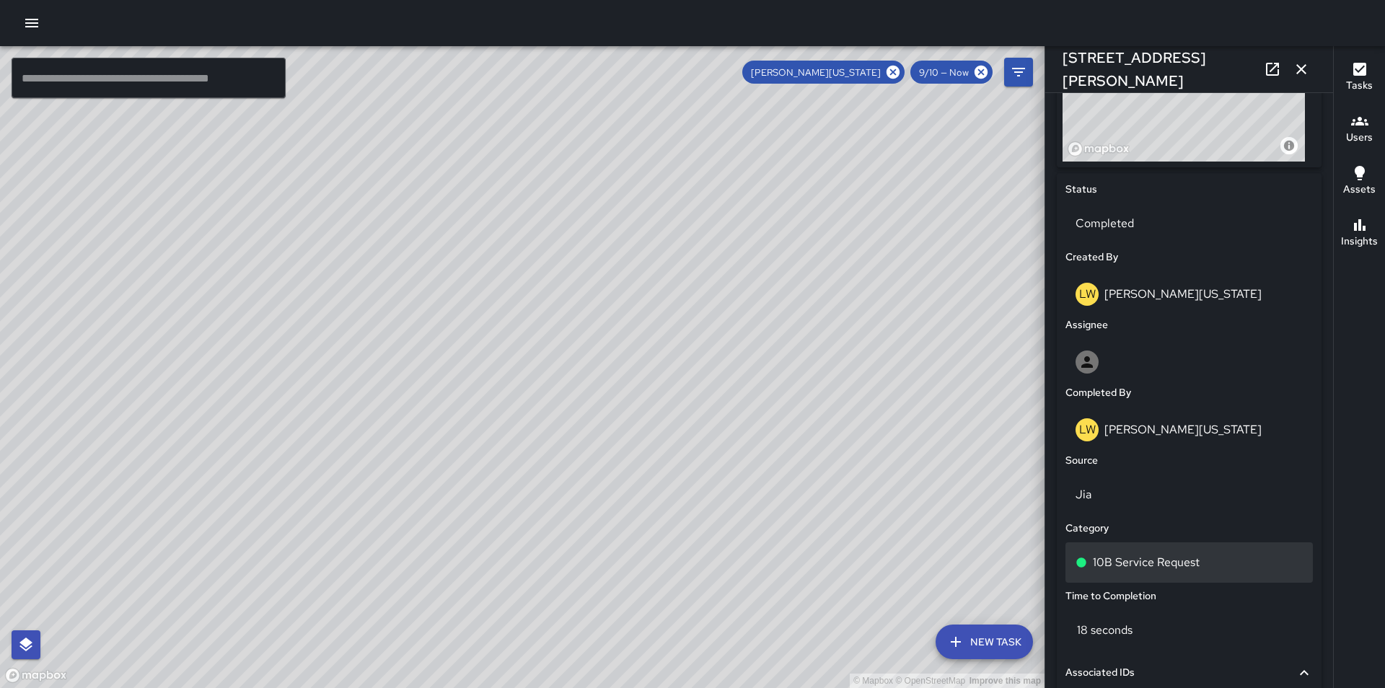
click at [1211, 559] on div "10B Service Request" at bounding box center [1189, 562] width 227 height 17
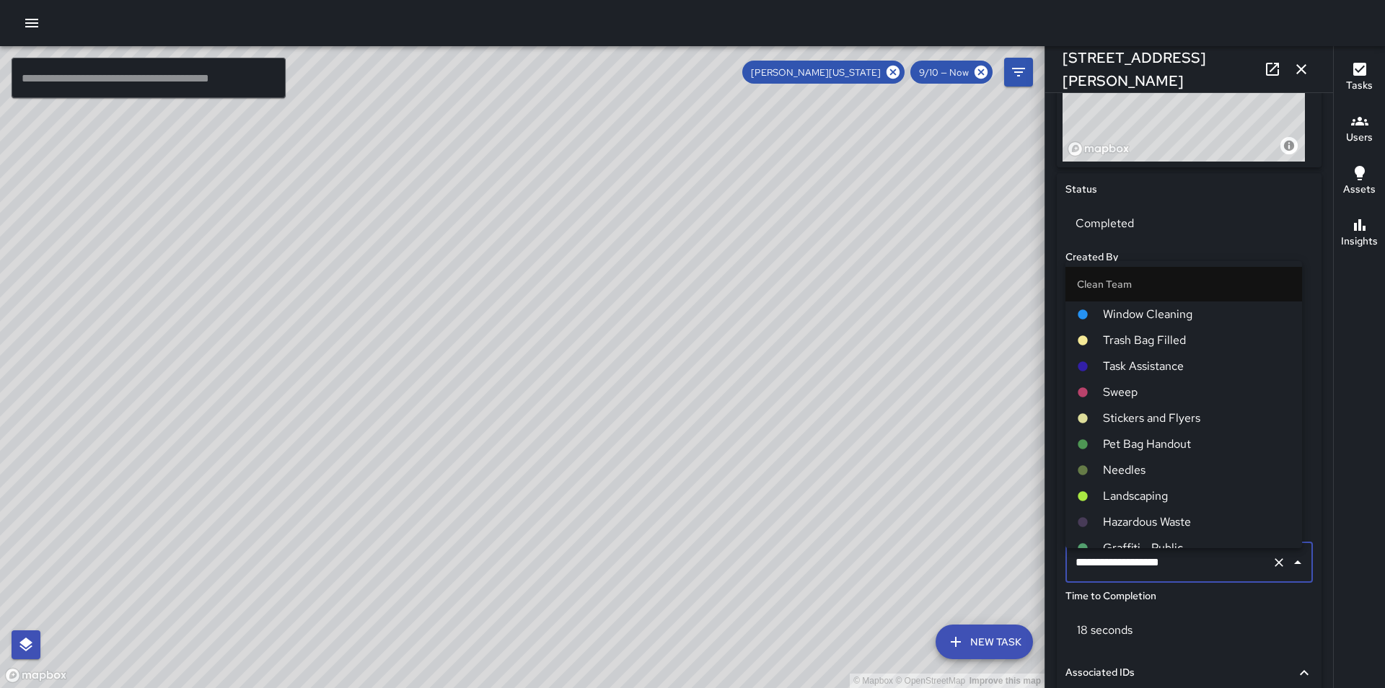
scroll to position [784, 0]
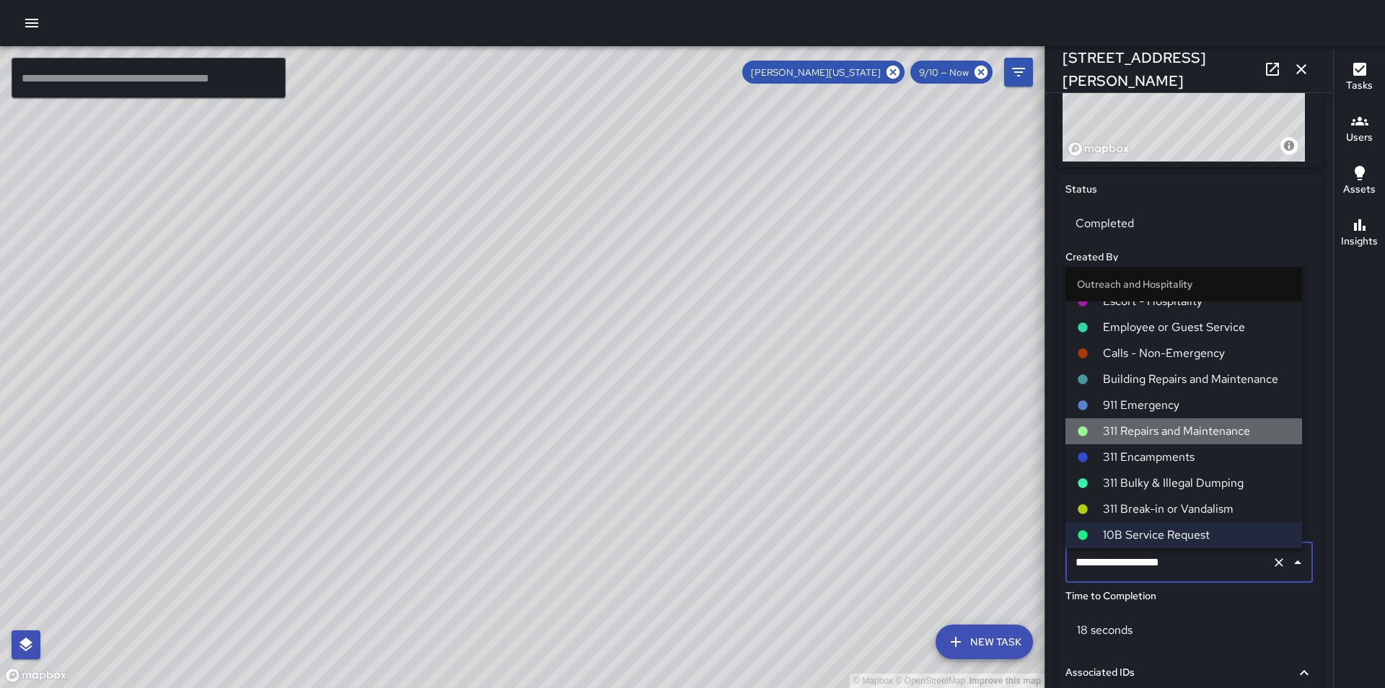
click at [1209, 438] on span "311 Repairs and Maintenance" at bounding box center [1197, 431] width 188 height 17
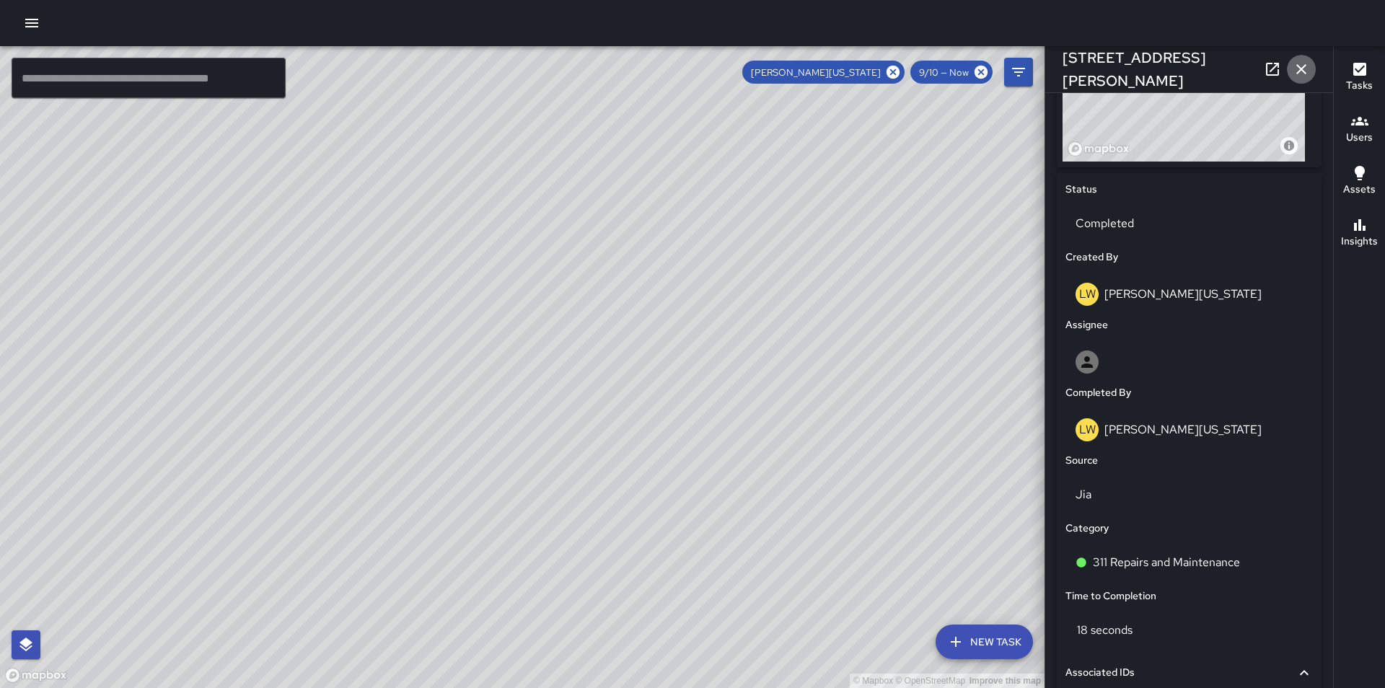
click at [1300, 66] on icon "button" at bounding box center [1301, 69] width 17 height 17
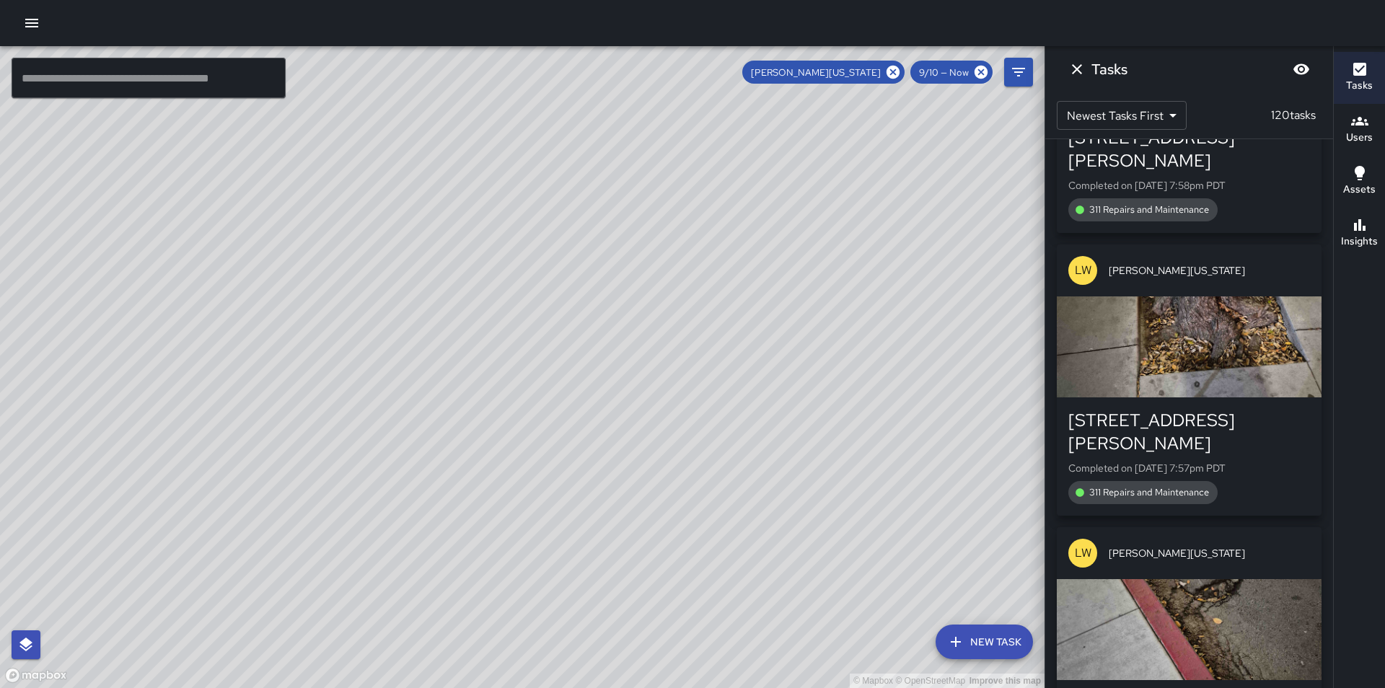
scroll to position [20149, 0]
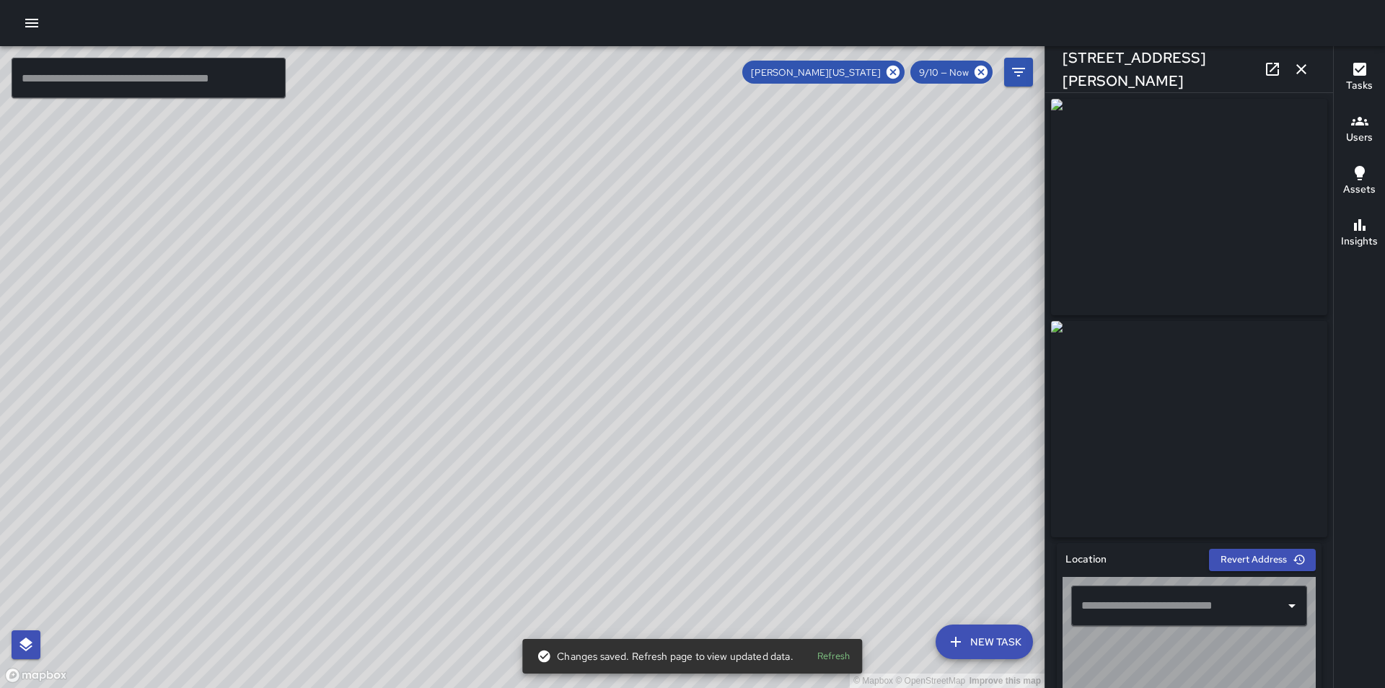
type input "**********"
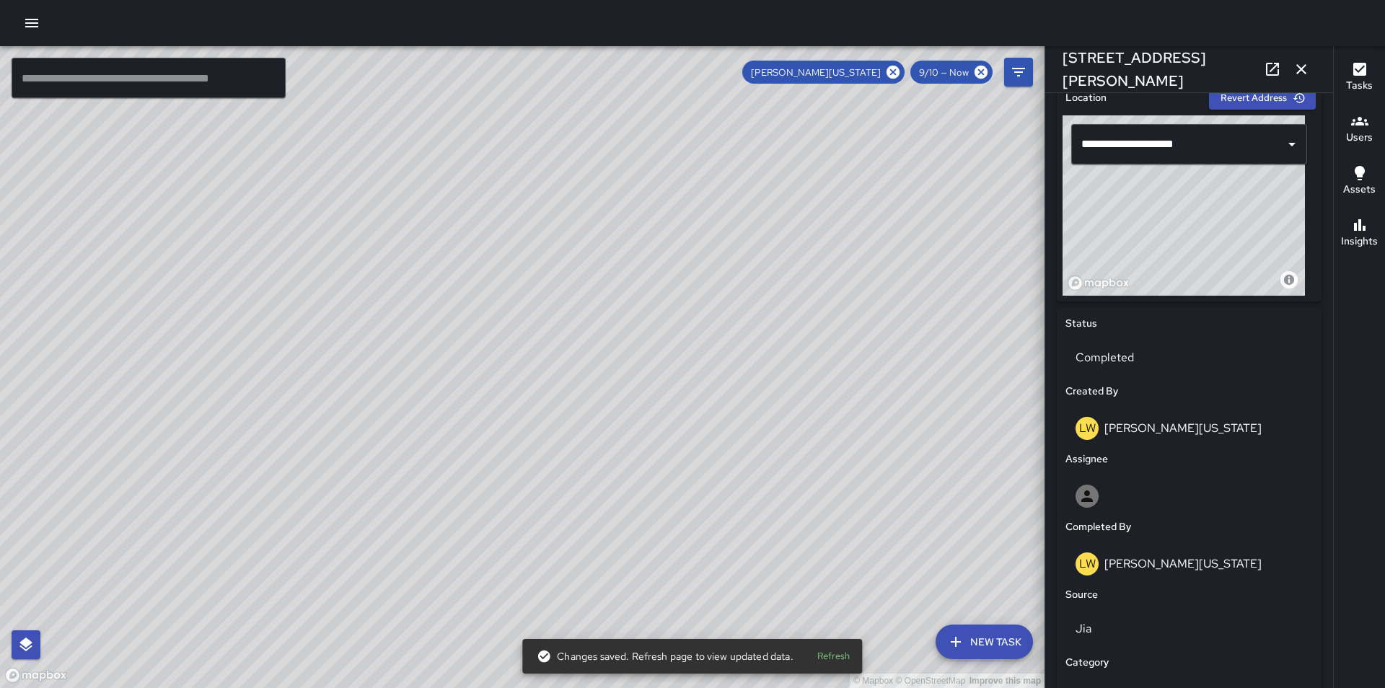
scroll to position [597, 0]
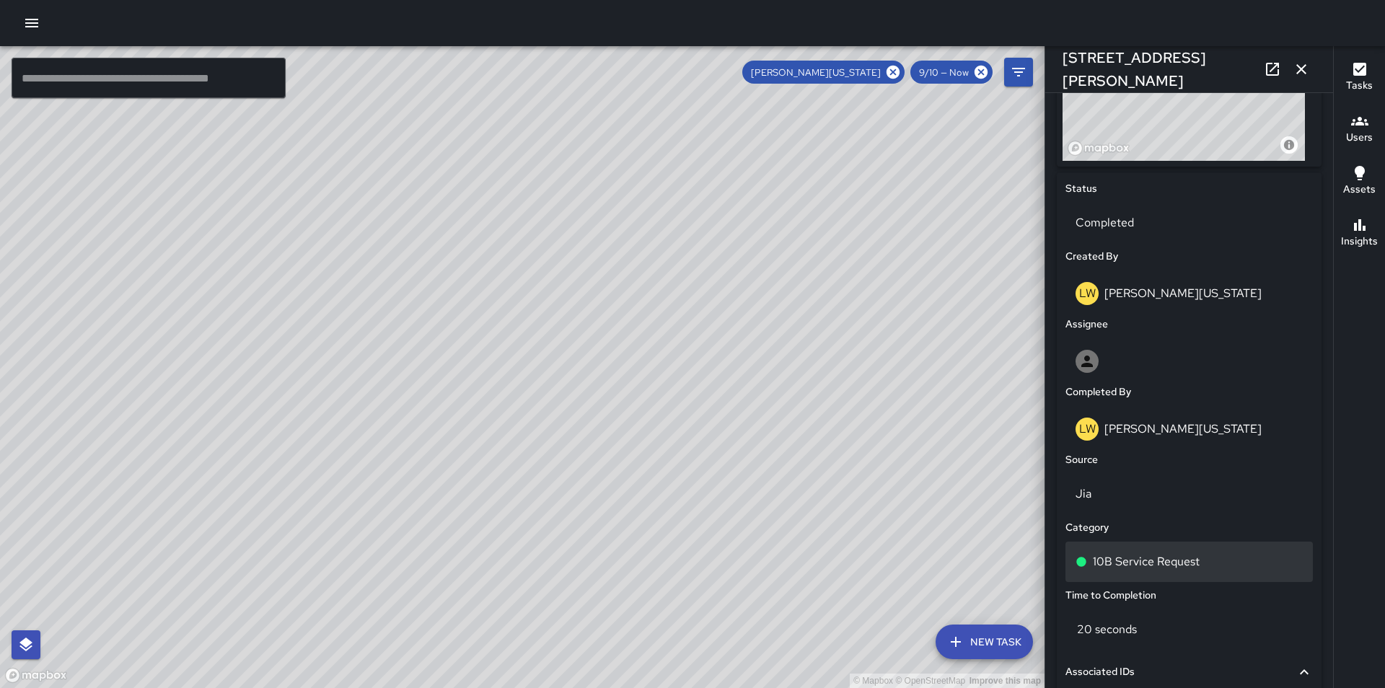
click at [1211, 567] on div "10B Service Request" at bounding box center [1189, 561] width 227 height 17
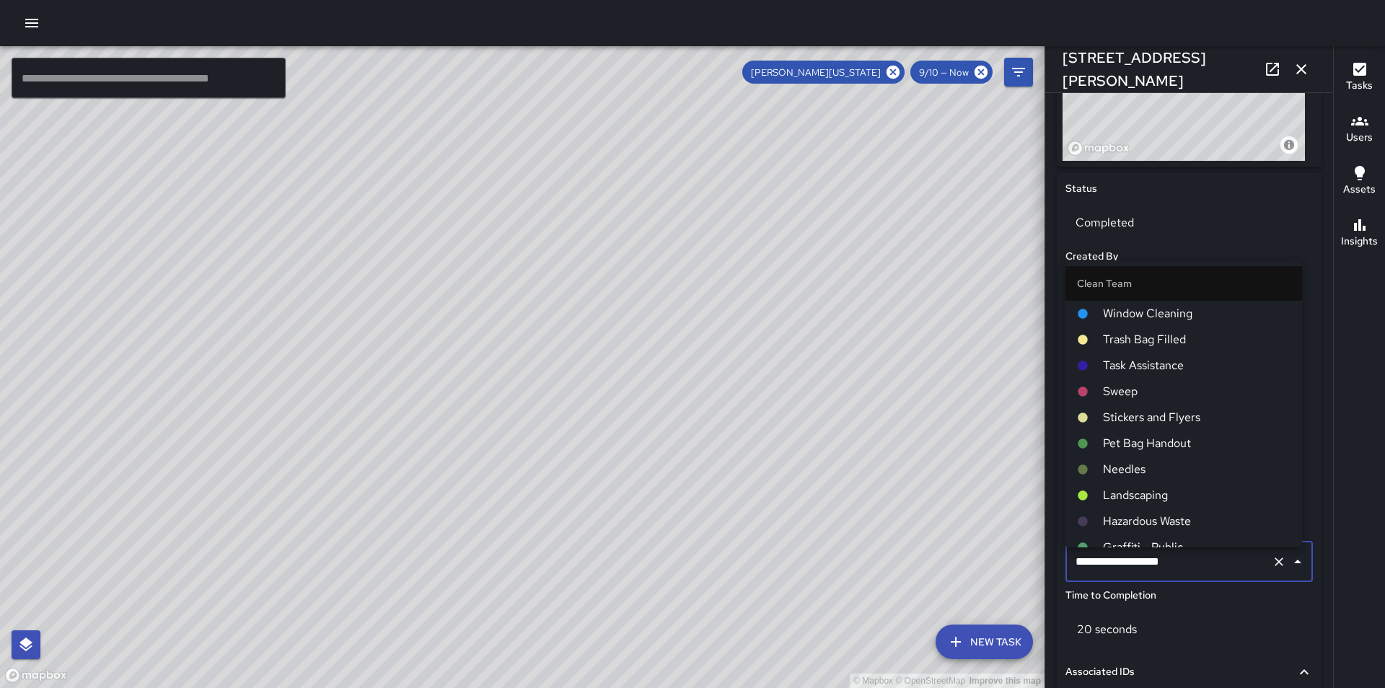
scroll to position [784, 0]
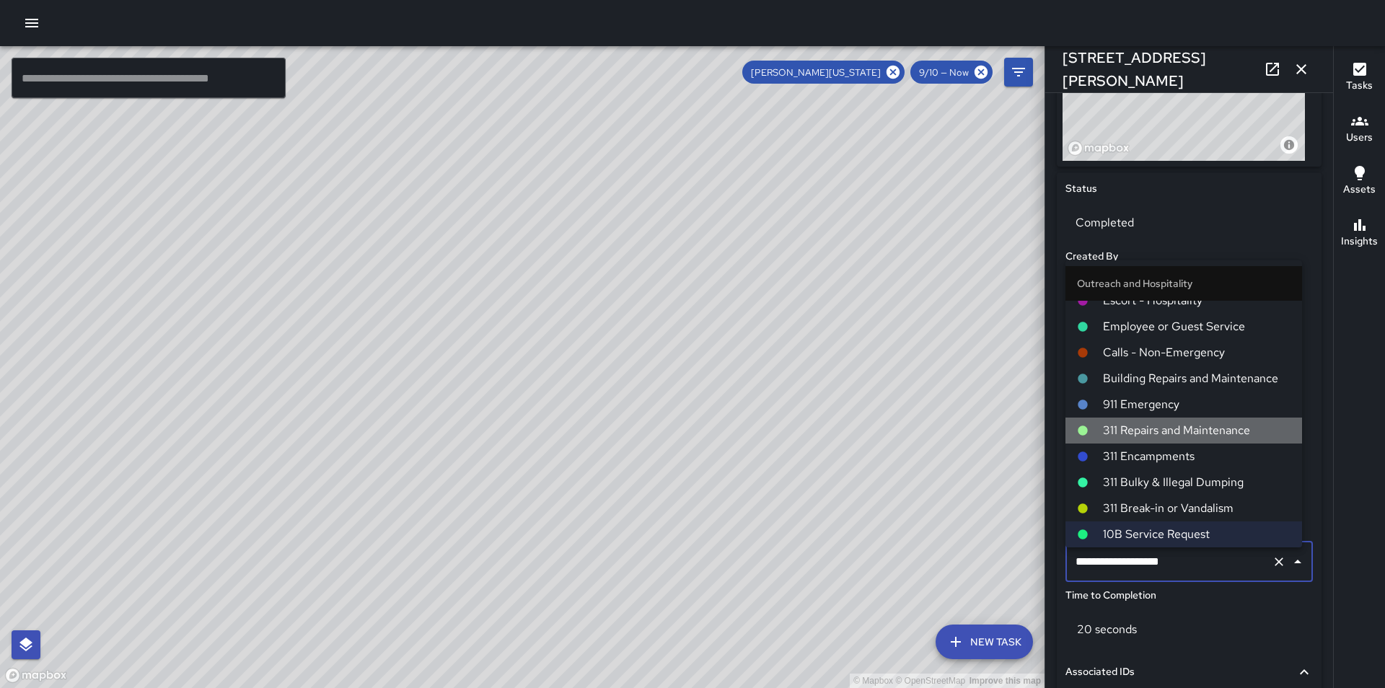
click at [1185, 430] on span "311 Repairs and Maintenance" at bounding box center [1197, 430] width 188 height 17
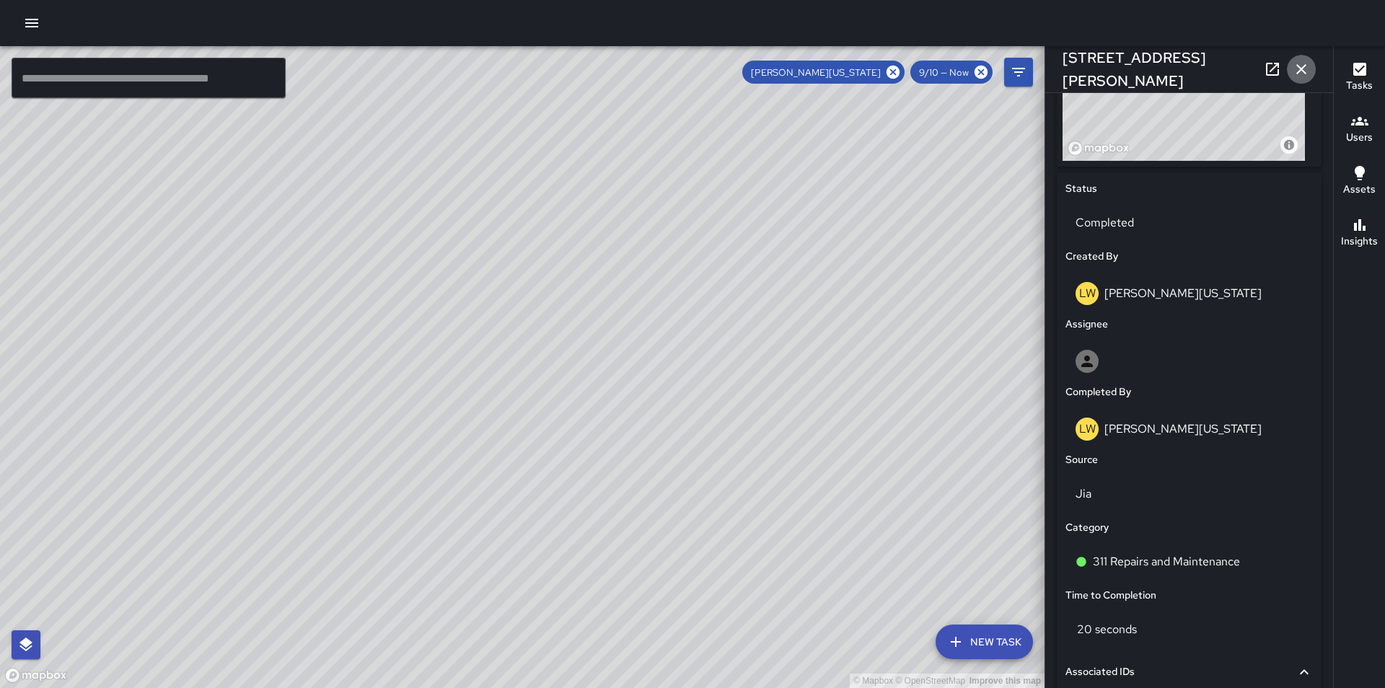
click at [1302, 69] on icon "button" at bounding box center [1302, 69] width 10 height 10
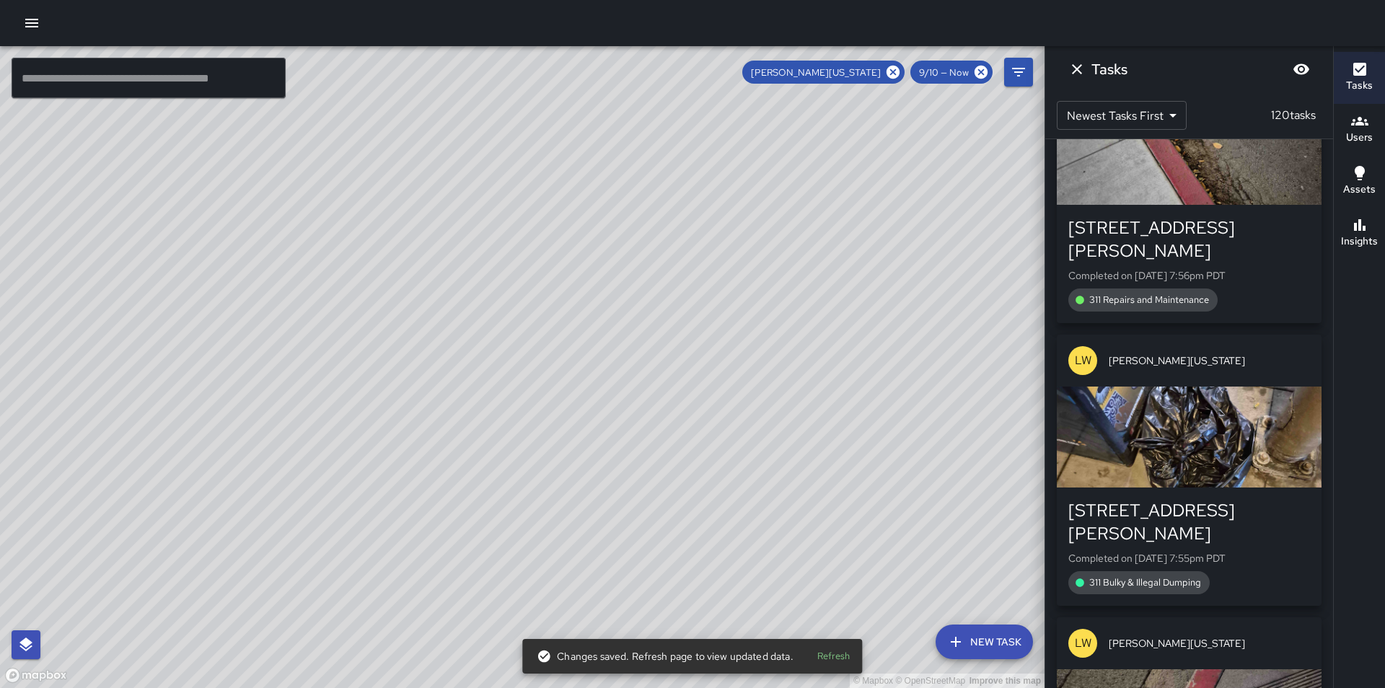
scroll to position [20669, 0]
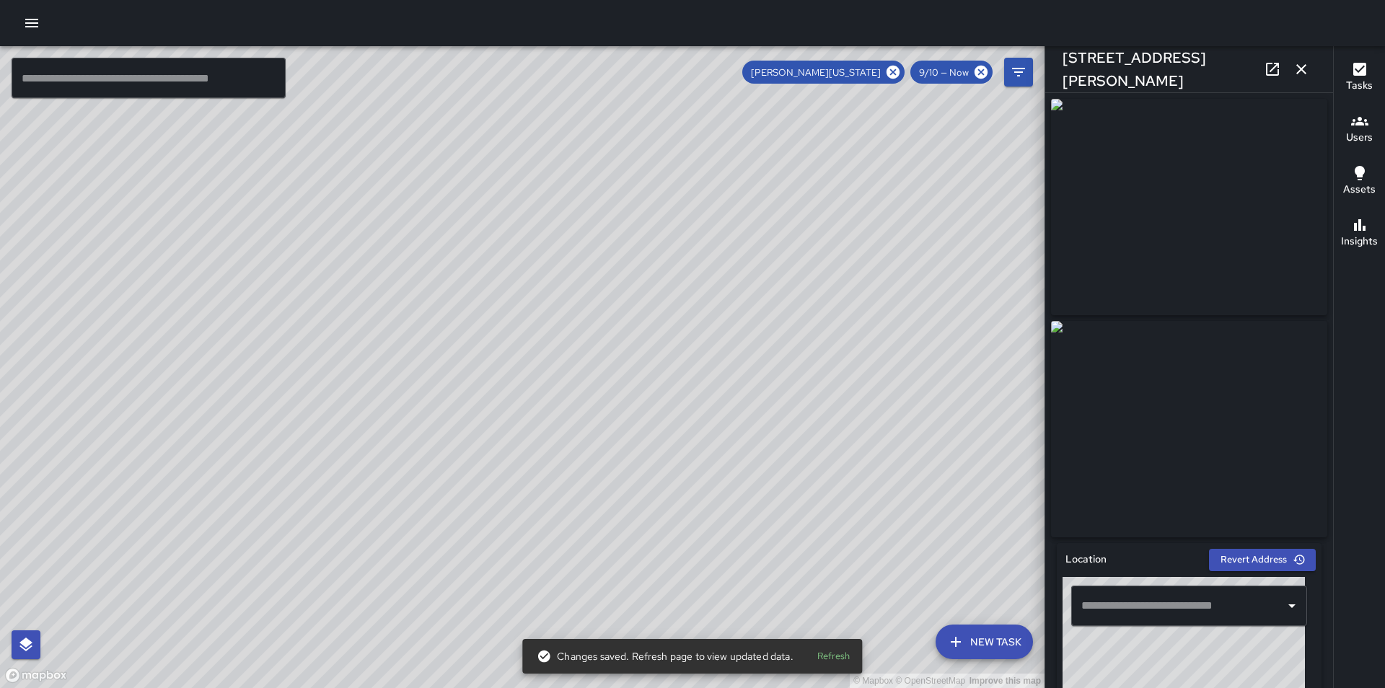
type input "**********"
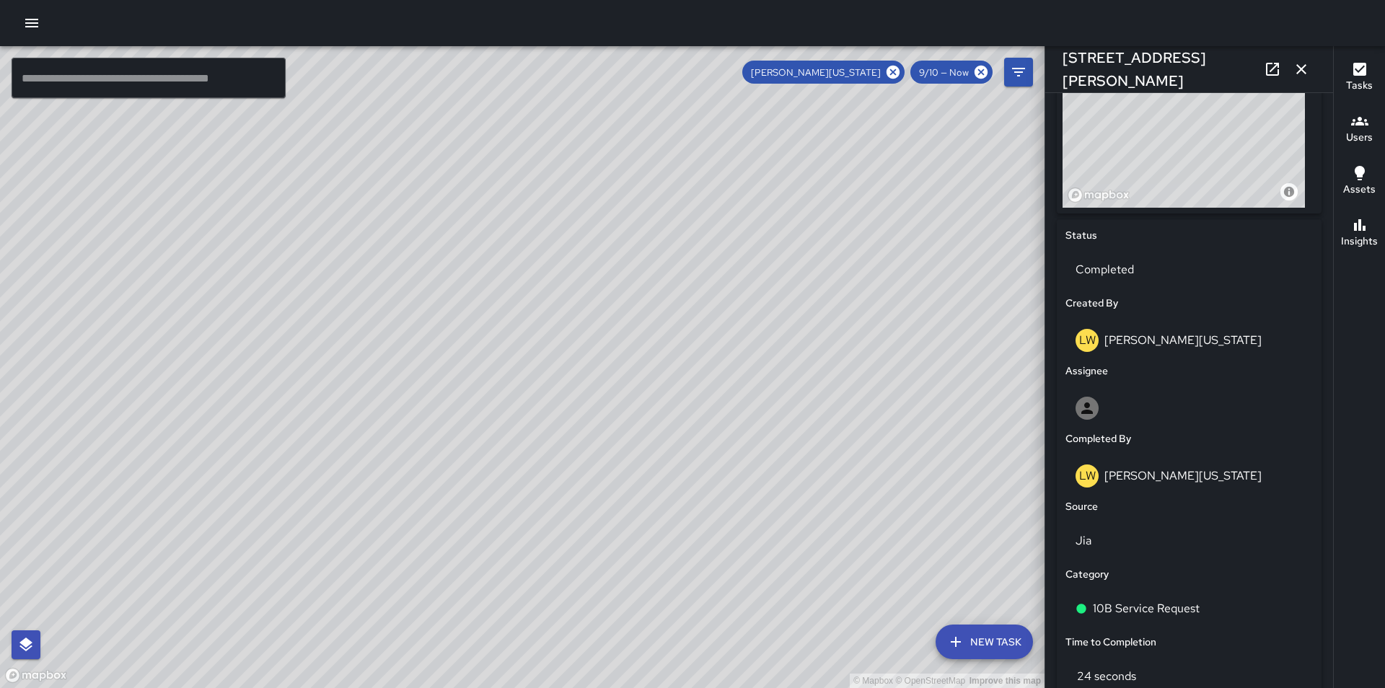
scroll to position [558, 0]
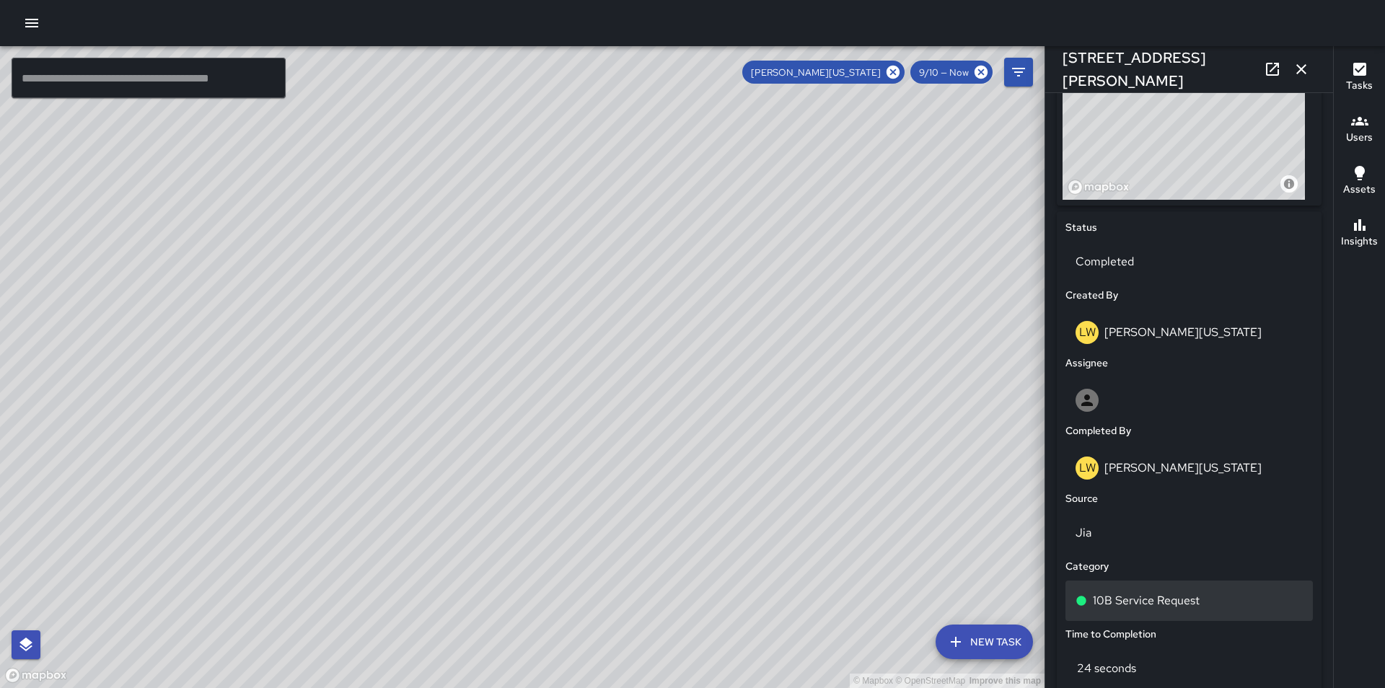
click at [1222, 593] on div "10B Service Request" at bounding box center [1189, 601] width 247 height 40
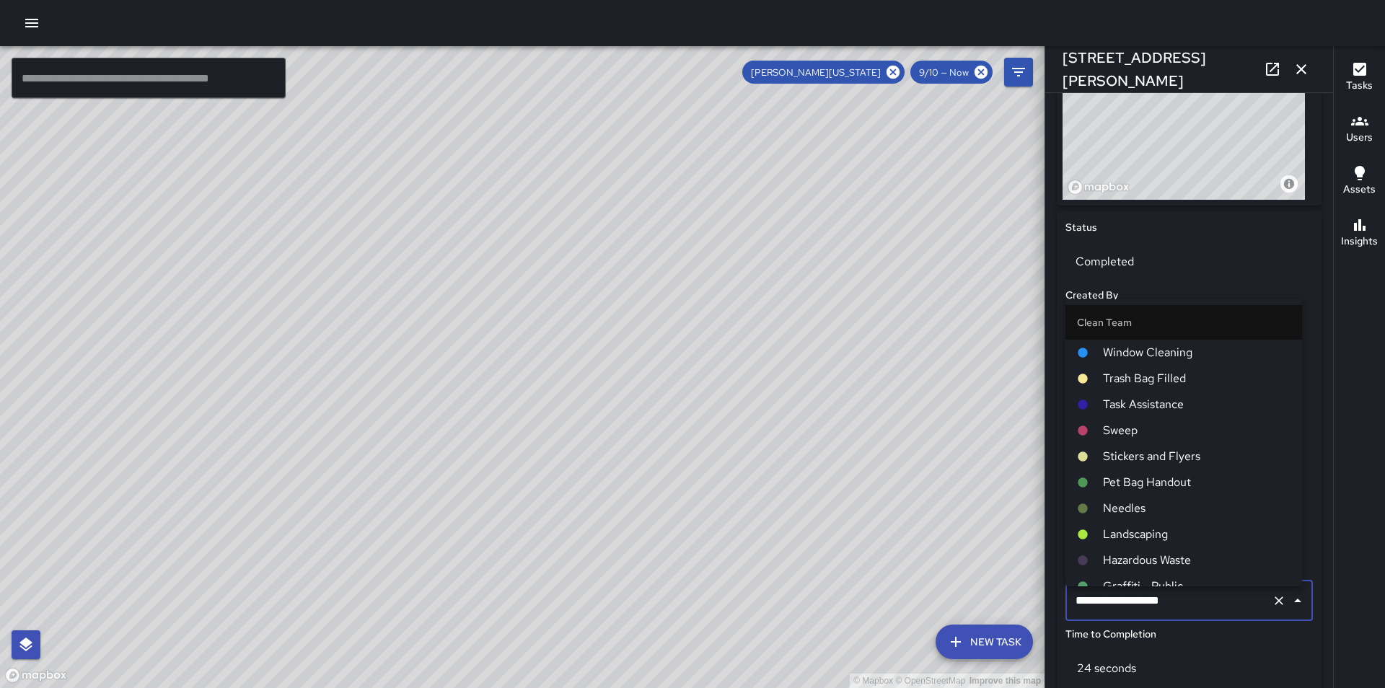
scroll to position [784, 0]
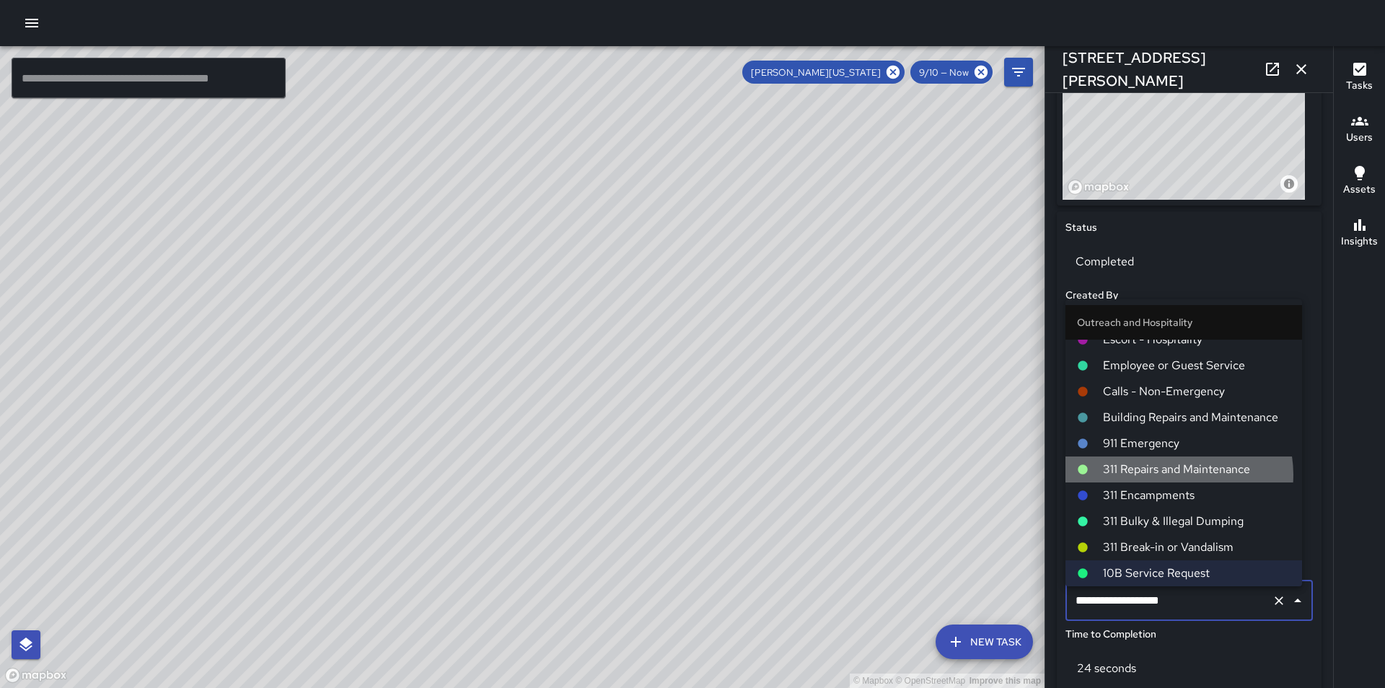
click at [1175, 475] on span "311 Repairs and Maintenance" at bounding box center [1197, 469] width 188 height 17
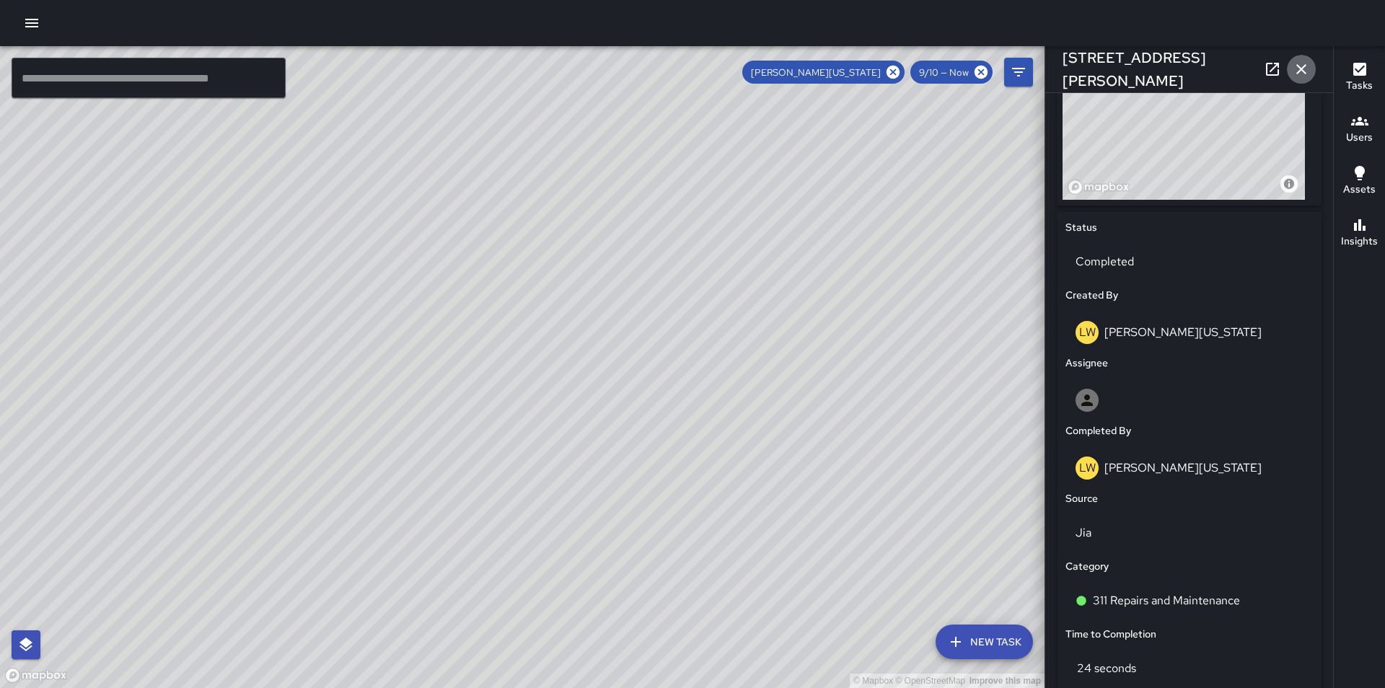
click at [1297, 66] on icon "button" at bounding box center [1301, 69] width 17 height 17
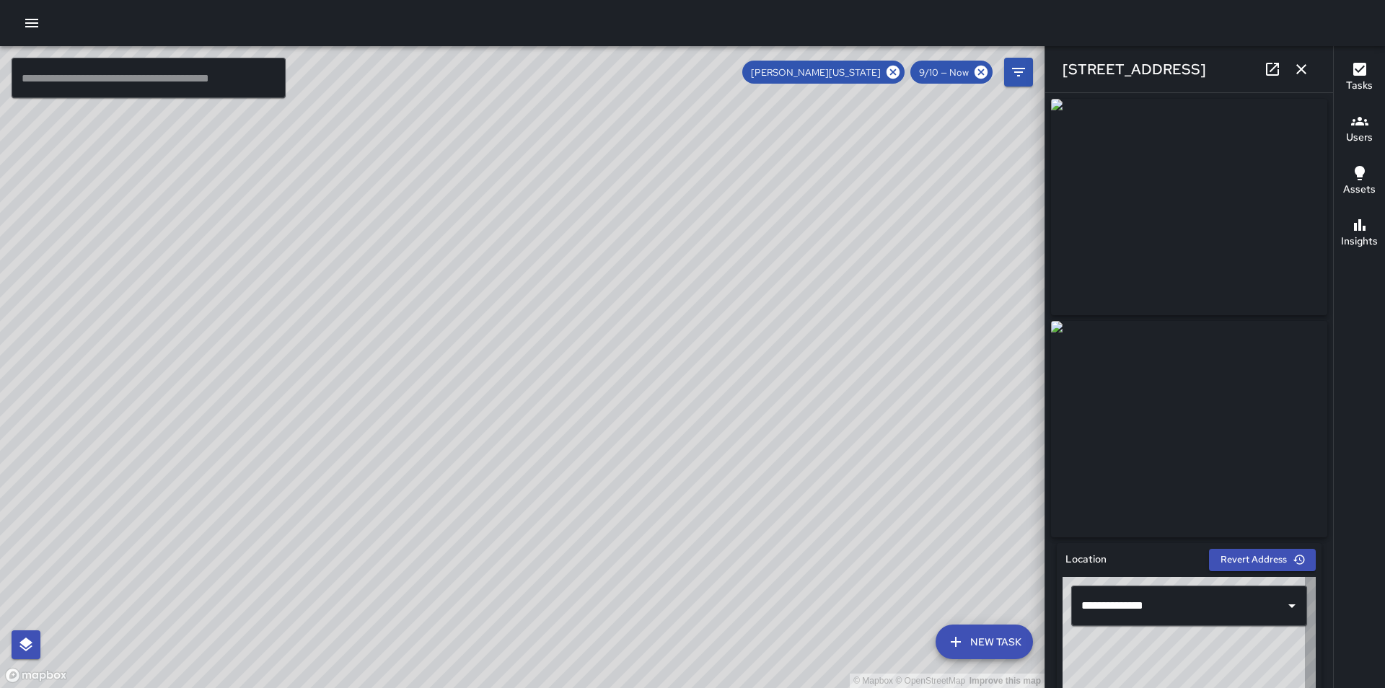
type input "**********"
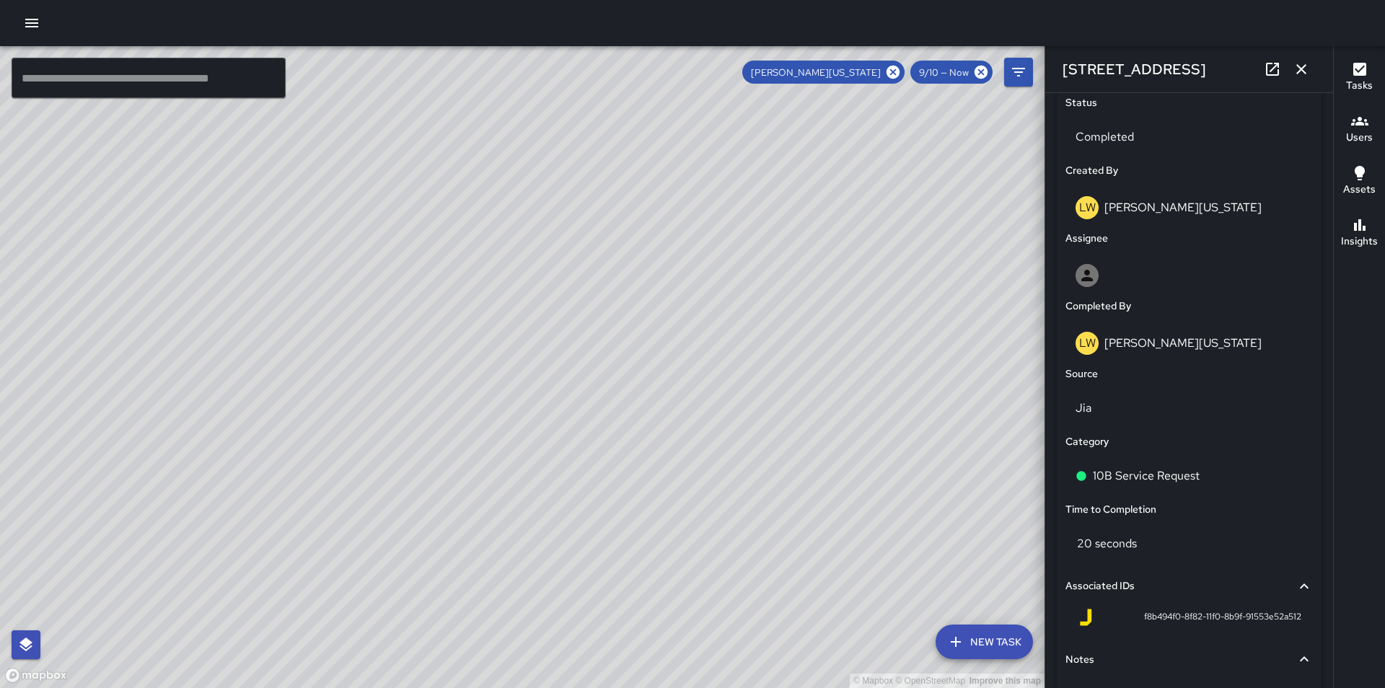
scroll to position [740, 0]
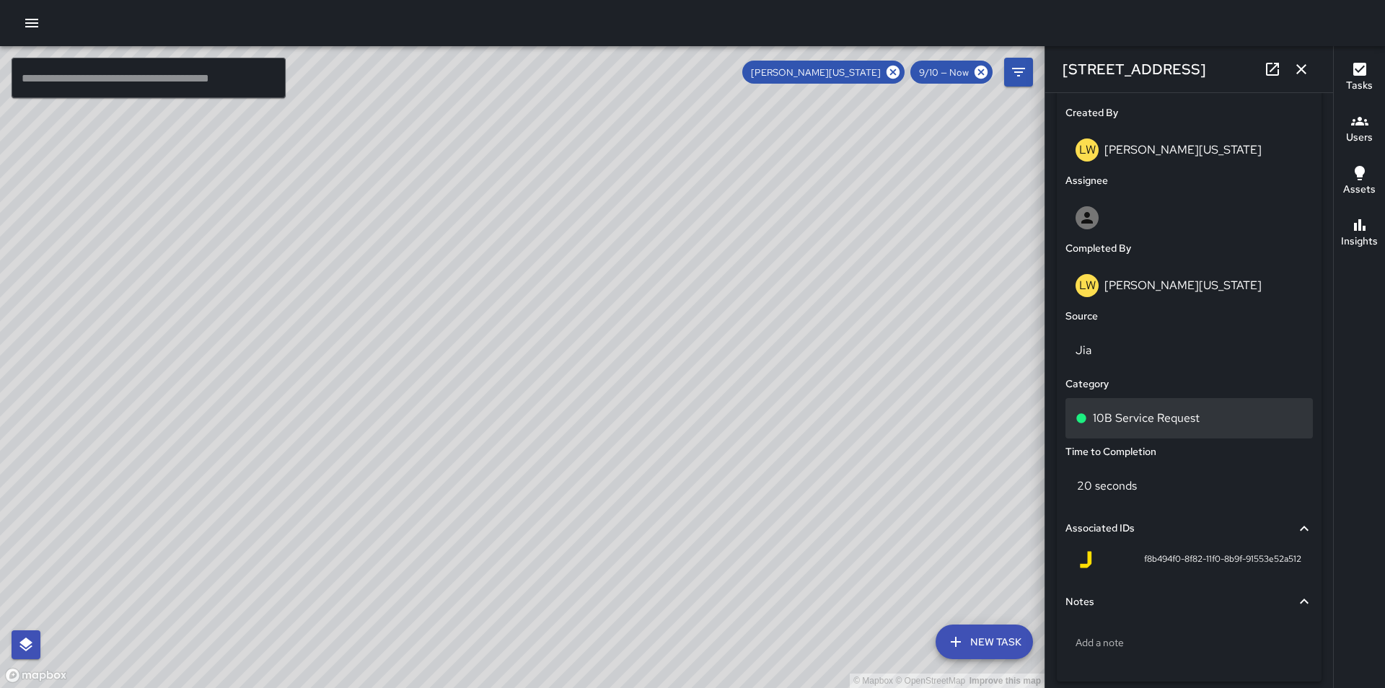
click at [1217, 415] on div "10B Service Request" at bounding box center [1189, 418] width 227 height 17
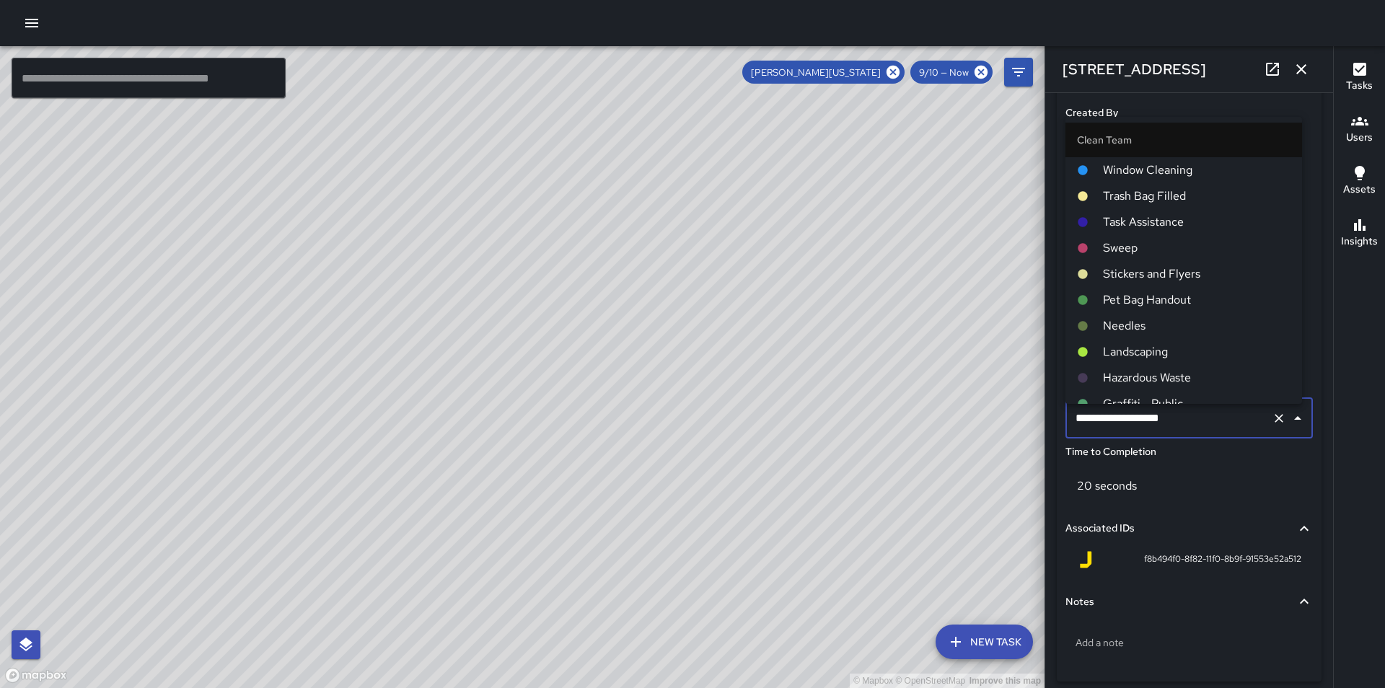
scroll to position [784, 0]
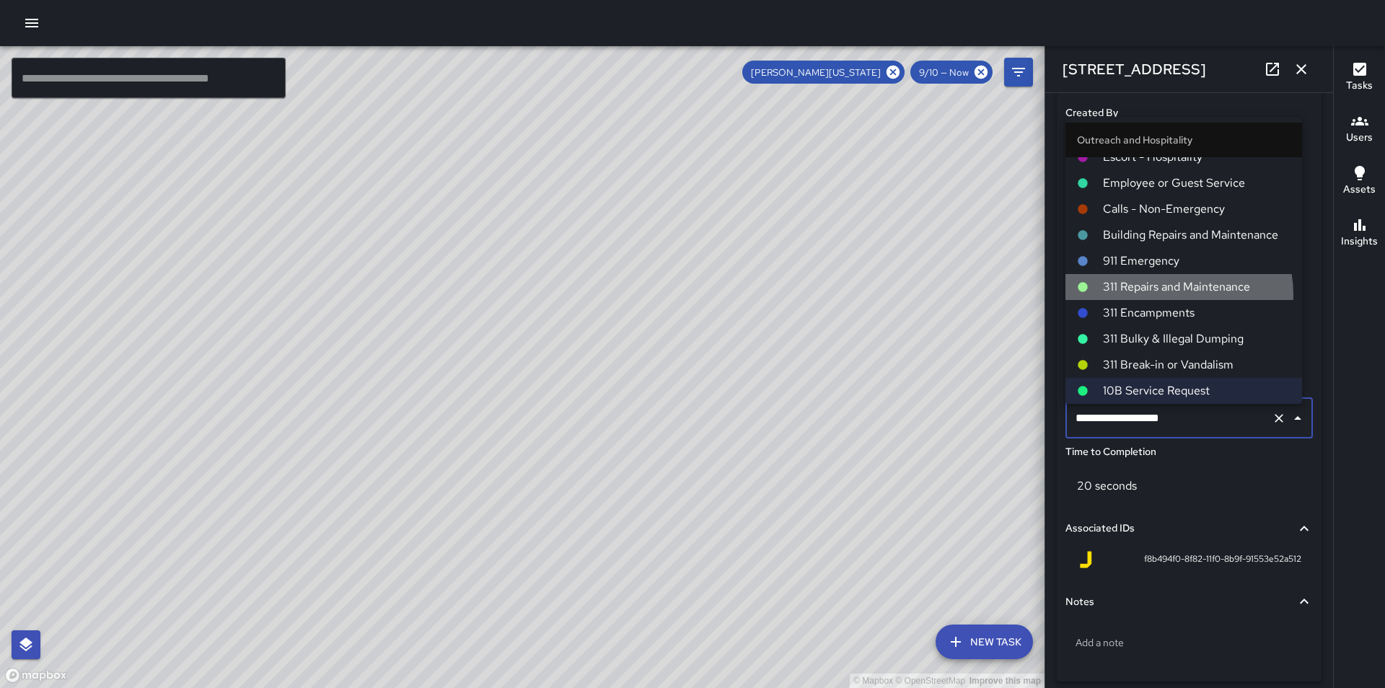
click at [1170, 294] on span "311 Repairs and Maintenance" at bounding box center [1197, 287] width 188 height 17
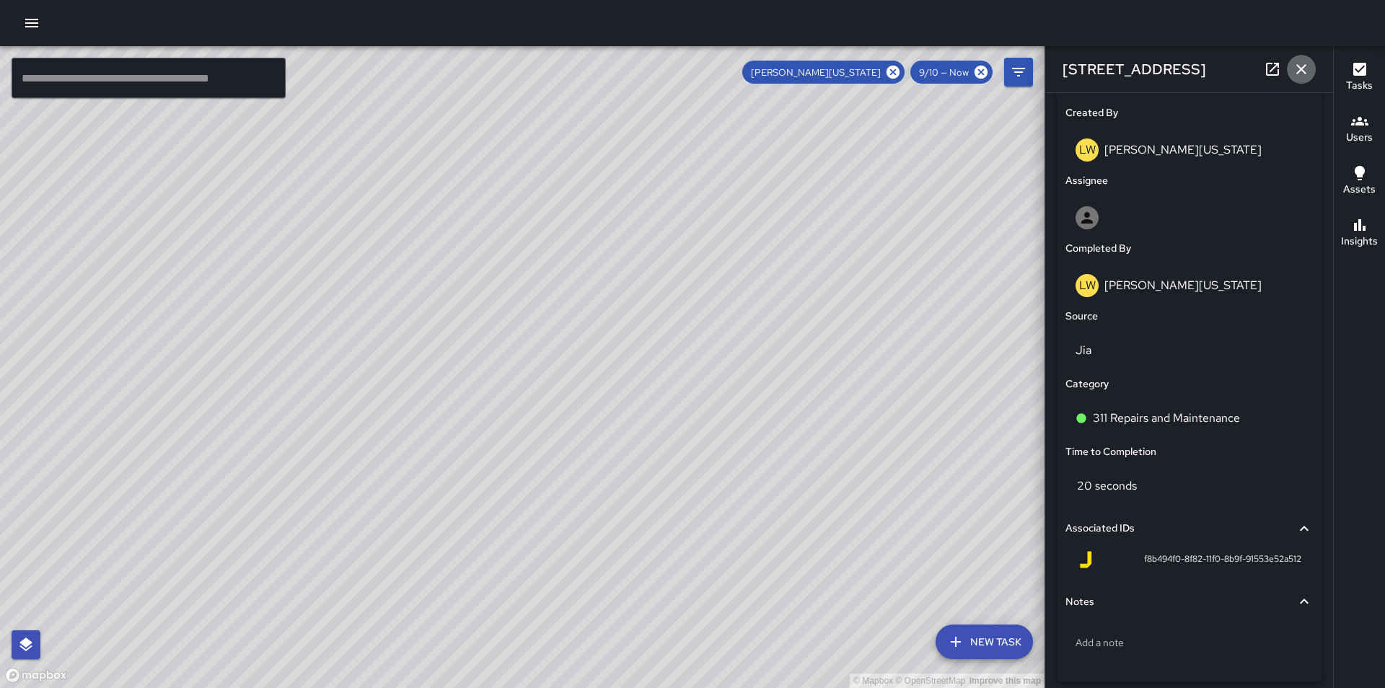
click at [1306, 69] on icon "button" at bounding box center [1301, 69] width 17 height 17
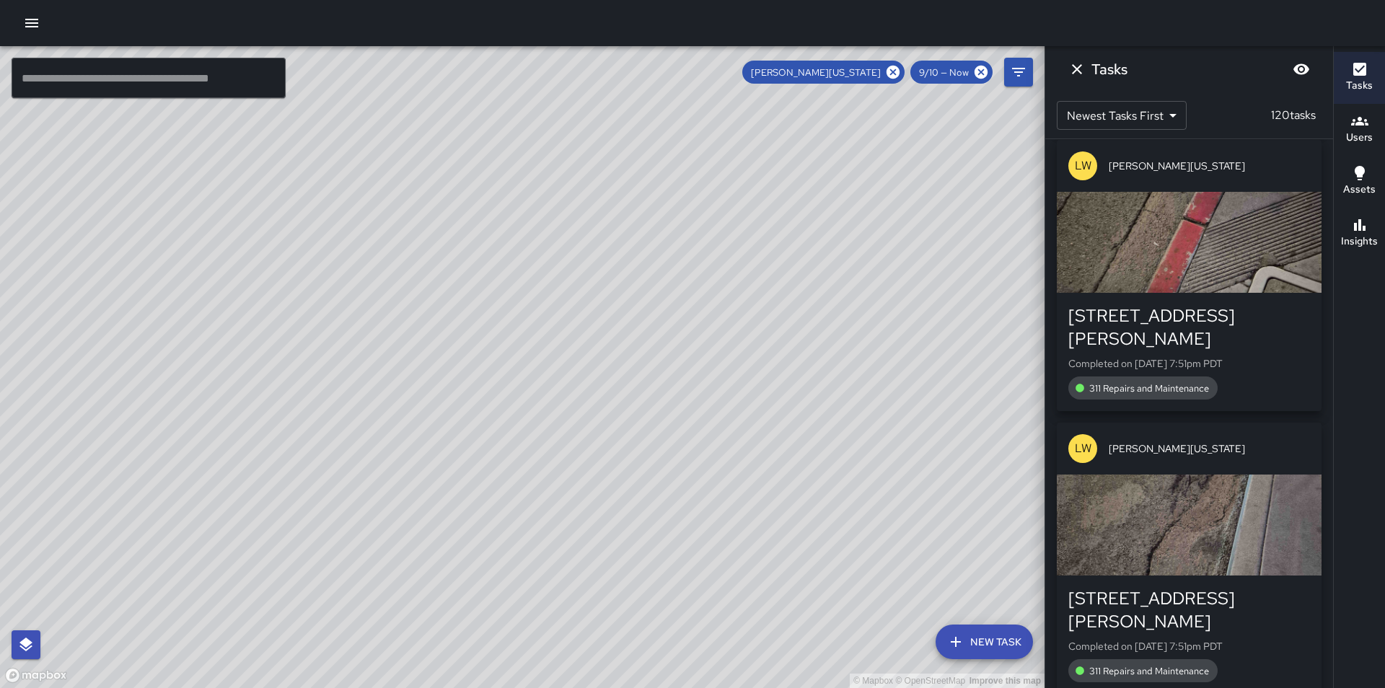
scroll to position [21149, 0]
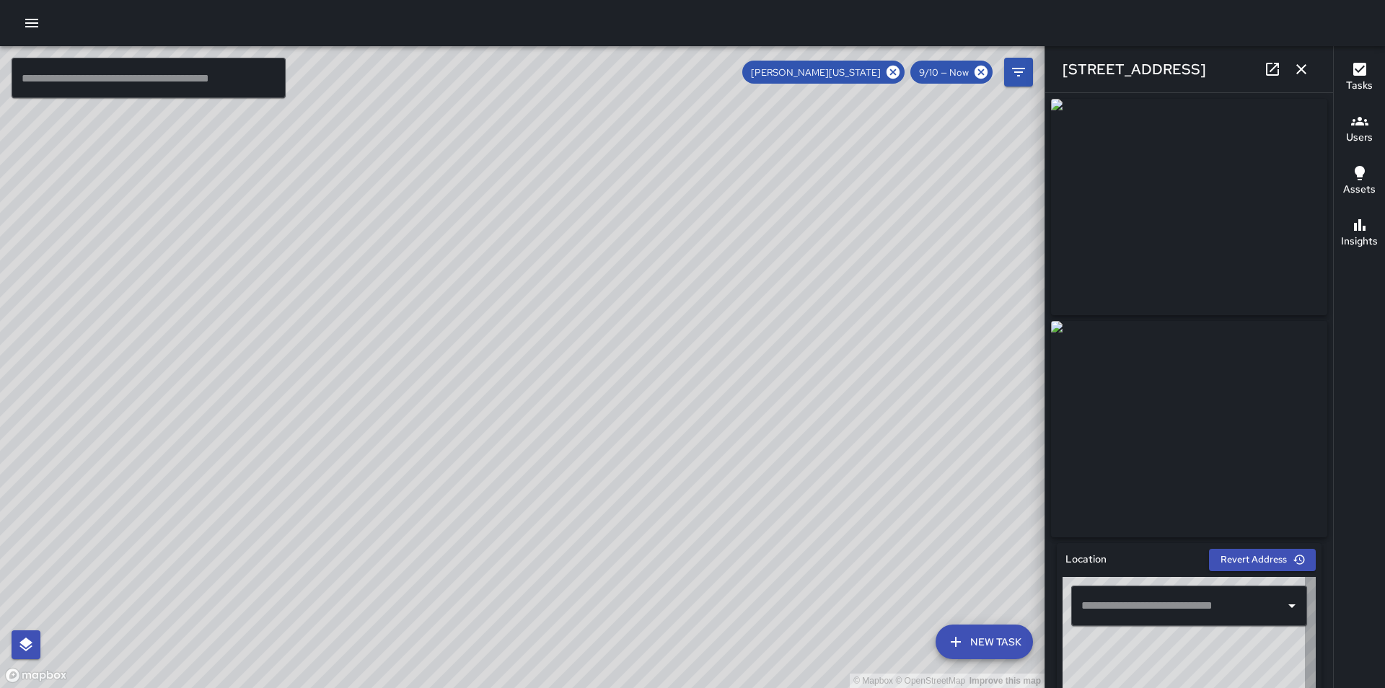
type input "**********"
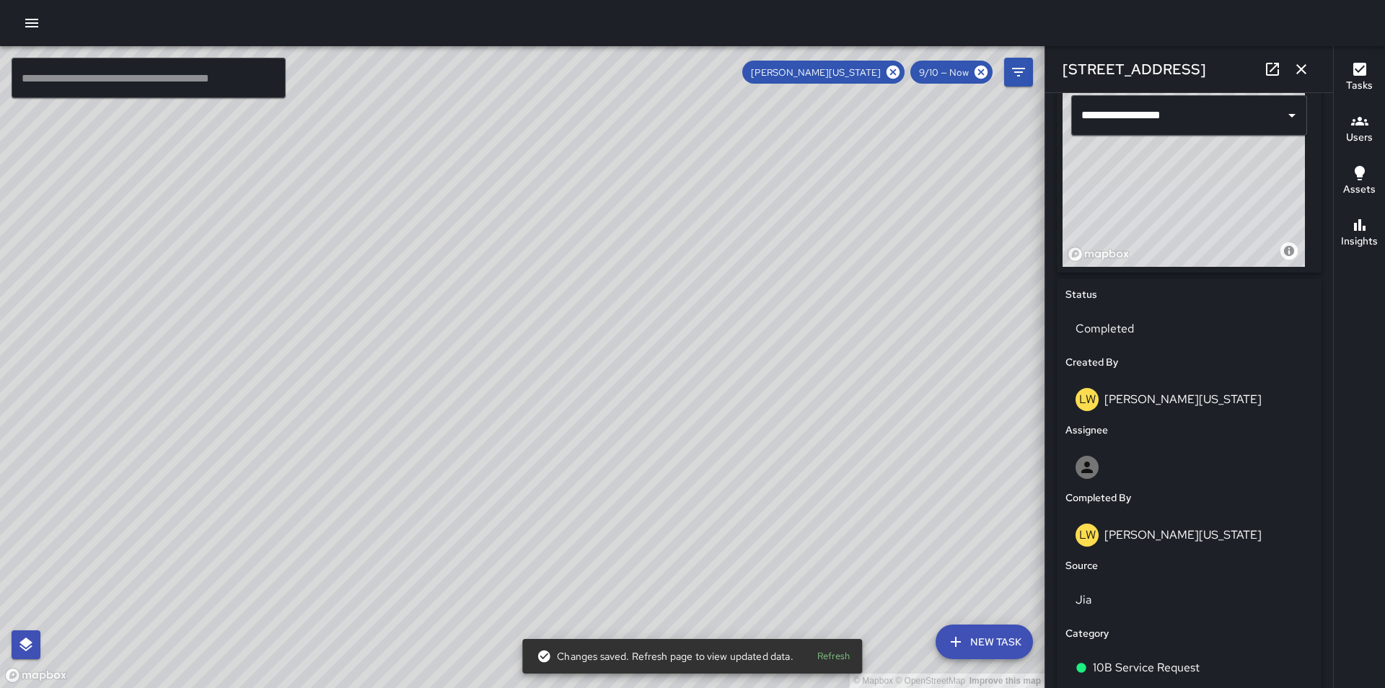
scroll to position [509, 0]
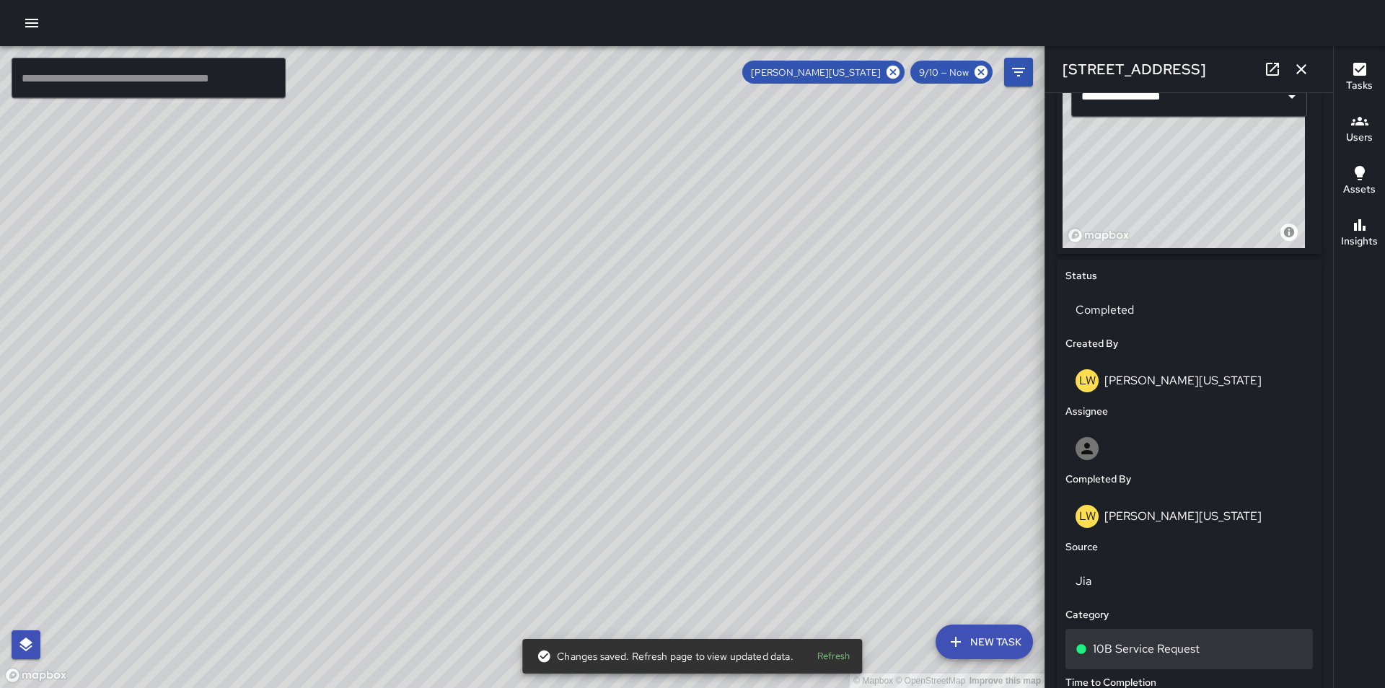
click at [1236, 670] on div "10B Service Request" at bounding box center [1189, 649] width 247 height 40
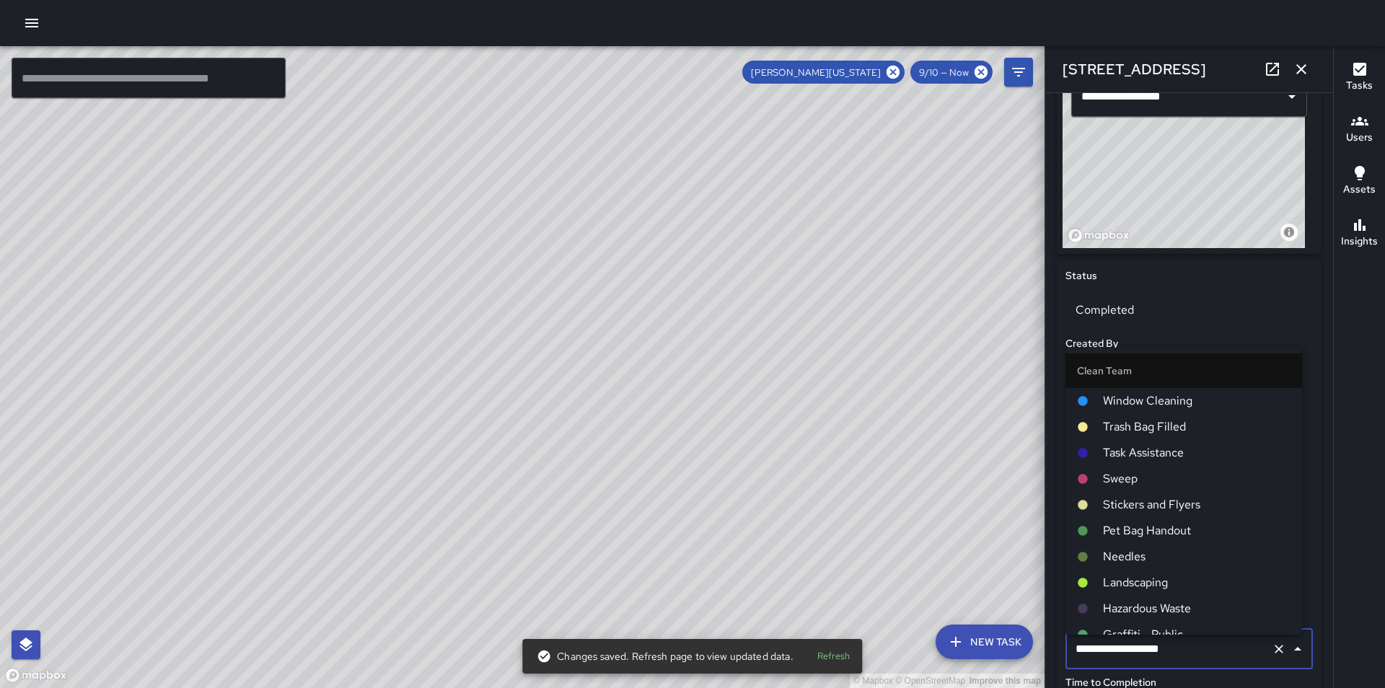
scroll to position [784, 0]
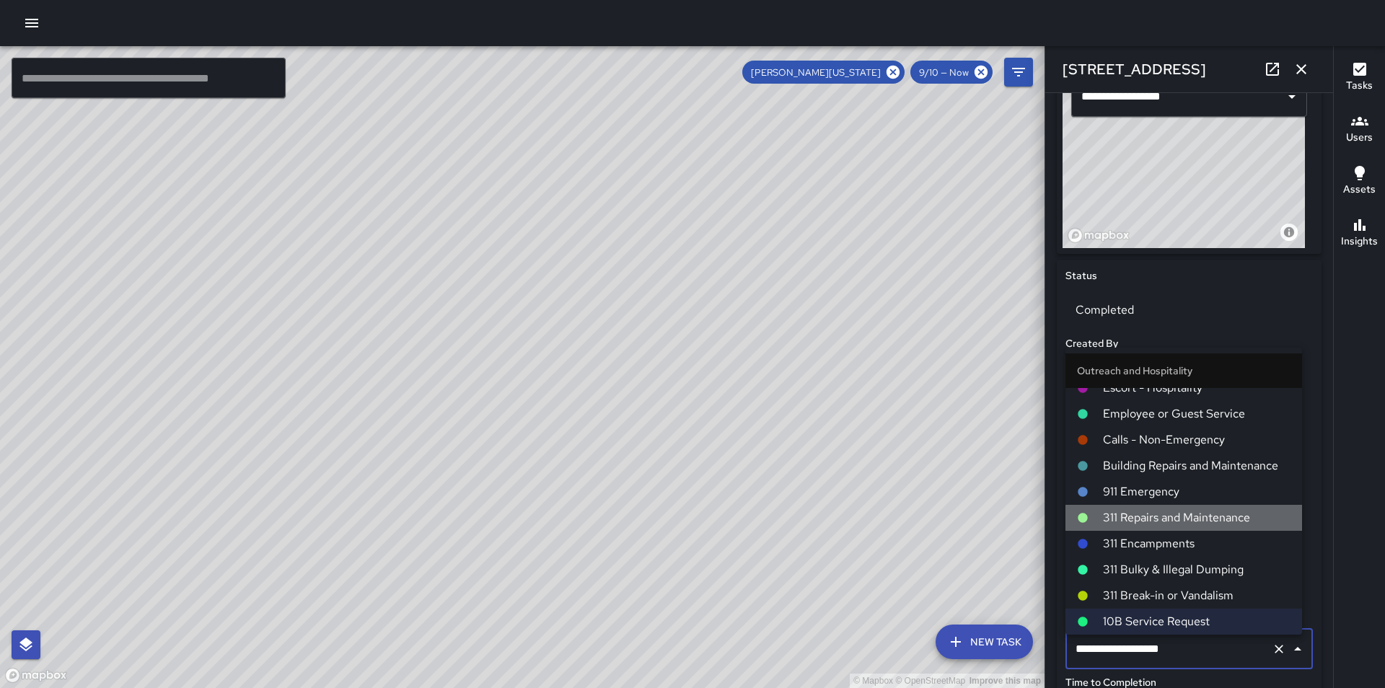
click at [1209, 514] on span "311 Repairs and Maintenance" at bounding box center [1197, 517] width 188 height 17
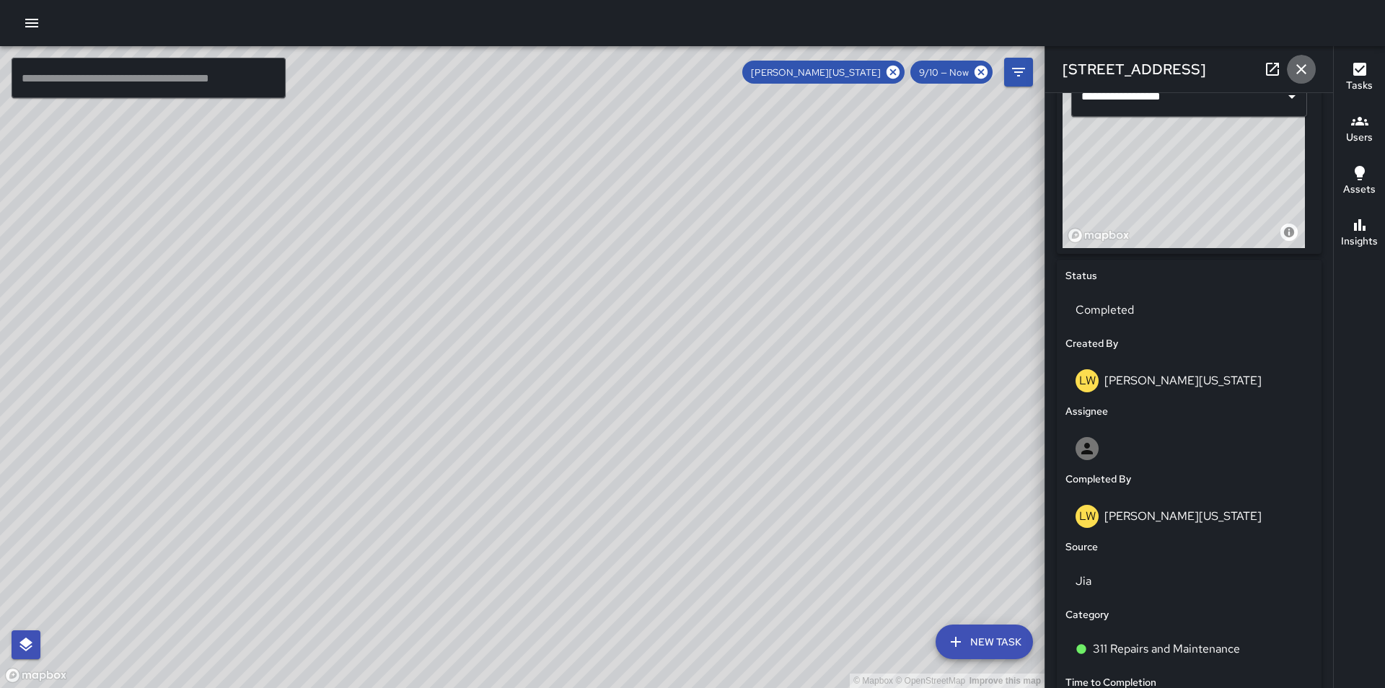
click at [1297, 68] on icon "button" at bounding box center [1301, 69] width 17 height 17
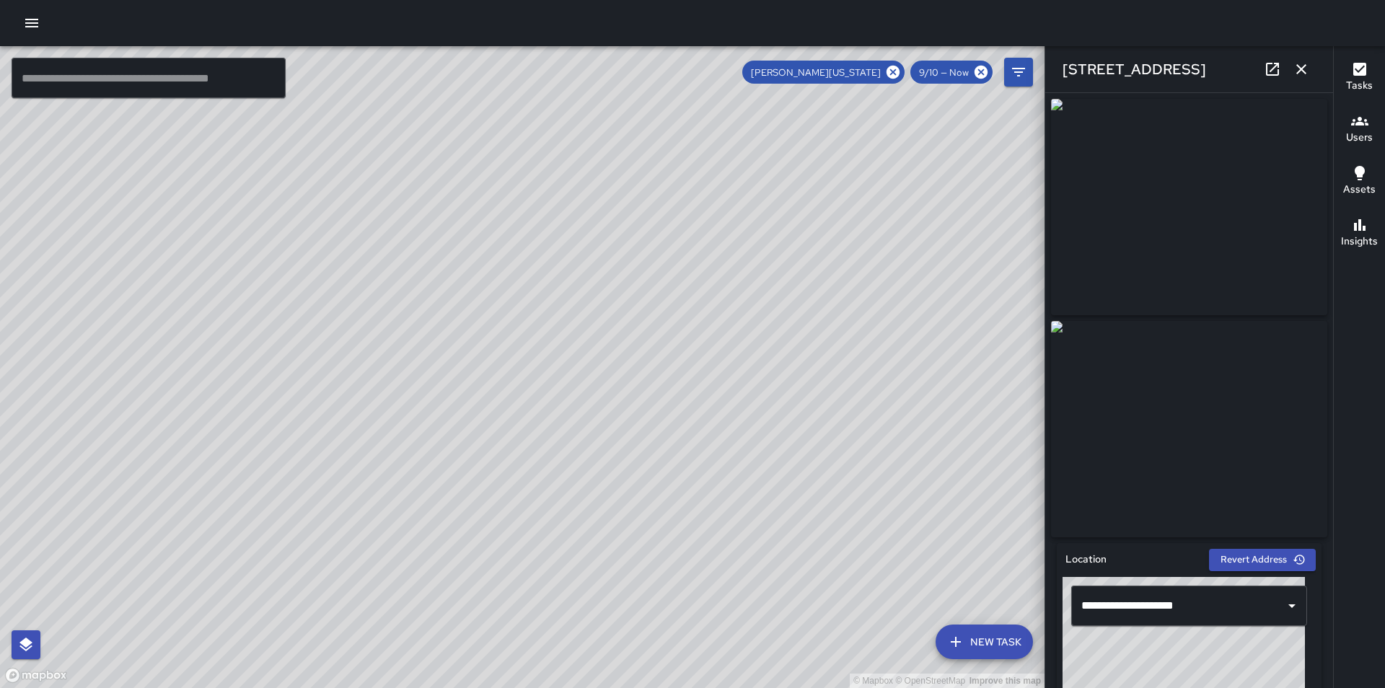
type input "**********"
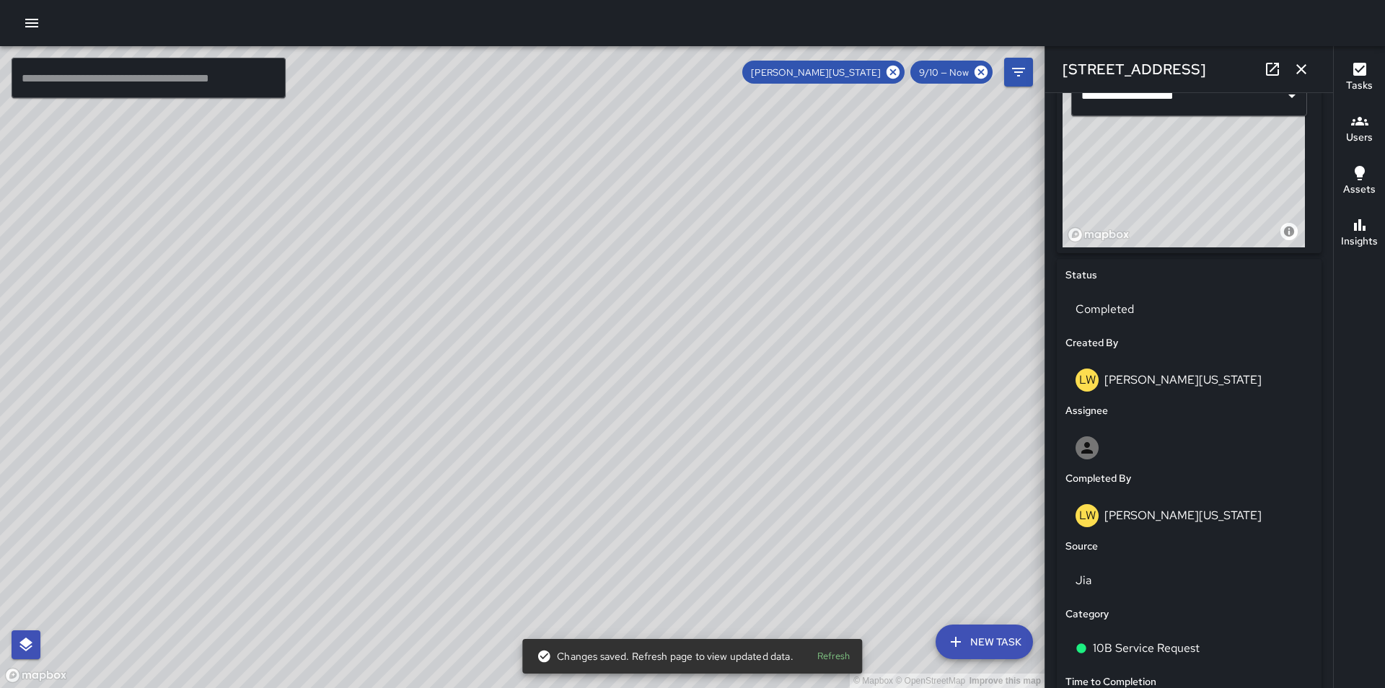
scroll to position [626, 0]
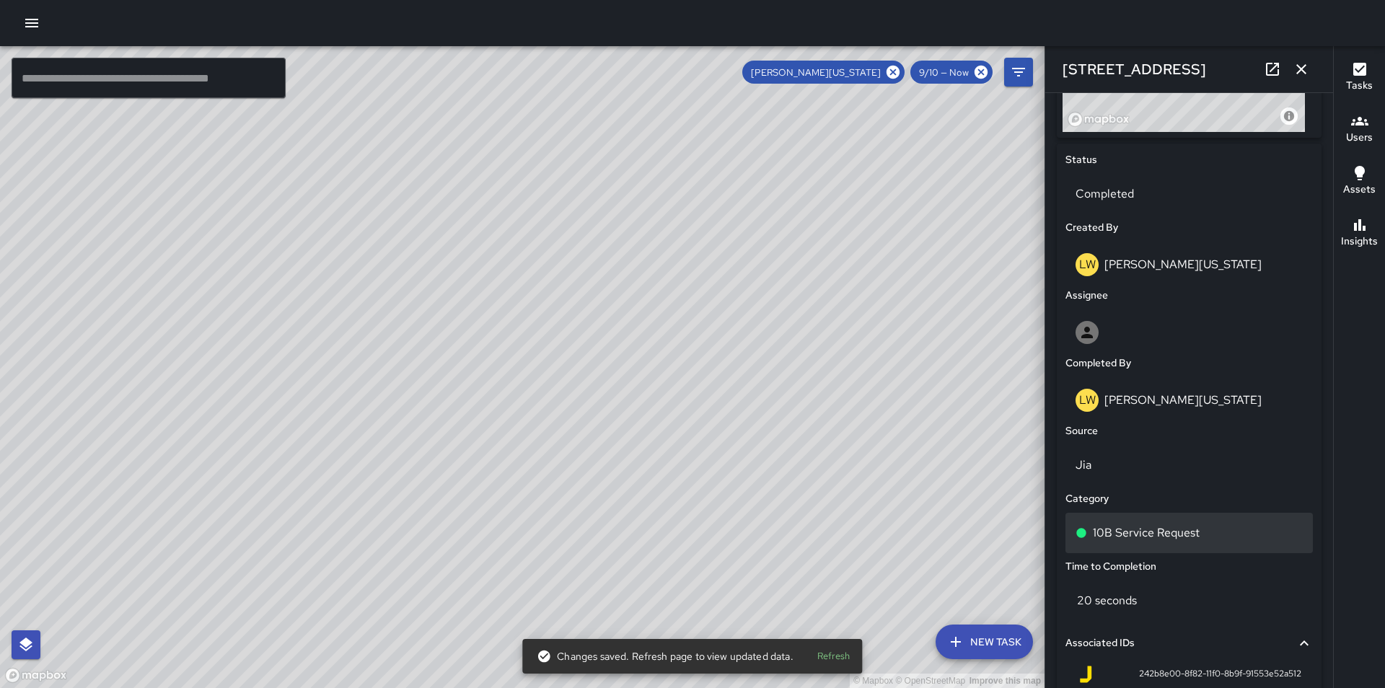
click at [1203, 526] on div "10B Service Request" at bounding box center [1189, 533] width 247 height 40
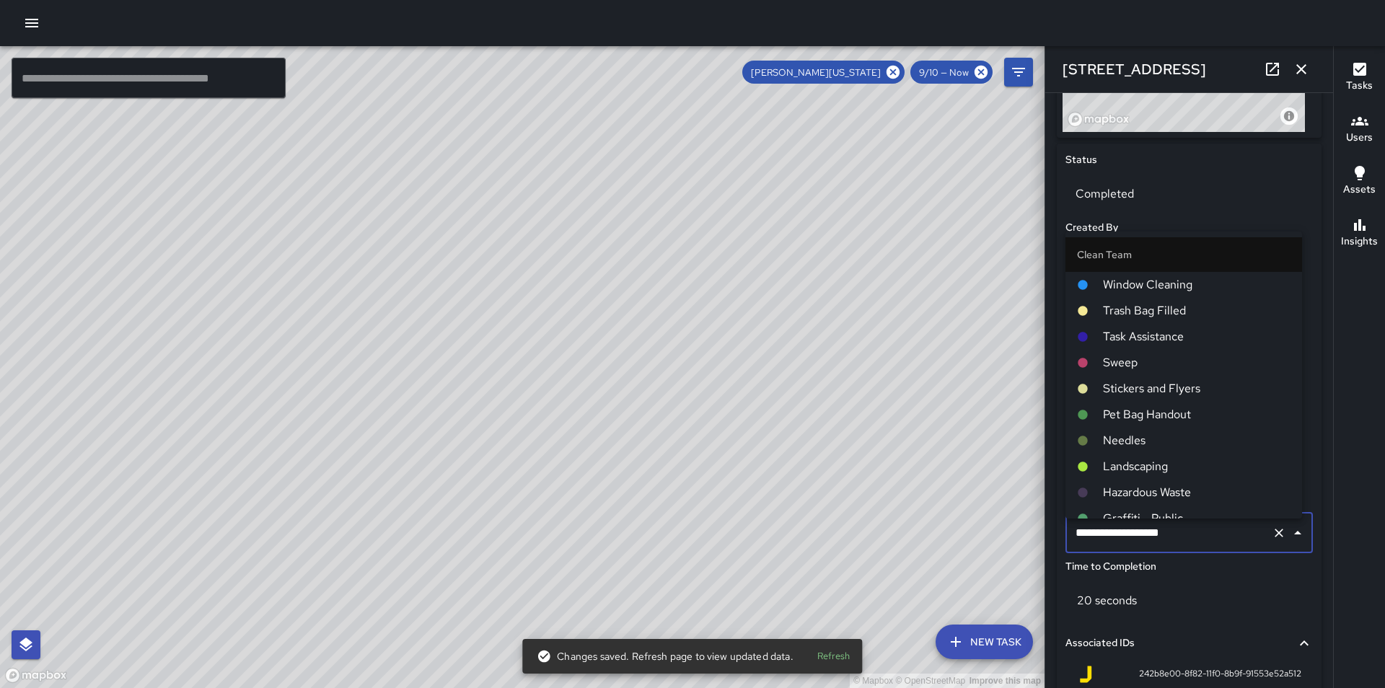
scroll to position [784, 0]
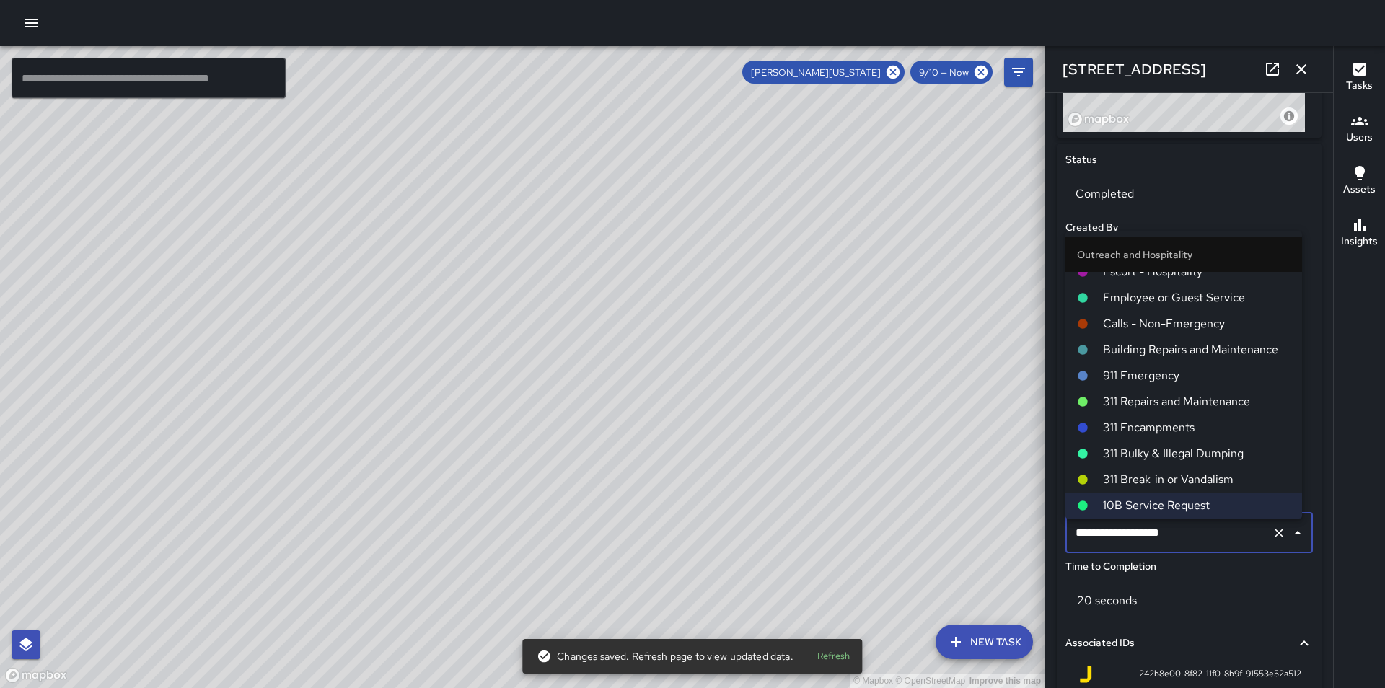
click at [1197, 393] on span "311 Repairs and Maintenance" at bounding box center [1197, 401] width 188 height 17
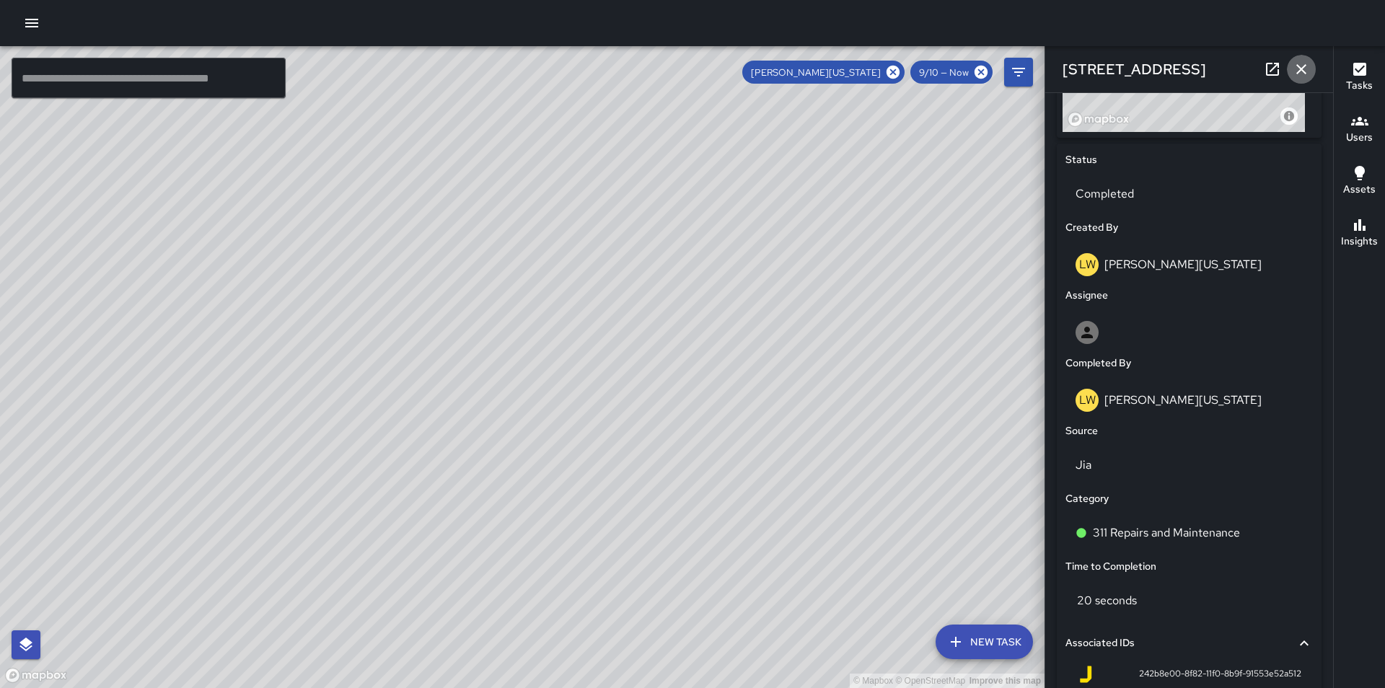
click at [1297, 71] on icon "button" at bounding box center [1301, 69] width 17 height 17
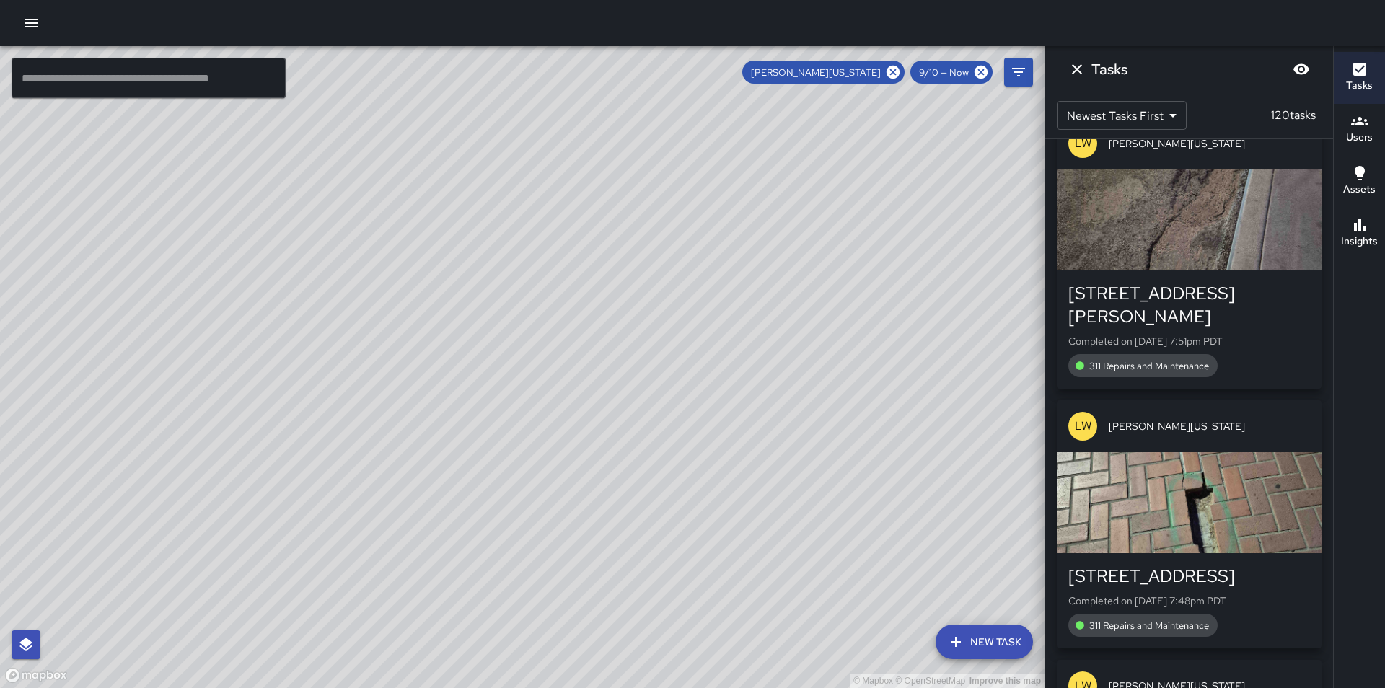
scroll to position [21409, 0]
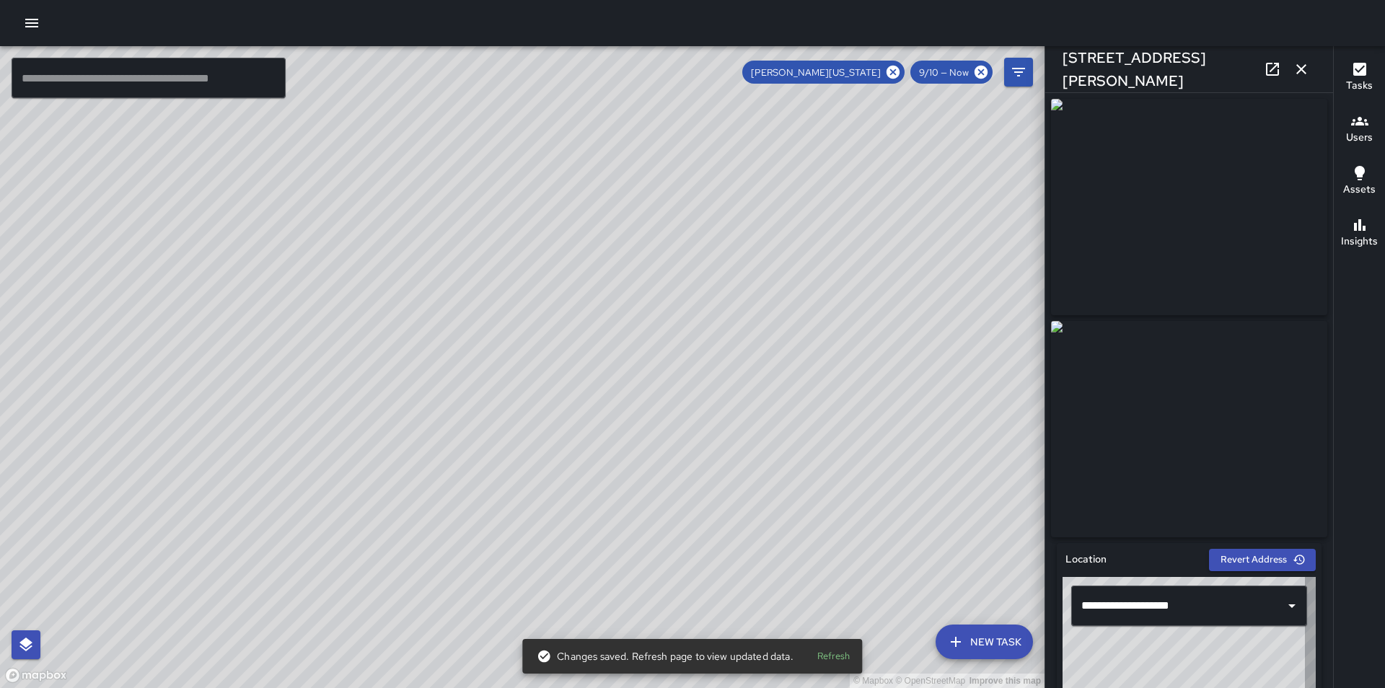
type input "**********"
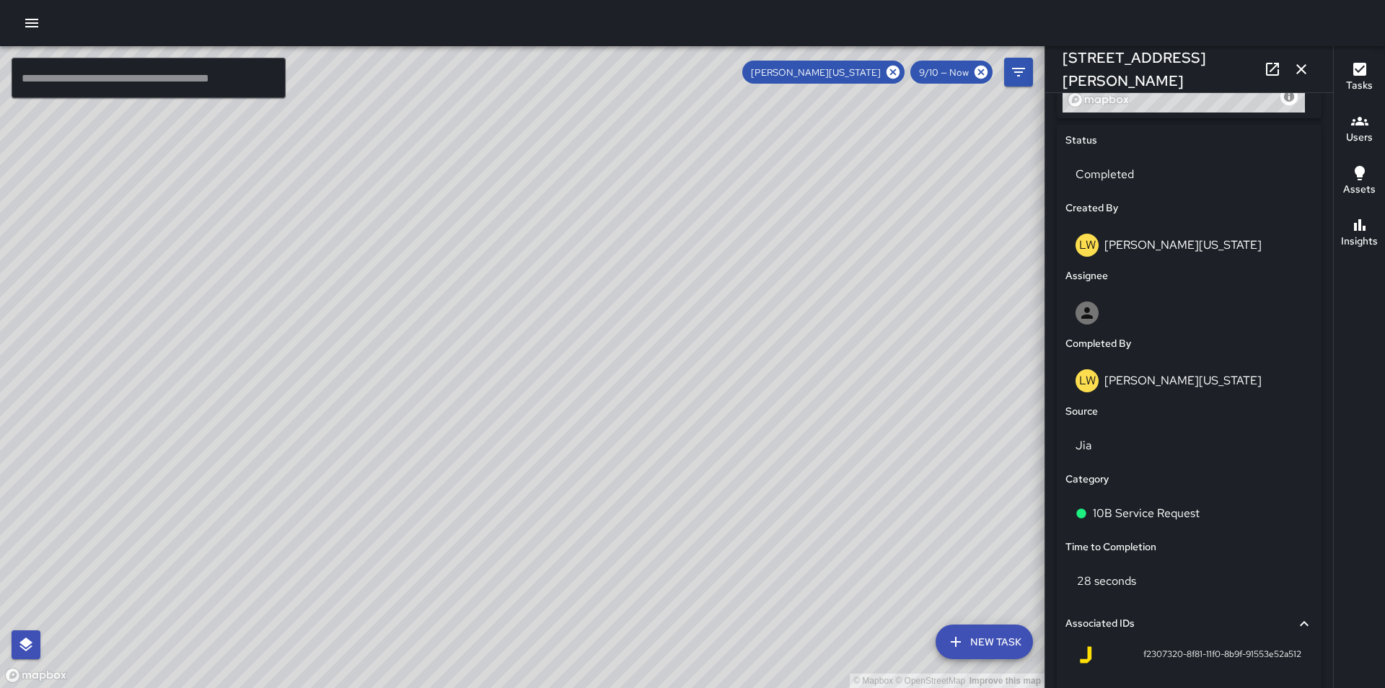
scroll to position [674, 0]
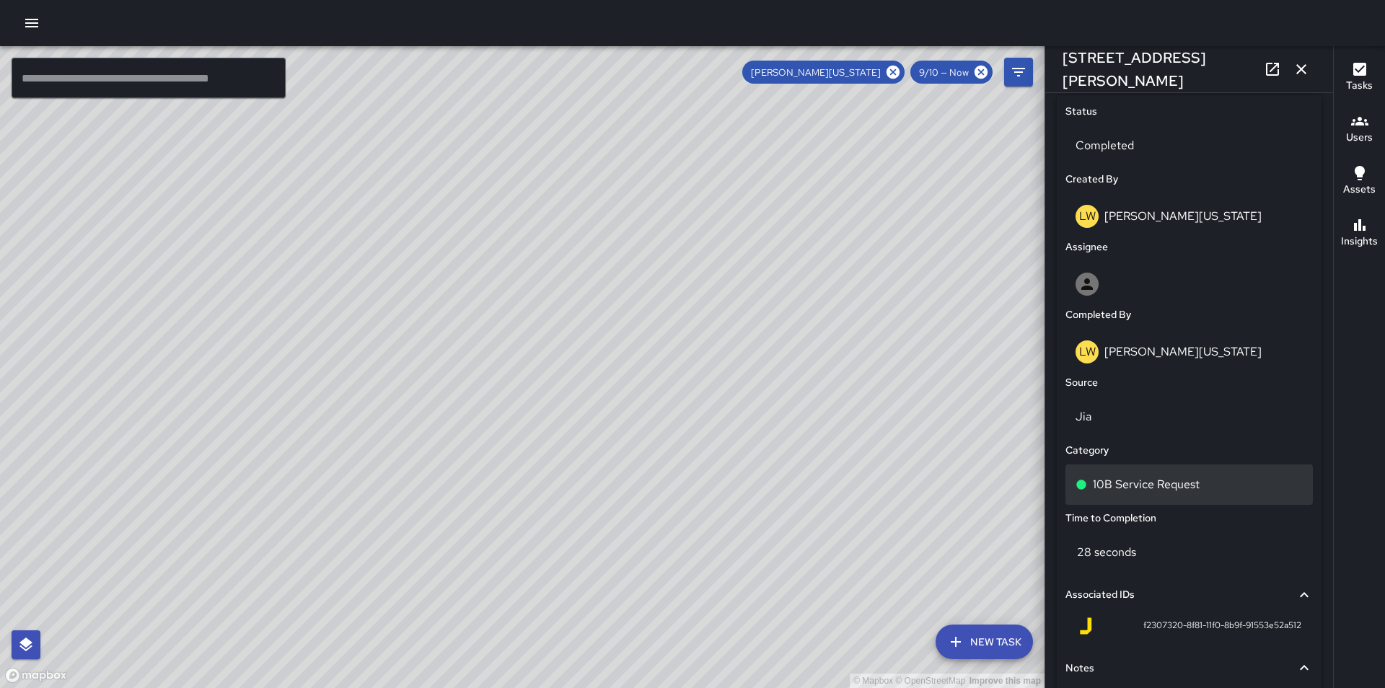
click at [1224, 482] on div "10B Service Request" at bounding box center [1189, 484] width 227 height 17
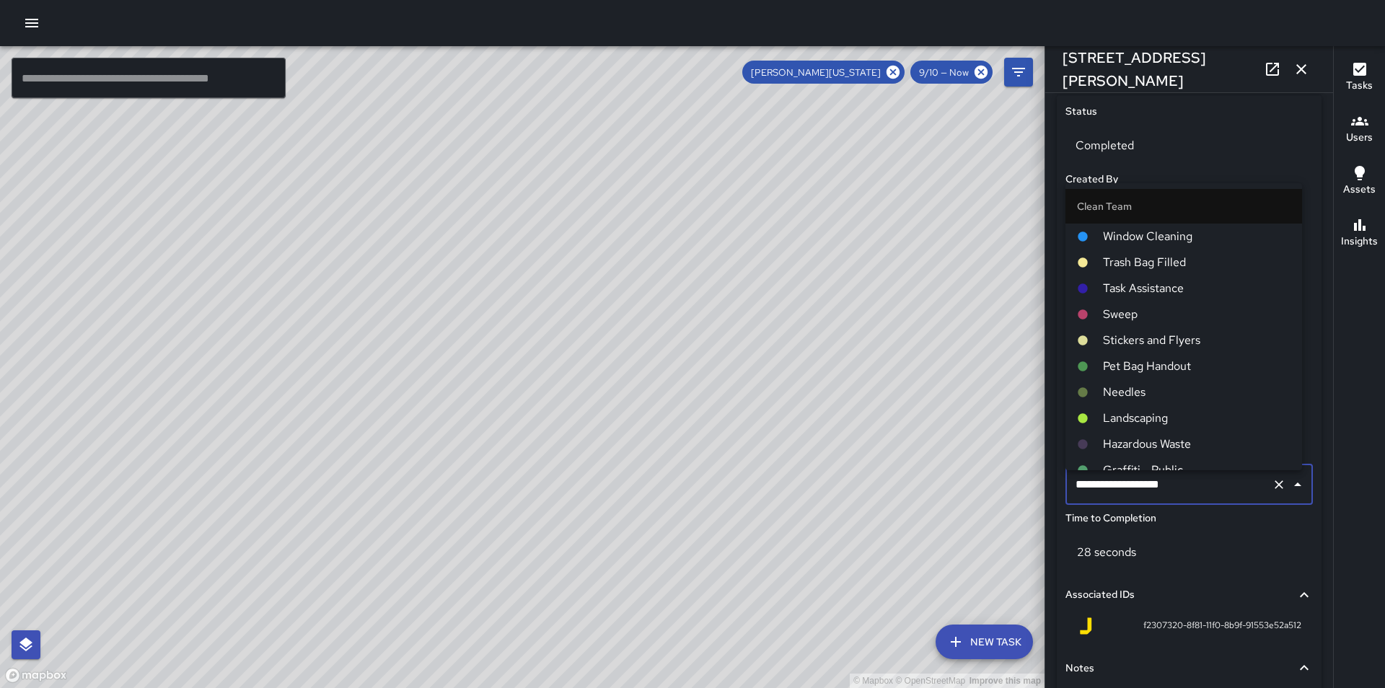
scroll to position [784, 0]
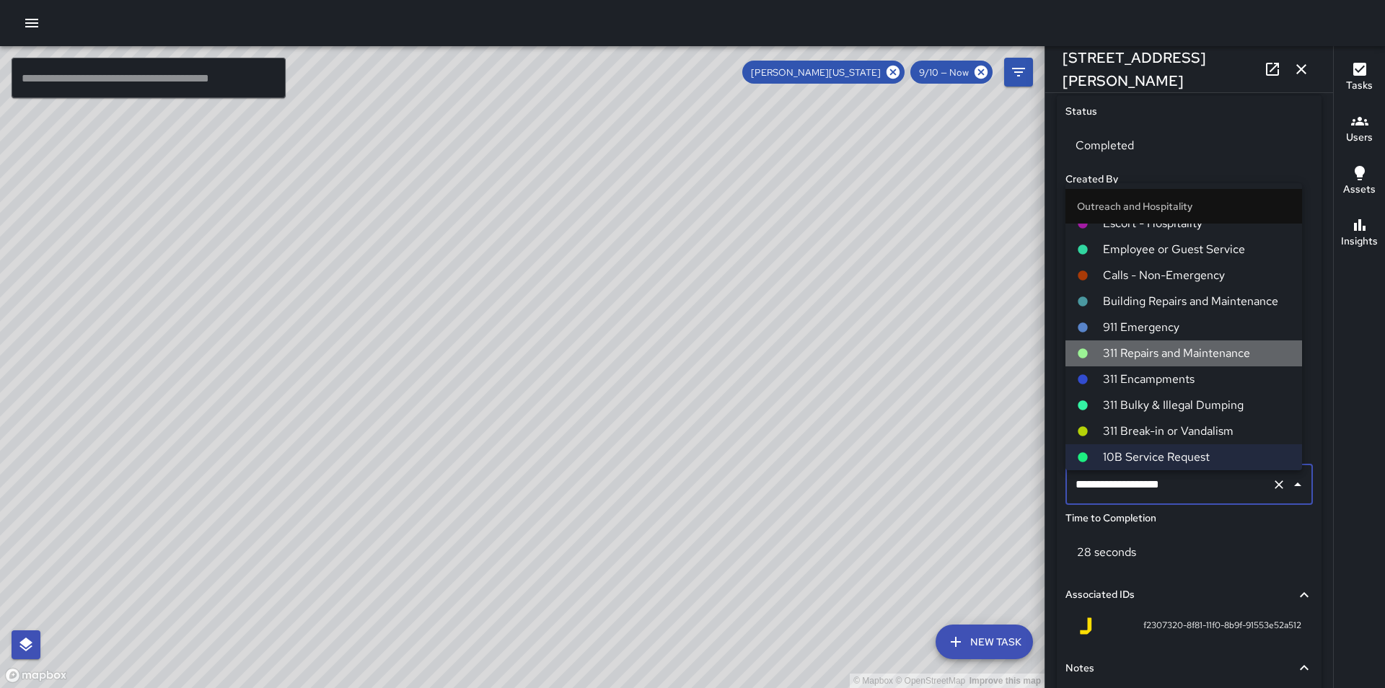
click at [1188, 347] on span "311 Repairs and Maintenance" at bounding box center [1197, 353] width 188 height 17
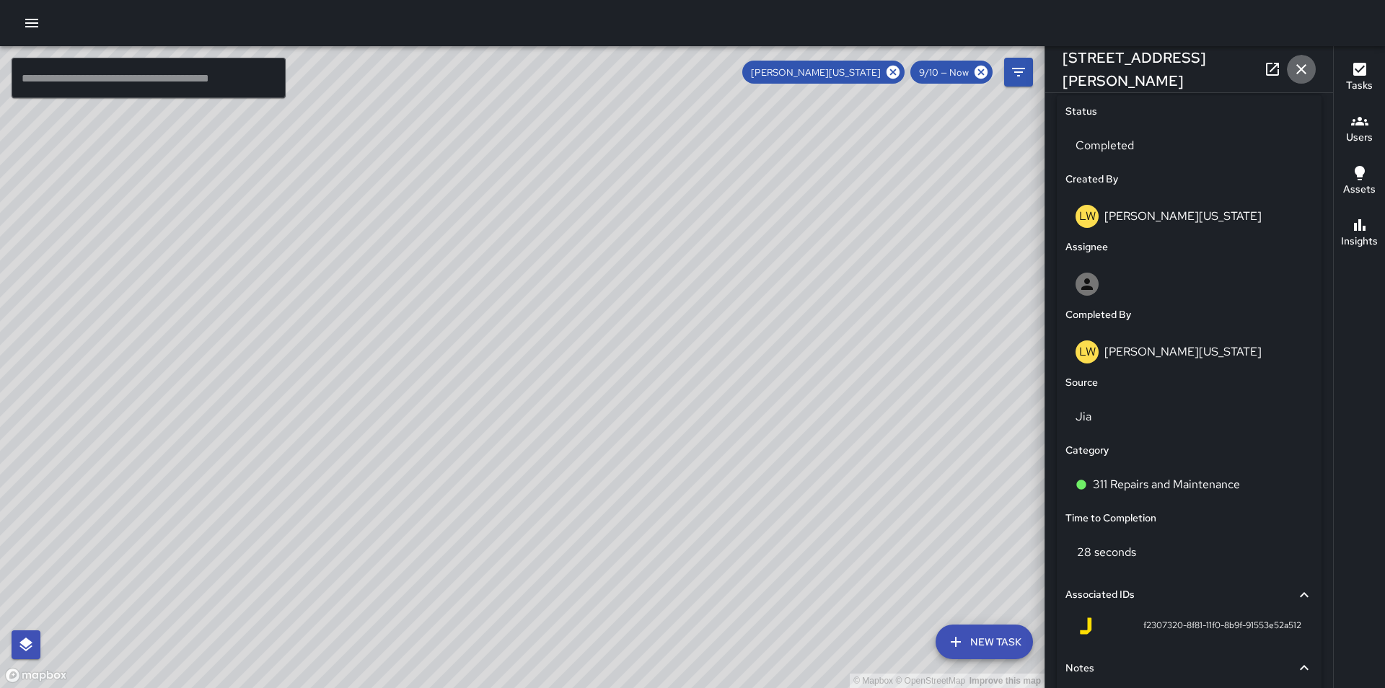
click at [1302, 70] on icon "button" at bounding box center [1302, 69] width 10 height 10
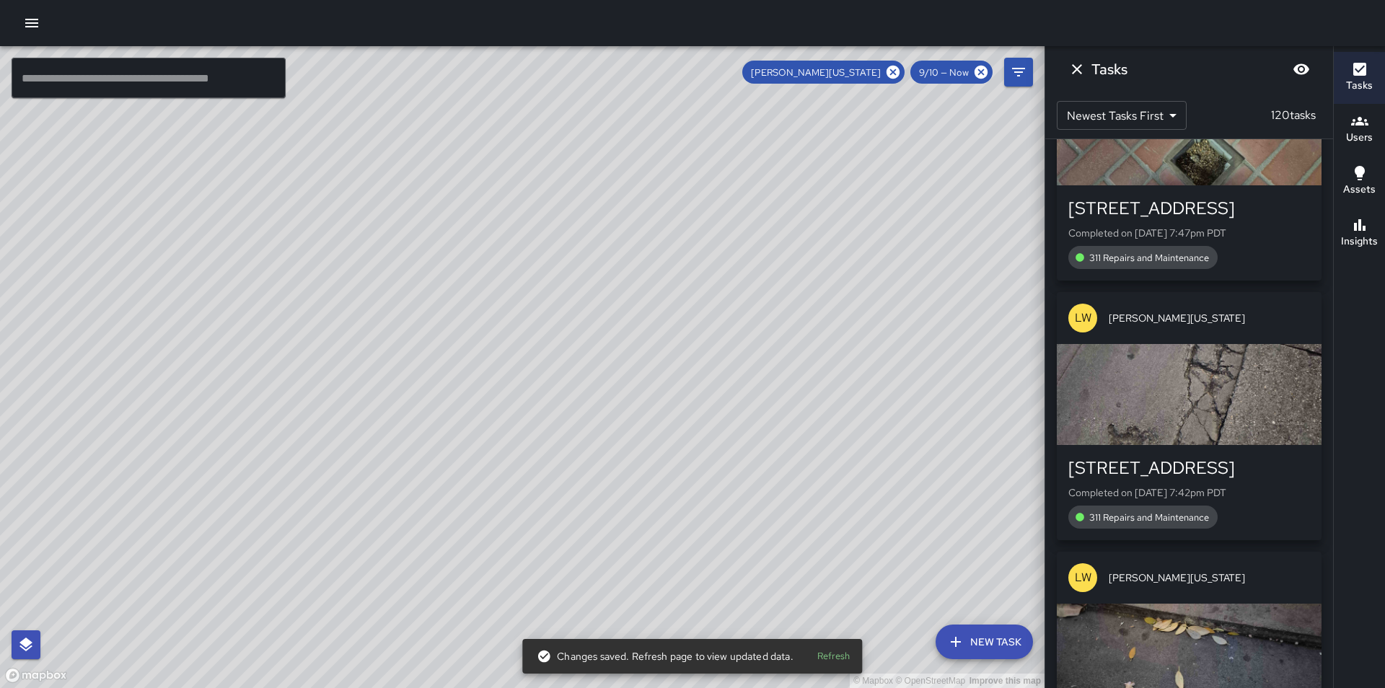
scroll to position [22381, 0]
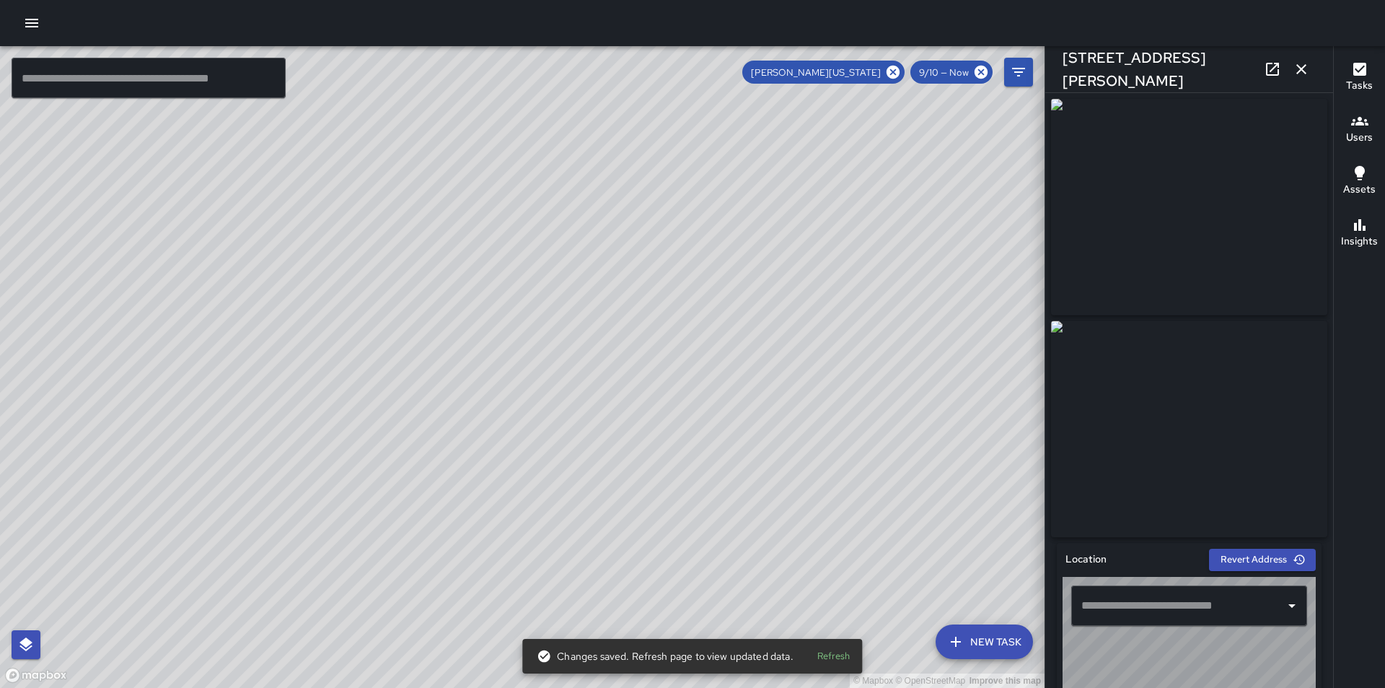
type input "**********"
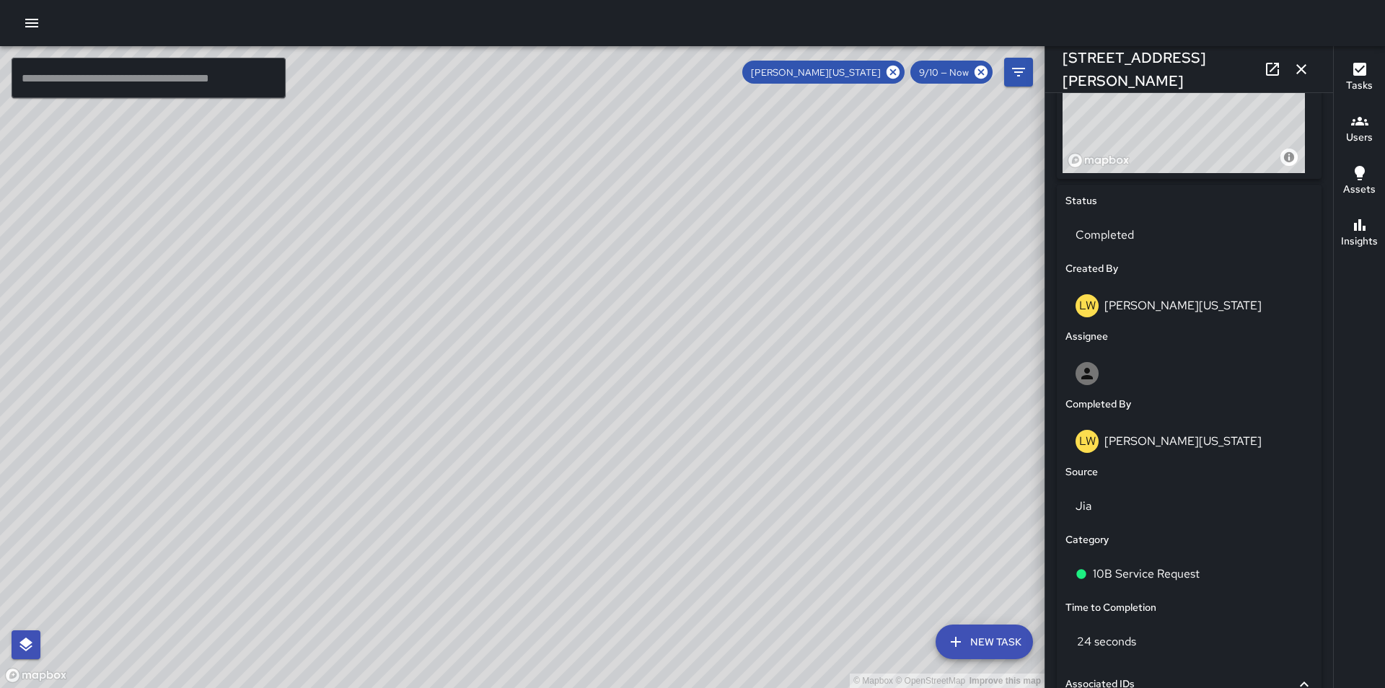
scroll to position [606, 0]
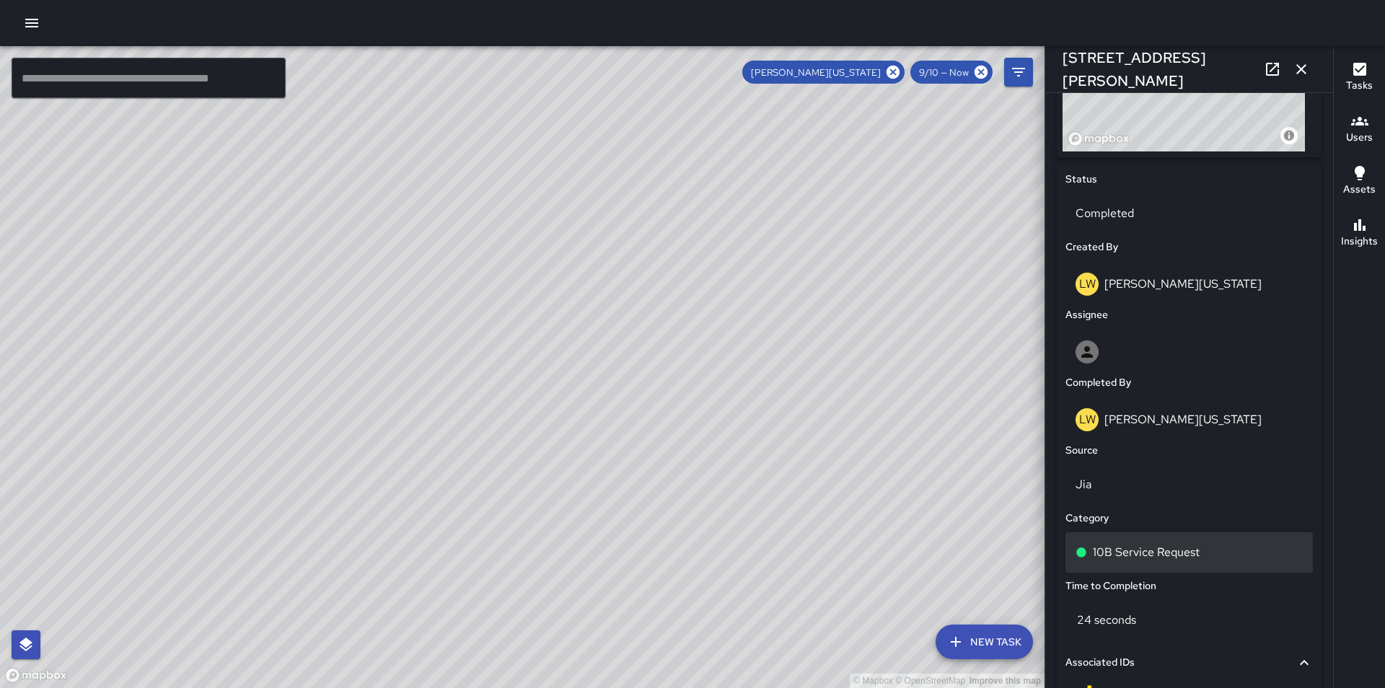
click at [1214, 561] on div "10B Service Request" at bounding box center [1189, 552] width 227 height 17
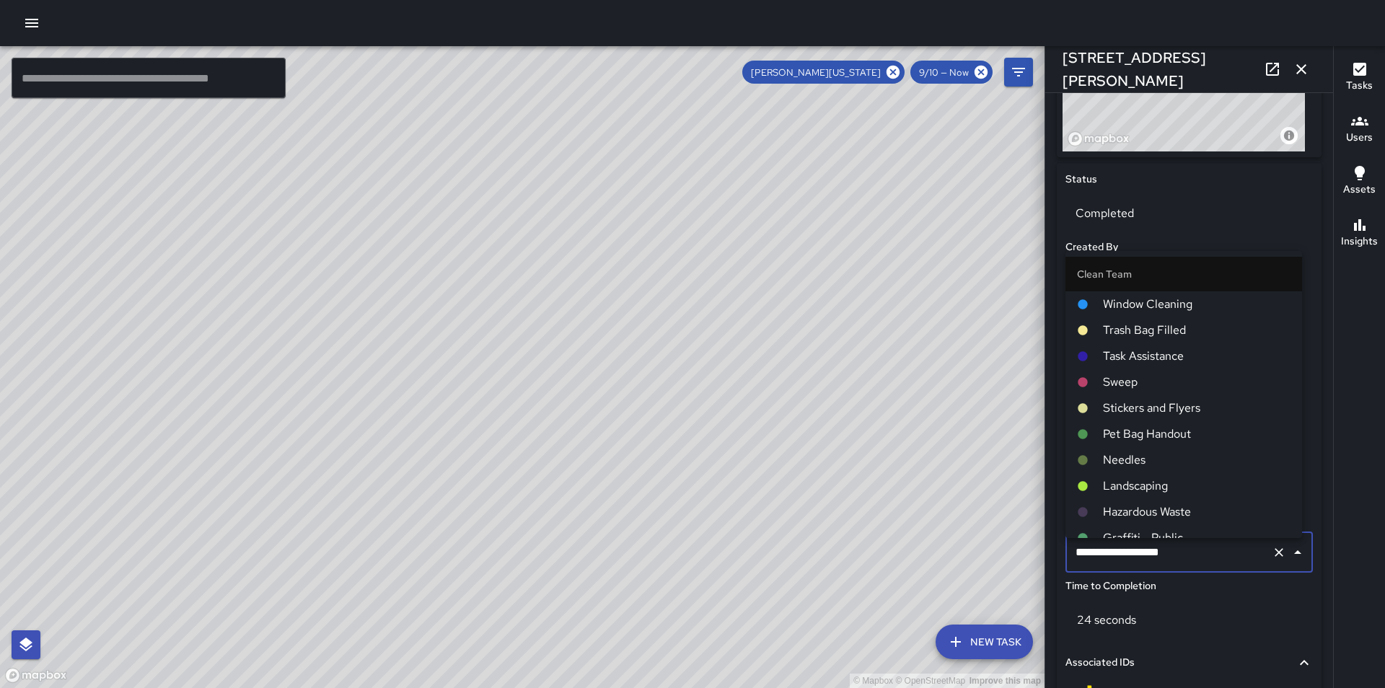
scroll to position [784, 0]
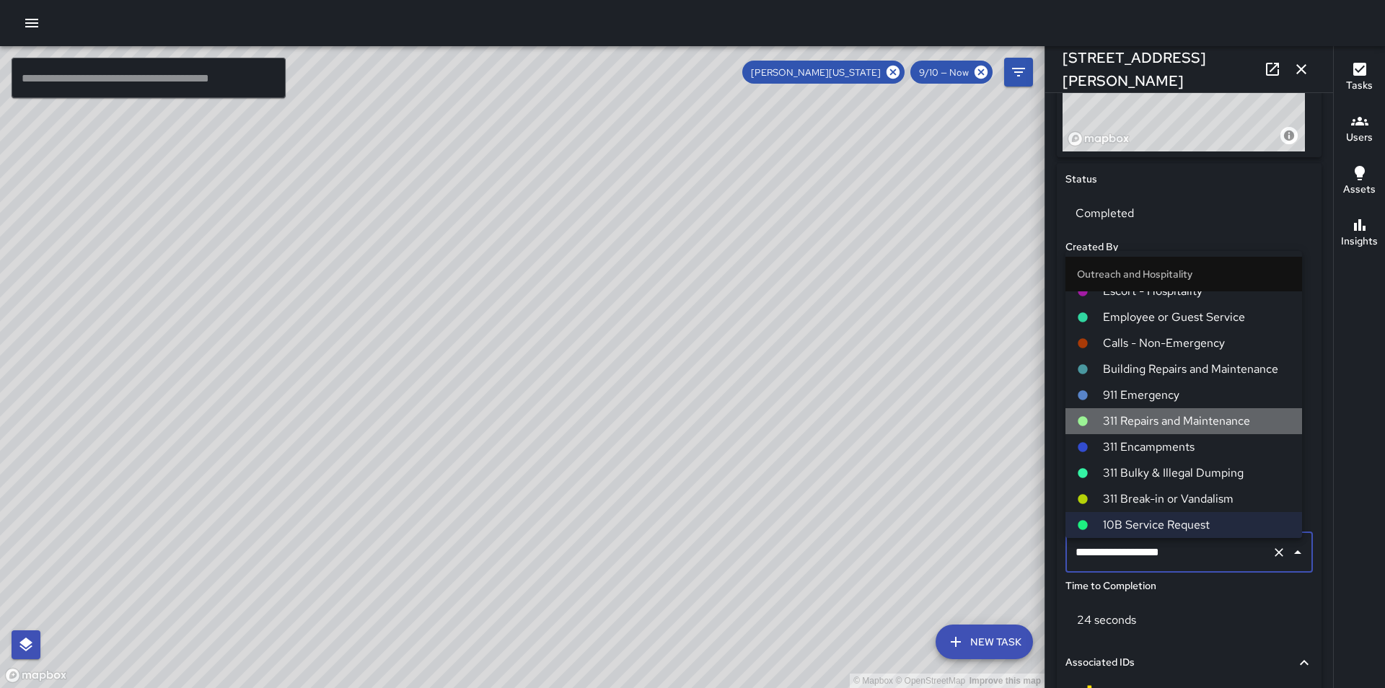
click at [1210, 424] on span "311 Repairs and Maintenance" at bounding box center [1197, 421] width 188 height 17
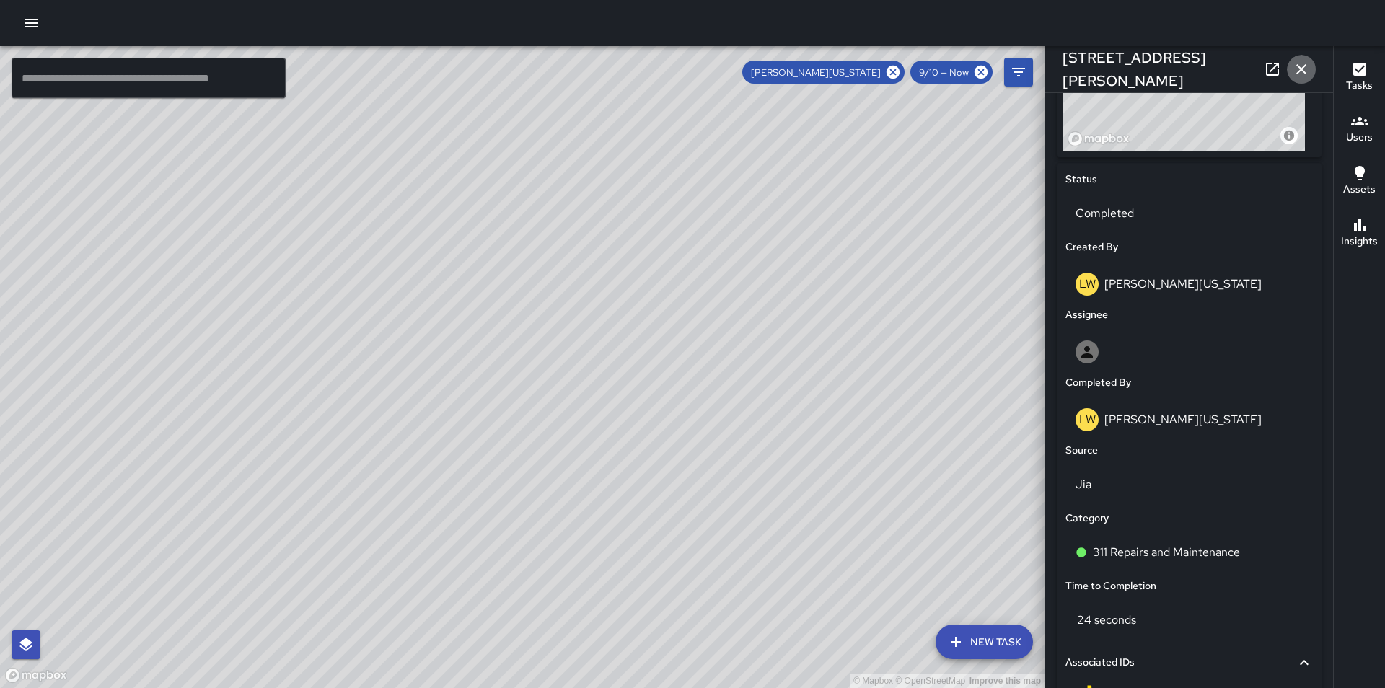
click at [1306, 69] on icon "button" at bounding box center [1301, 69] width 17 height 17
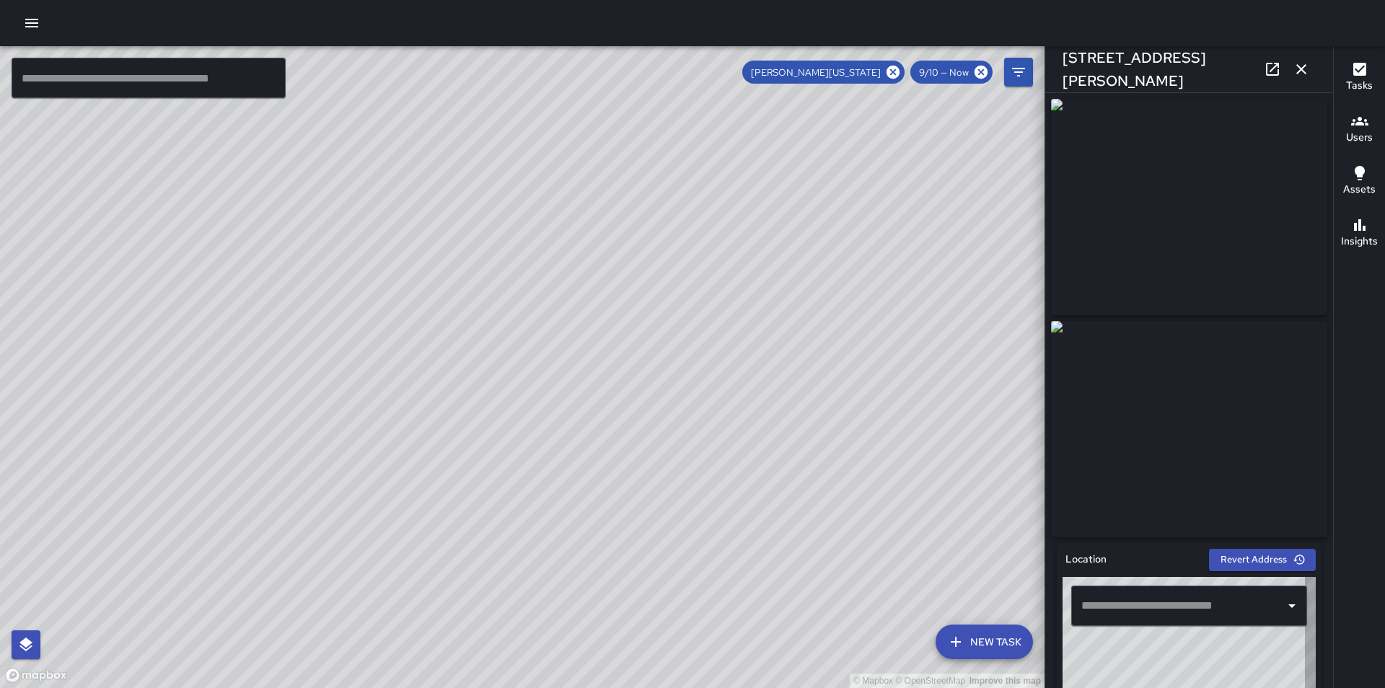
type input "**********"
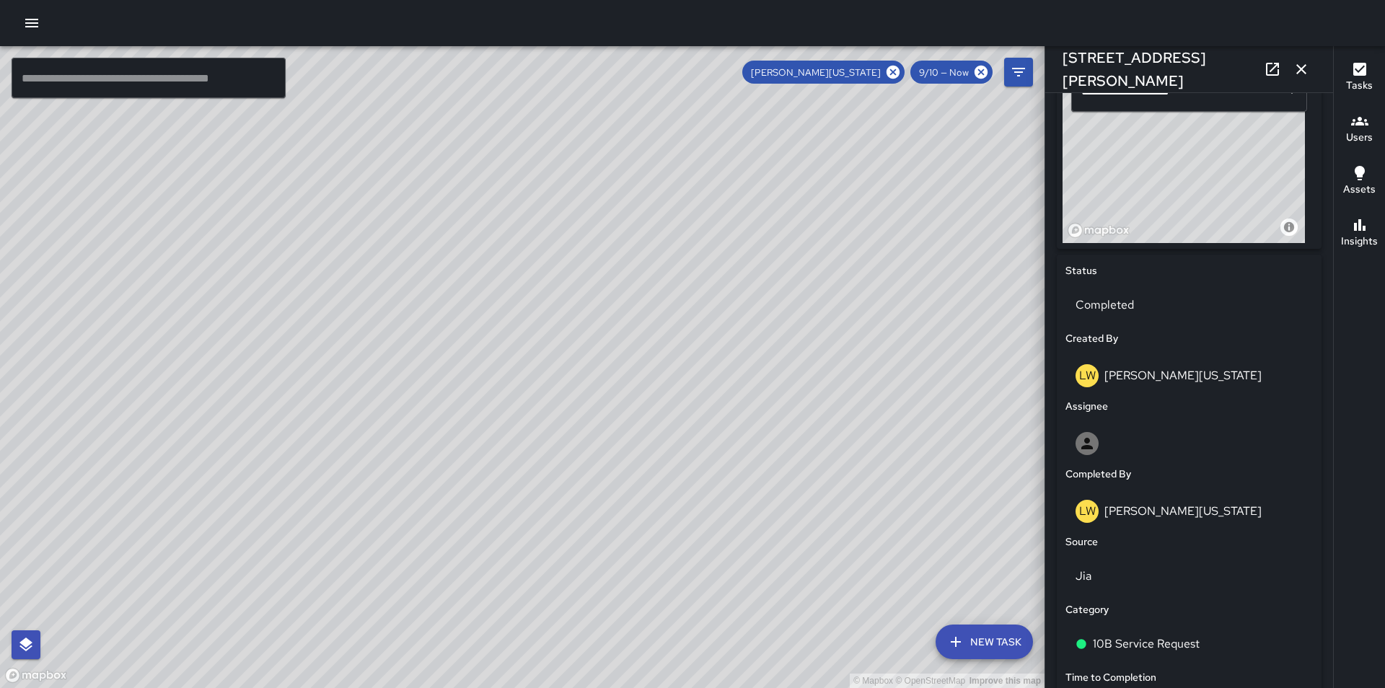
scroll to position [522, 0]
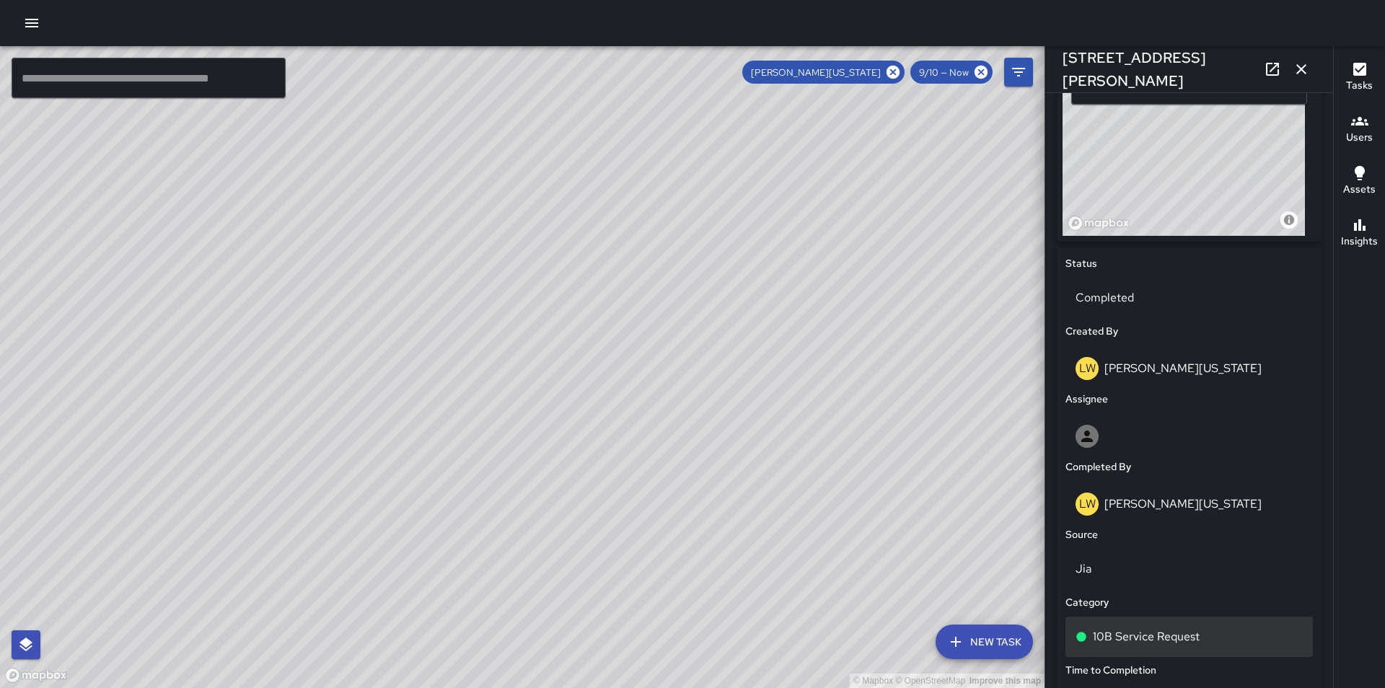
click at [1211, 656] on div "10B Service Request" at bounding box center [1189, 637] width 247 height 40
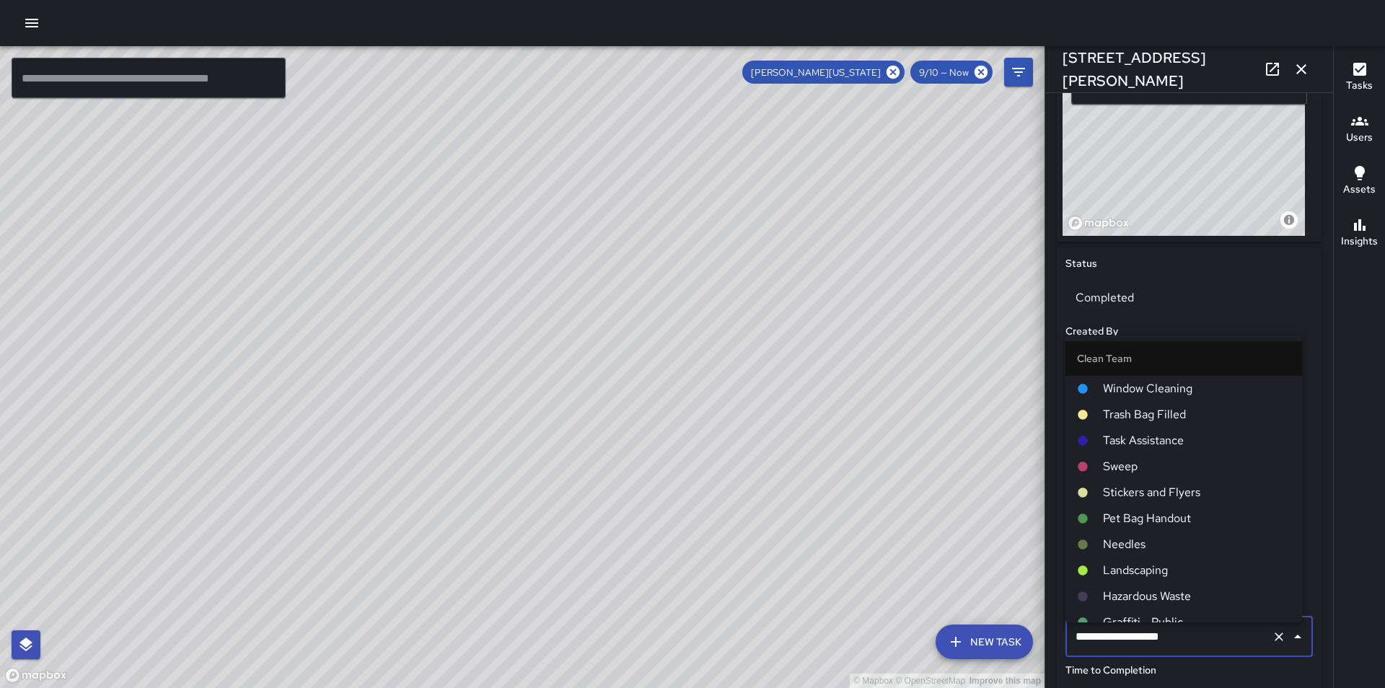
scroll to position [784, 0]
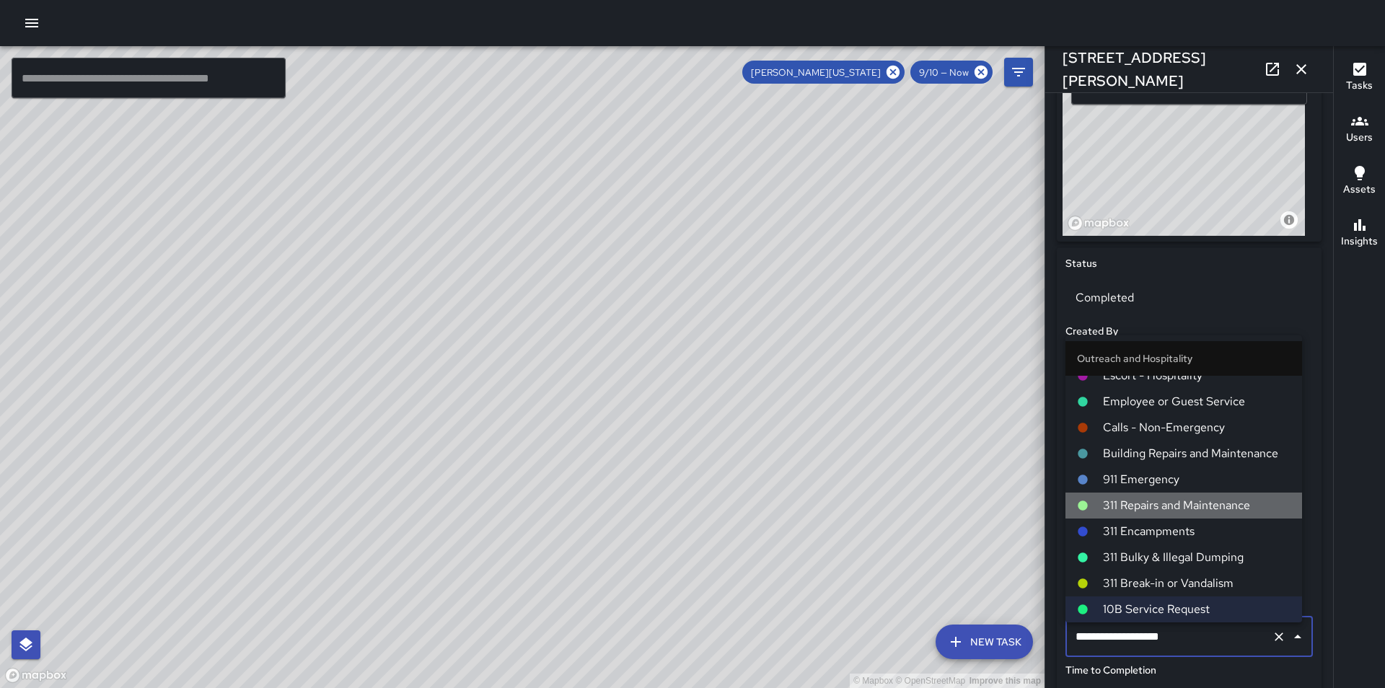
click at [1193, 503] on span "311 Repairs and Maintenance" at bounding box center [1197, 505] width 188 height 17
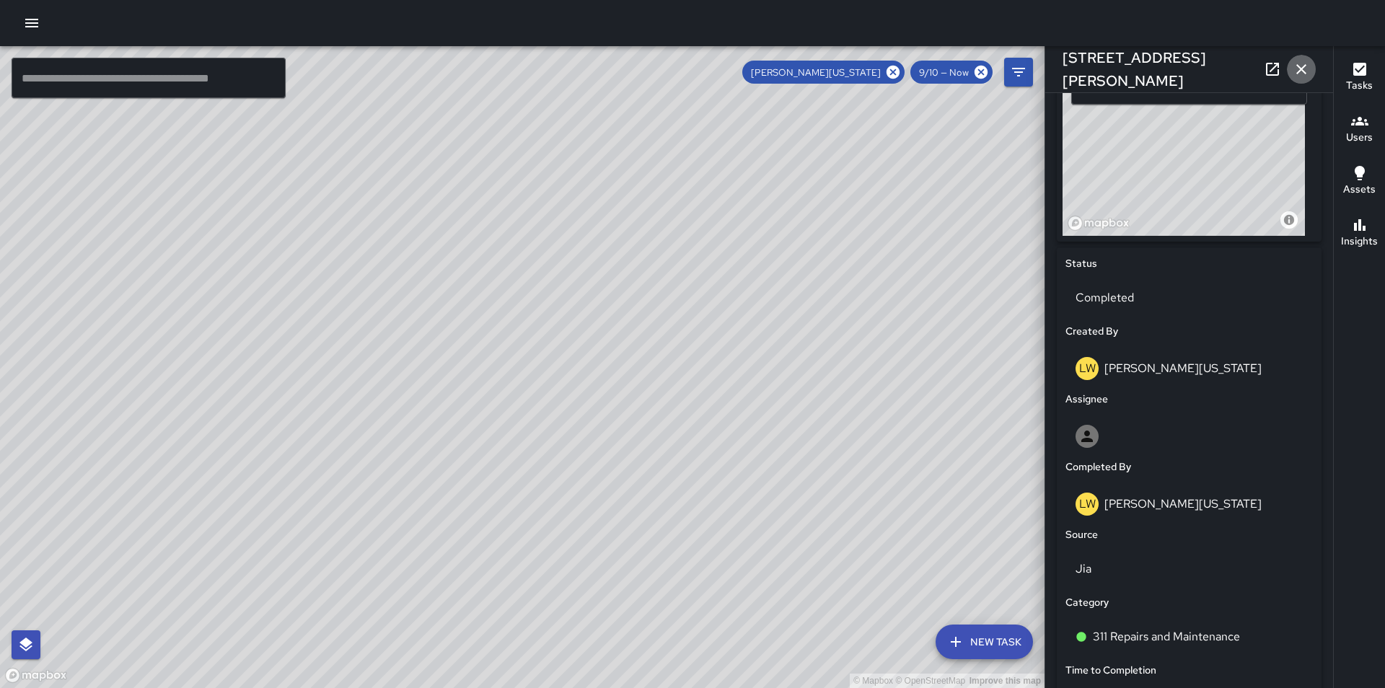
click at [1300, 72] on icon "button" at bounding box center [1301, 69] width 17 height 17
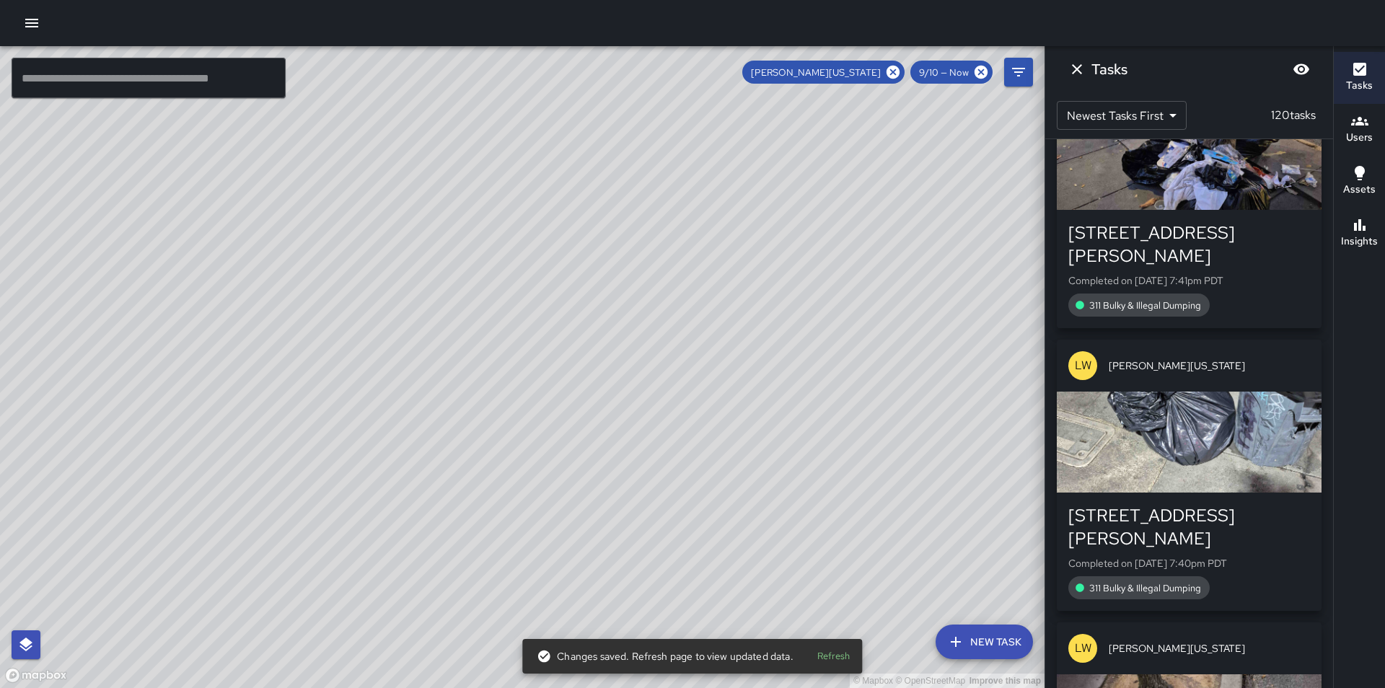
scroll to position [22765, 0]
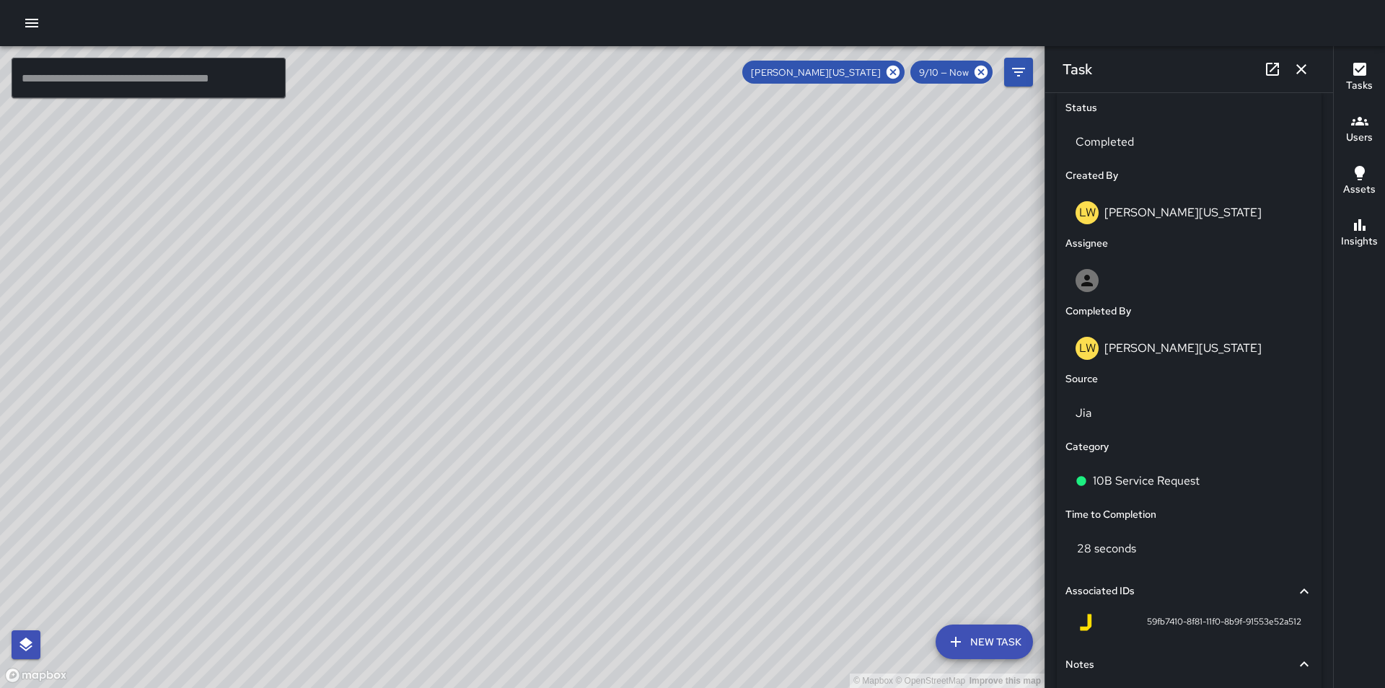
scroll to position [743, 0]
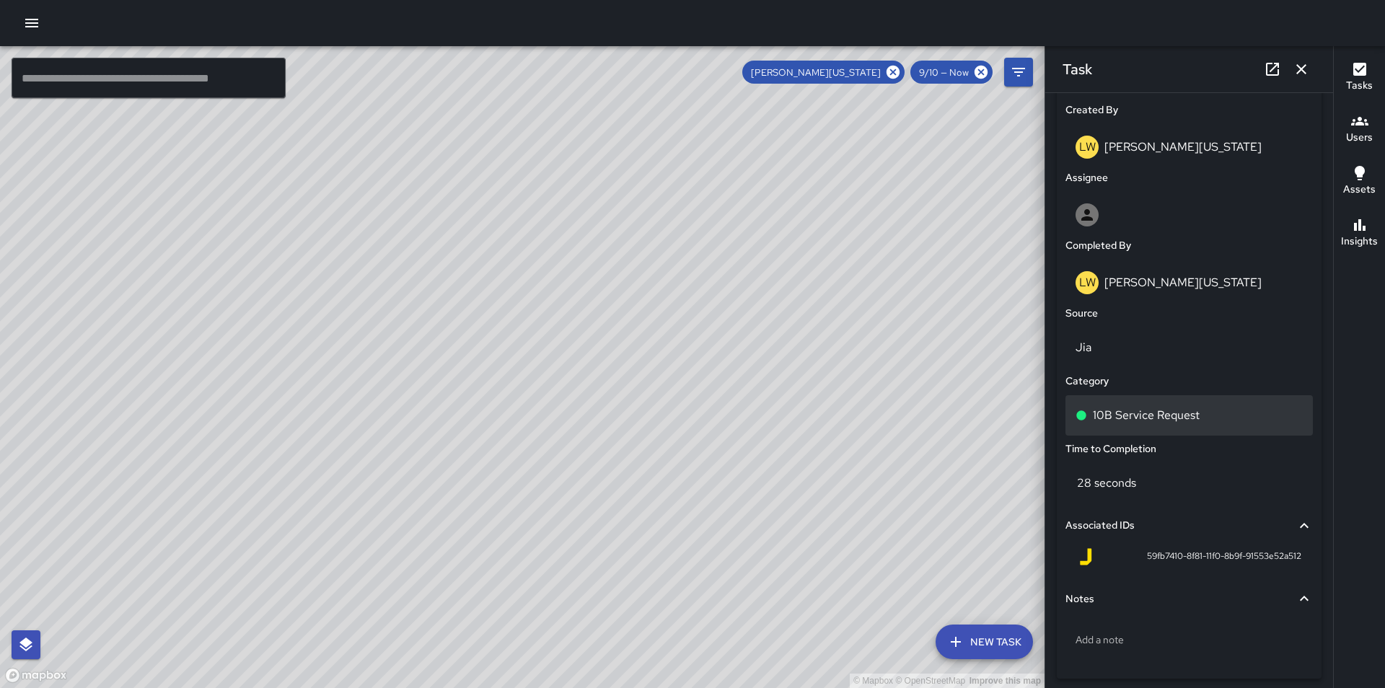
click at [1227, 413] on div "10B Service Request" at bounding box center [1189, 415] width 227 height 17
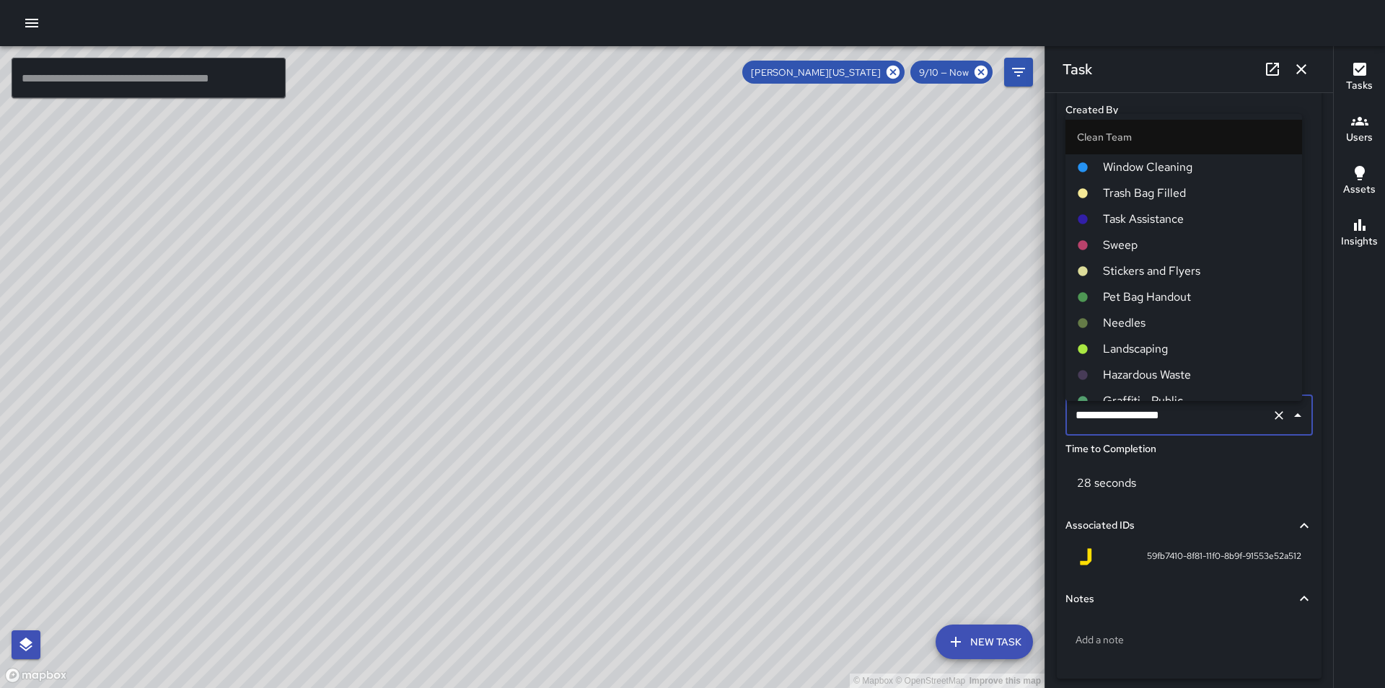
scroll to position [784, 0]
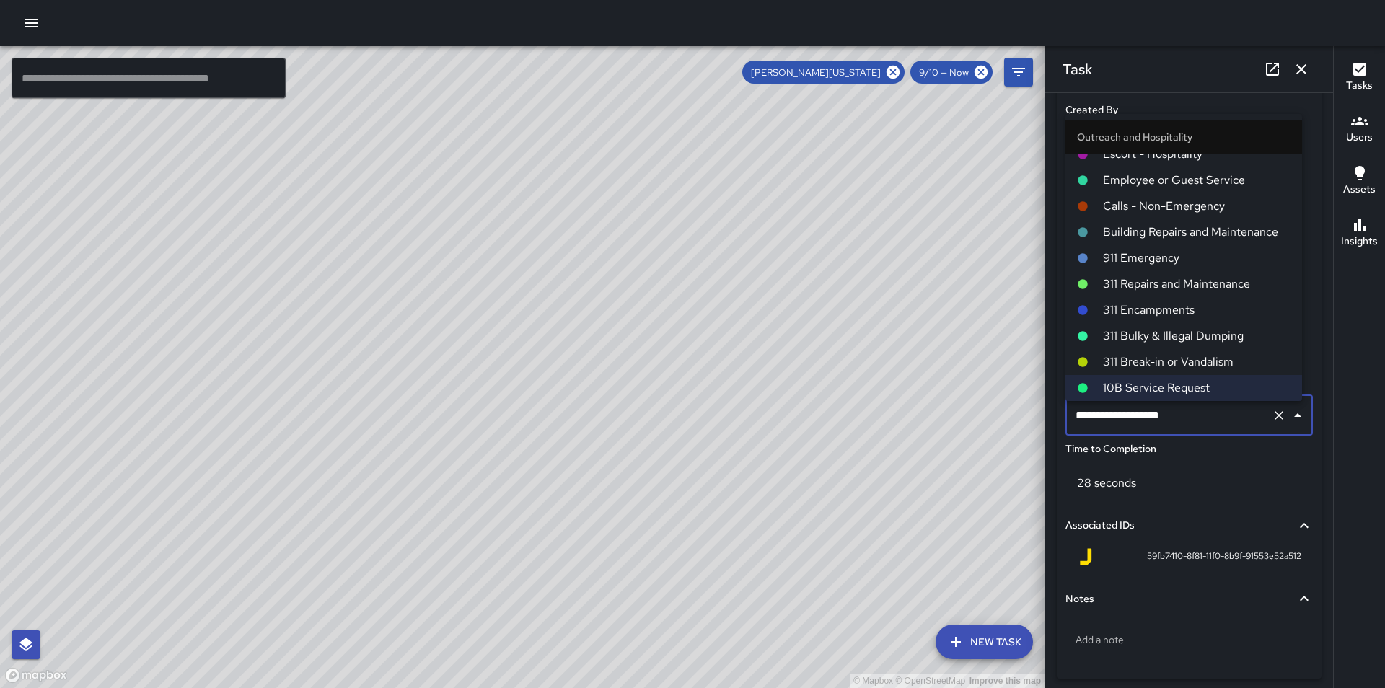
click at [1202, 289] on span "311 Repairs and Maintenance" at bounding box center [1197, 284] width 188 height 17
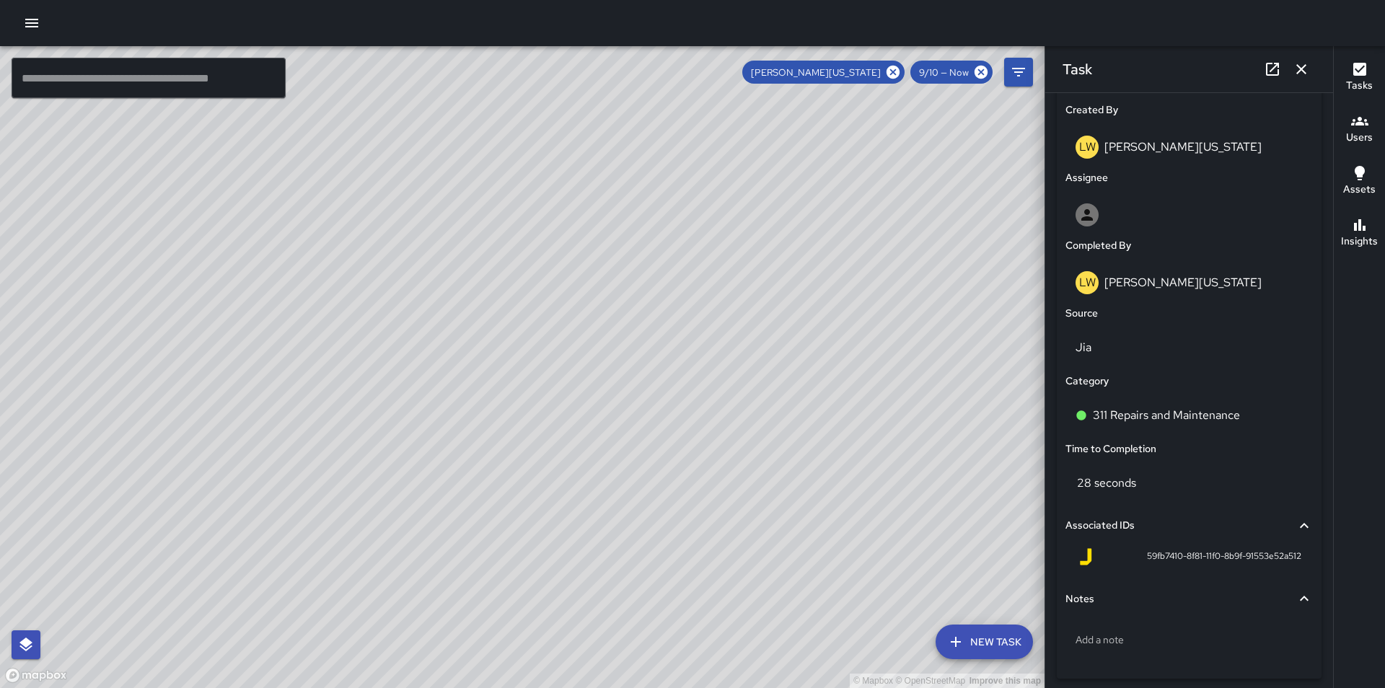
click at [1297, 72] on icon "button" at bounding box center [1301, 69] width 17 height 17
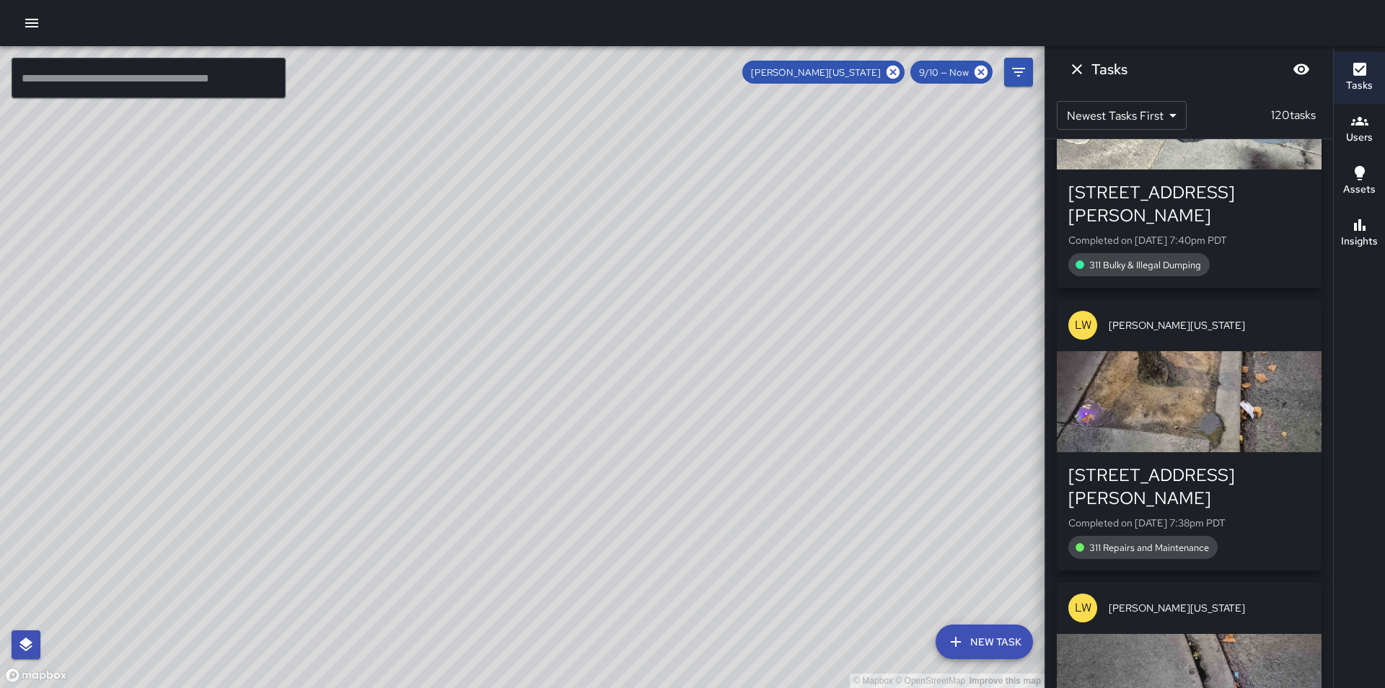
scroll to position [23256, 0]
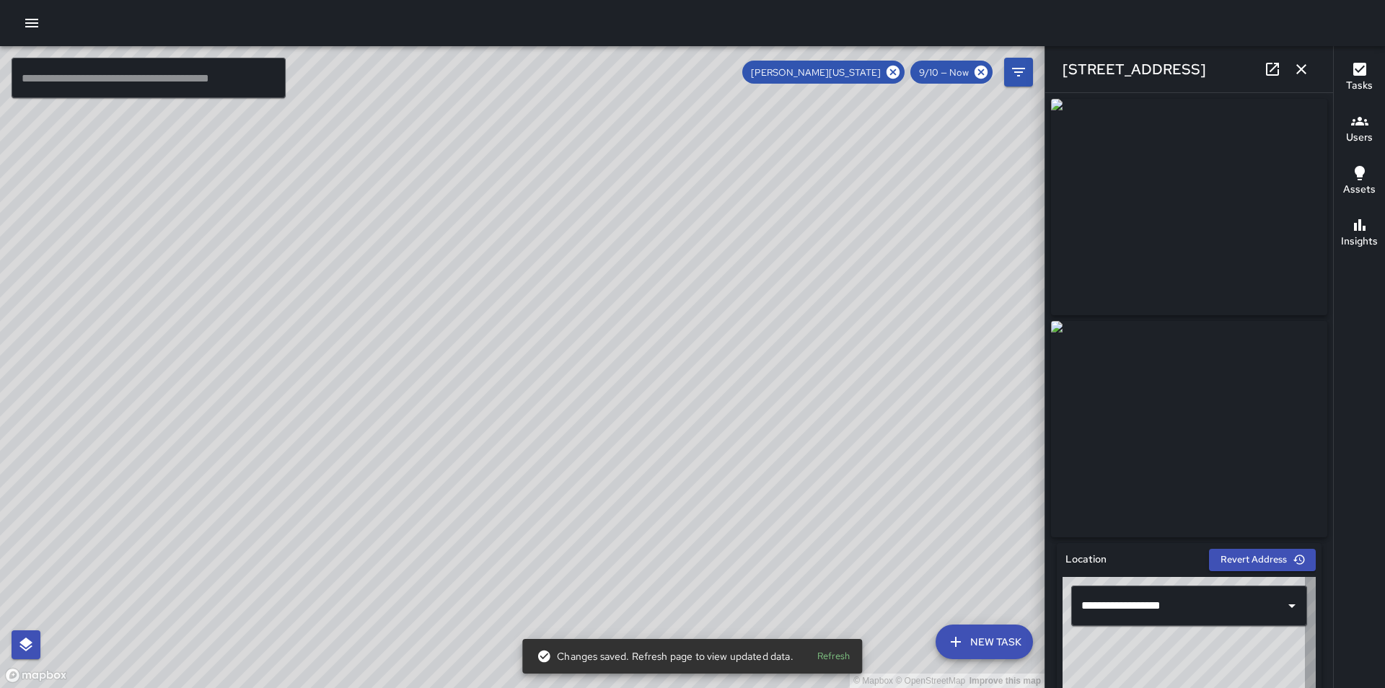
type input "**********"
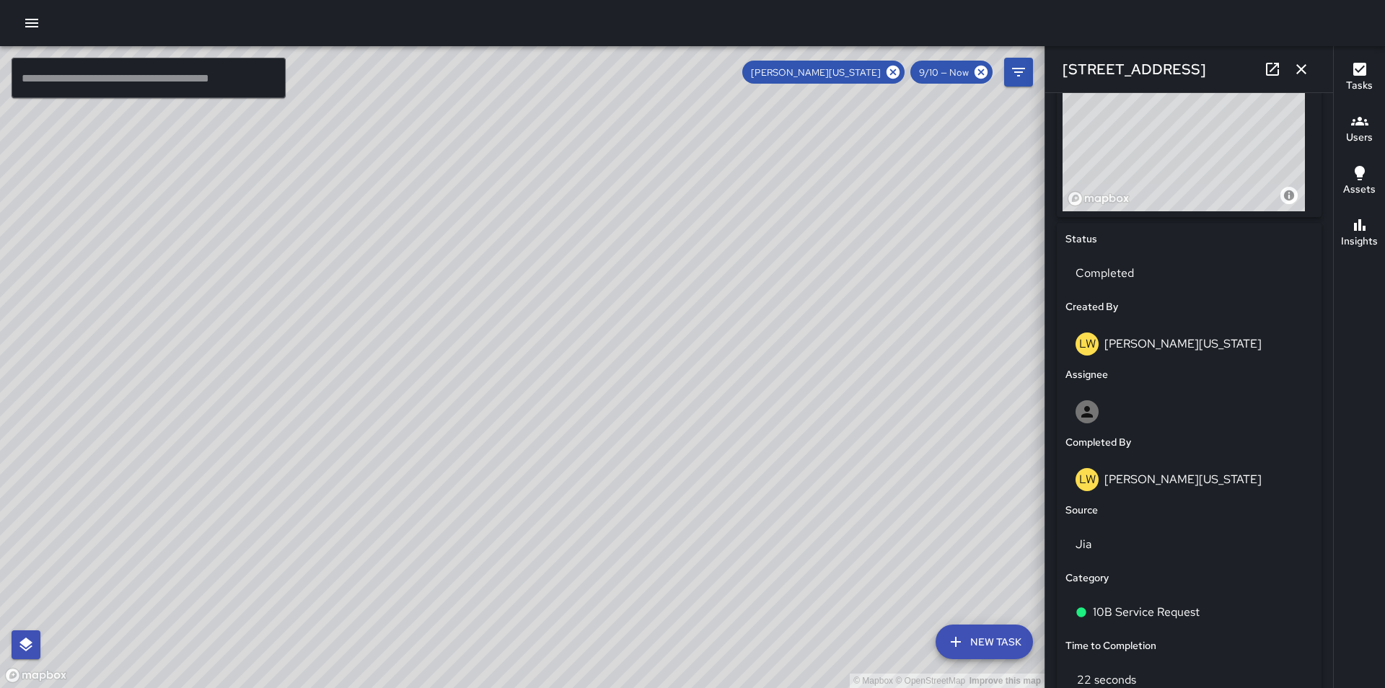
scroll to position [568, 0]
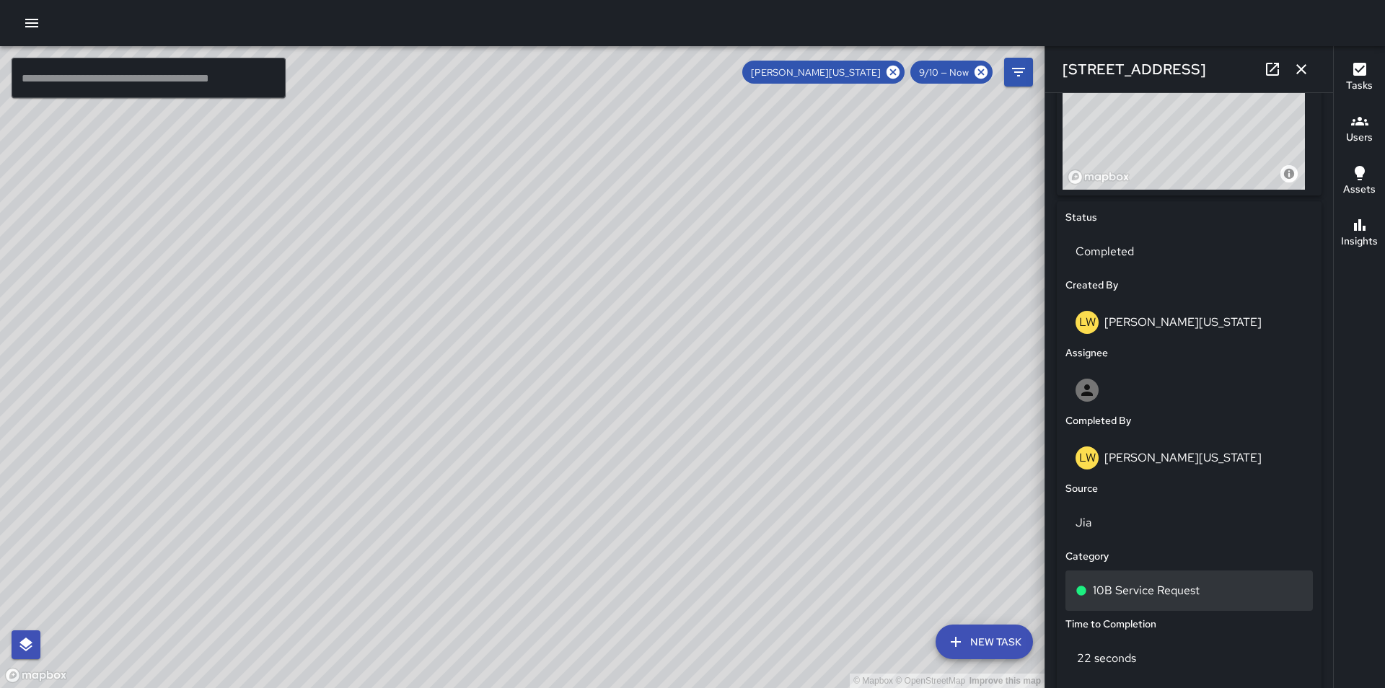
click at [1200, 582] on div "10B Service Request" at bounding box center [1189, 591] width 247 height 40
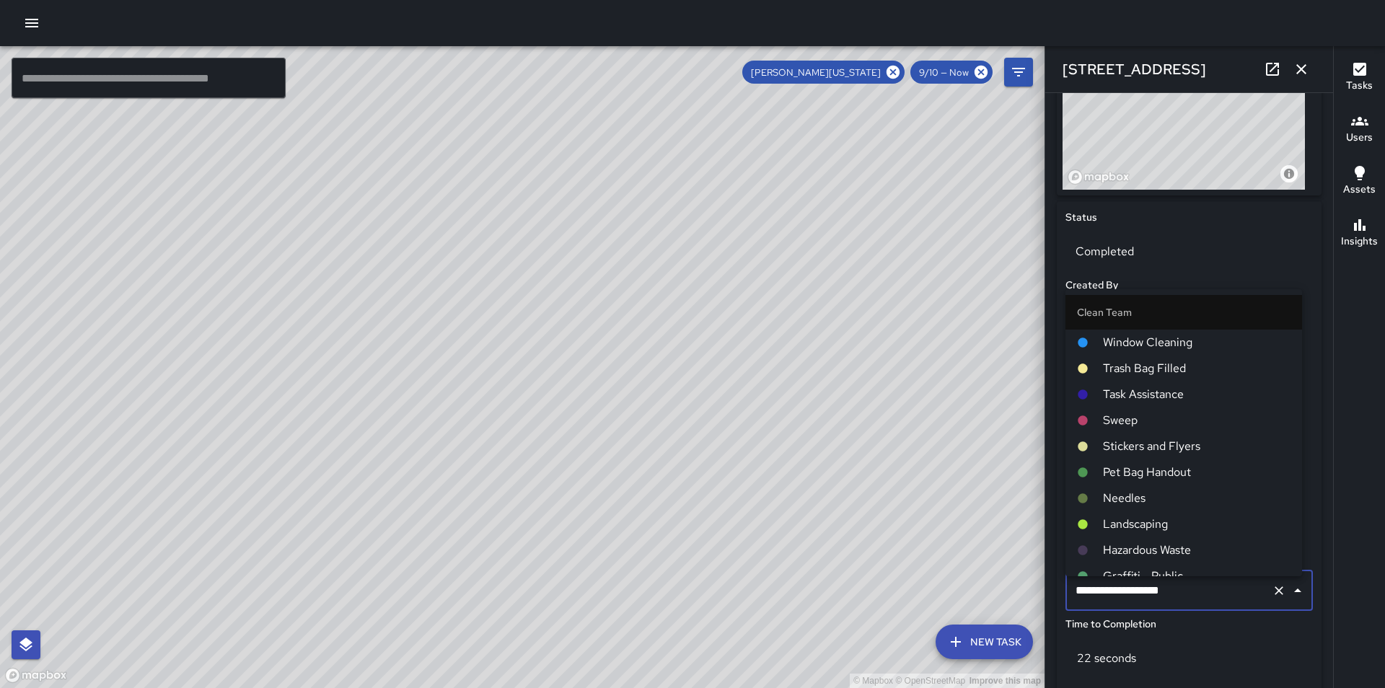
scroll to position [784, 0]
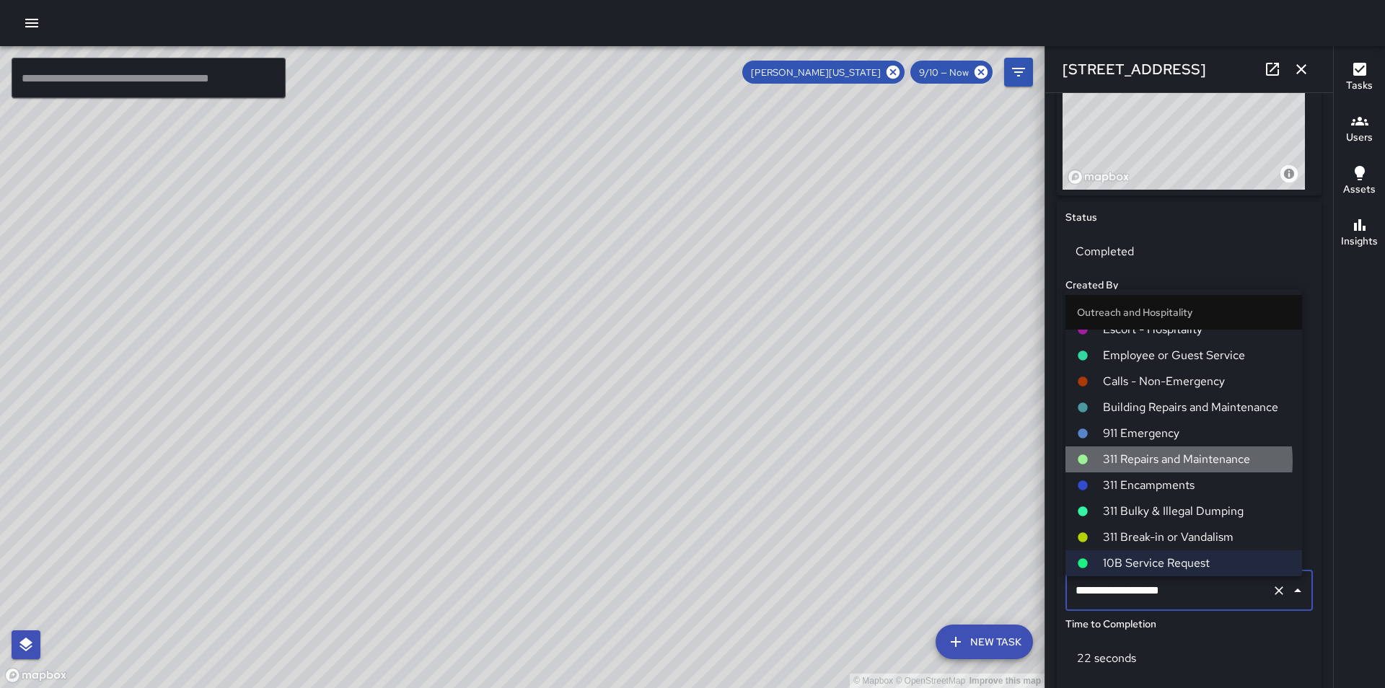
click at [1162, 461] on span "311 Repairs and Maintenance" at bounding box center [1197, 459] width 188 height 17
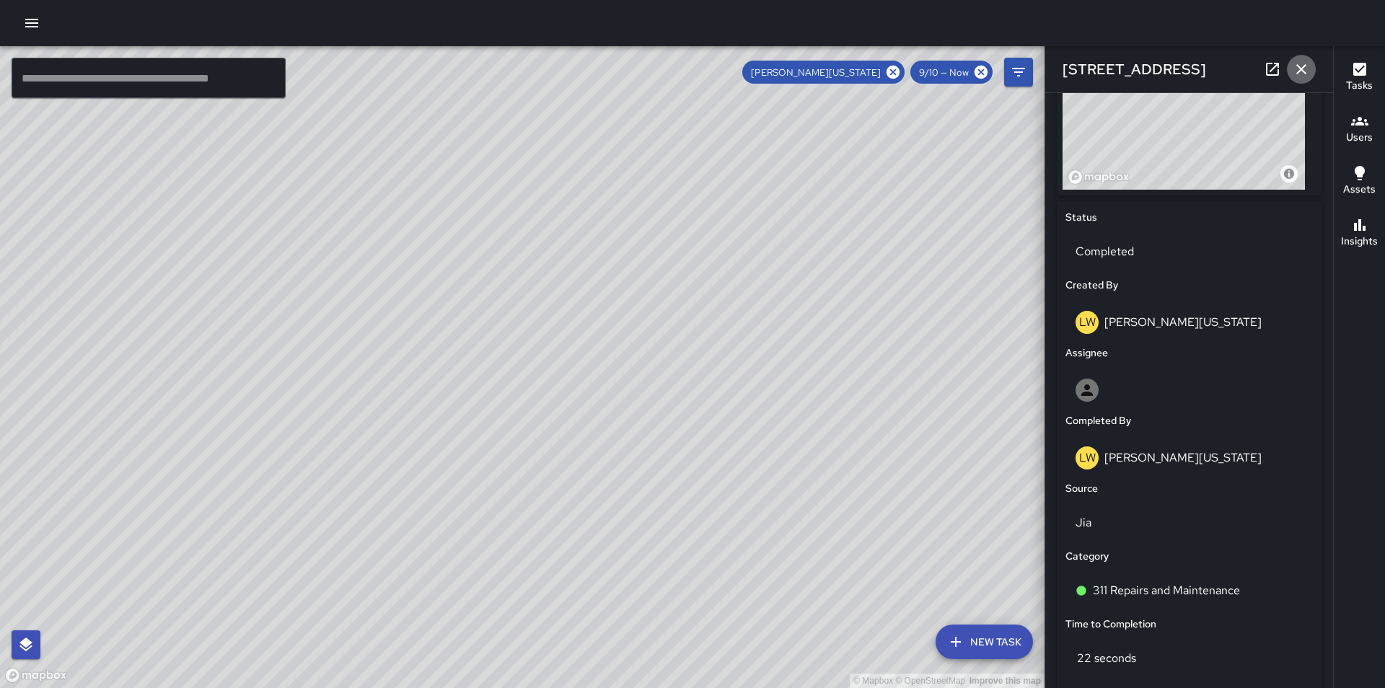
click at [1305, 71] on icon "button" at bounding box center [1302, 69] width 10 height 10
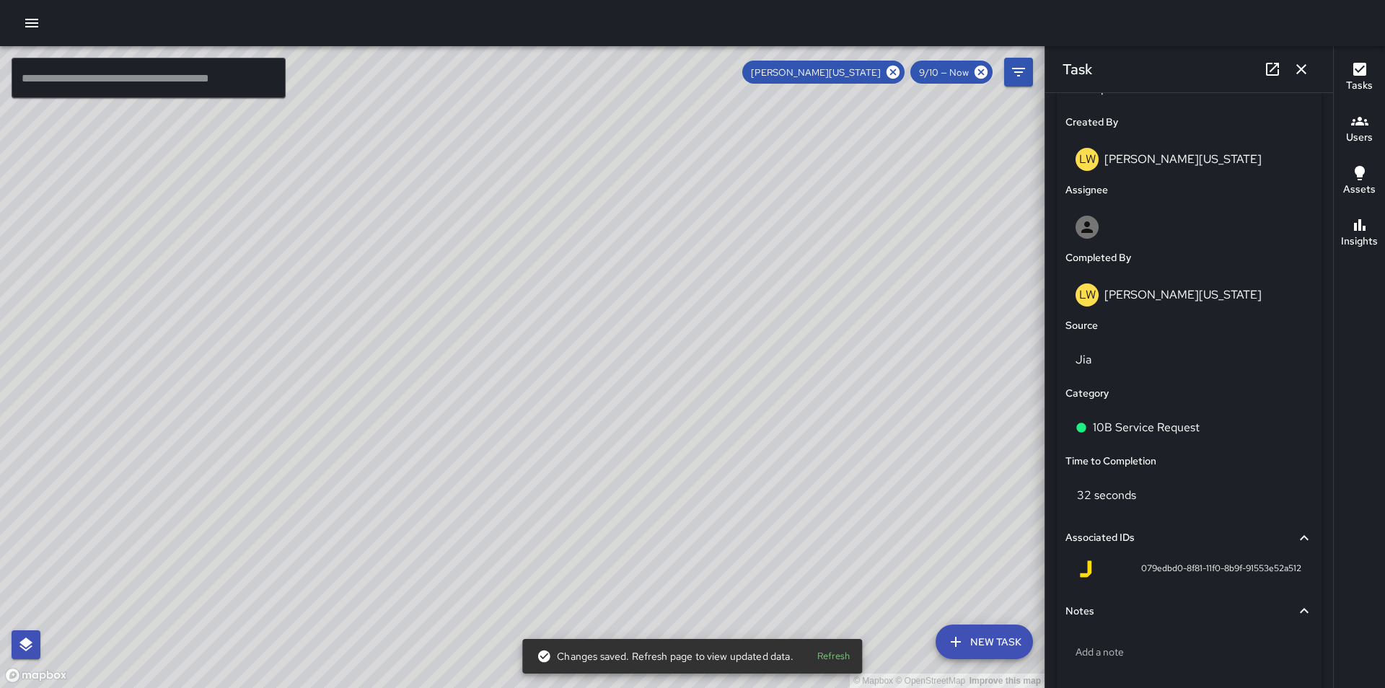
scroll to position [804, 0]
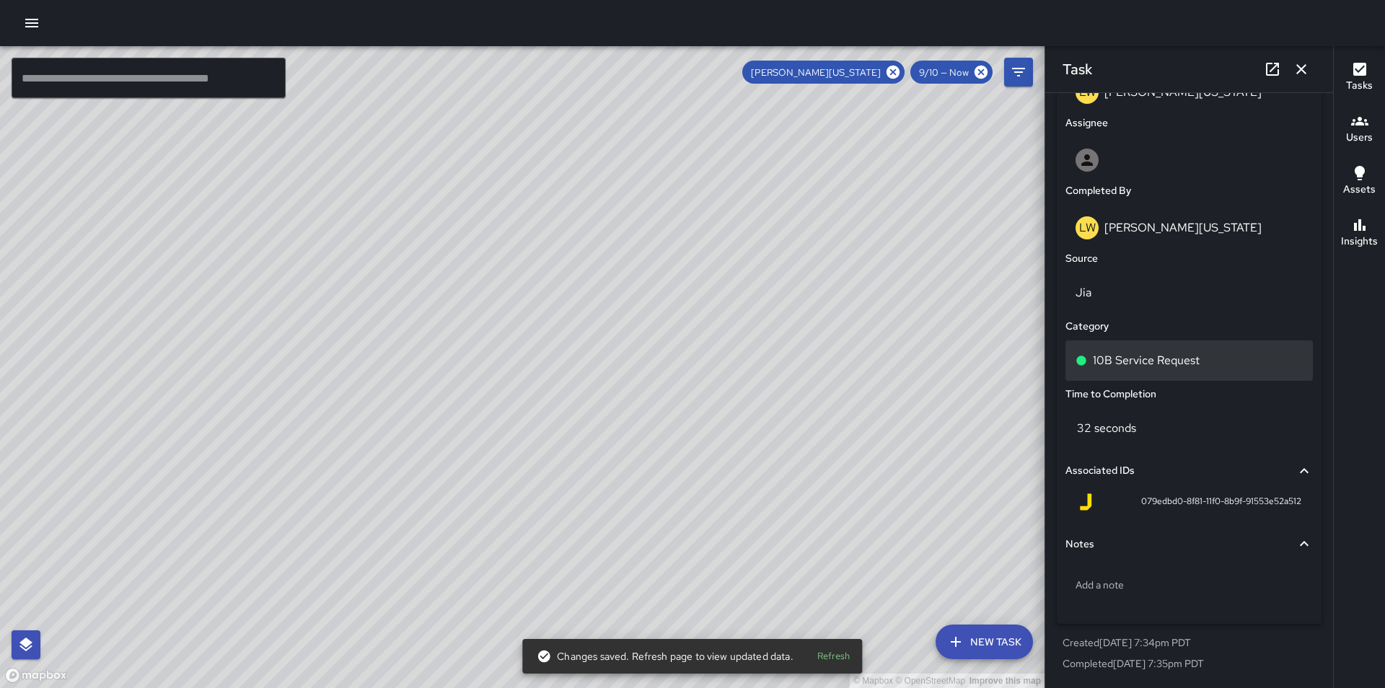
click at [1237, 364] on div "10B Service Request" at bounding box center [1189, 360] width 227 height 17
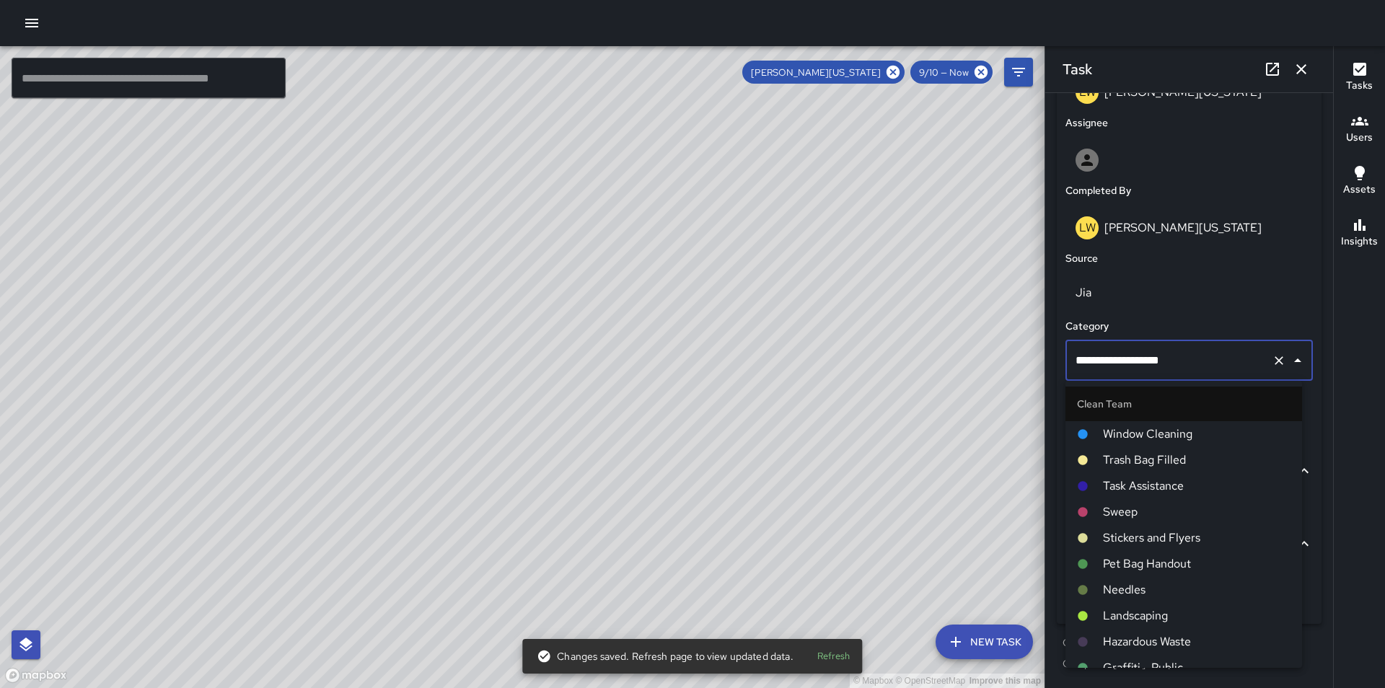
scroll to position [784, 0]
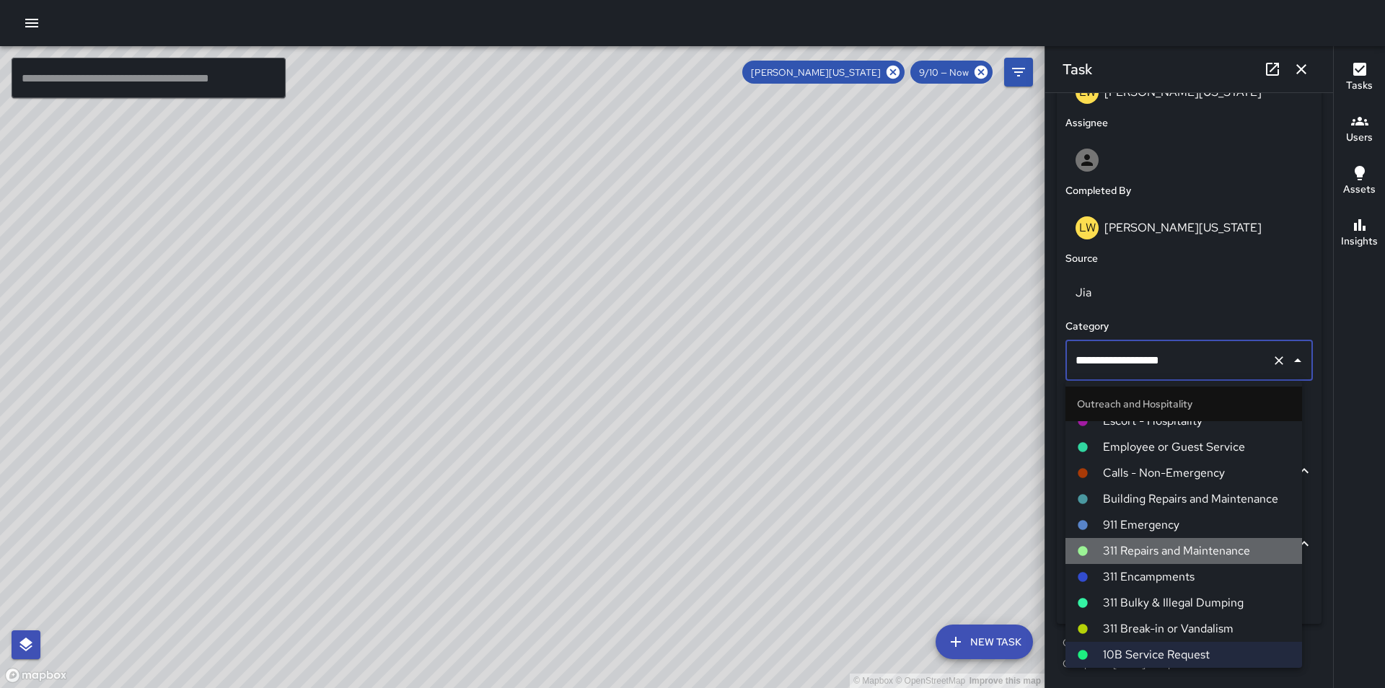
click at [1242, 551] on span "311 Repairs and Maintenance" at bounding box center [1197, 551] width 188 height 17
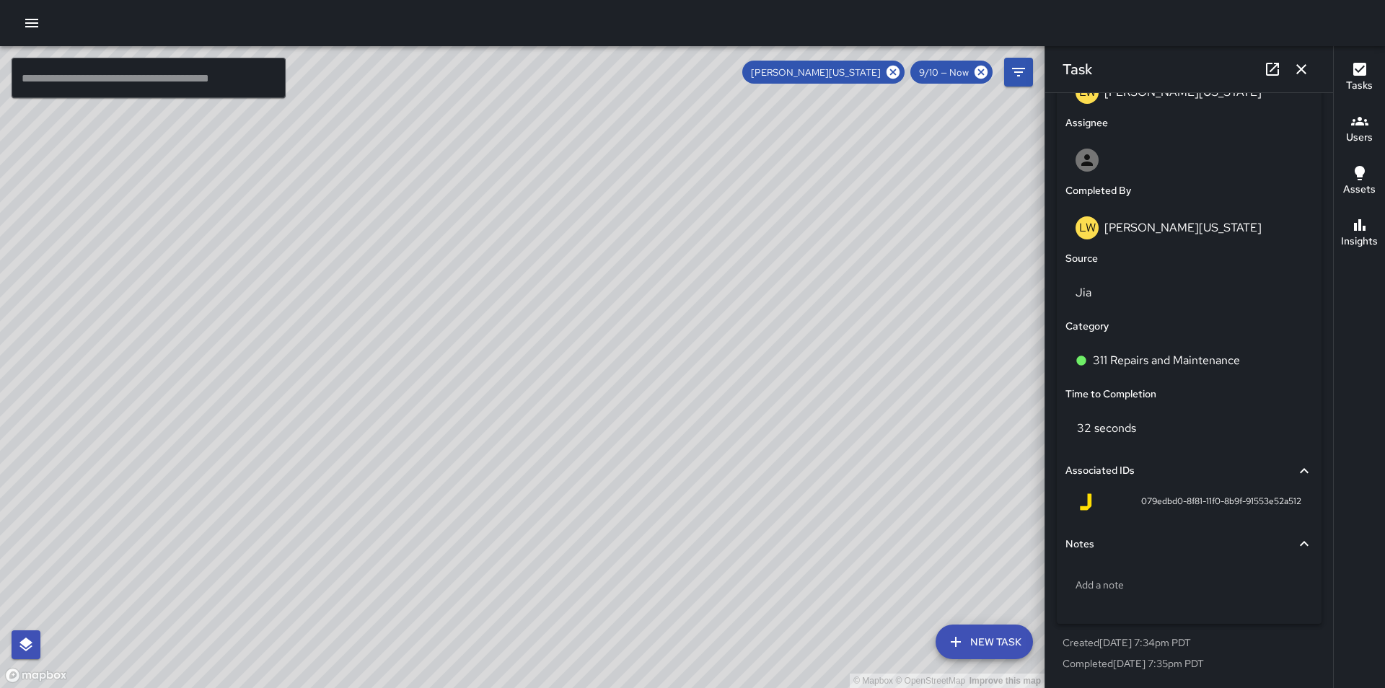
click at [1307, 71] on icon "button" at bounding box center [1301, 69] width 17 height 17
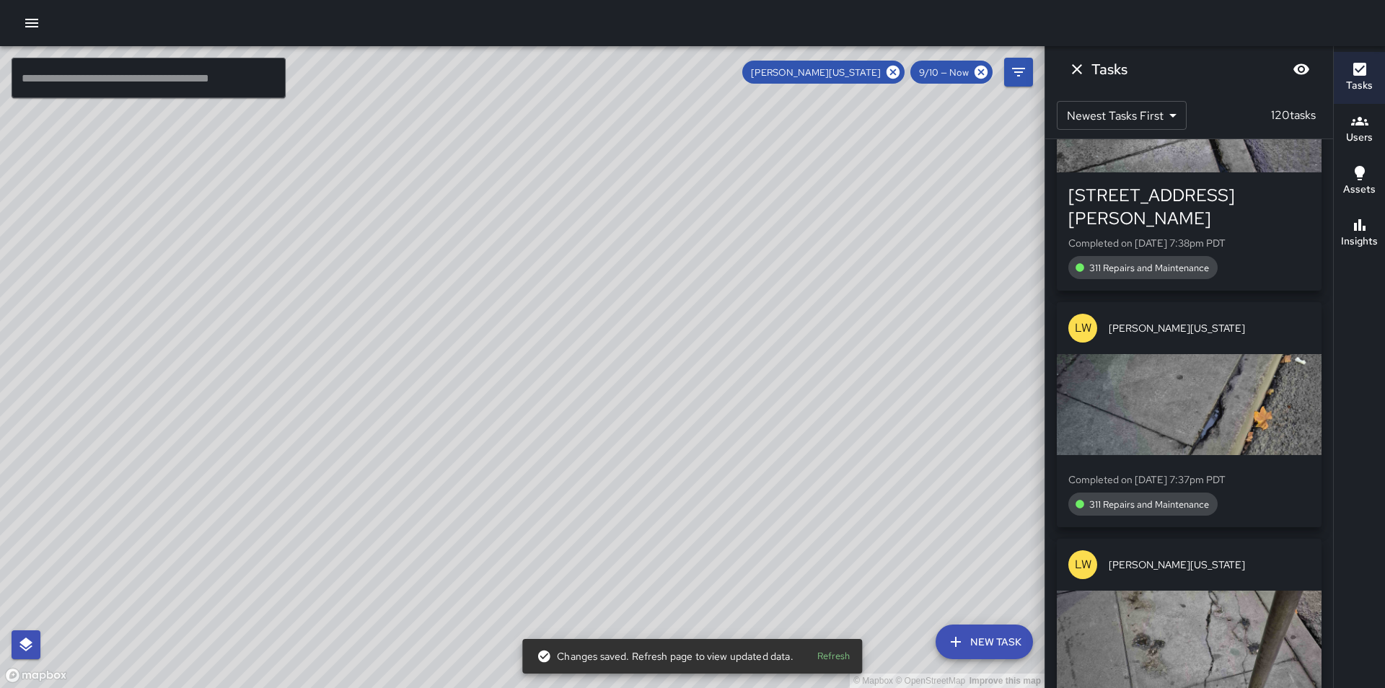
scroll to position [23756, 0]
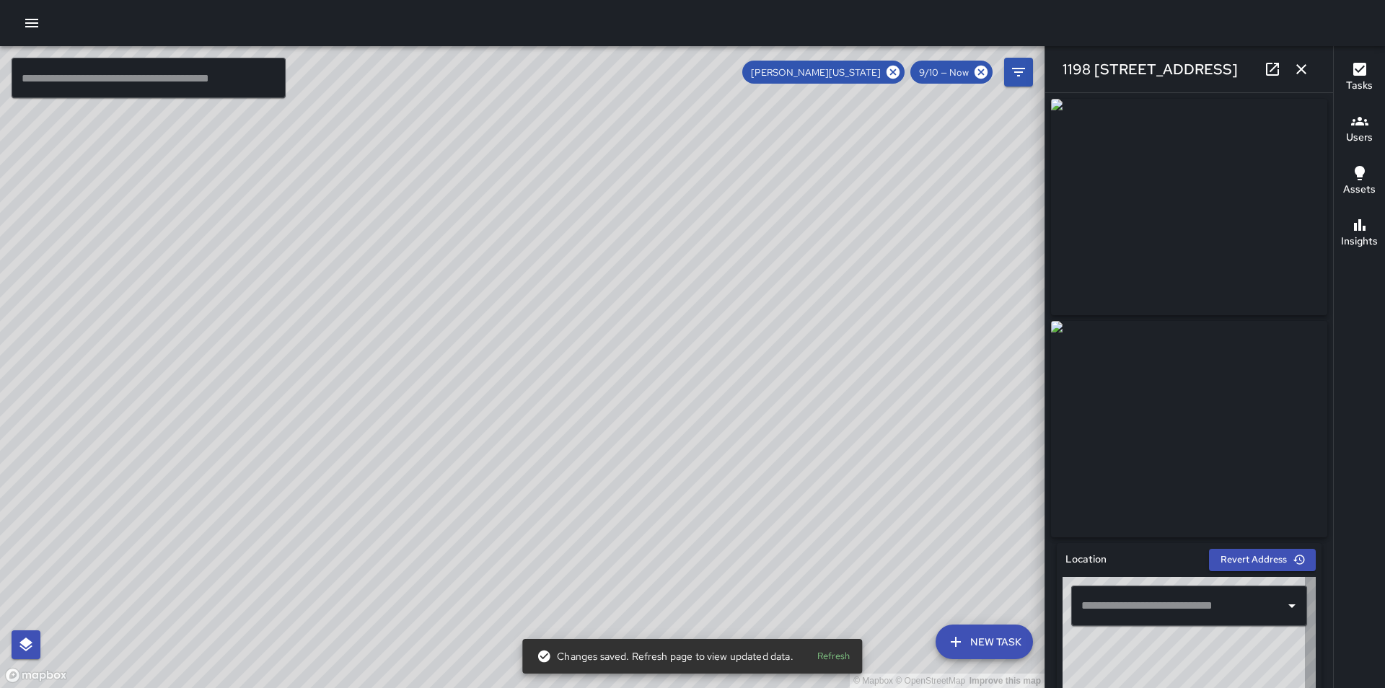
type input "**********"
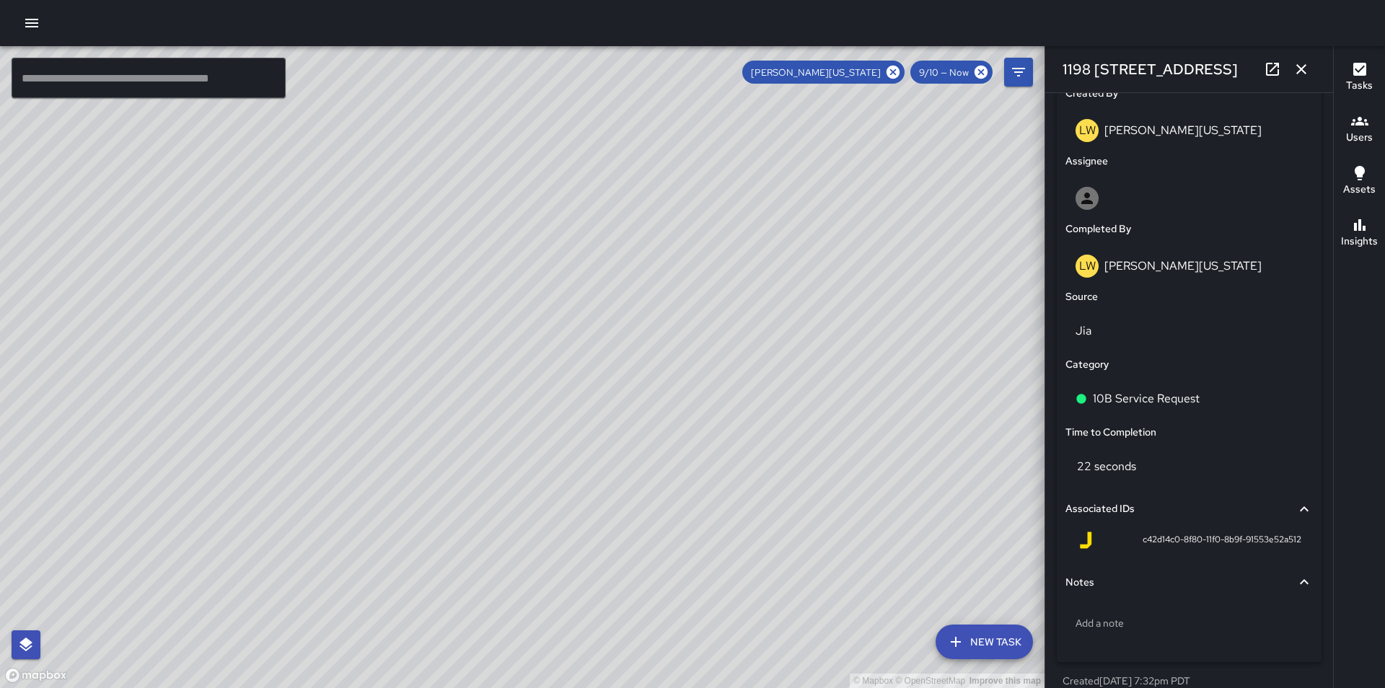
scroll to position [769, 0]
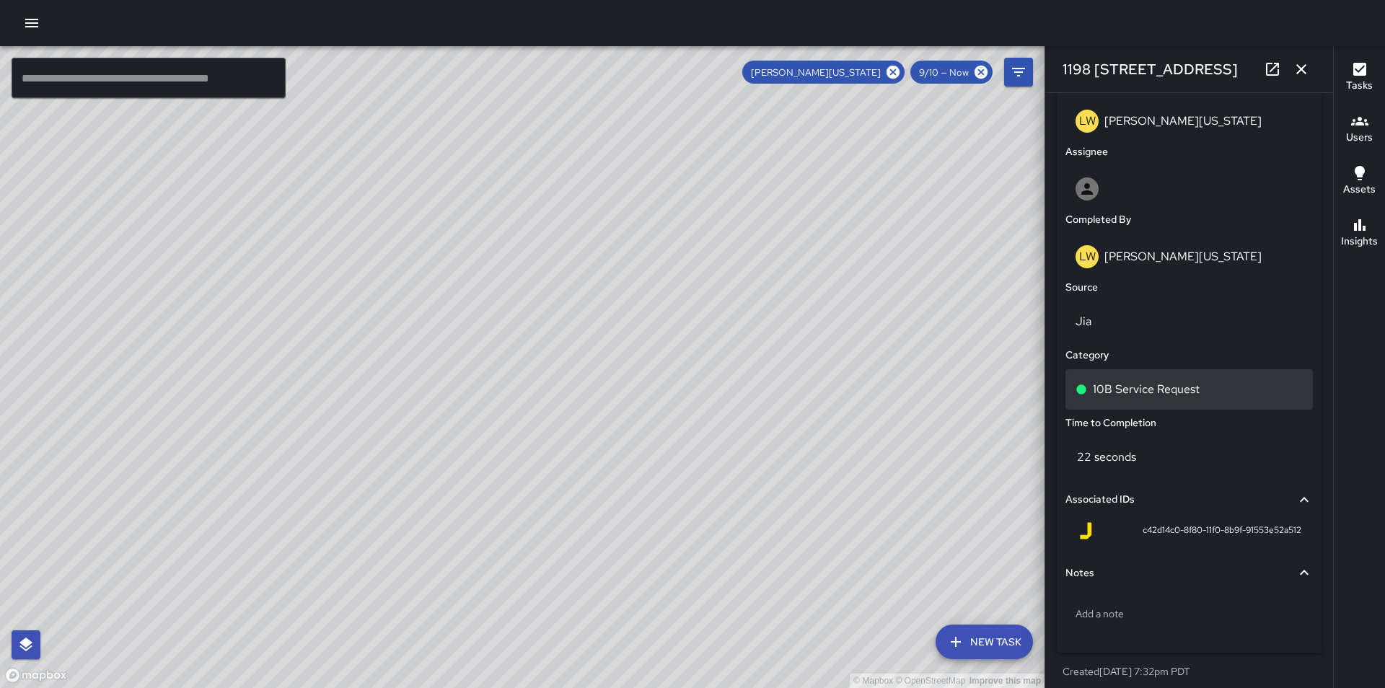
click at [1217, 406] on div "10B Service Request" at bounding box center [1189, 389] width 247 height 40
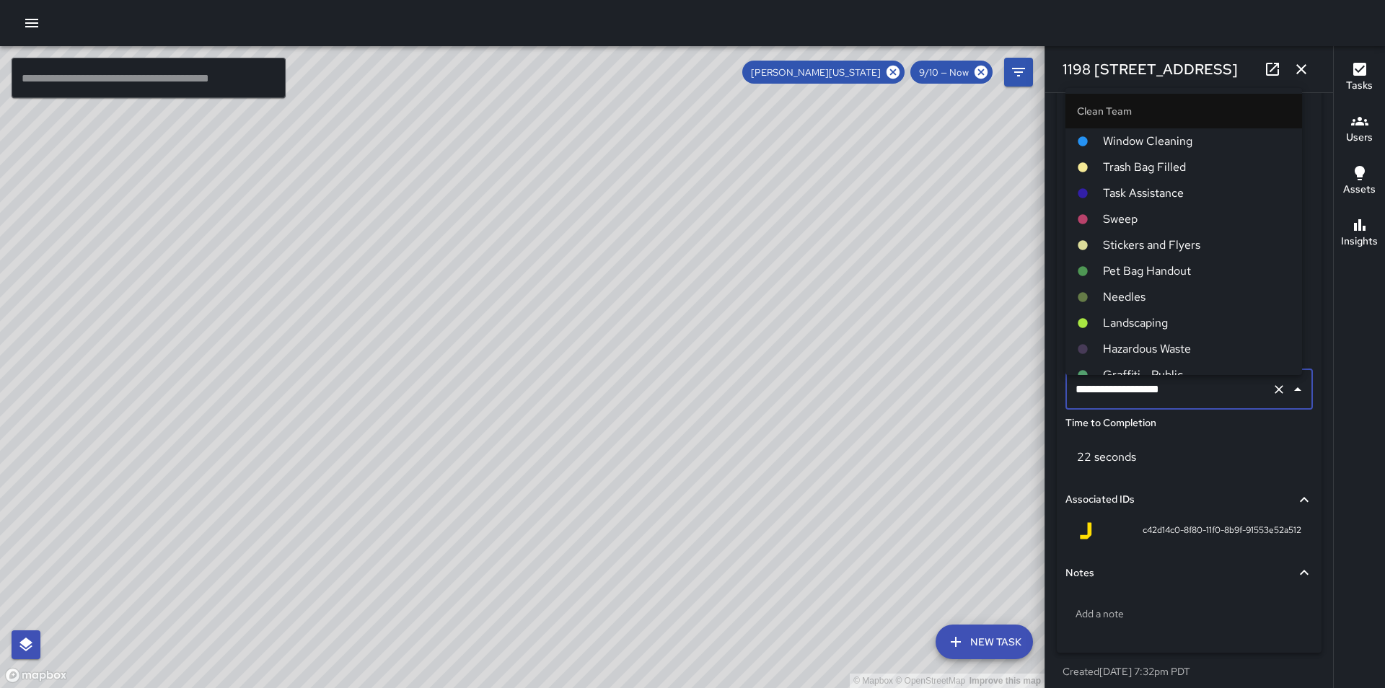
scroll to position [784, 0]
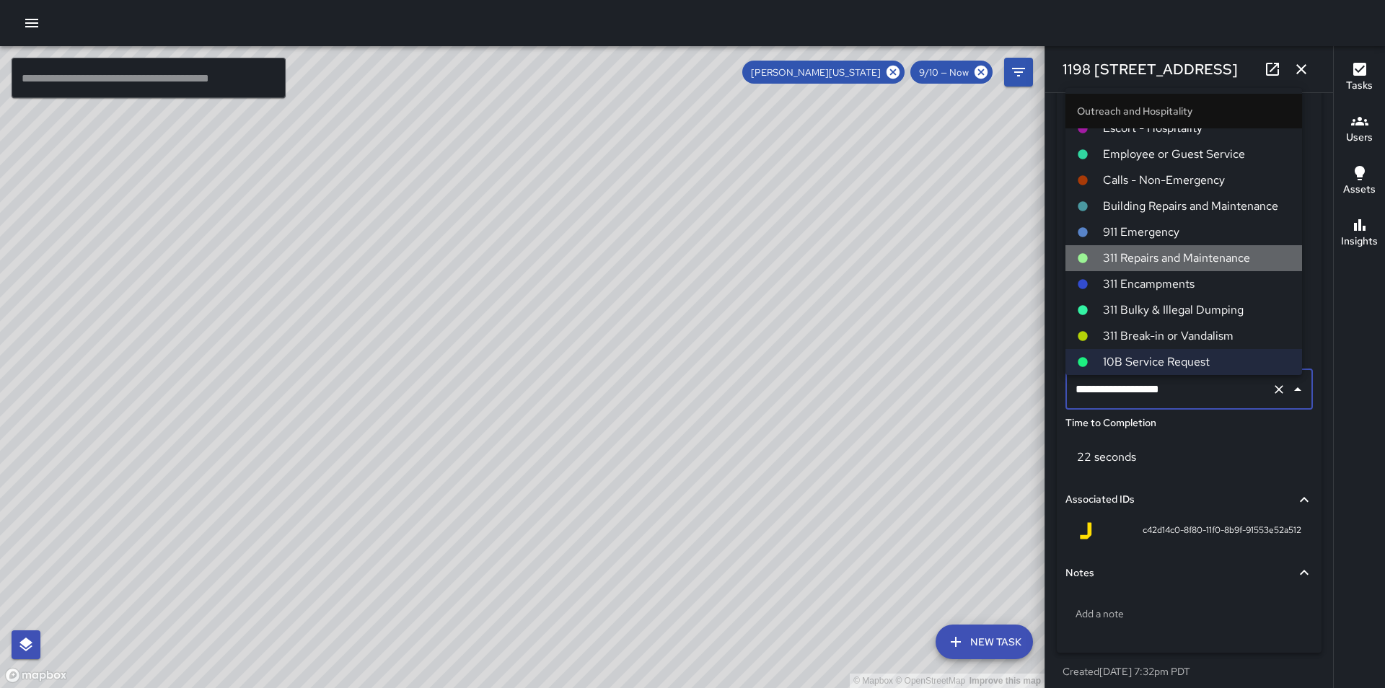
click at [1198, 261] on span "311 Repairs and Maintenance" at bounding box center [1197, 258] width 188 height 17
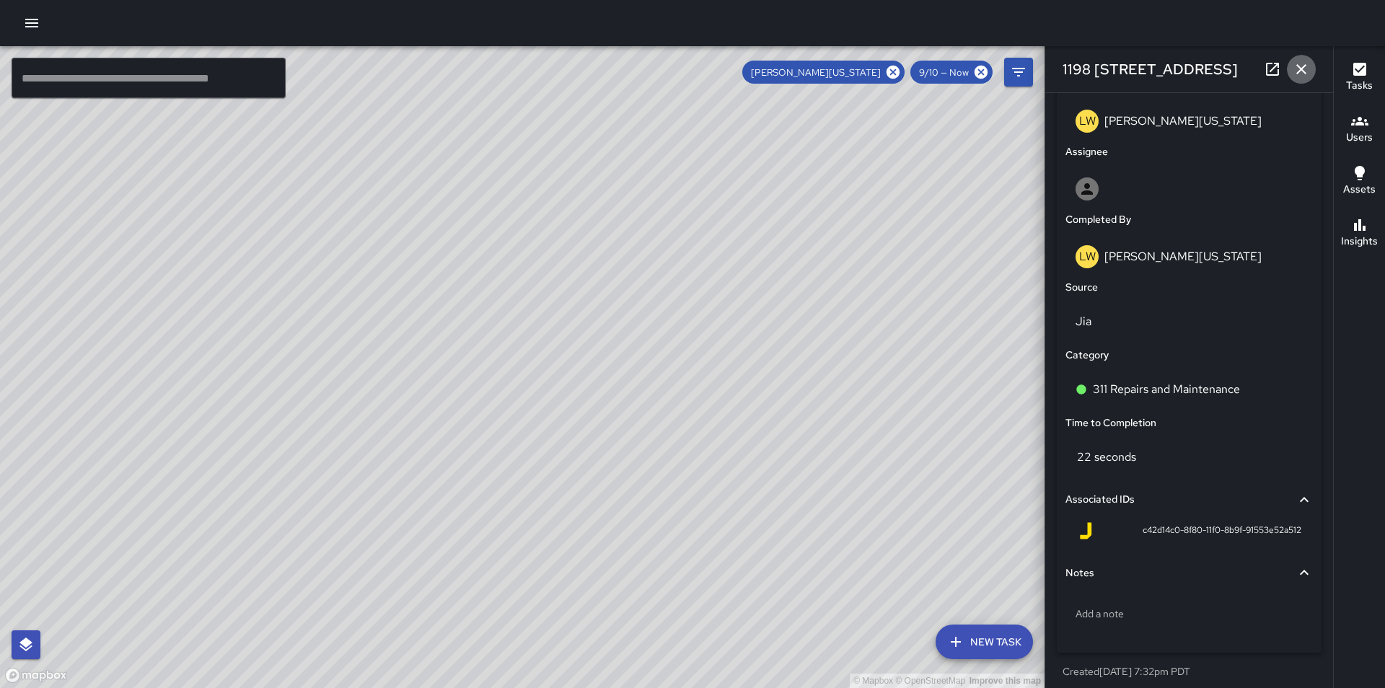
click at [1300, 73] on icon "button" at bounding box center [1301, 69] width 17 height 17
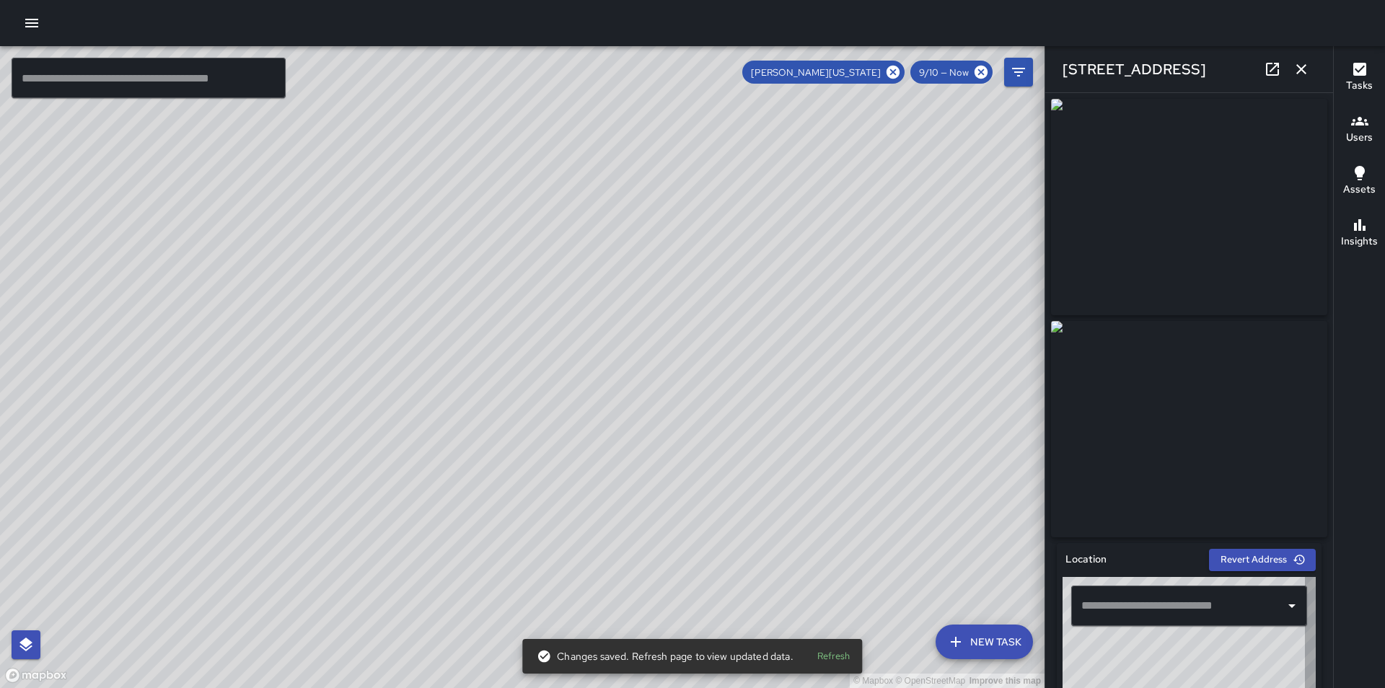
type input "**********"
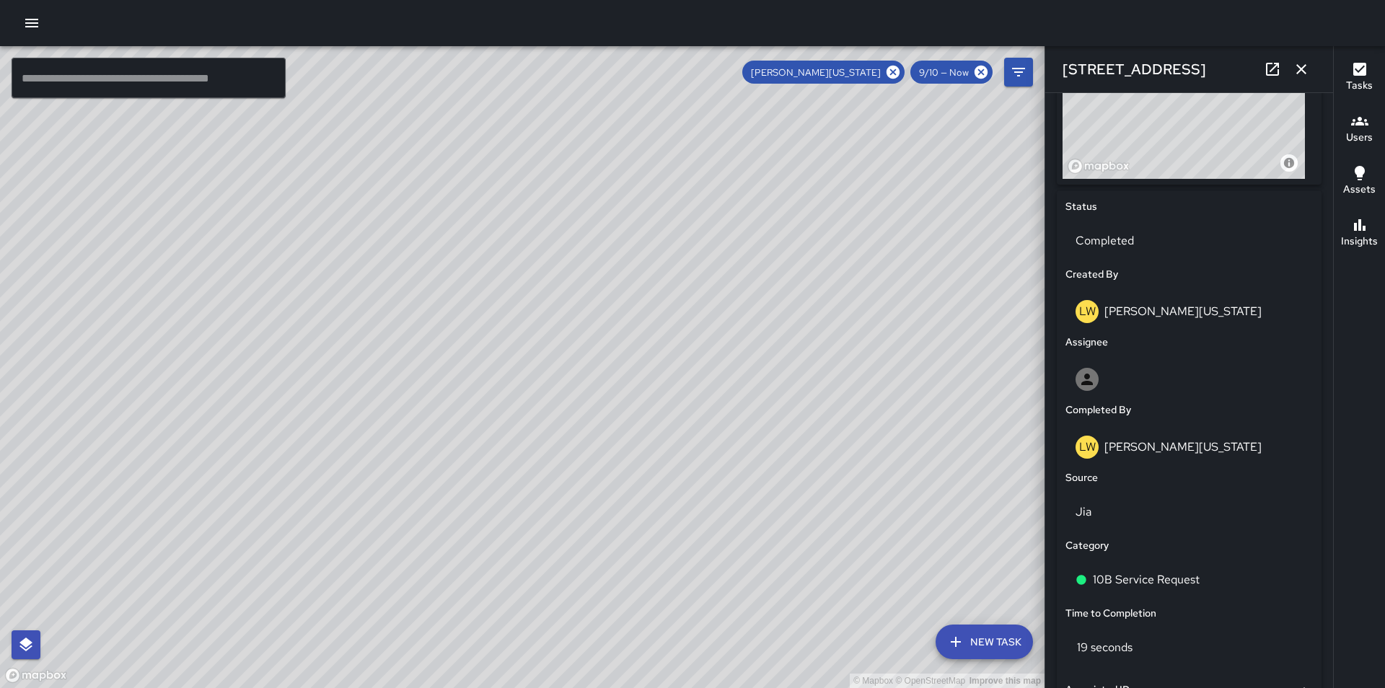
scroll to position [606, 0]
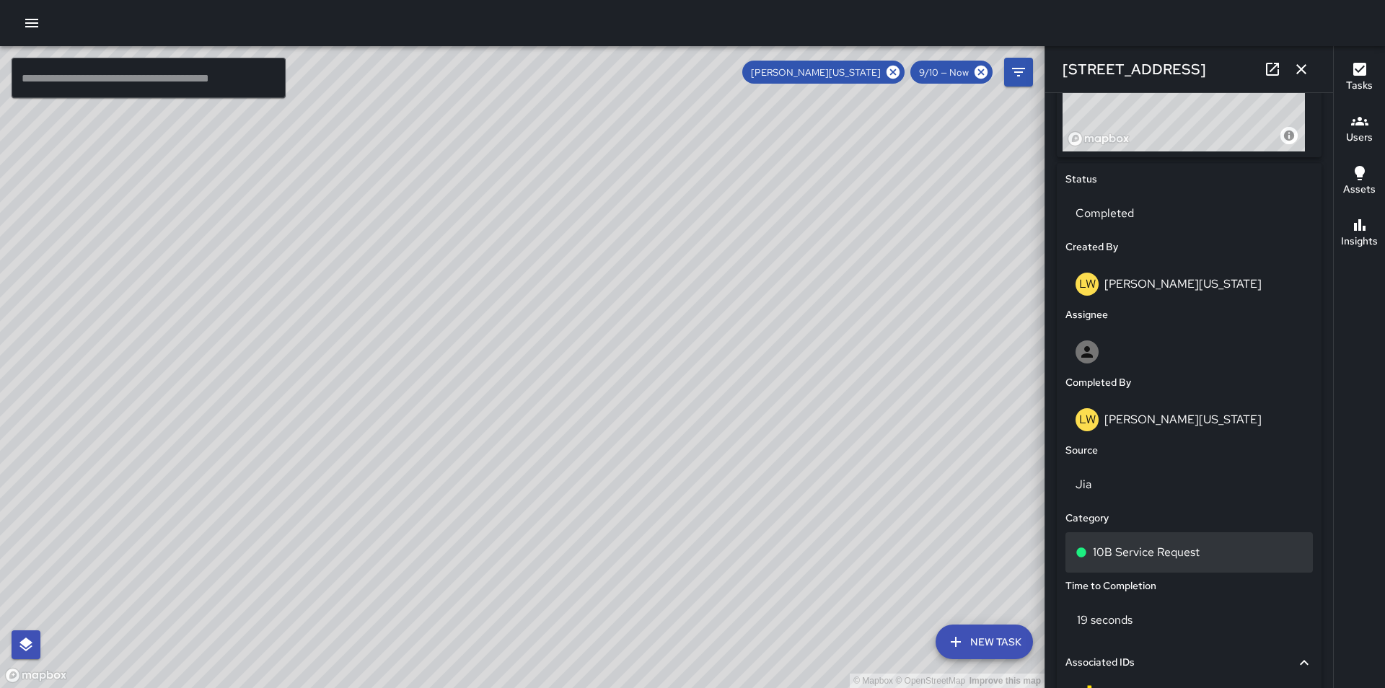
click at [1212, 567] on div "10B Service Request" at bounding box center [1189, 553] width 247 height 40
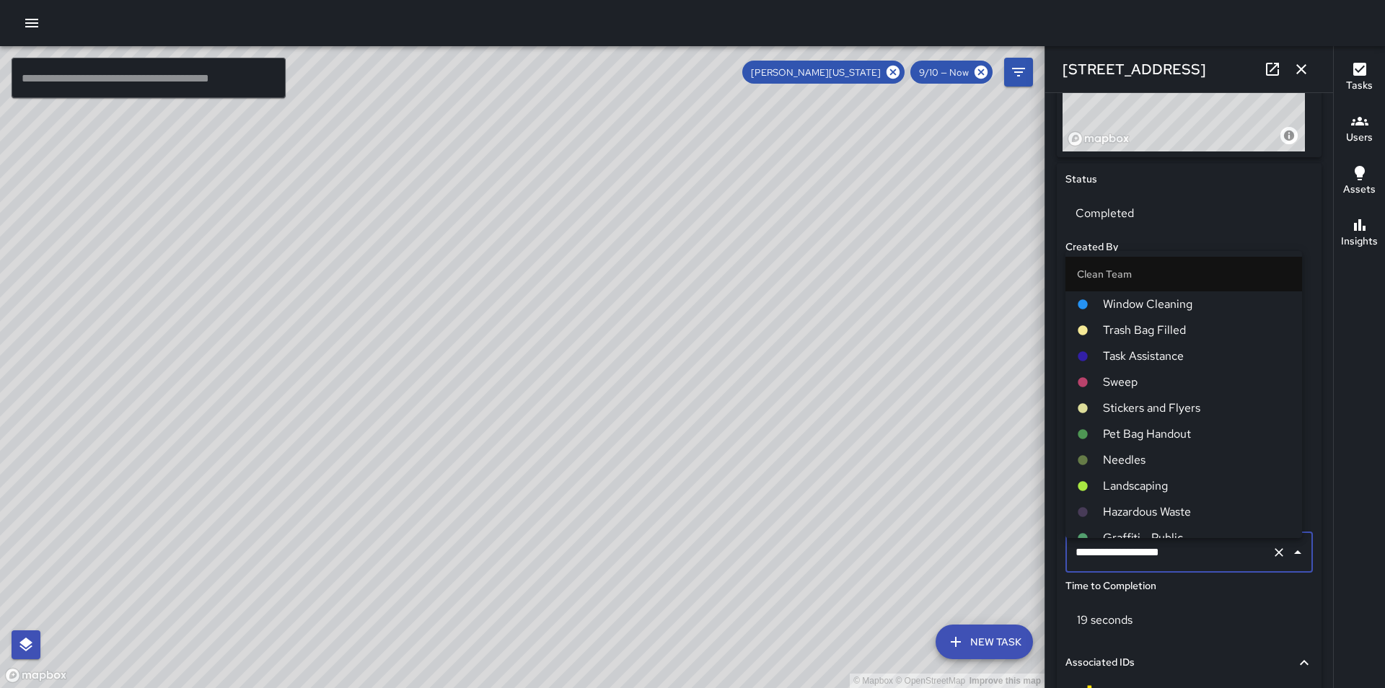
scroll to position [784, 0]
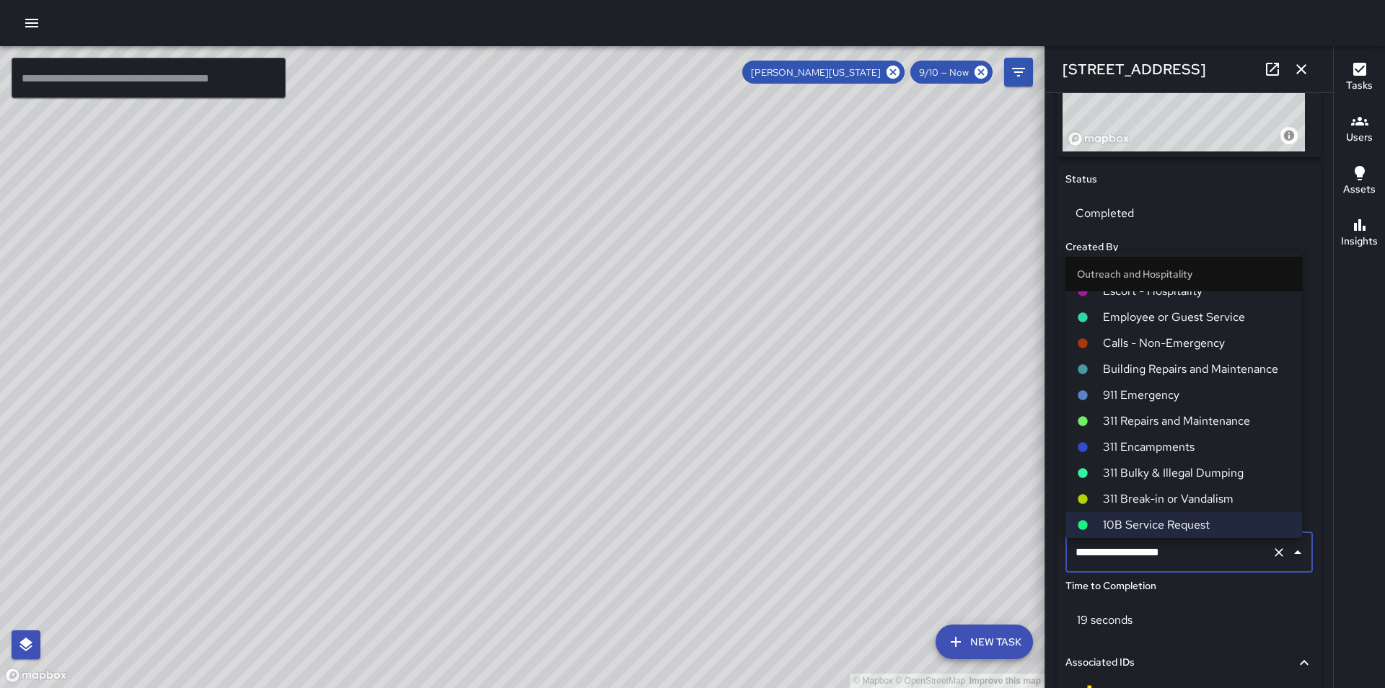
click at [1171, 420] on span "311 Repairs and Maintenance" at bounding box center [1197, 421] width 188 height 17
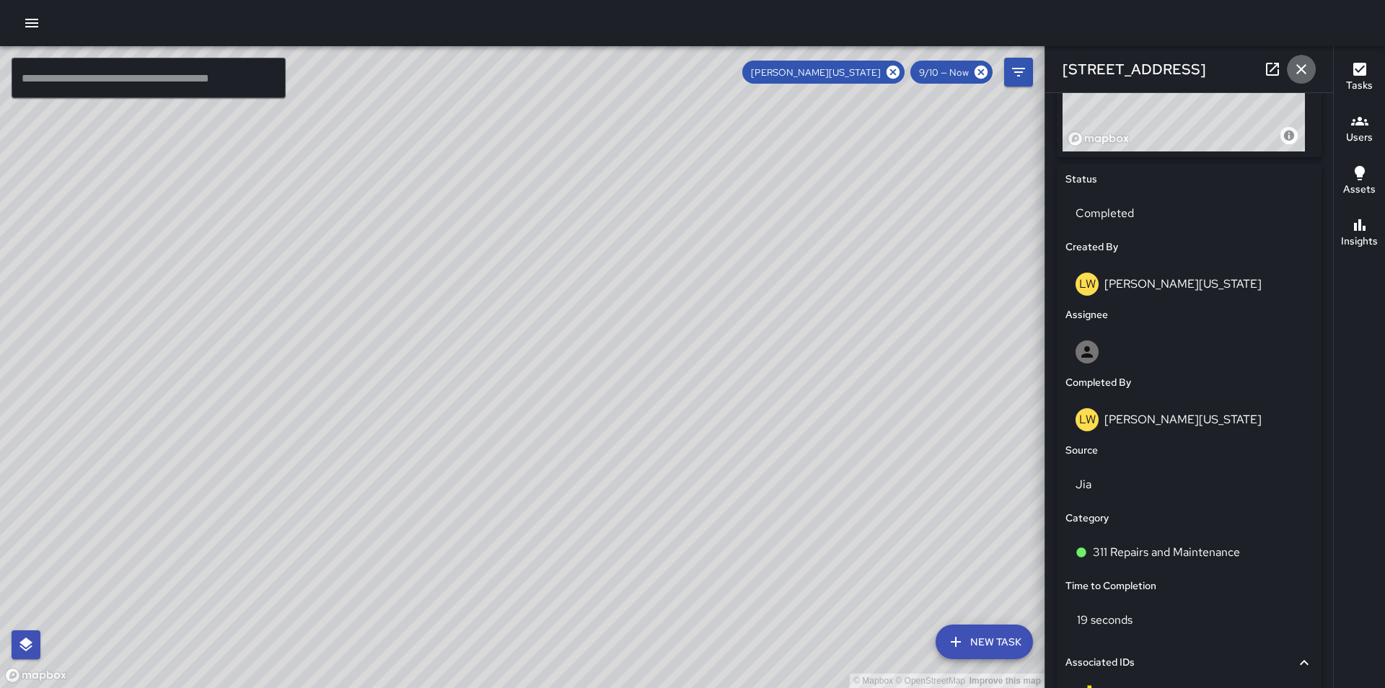
click at [1297, 66] on icon "button" at bounding box center [1301, 69] width 17 height 17
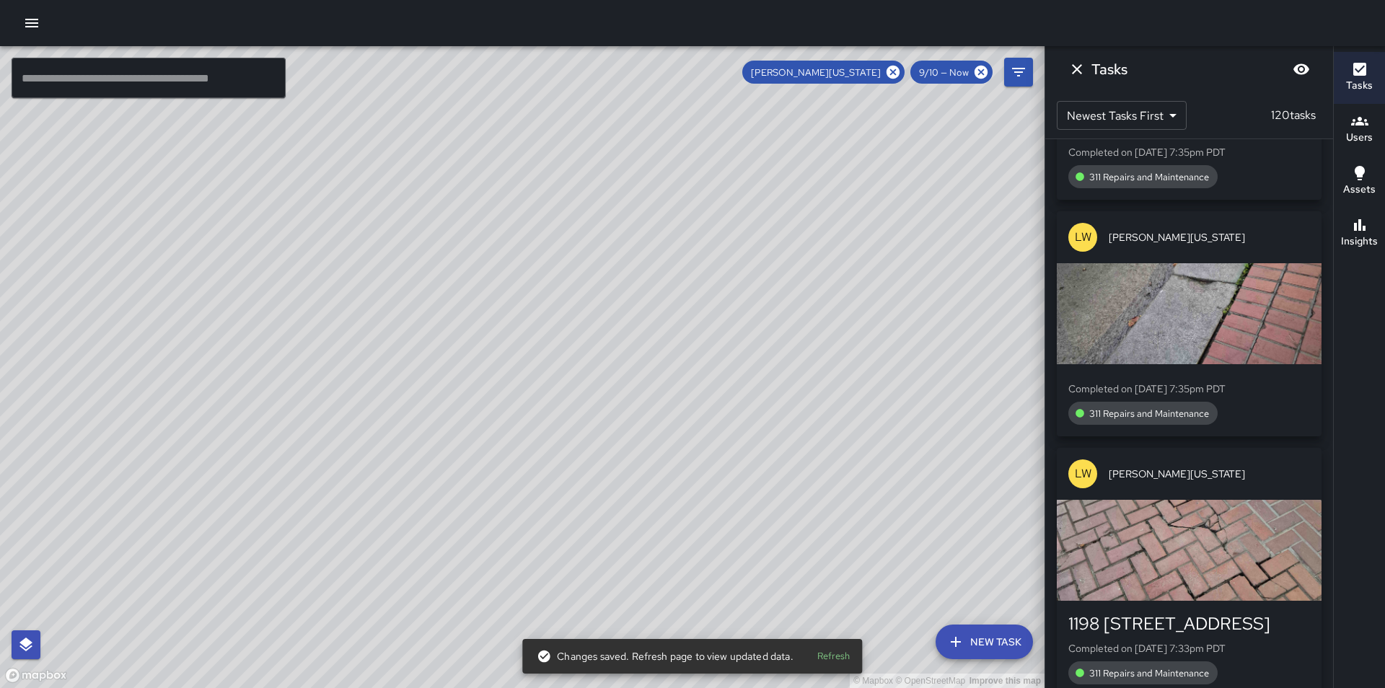
scroll to position [24295, 0]
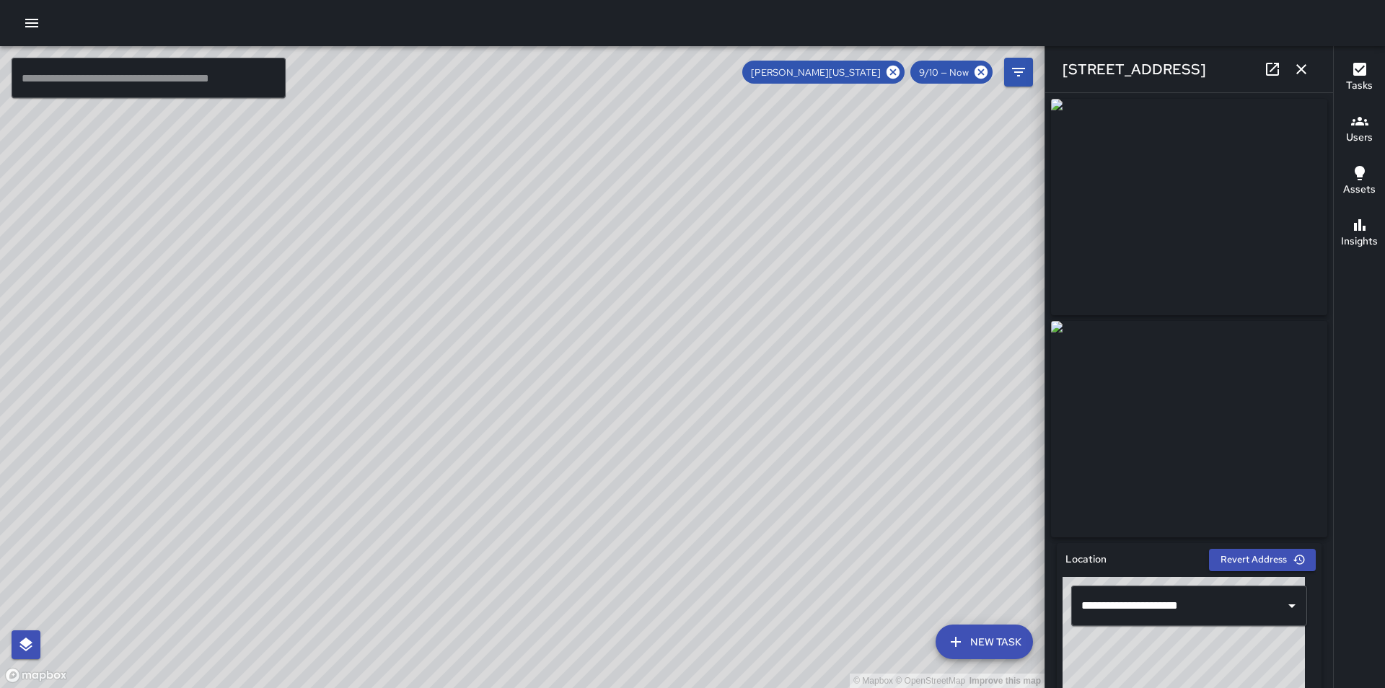
type input "**********"
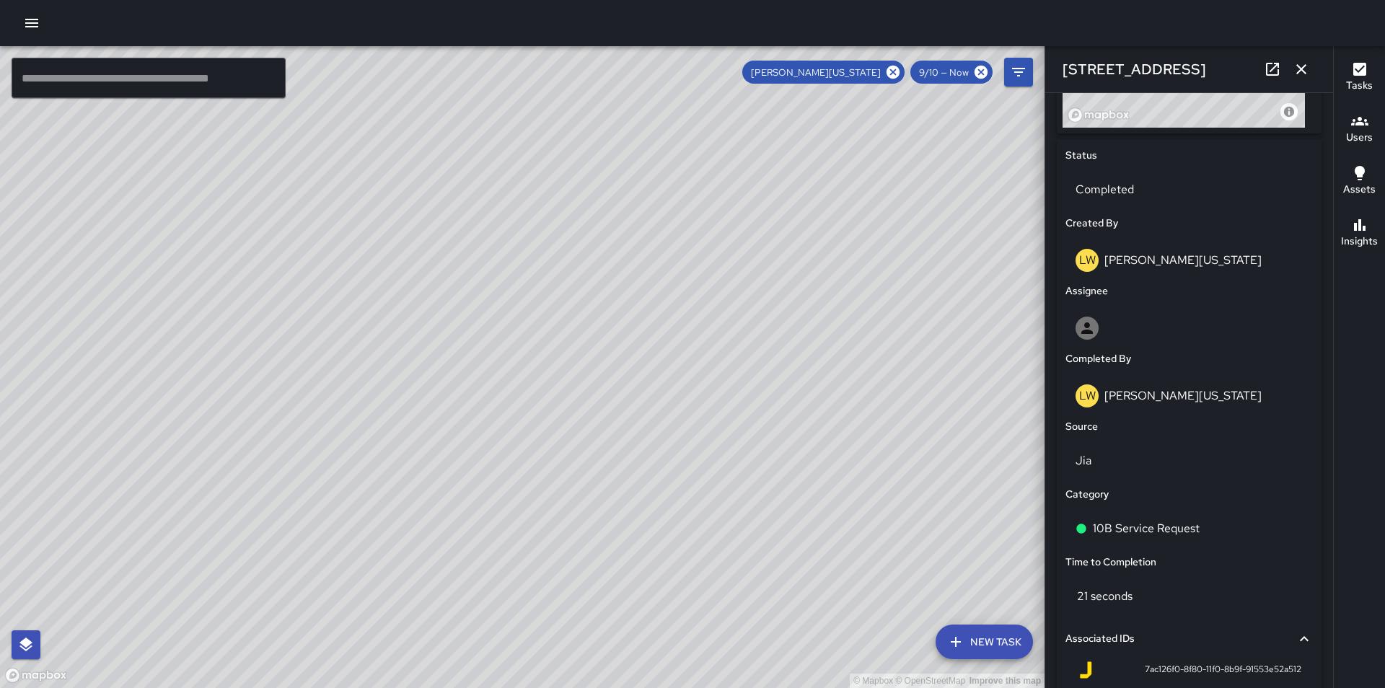
scroll to position [654, 0]
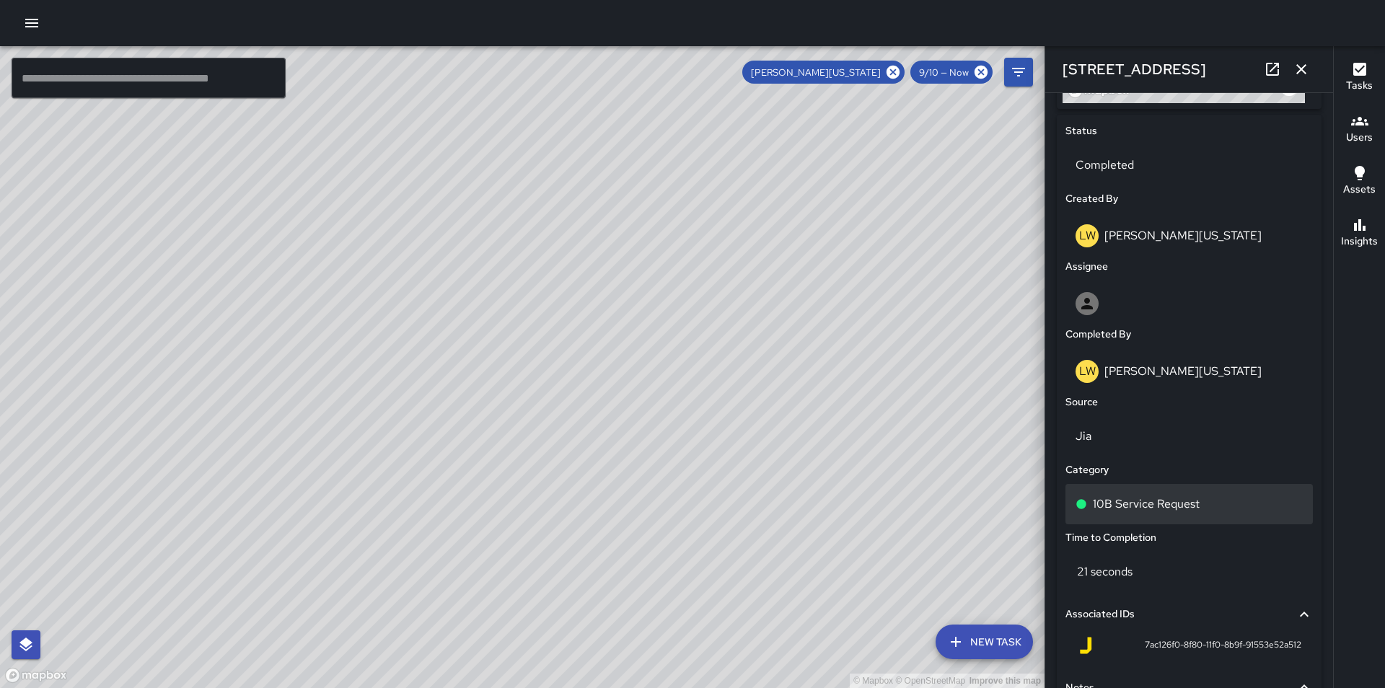
click at [1219, 513] on div "10B Service Request" at bounding box center [1189, 504] width 227 height 17
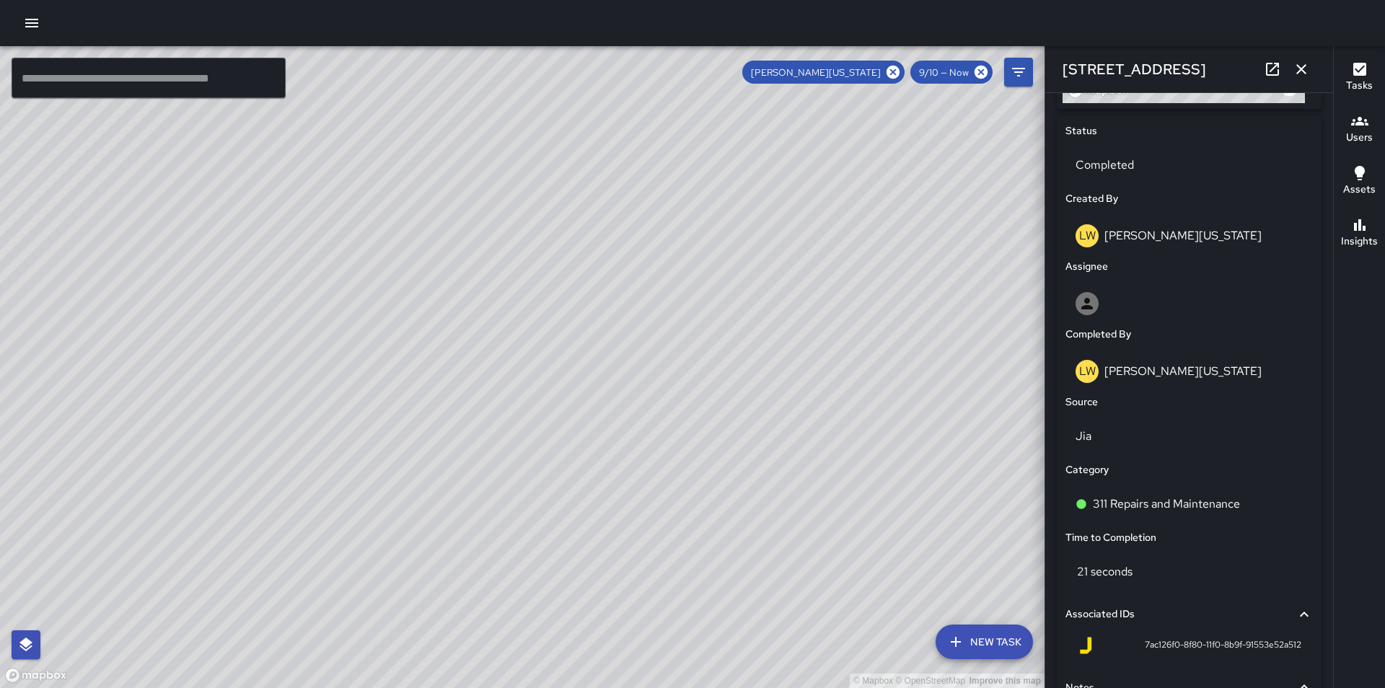
click at [1300, 76] on icon "button" at bounding box center [1301, 69] width 17 height 17
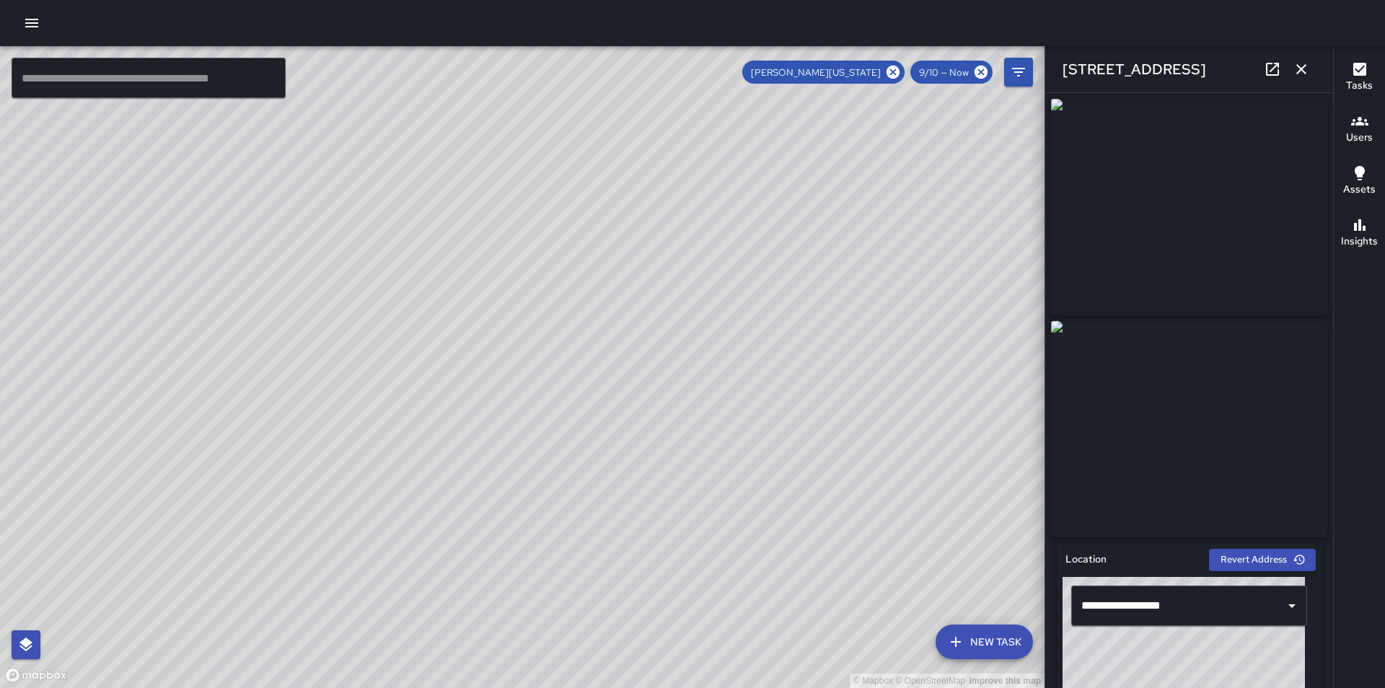
type input "**********"
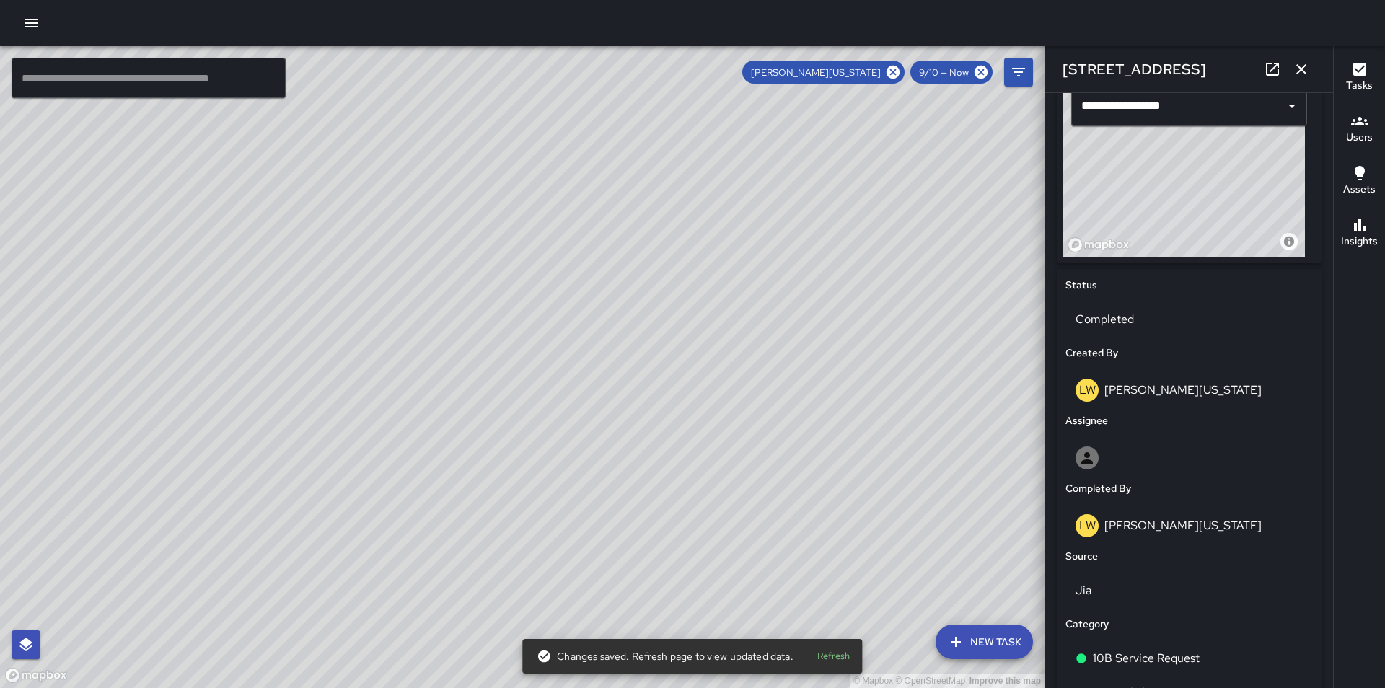
scroll to position [568, 0]
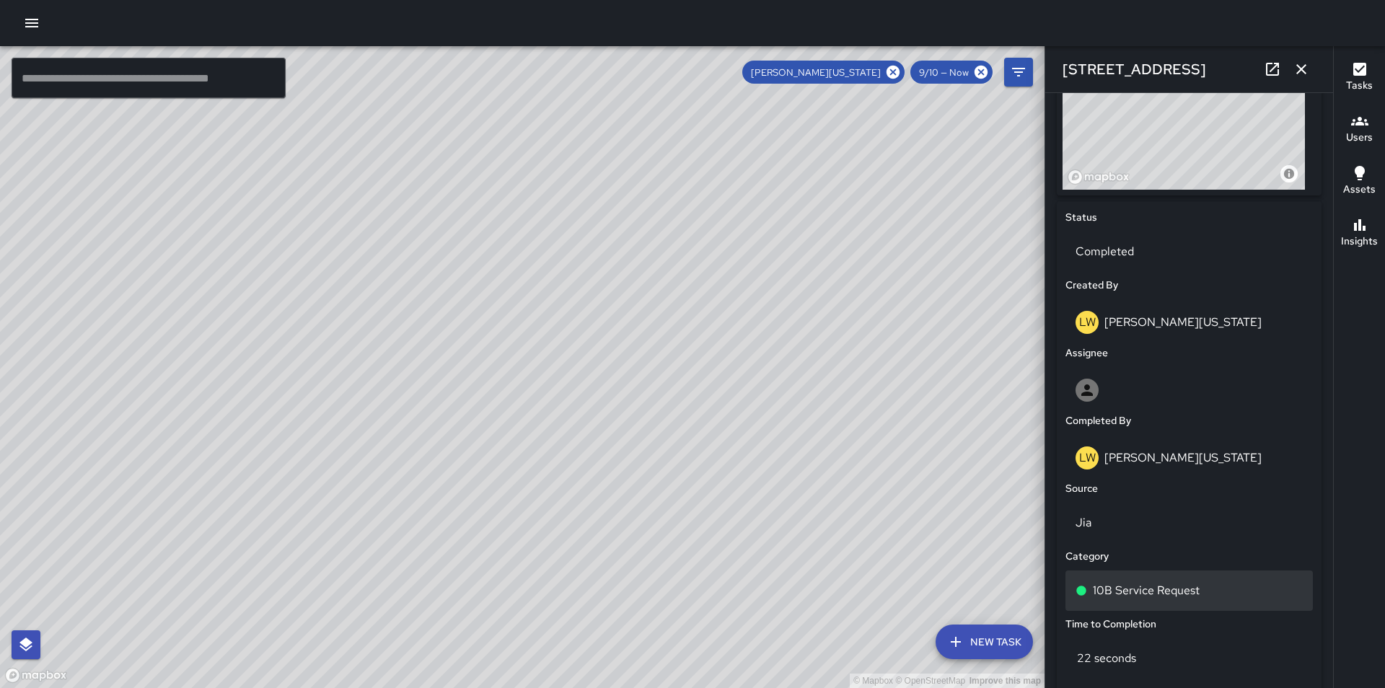
click at [1204, 610] on div "10B Service Request" at bounding box center [1189, 591] width 247 height 40
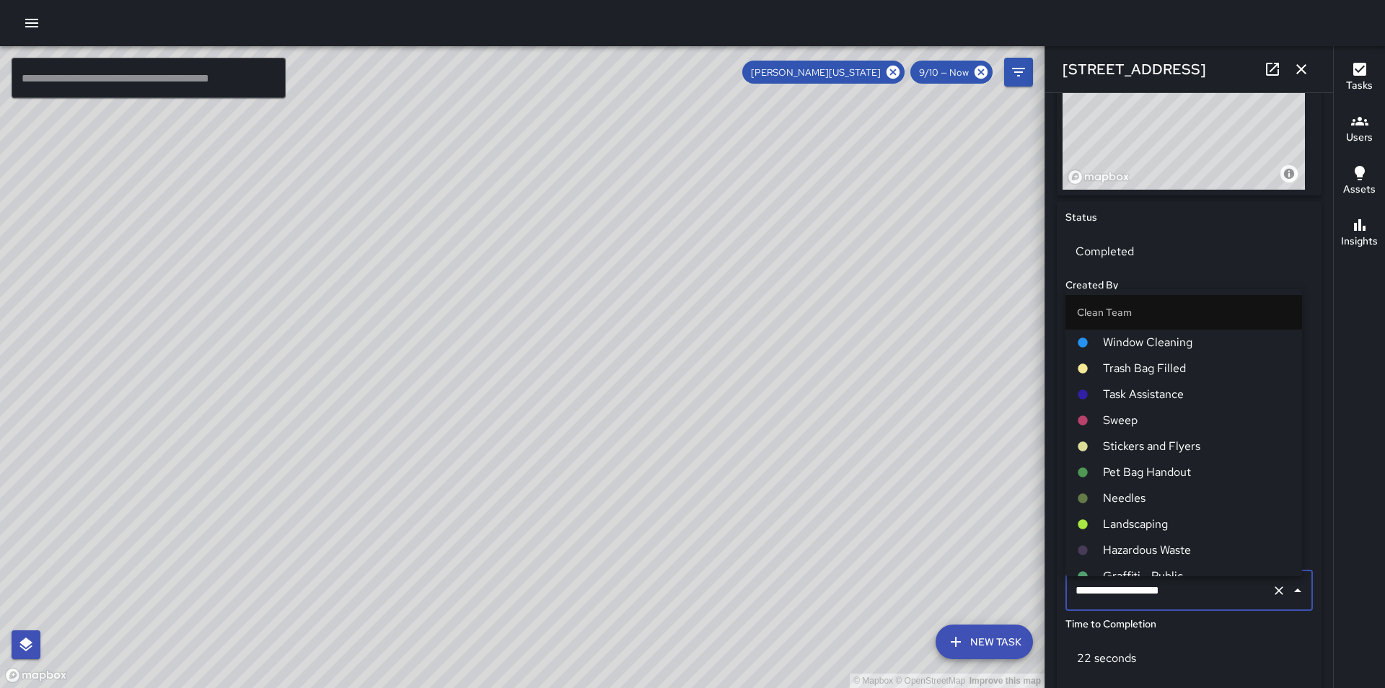
scroll to position [784, 0]
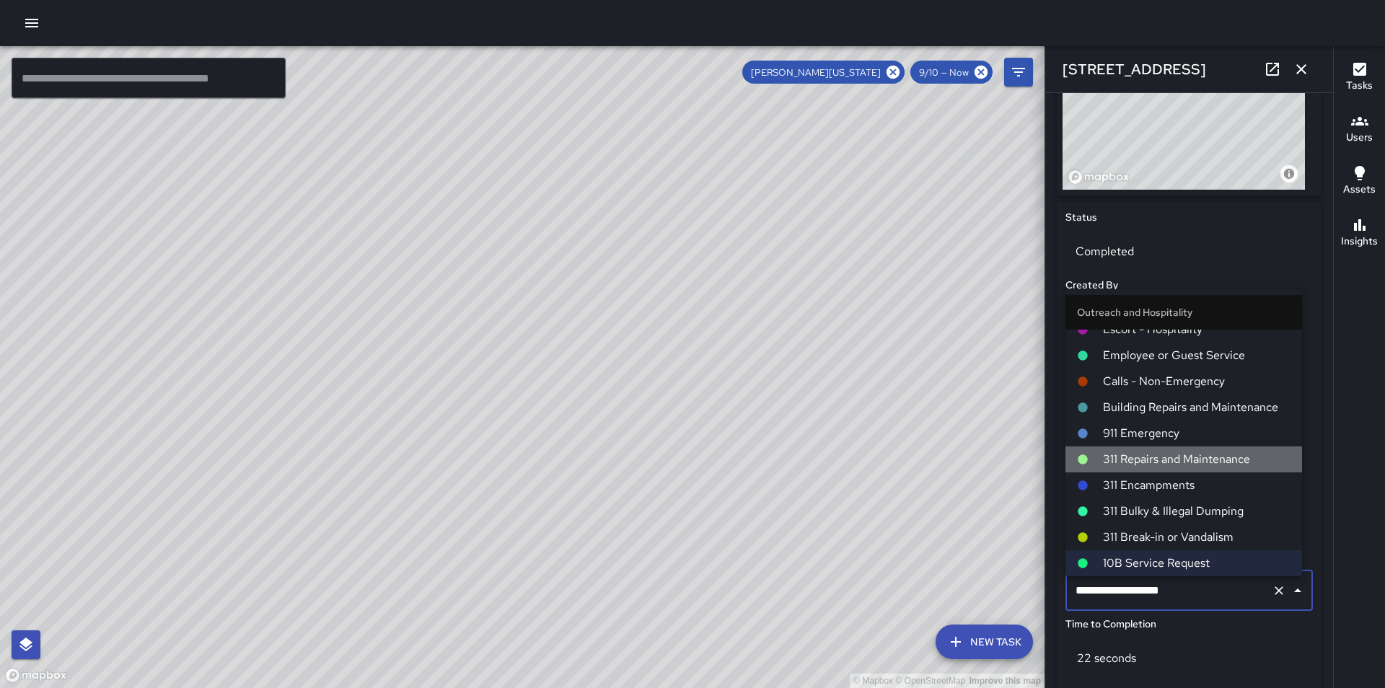
click at [1200, 455] on span "311 Repairs and Maintenance" at bounding box center [1197, 459] width 188 height 17
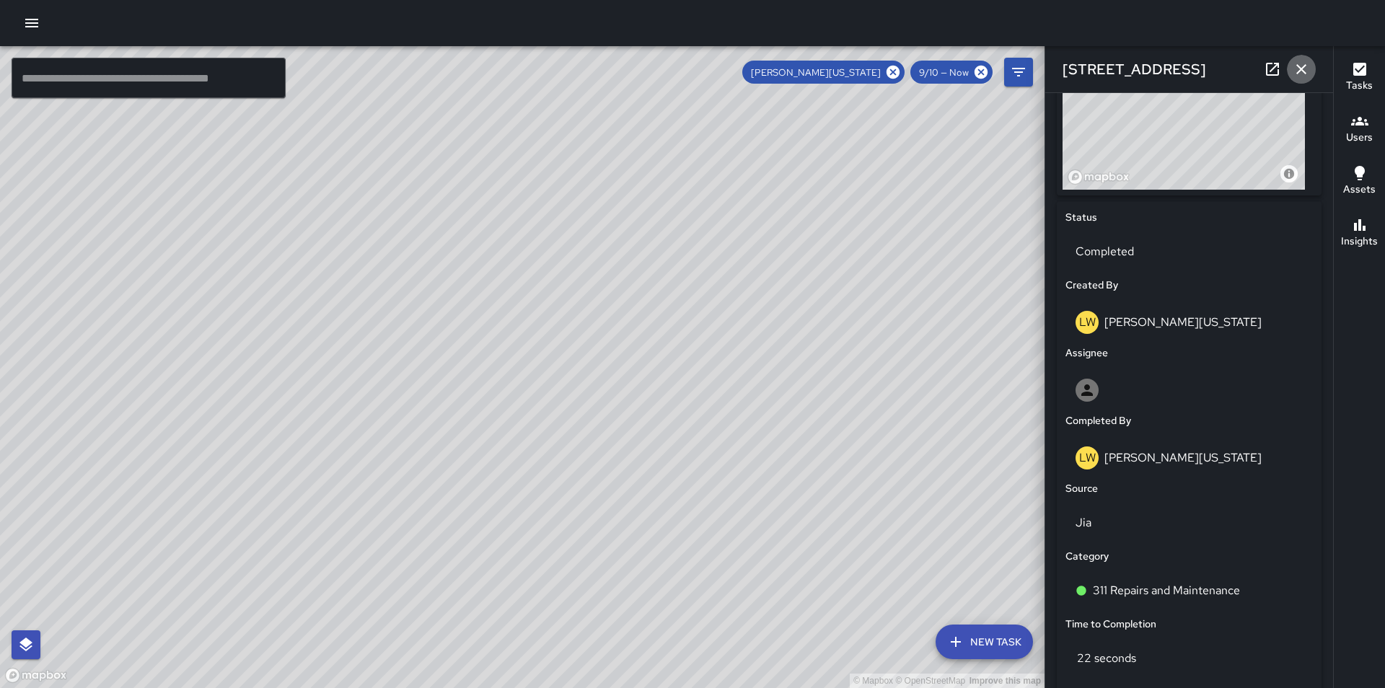
click at [1304, 69] on icon "button" at bounding box center [1301, 69] width 17 height 17
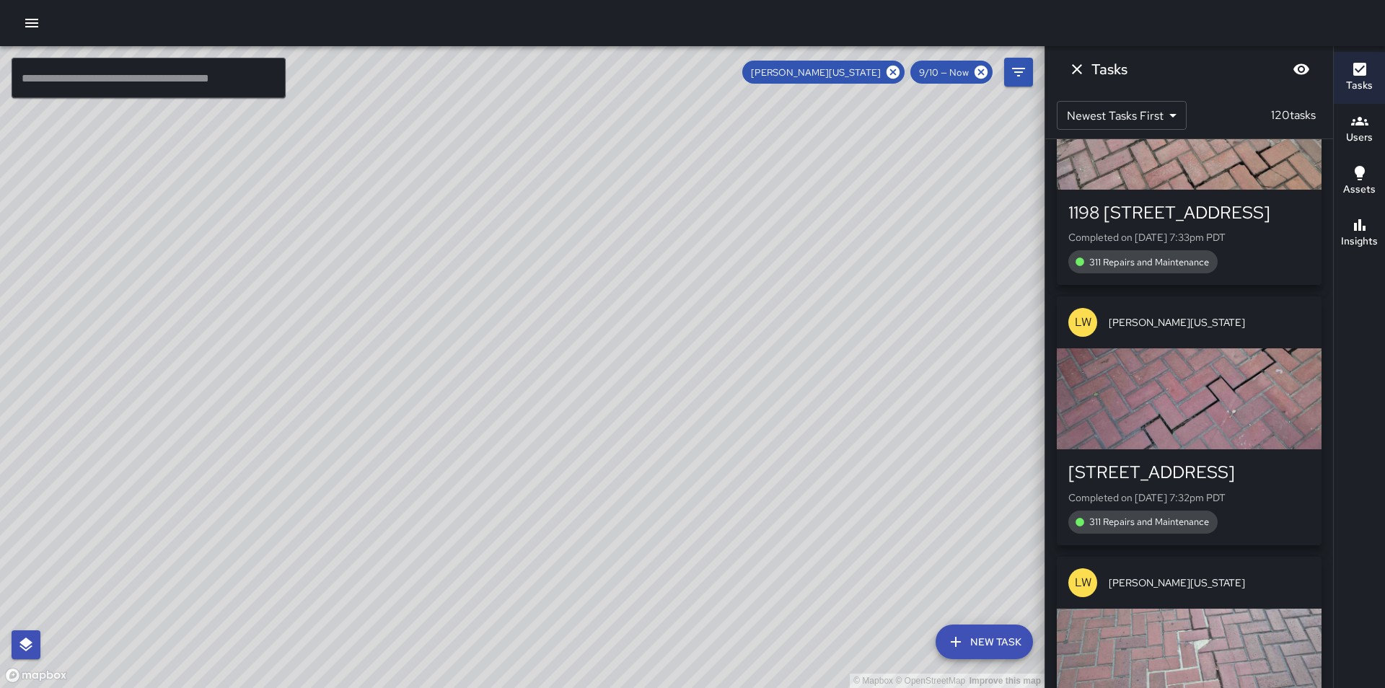
scroll to position [24699, 0]
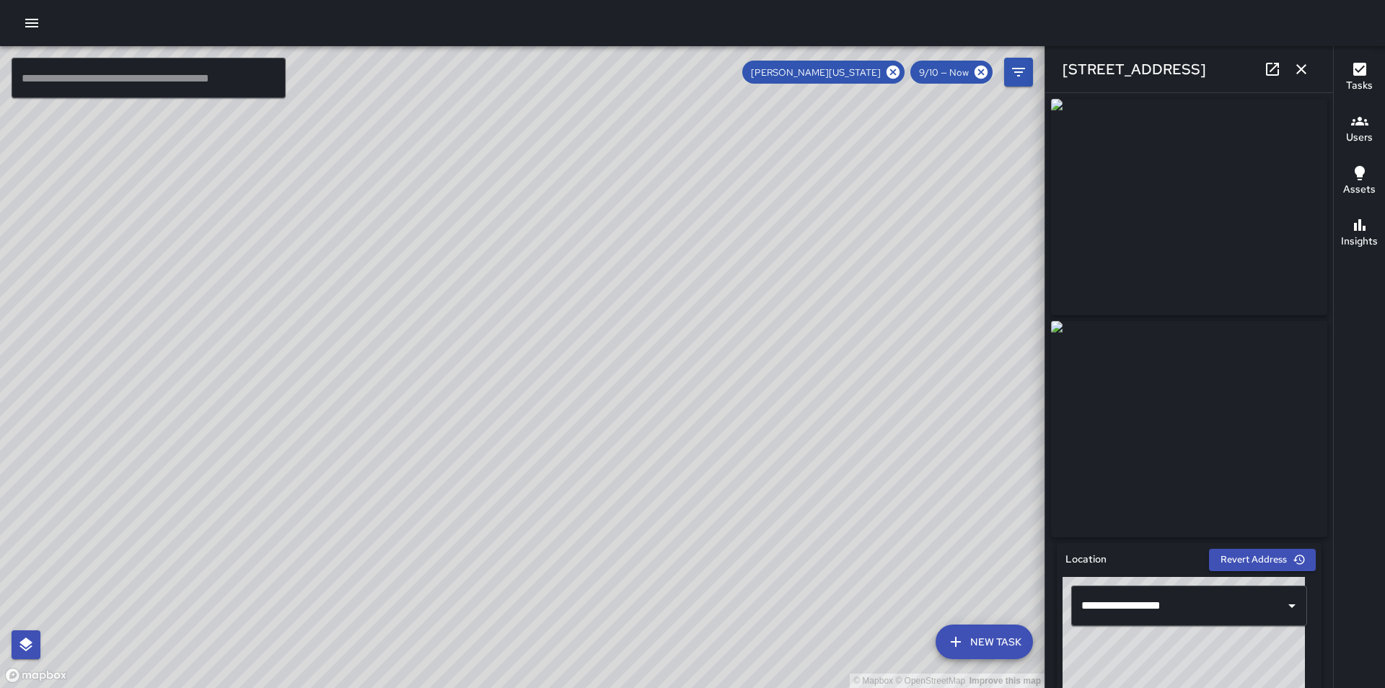
type input "**********"
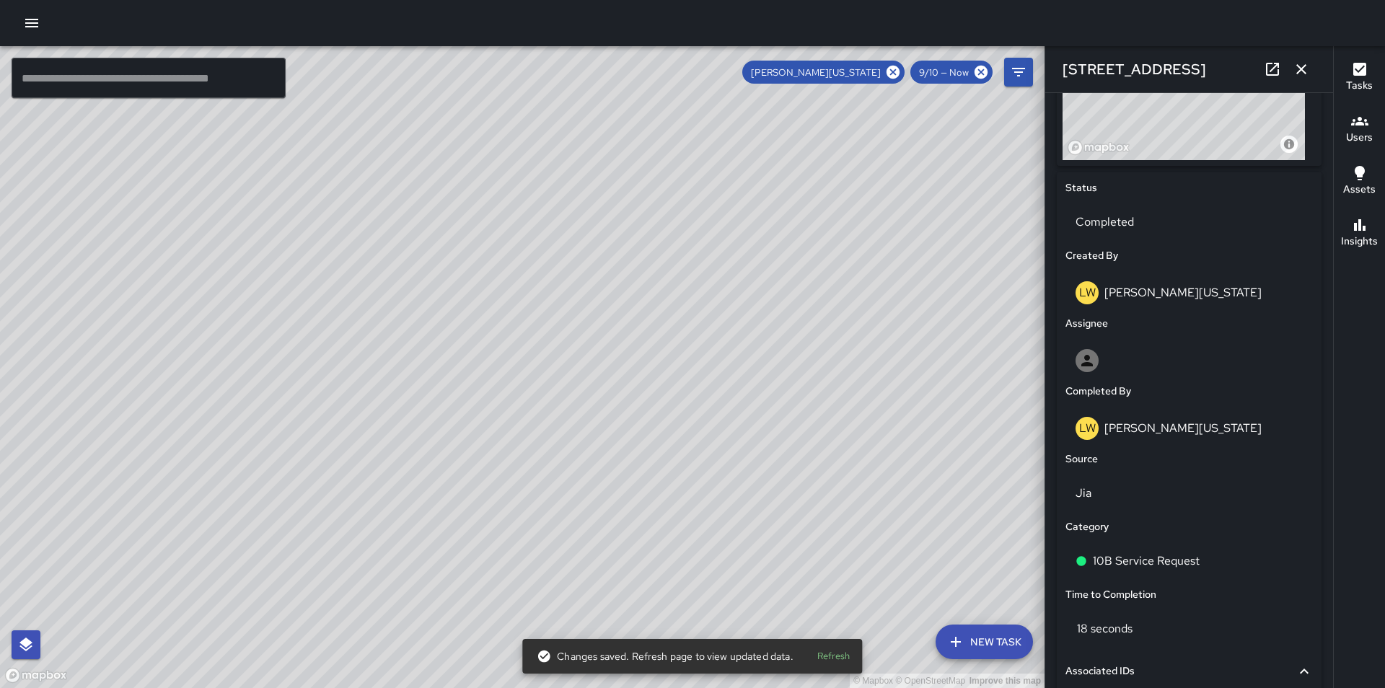
scroll to position [606, 0]
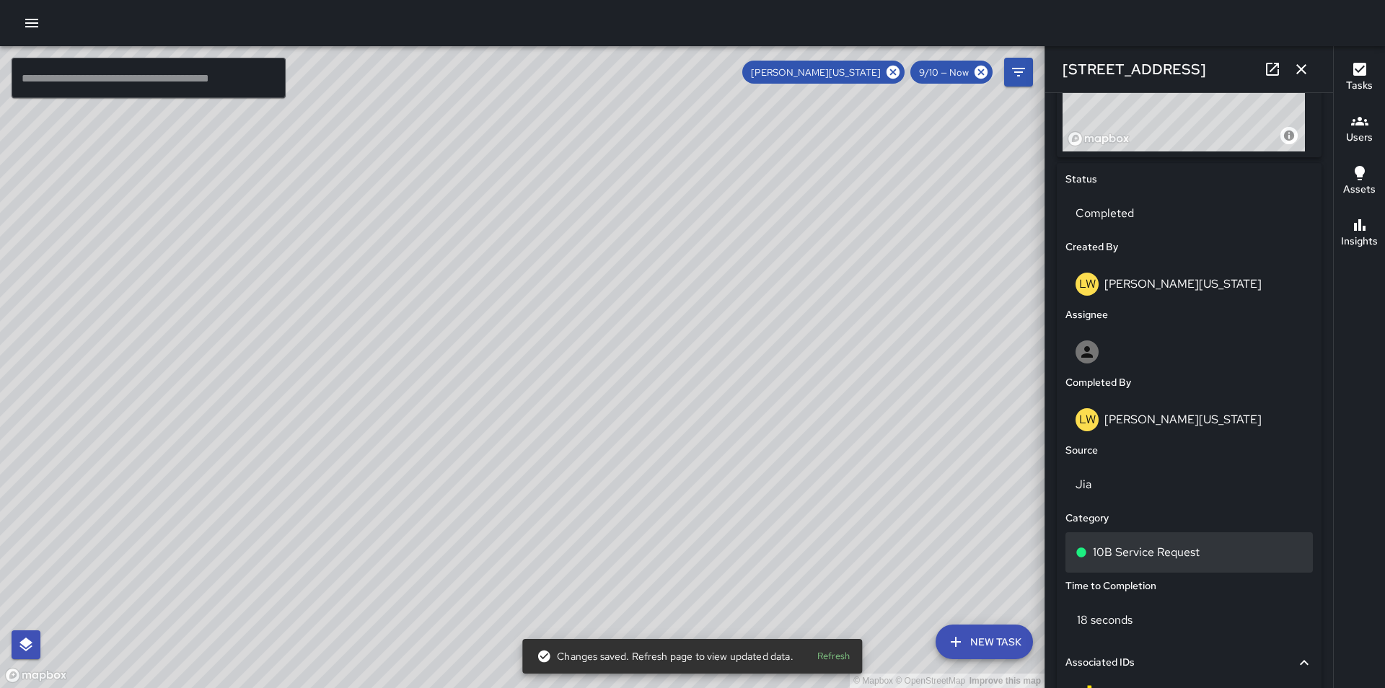
click at [1201, 561] on div "10B Service Request" at bounding box center [1189, 552] width 227 height 17
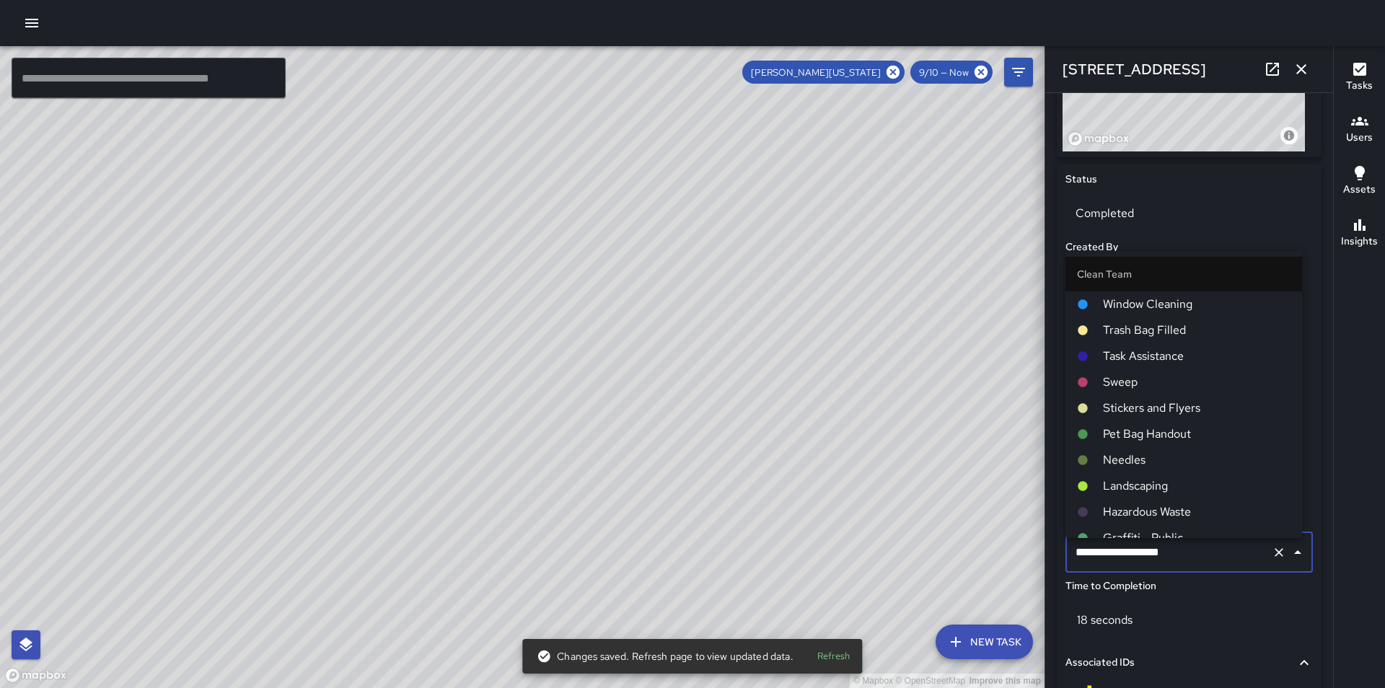
scroll to position [784, 0]
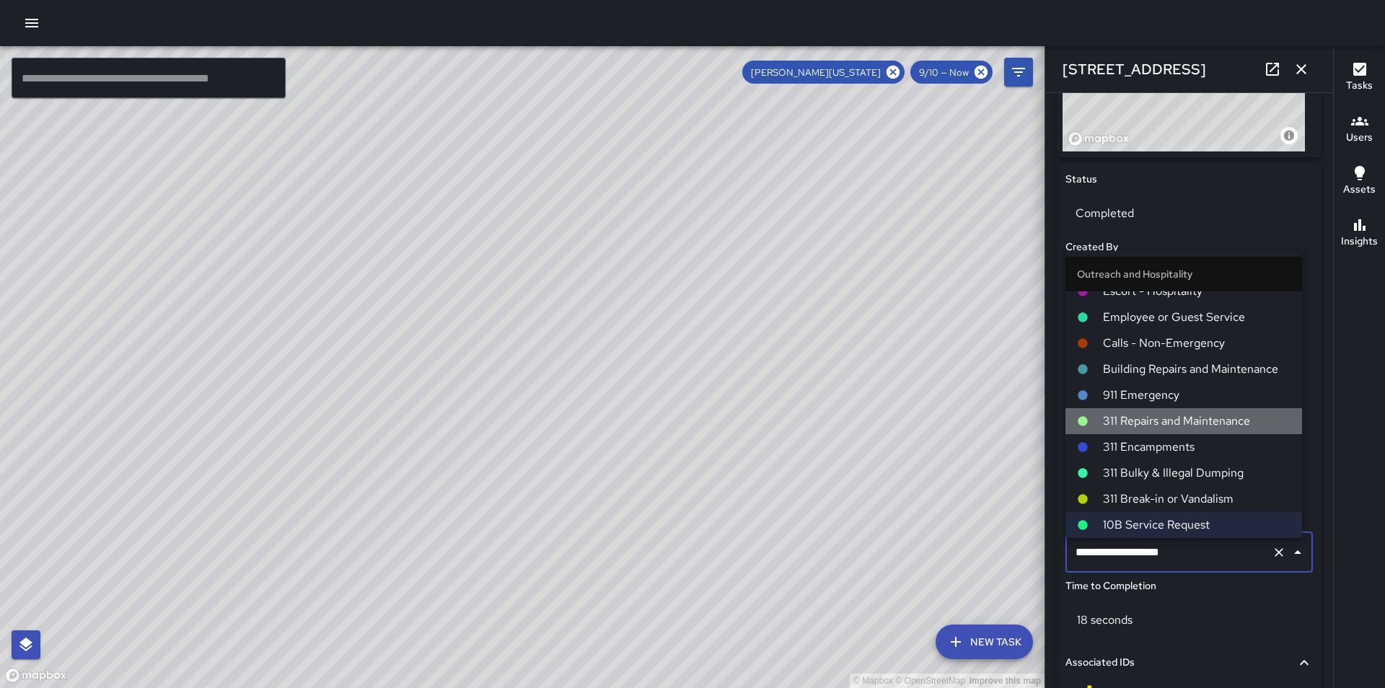
click at [1193, 426] on span "311 Repairs and Maintenance" at bounding box center [1197, 421] width 188 height 17
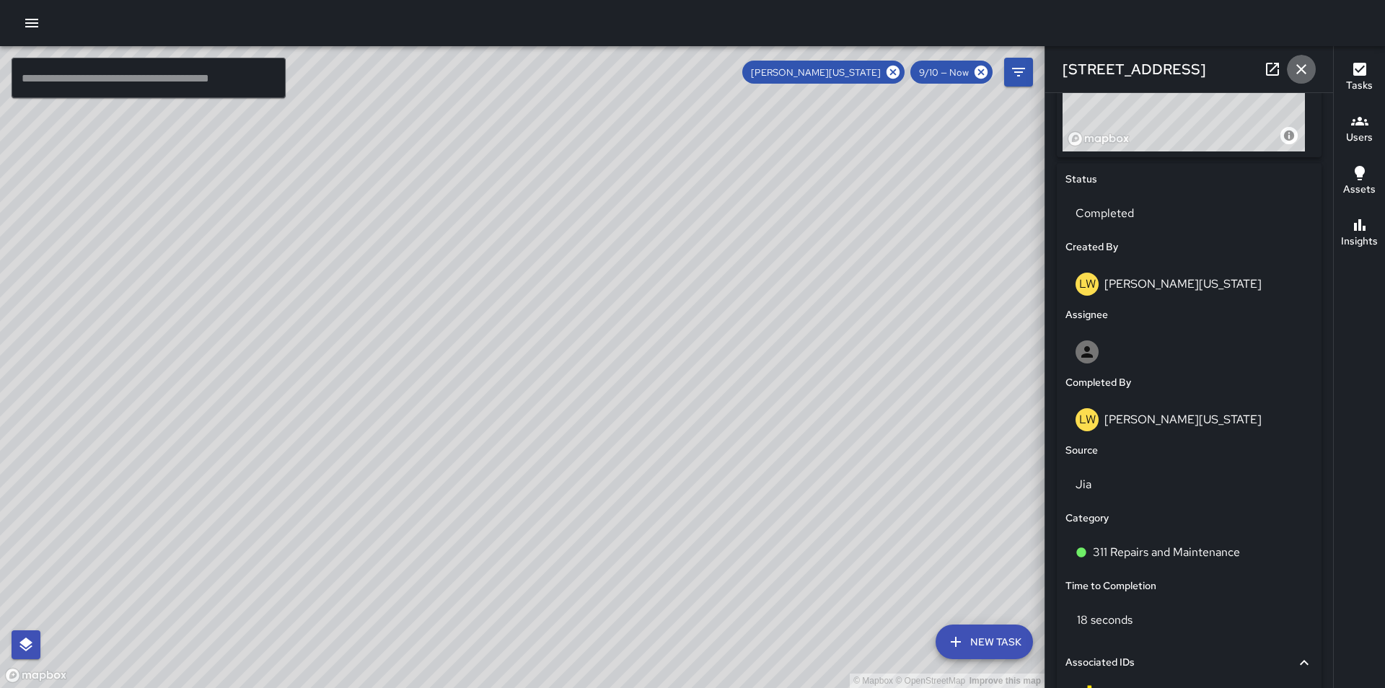
click at [1301, 69] on icon "button" at bounding box center [1302, 69] width 10 height 10
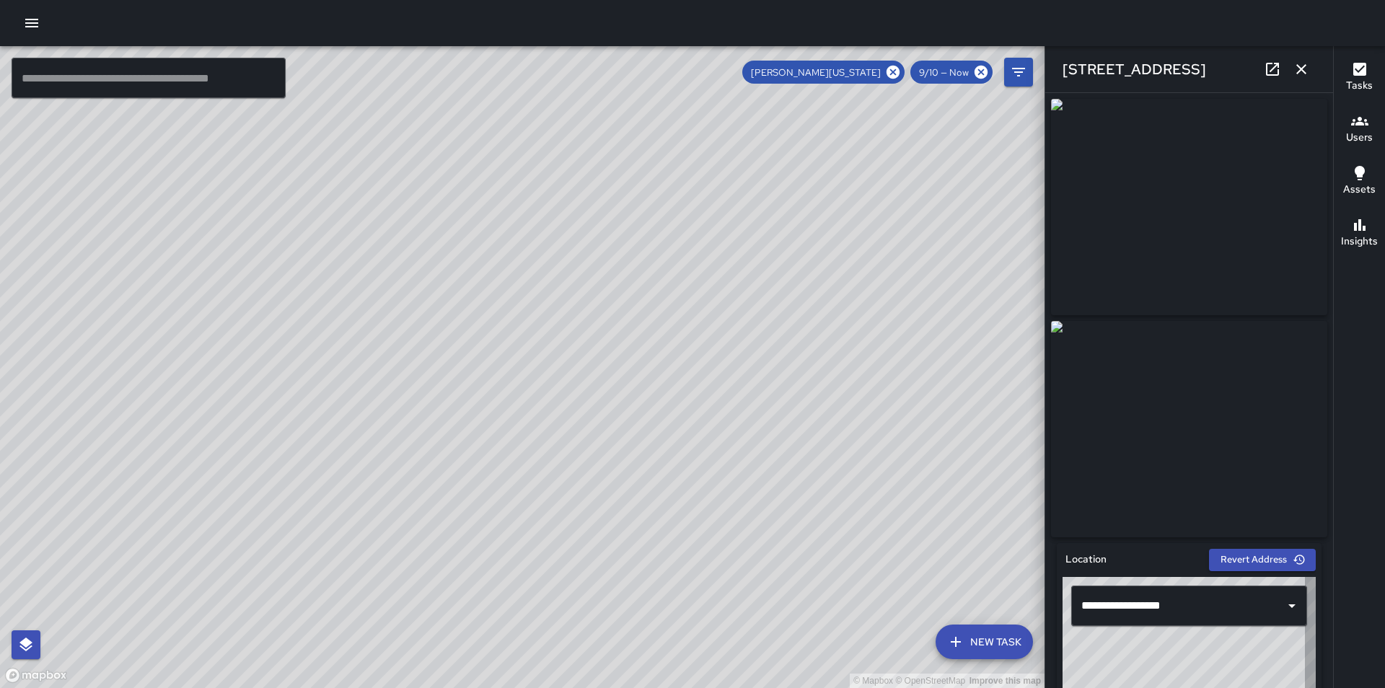
type input "**********"
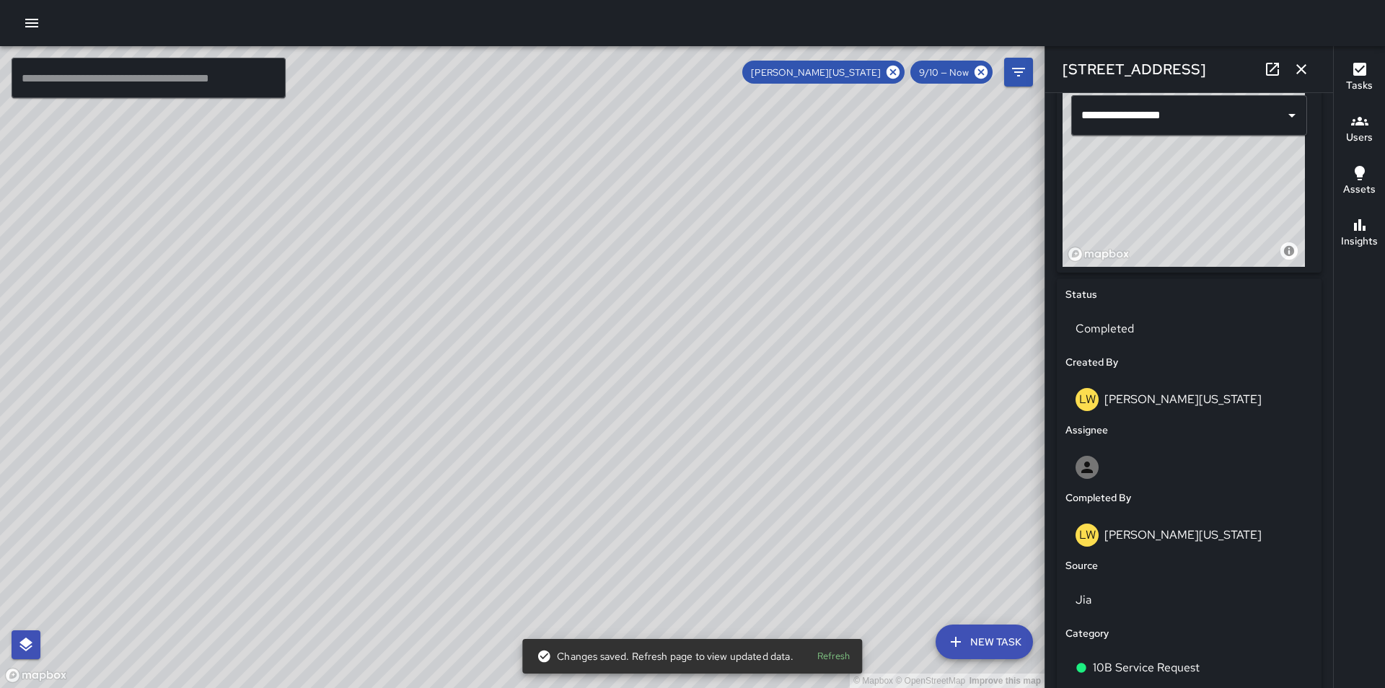
scroll to position [606, 0]
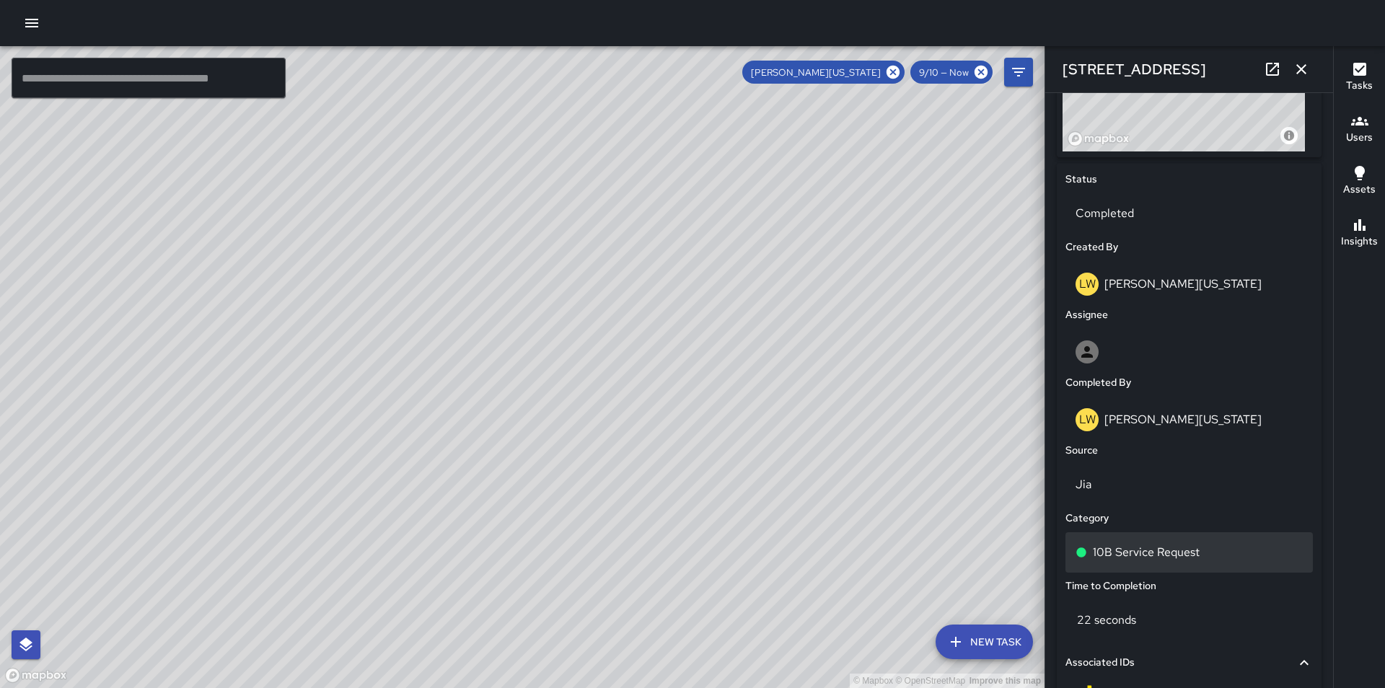
click at [1209, 558] on div "10B Service Request" at bounding box center [1189, 552] width 227 height 17
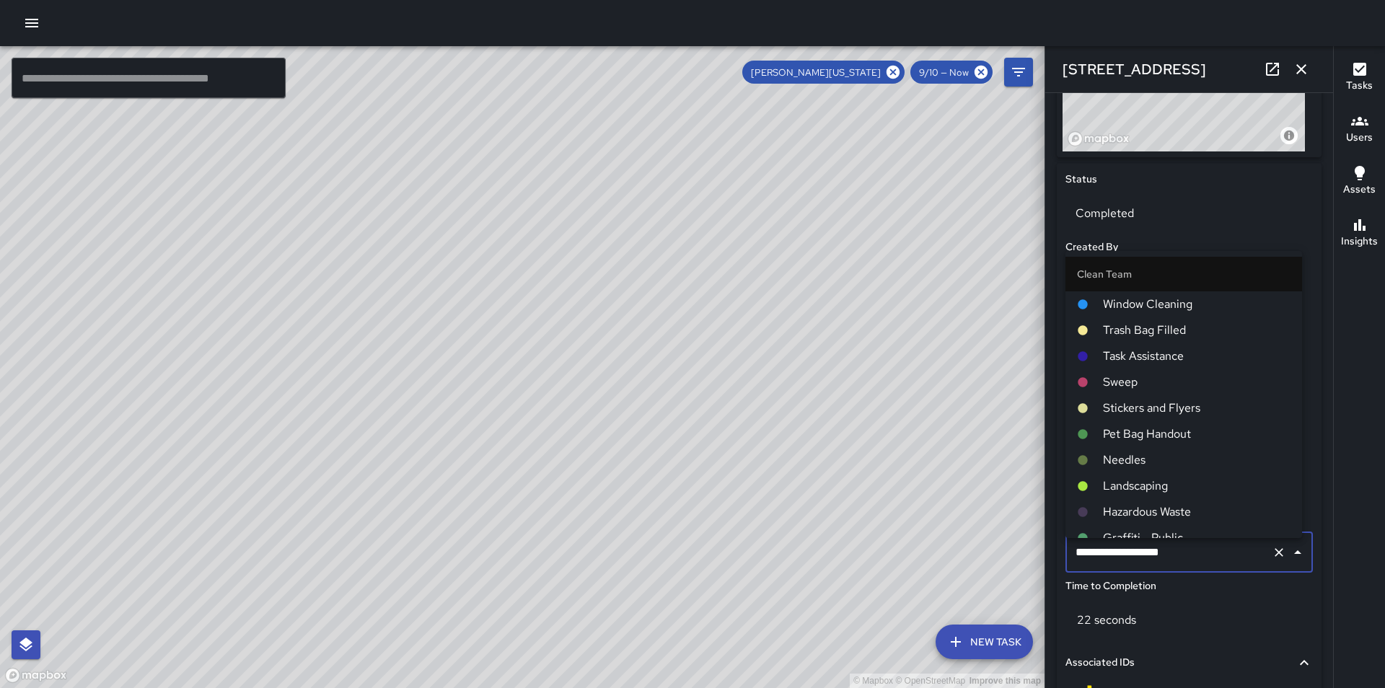
scroll to position [784, 0]
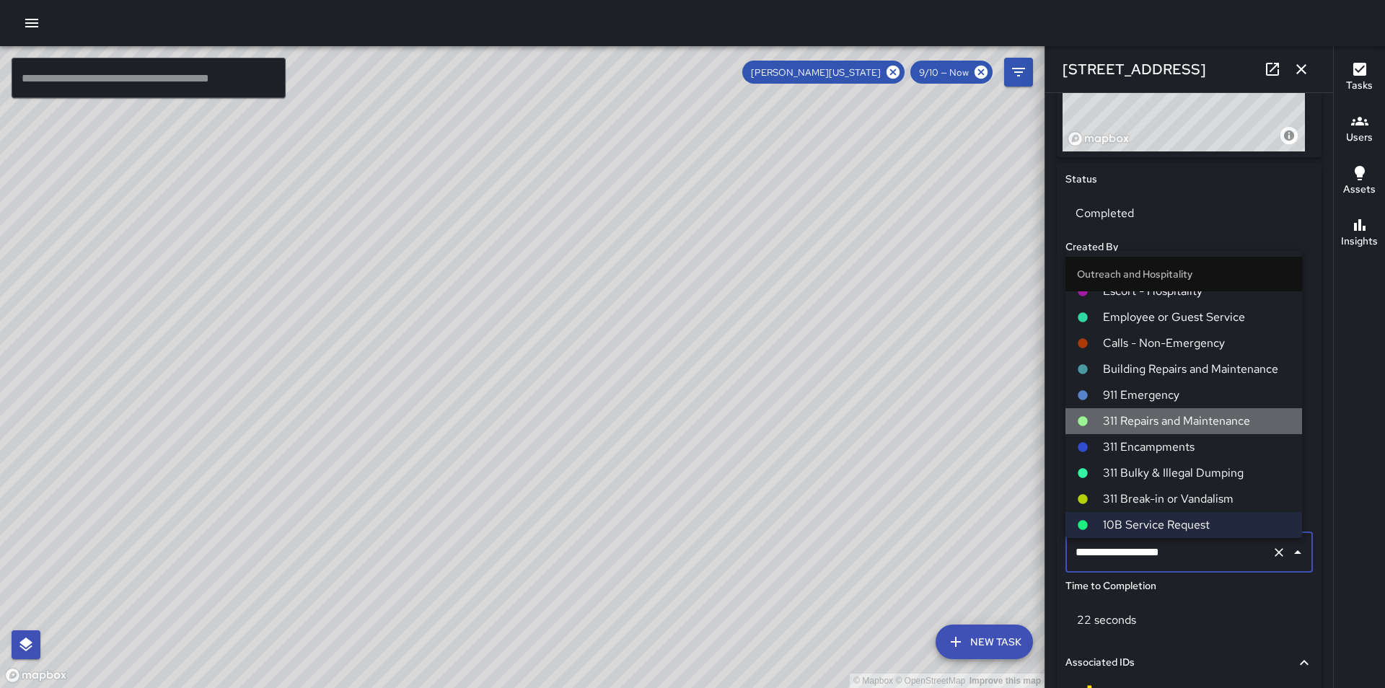
click at [1208, 426] on span "311 Repairs and Maintenance" at bounding box center [1197, 421] width 188 height 17
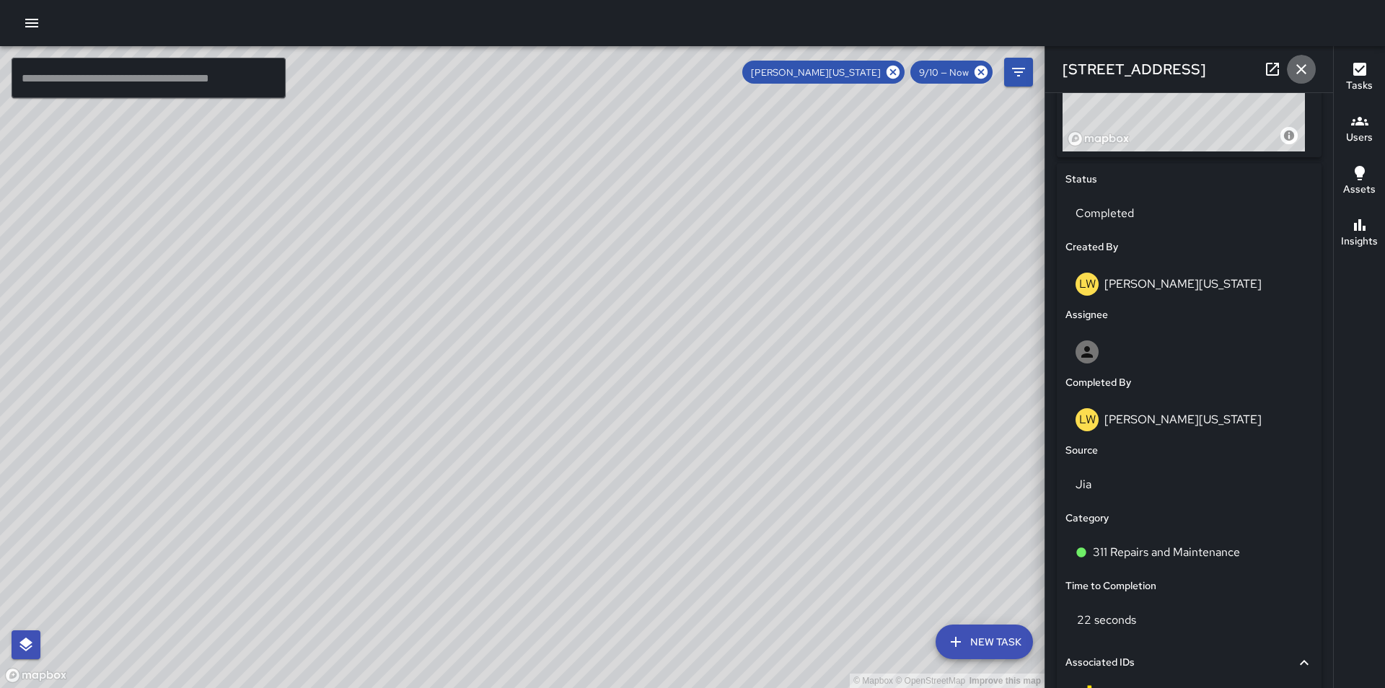
click at [1302, 63] on icon "button" at bounding box center [1301, 69] width 17 height 17
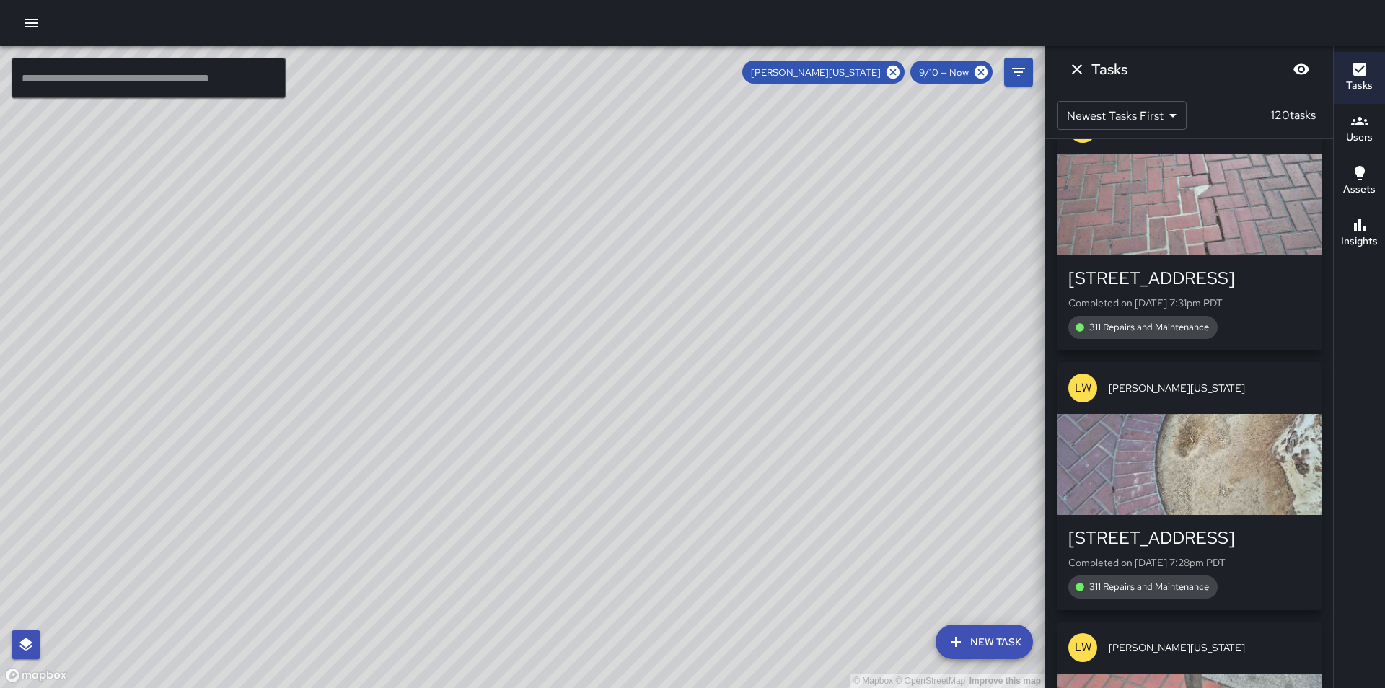
scroll to position [25161, 0]
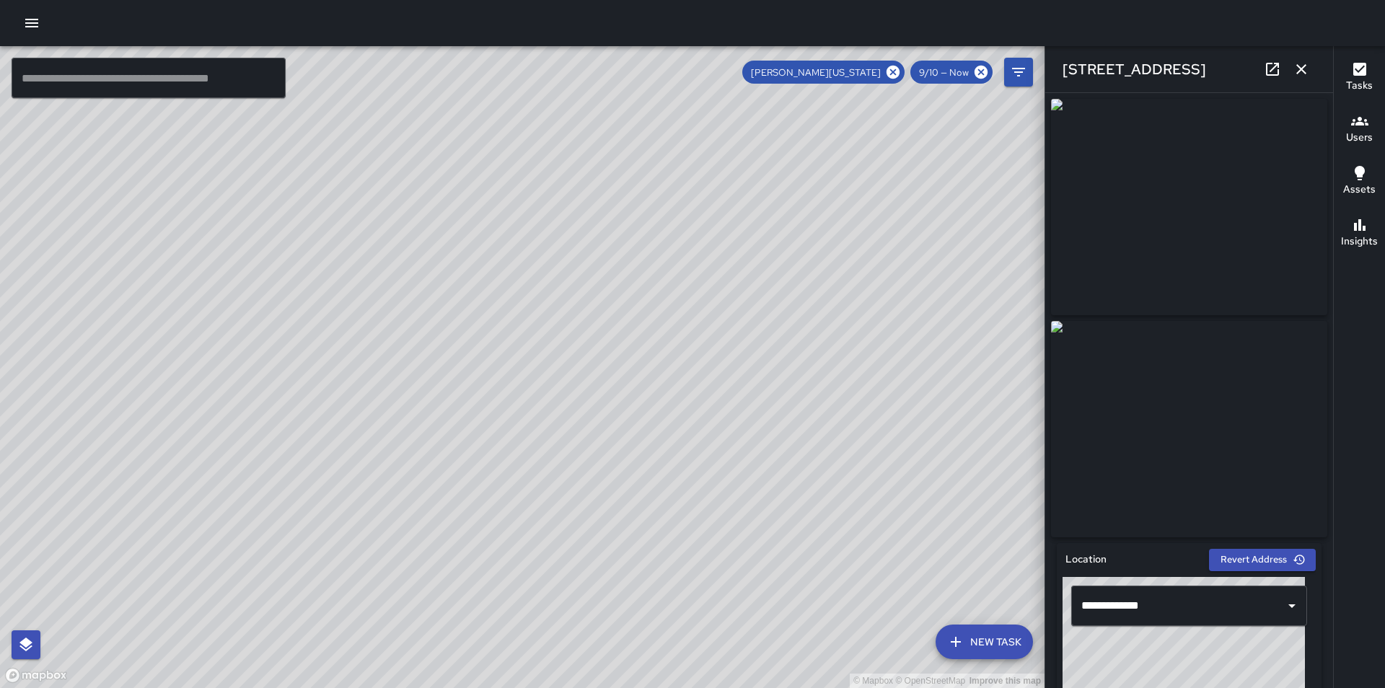
type input "**********"
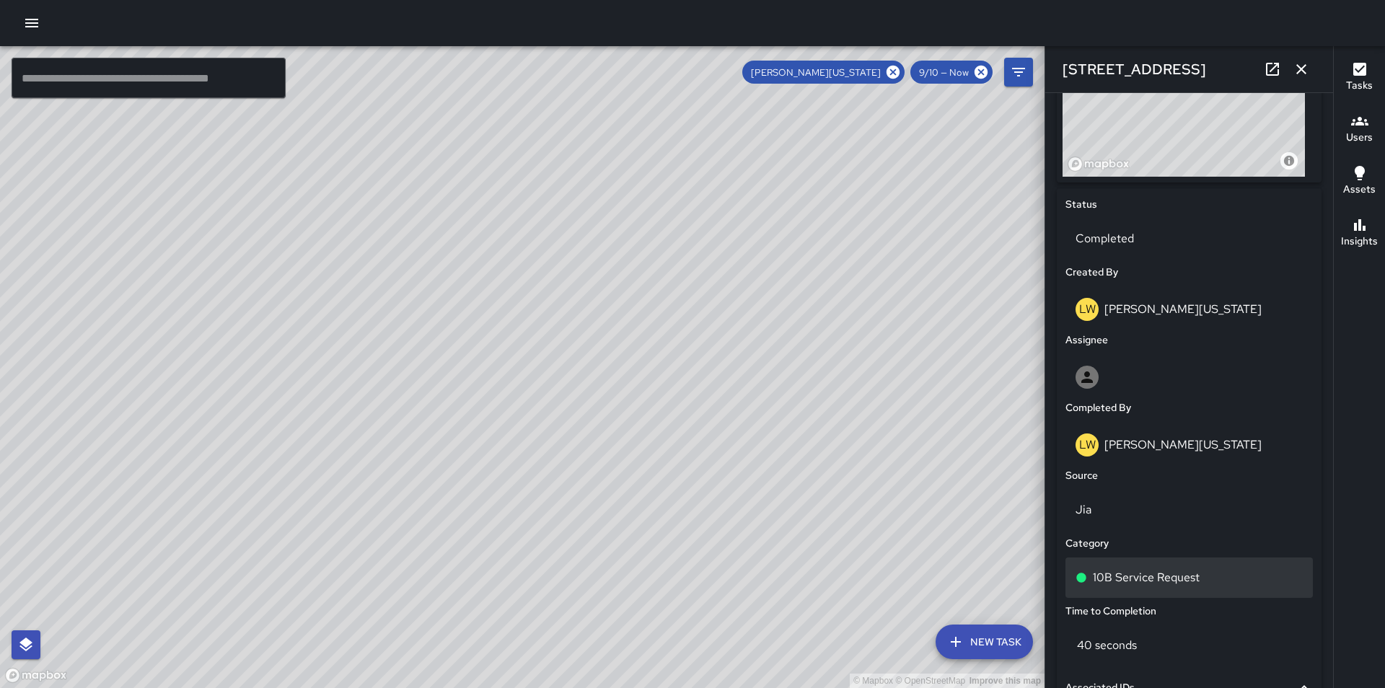
click at [1173, 582] on p "10B Service Request" at bounding box center [1146, 577] width 107 height 17
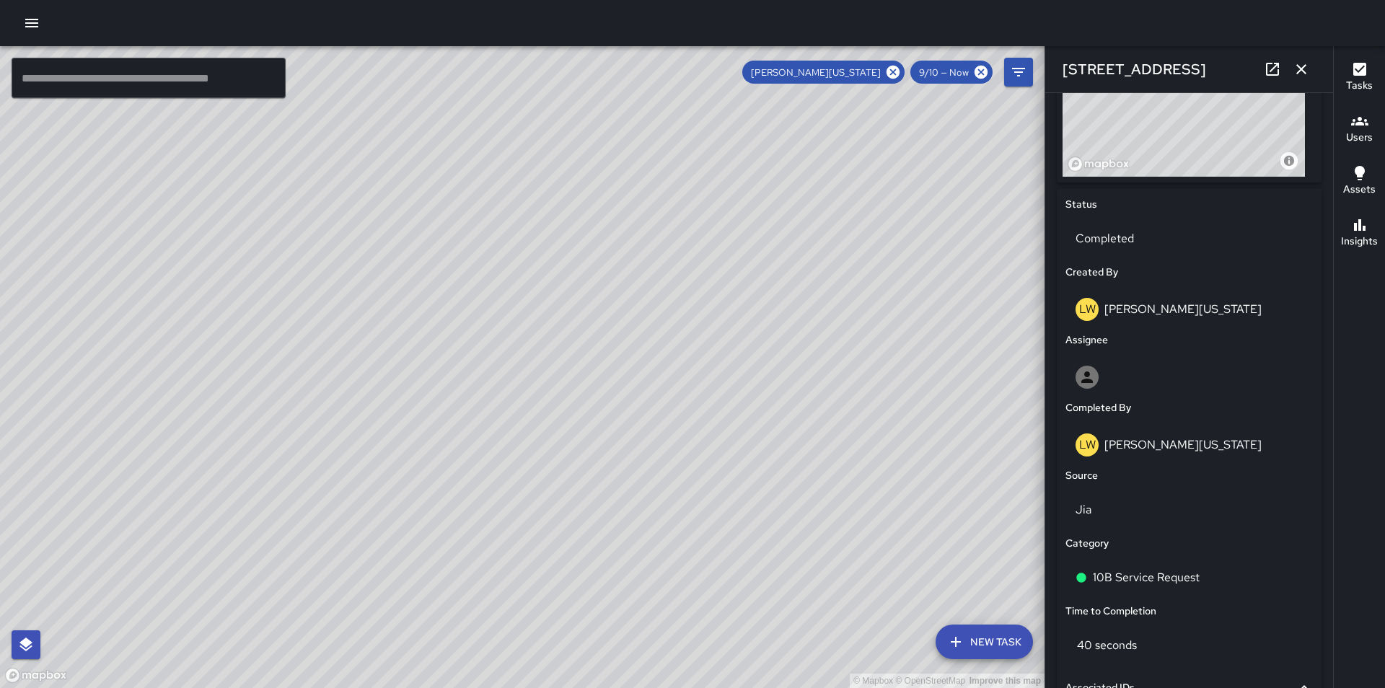
click at [1298, 74] on icon "button" at bounding box center [1302, 69] width 10 height 10
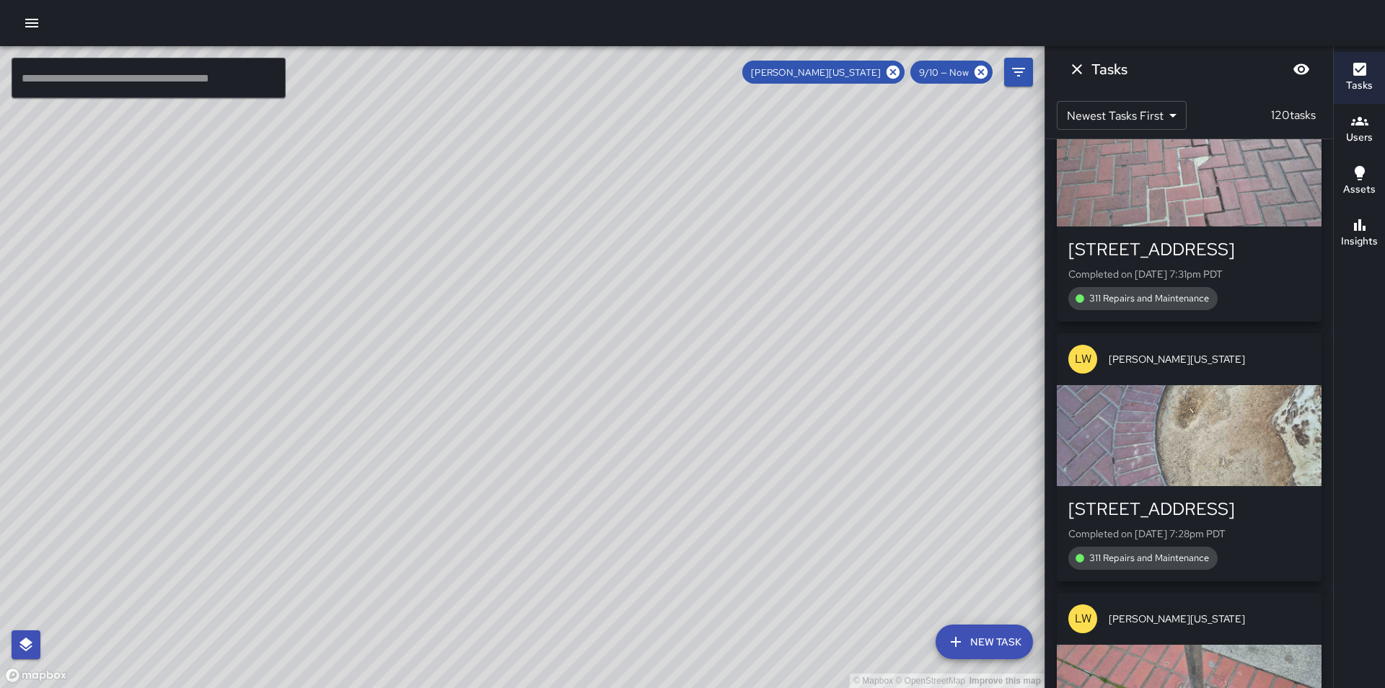
click at [1302, 71] on div "Tasks Newest Tasks First * ​ 120 tasks LW [PERSON_NAME][US_STATE] [STREET_ADDRE…" at bounding box center [1189, 367] width 289 height 642
